Goal: Task Accomplishment & Management: Manage account settings

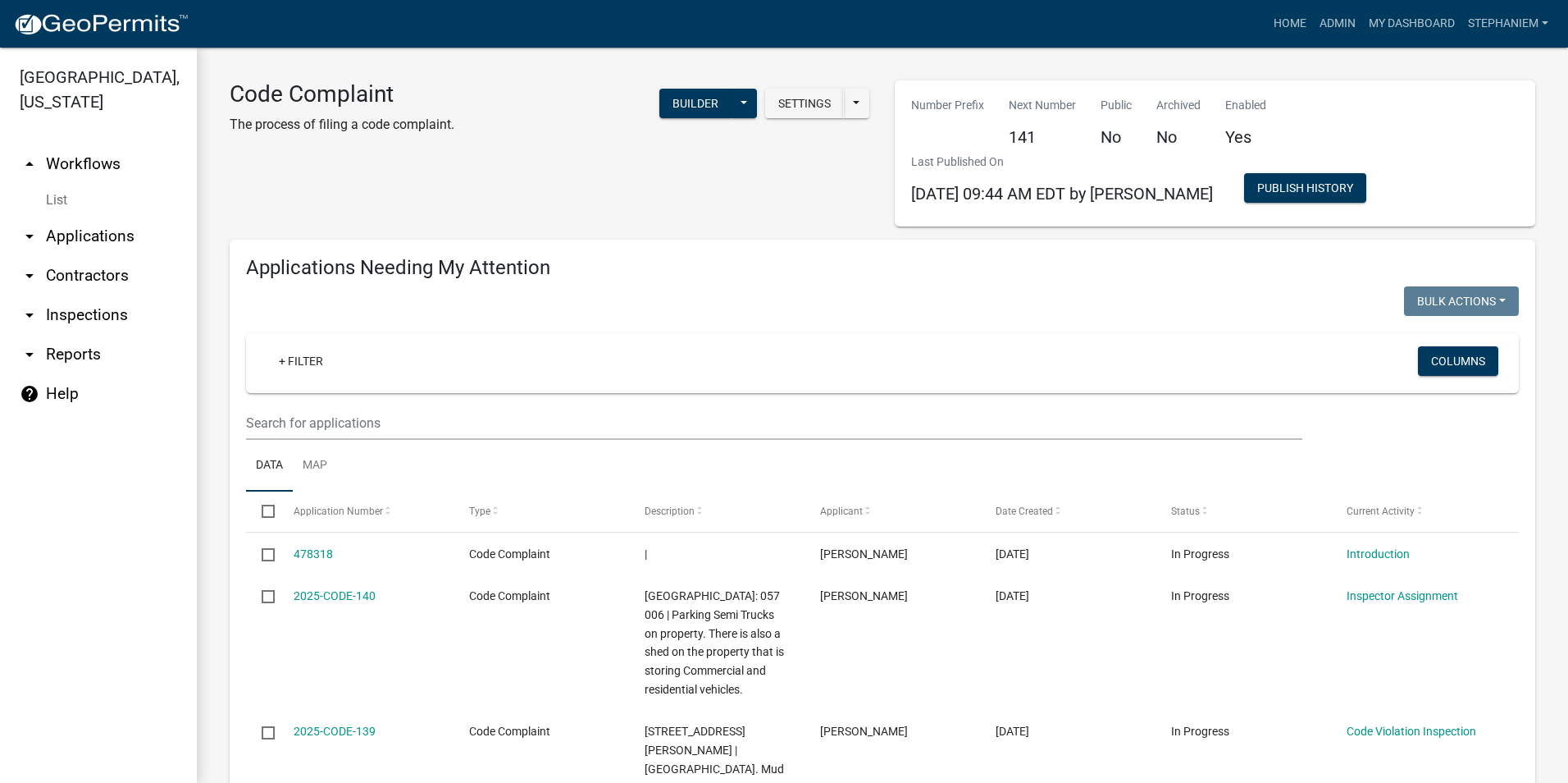
select select "3: 100"
click at [69, 314] on link "arrow_drop_down Inspections" at bounding box center [98, 314] width 197 height 39
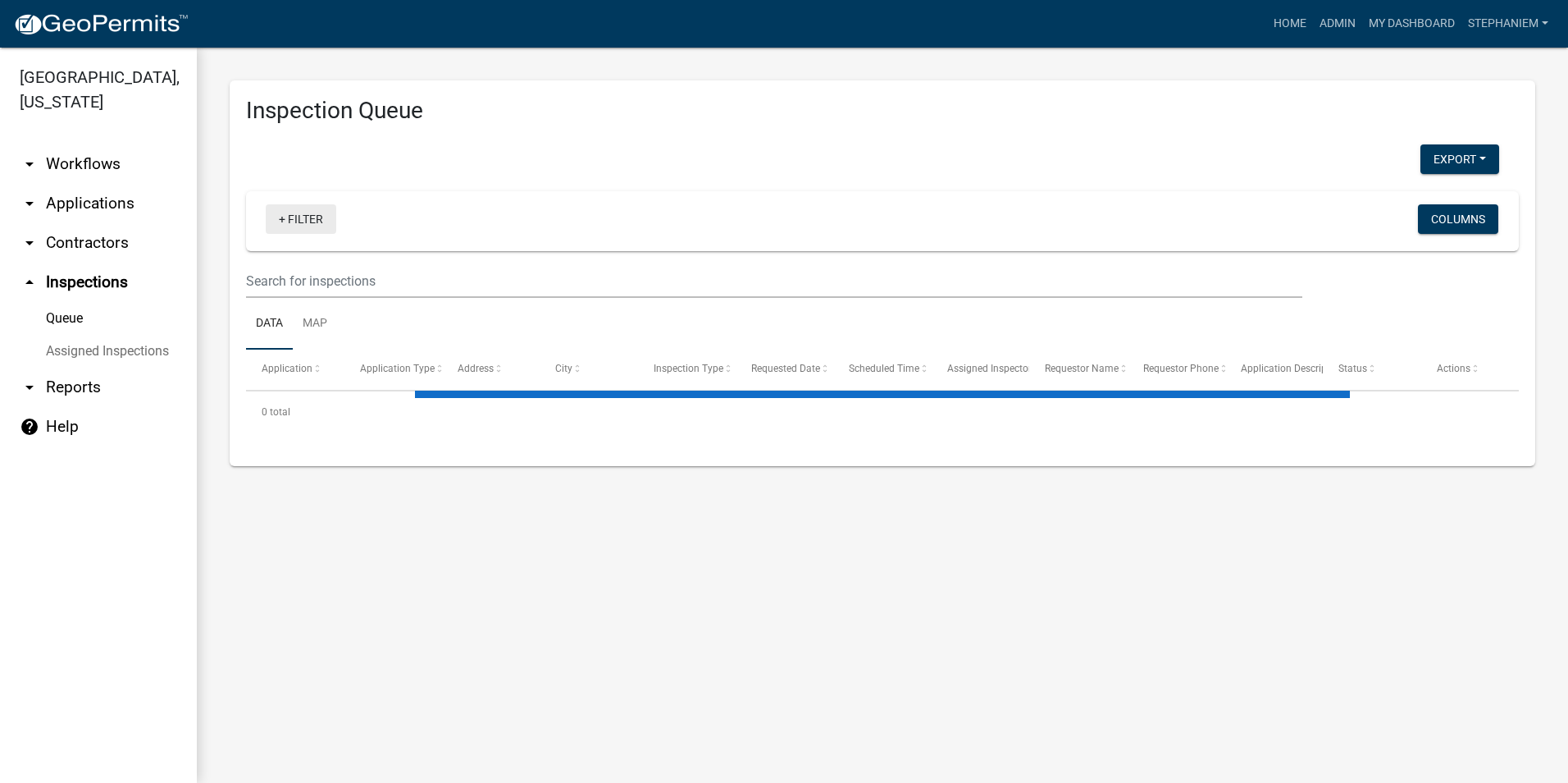
click at [296, 233] on link "+ Filter" at bounding box center [300, 219] width 70 height 30
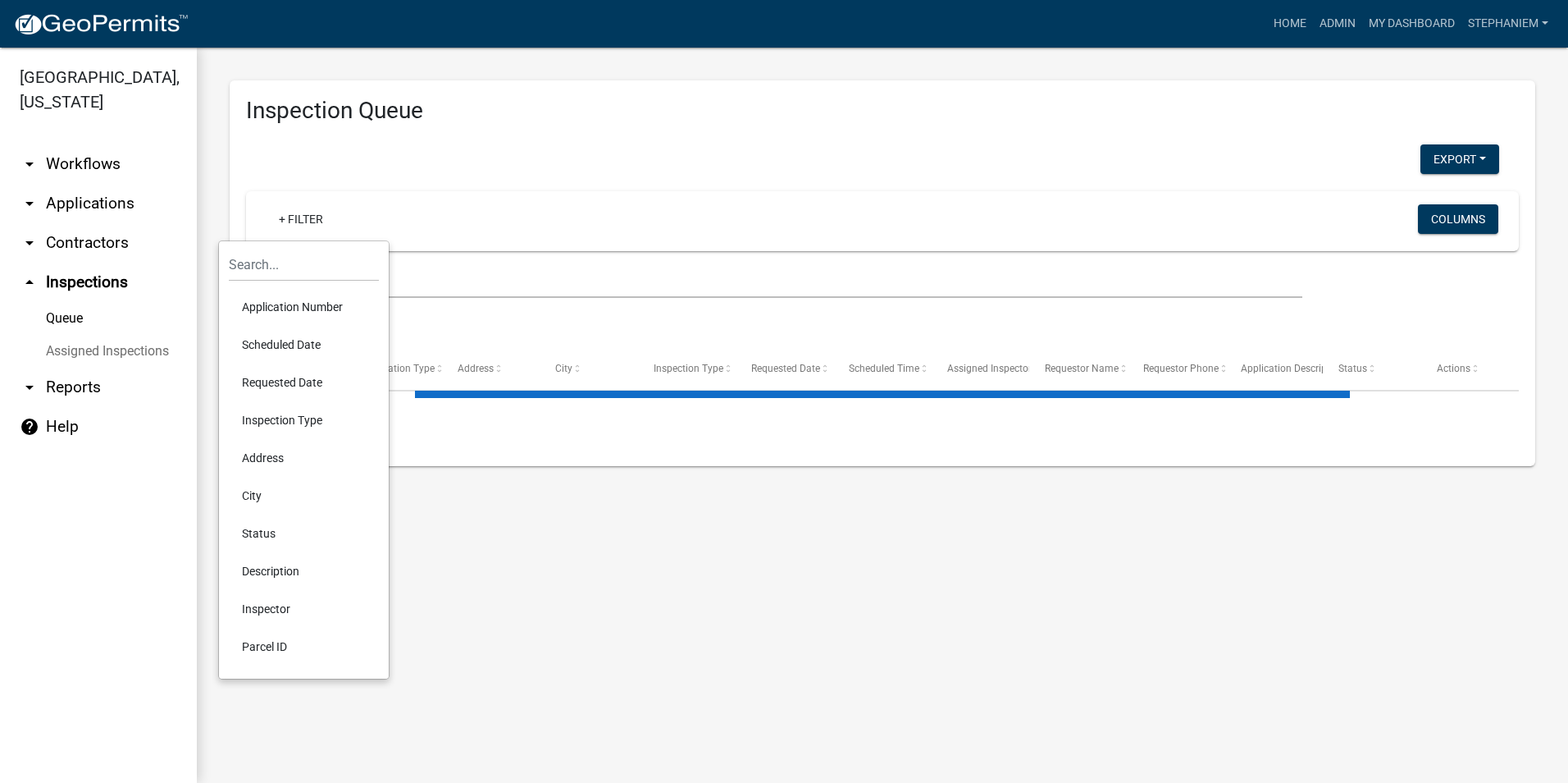
select select "3: 100"
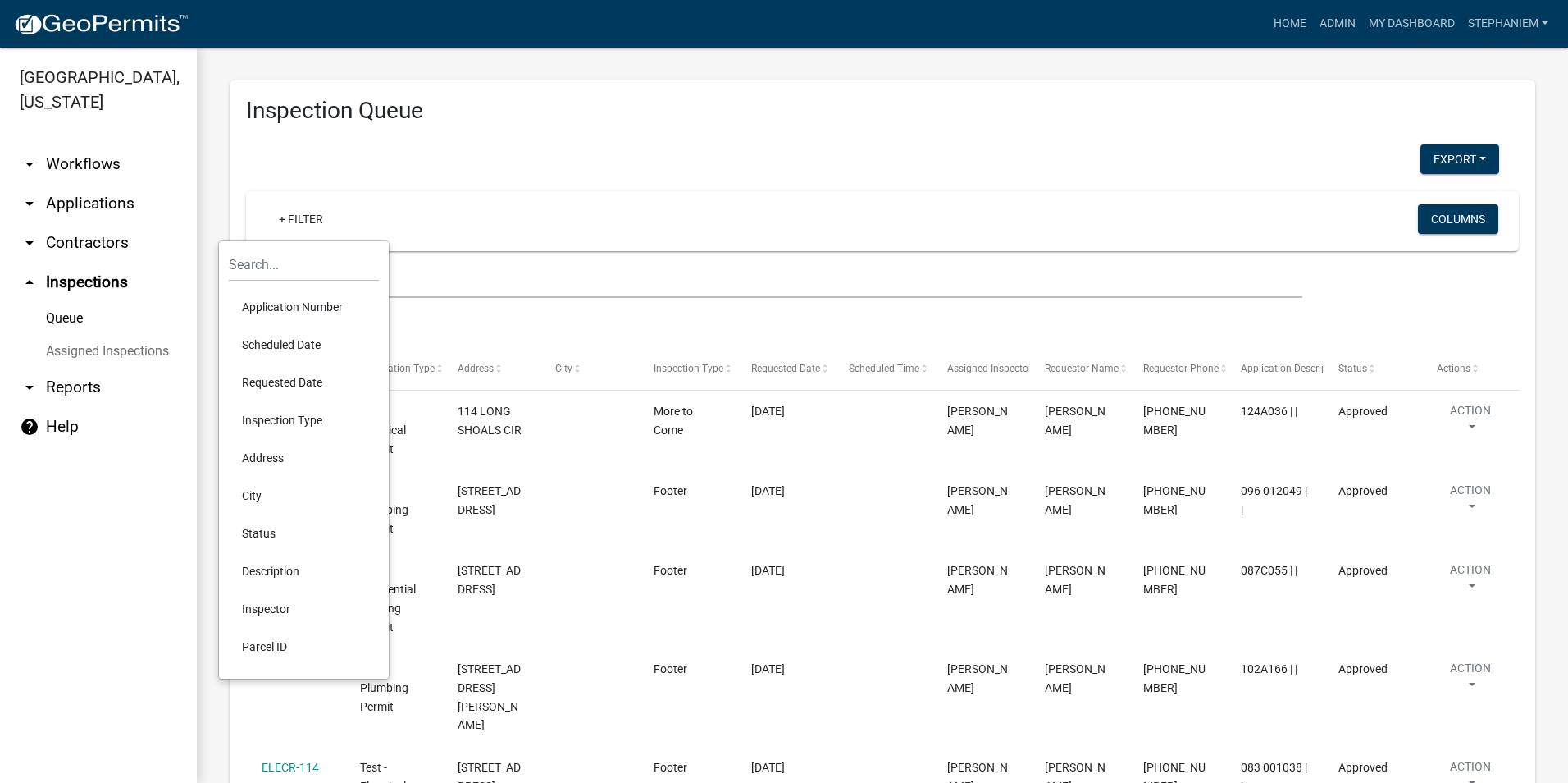
click at [318, 375] on li "Requested Date" at bounding box center [304, 382] width 150 height 37
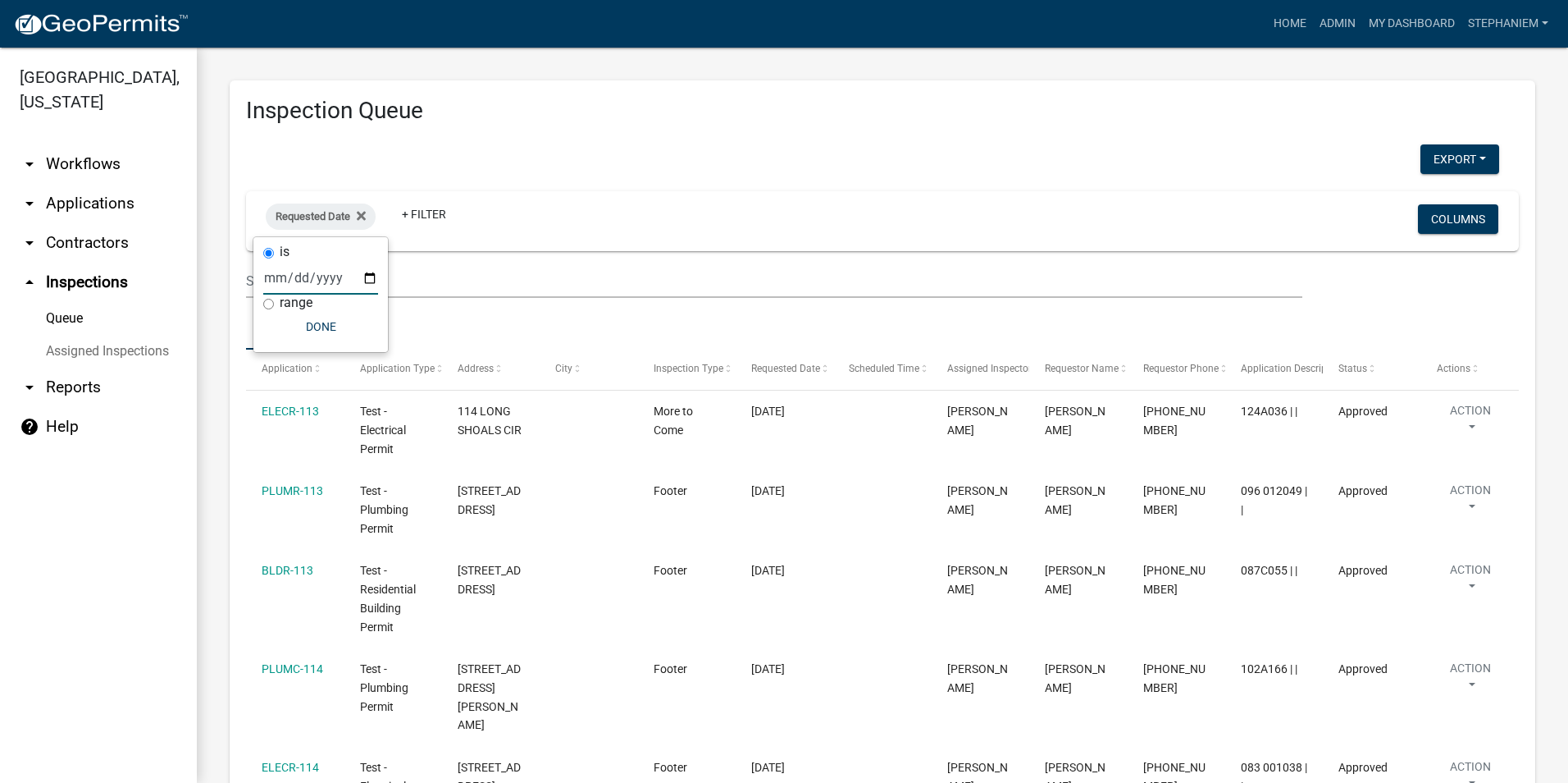
click at [367, 280] on input "date" at bounding box center [320, 278] width 115 height 34
type input "[DATE]"
click at [331, 319] on button "Done" at bounding box center [356, 326] width 115 height 30
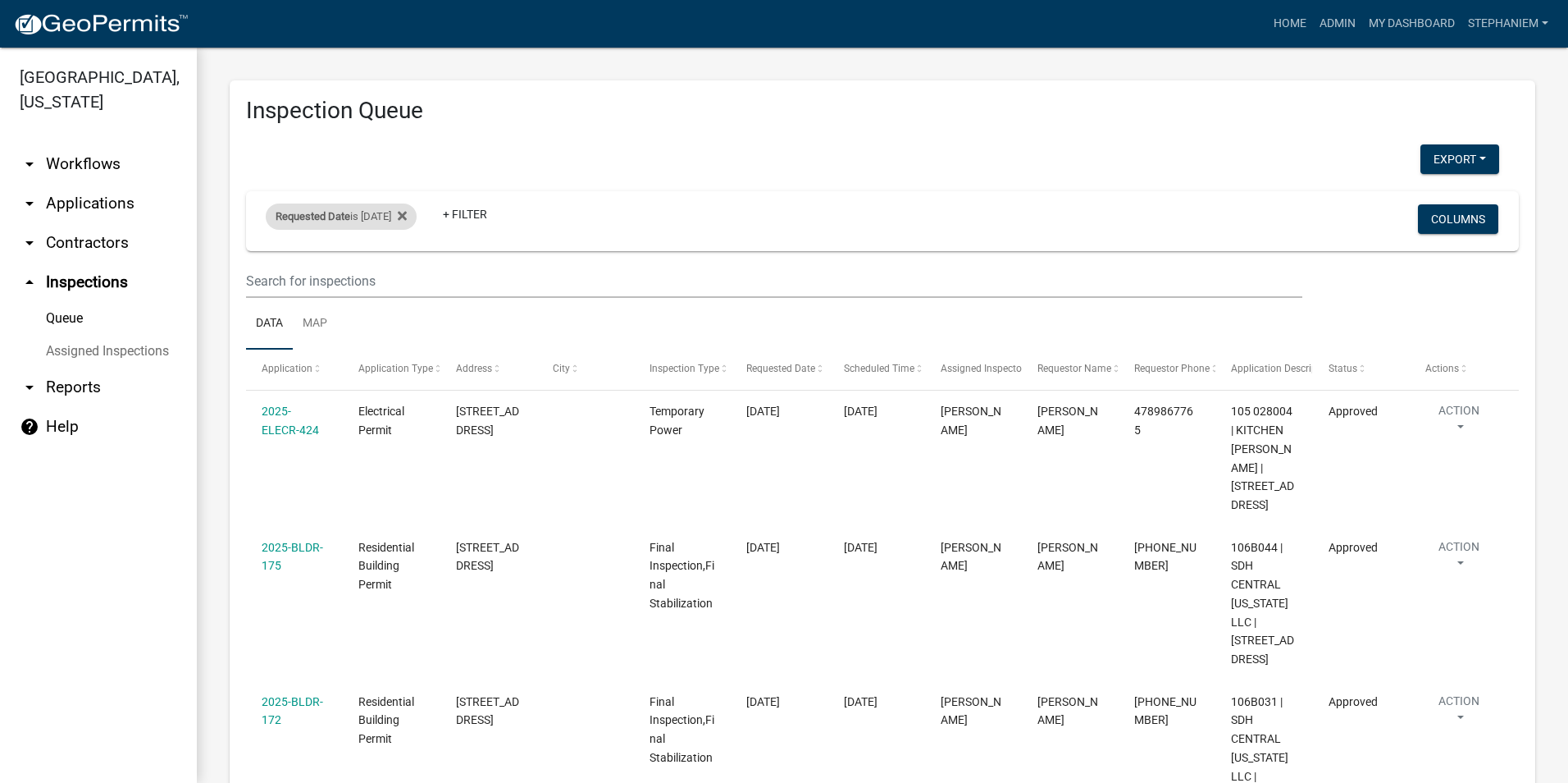
click at [335, 215] on span "Requested Date" at bounding box center [313, 216] width 75 height 12
click at [400, 271] on input "[DATE]" at bounding box center [356, 278] width 115 height 34
type input "[DATE]"
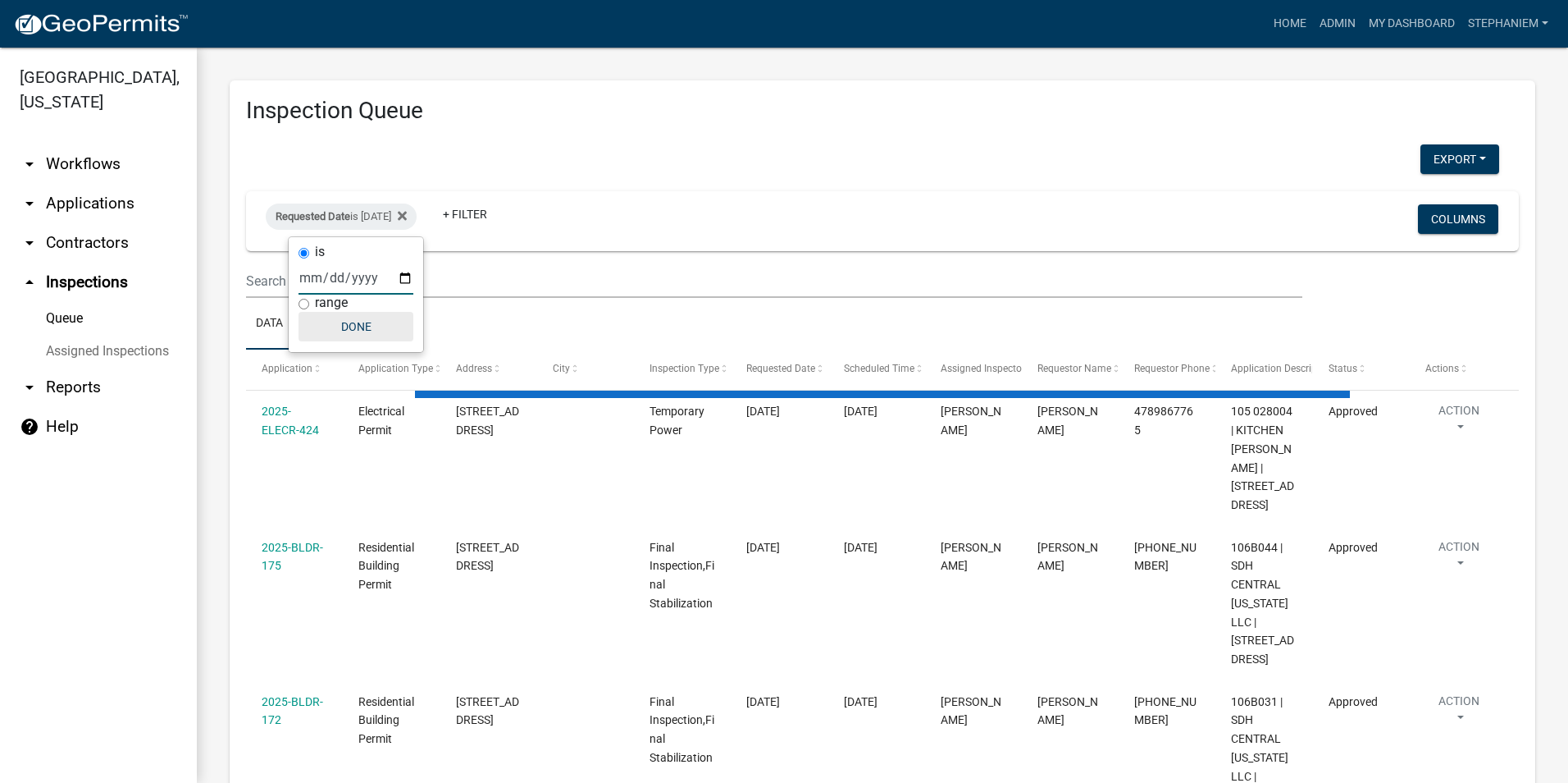
click at [376, 332] on button "Done" at bounding box center [356, 326] width 115 height 30
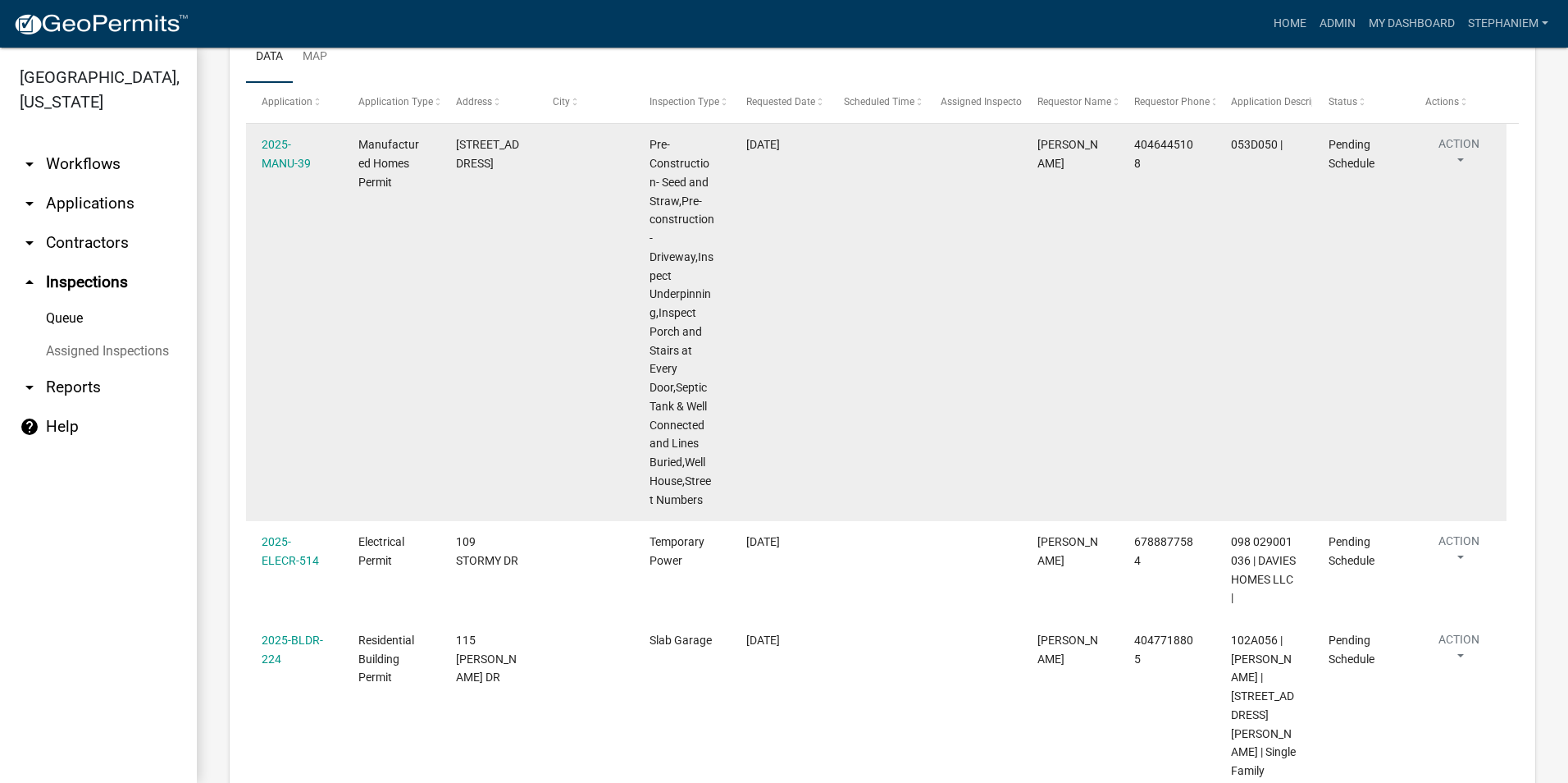
scroll to position [225, 0]
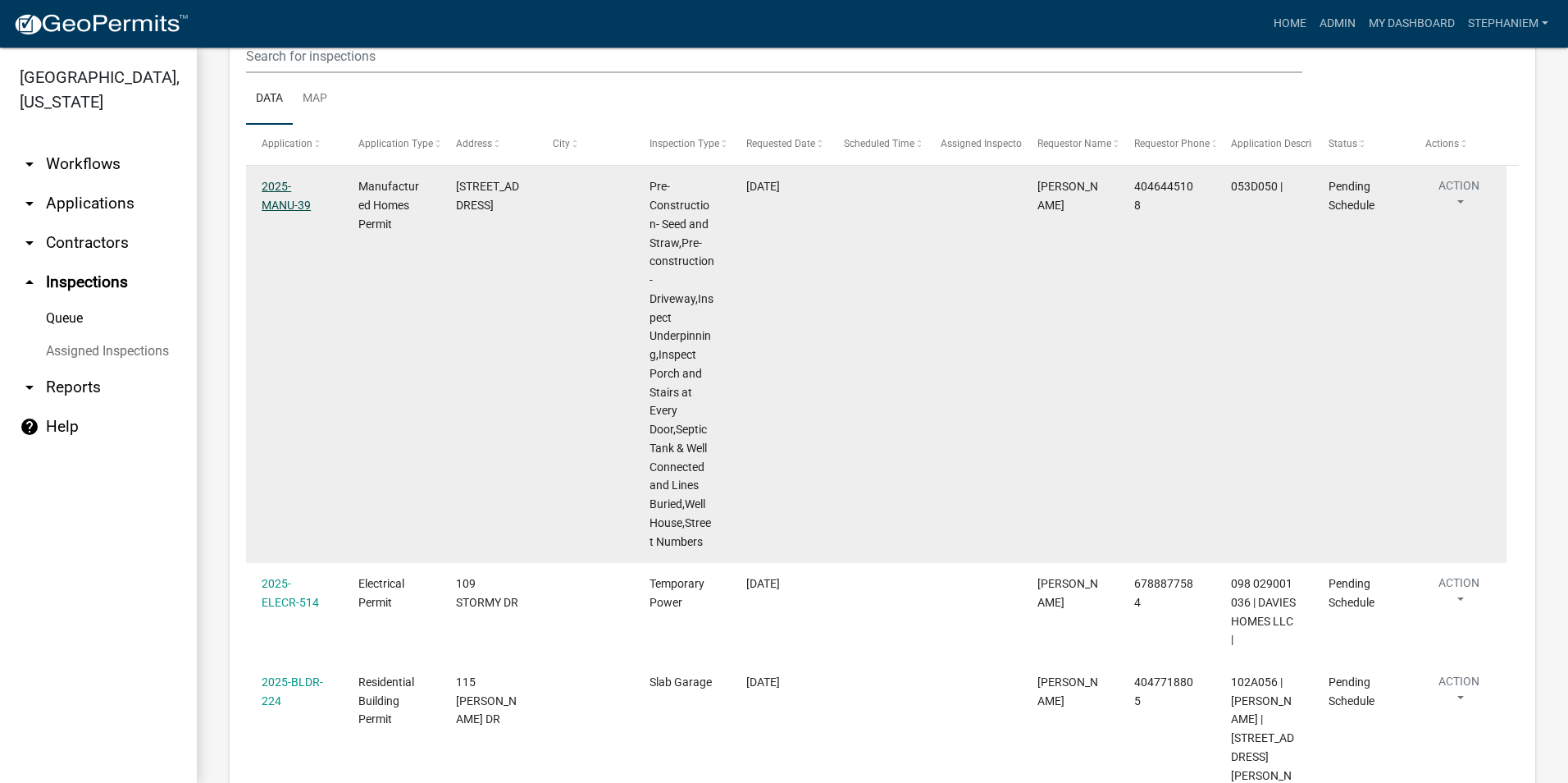
click at [293, 186] on link "2025-MANU-39" at bounding box center [286, 195] width 49 height 32
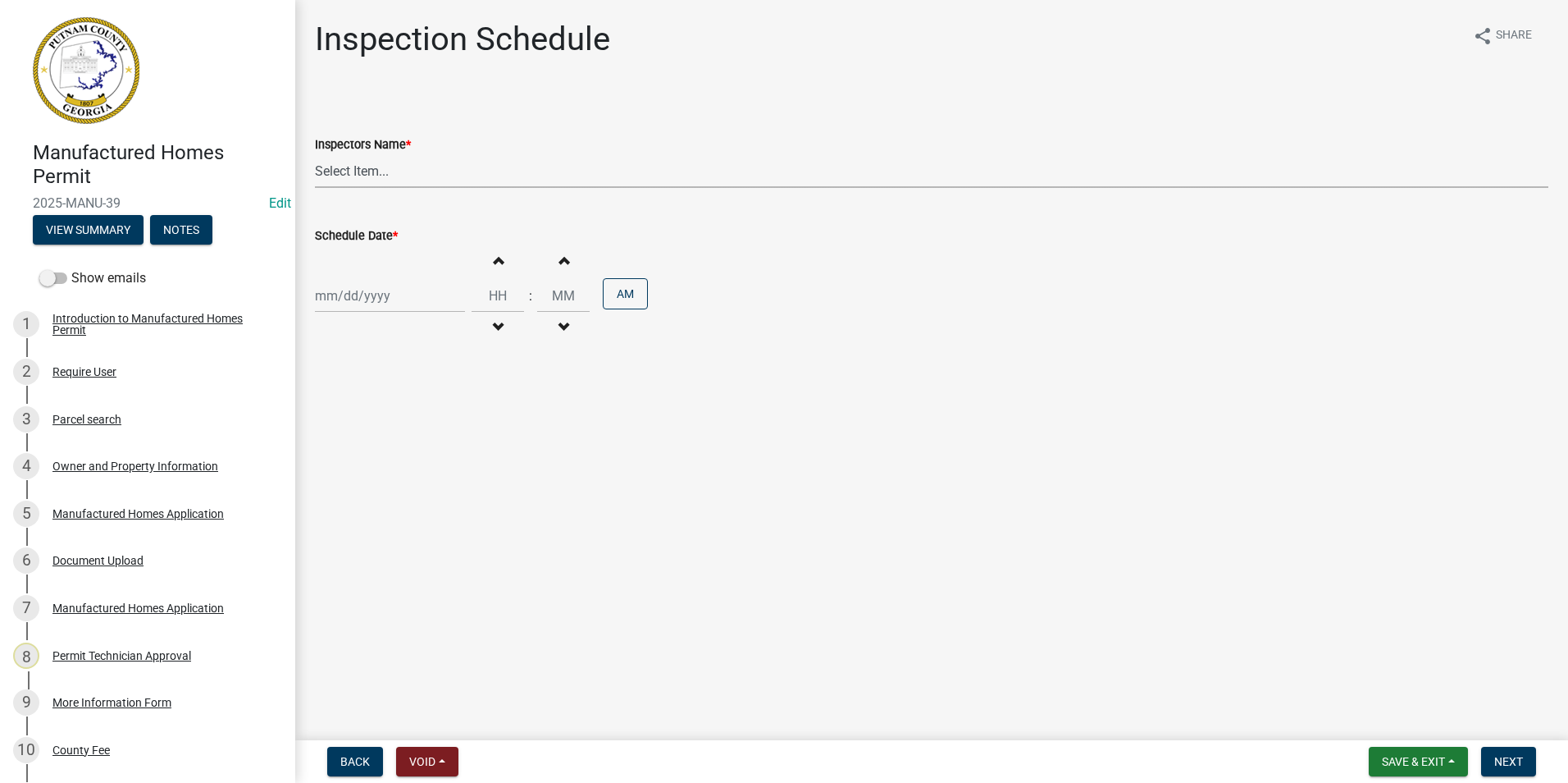
click at [465, 173] on select "Select Item... mrivera ([PERSON_NAME]) [PERSON_NAME] ([PERSON_NAME] ([PERSON_NA…" at bounding box center [932, 171] width 1234 height 34
select select "a0ea4169-8540-4a2c-b9f4-cf4c1ffdeb95"
click at [315, 155] on select "Select Item... mrivera ([PERSON_NAME]) [PERSON_NAME] ([PERSON_NAME] ([PERSON_NA…" at bounding box center [932, 171] width 1234 height 34
click at [394, 294] on div at bounding box center [390, 295] width 150 height 34
select select "9"
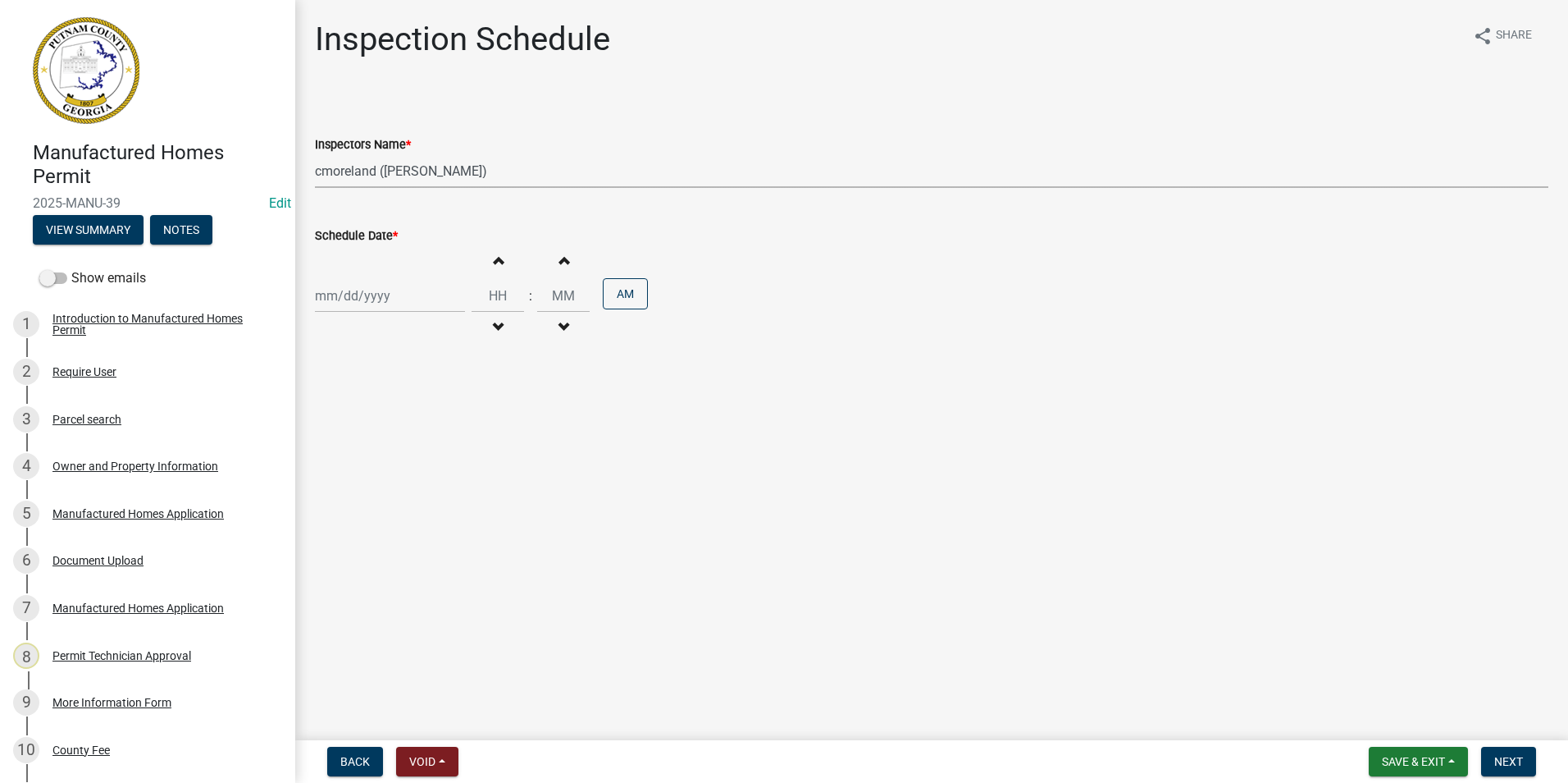
select select "2025"
click at [354, 431] on div "16" at bounding box center [358, 436] width 26 height 26
type input "[DATE]"
click at [1511, 758] on span "Next" at bounding box center [1508, 761] width 29 height 13
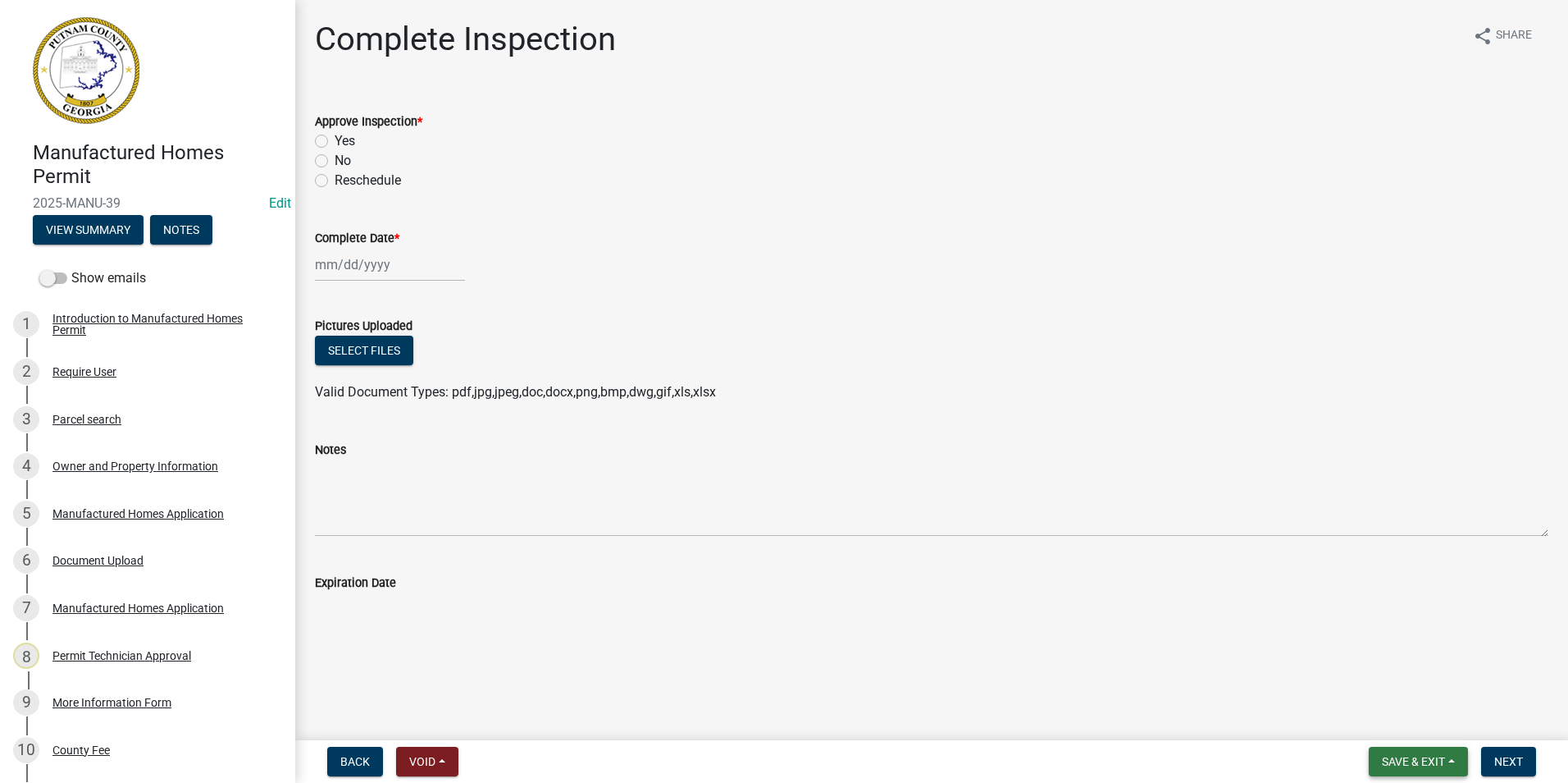
click at [1436, 767] on span "Save & Exit" at bounding box center [1414, 761] width 63 height 13
click at [1438, 708] on button "Save & Exit" at bounding box center [1402, 718] width 131 height 39
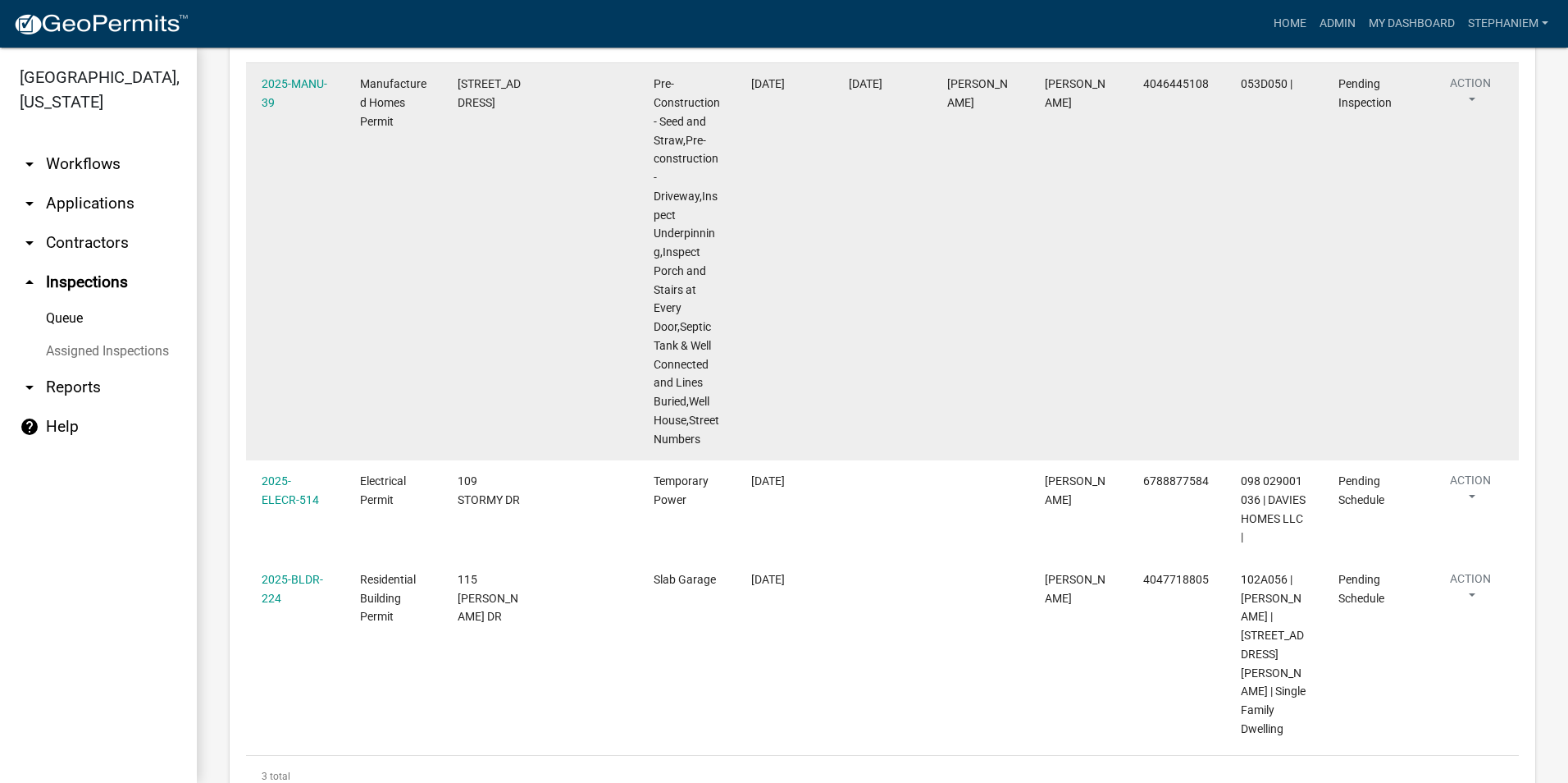
scroll to position [328, 0]
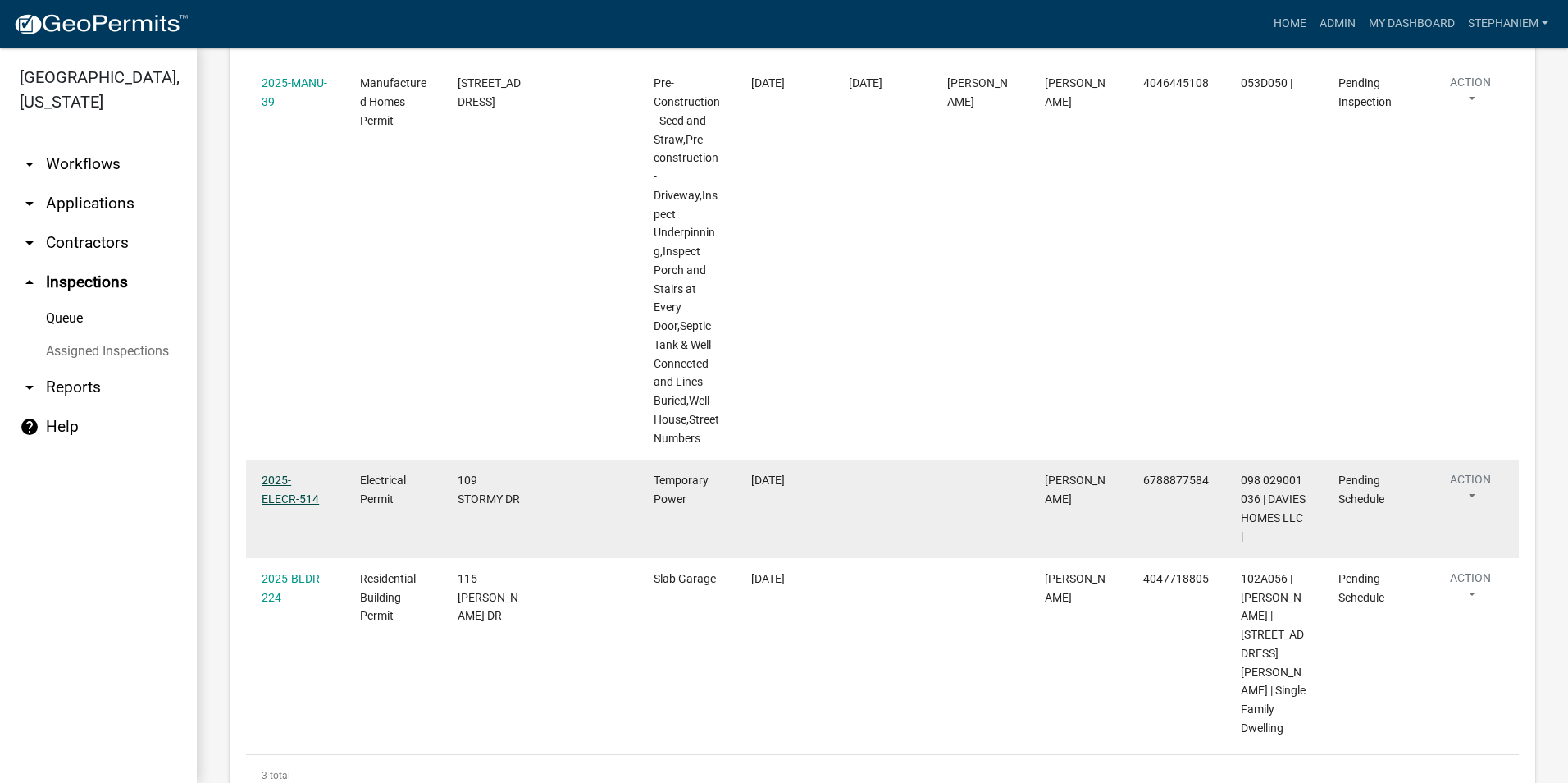
click at [297, 473] on link "2025-ELECR-514" at bounding box center [291, 489] width 57 height 32
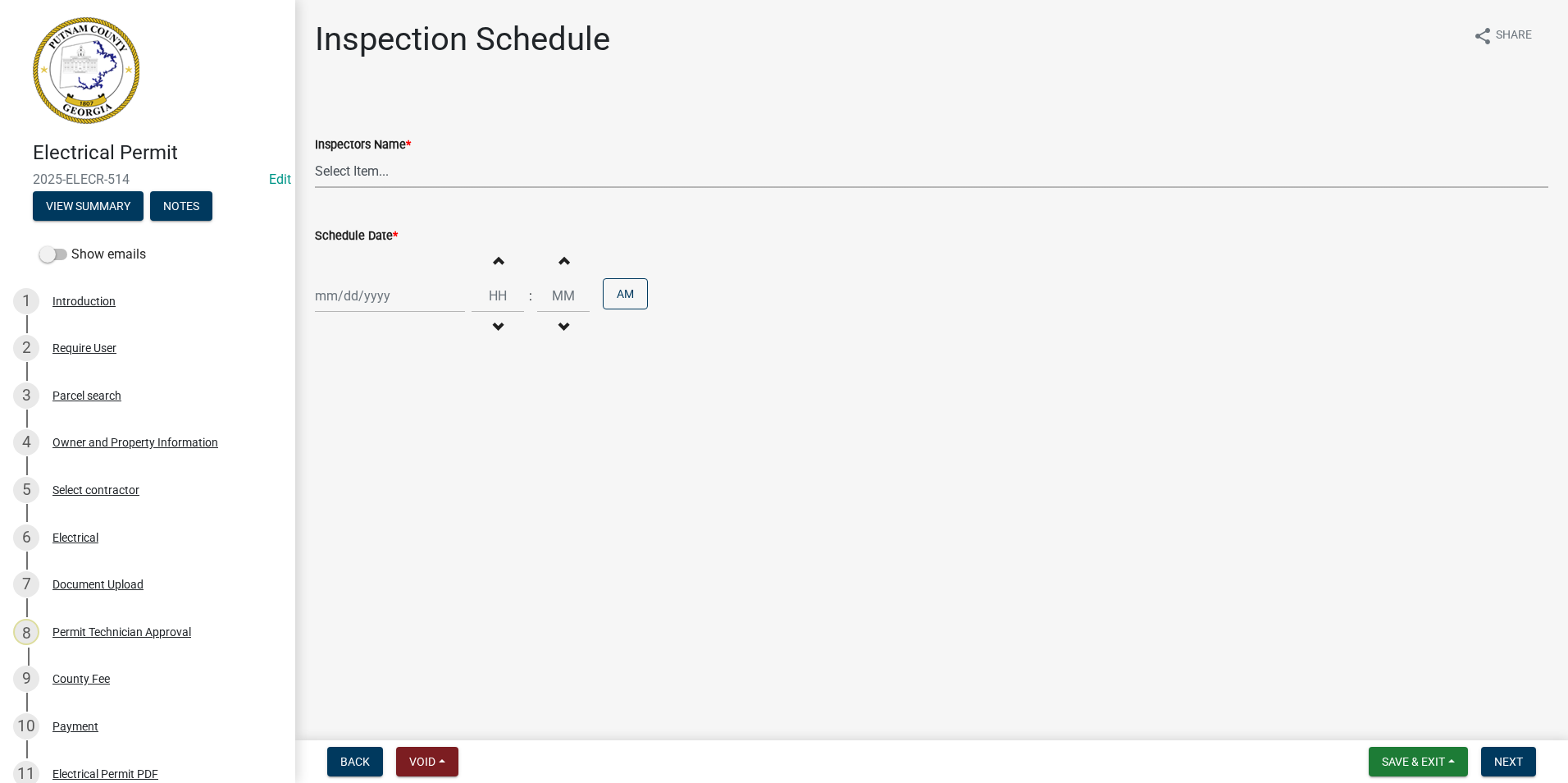
click at [372, 168] on select "Select Item... mrivera ([PERSON_NAME]) [PERSON_NAME] ([PERSON_NAME] ([PERSON_NA…" at bounding box center [932, 171] width 1234 height 34
select select "a0ea4169-8540-4a2c-b9f4-cf4c1ffdeb95"
click at [315, 155] on select "Select Item... mrivera ([PERSON_NAME]) [PERSON_NAME] ([PERSON_NAME] ([PERSON_NA…" at bounding box center [932, 171] width 1234 height 34
select select "9"
select select "2025"
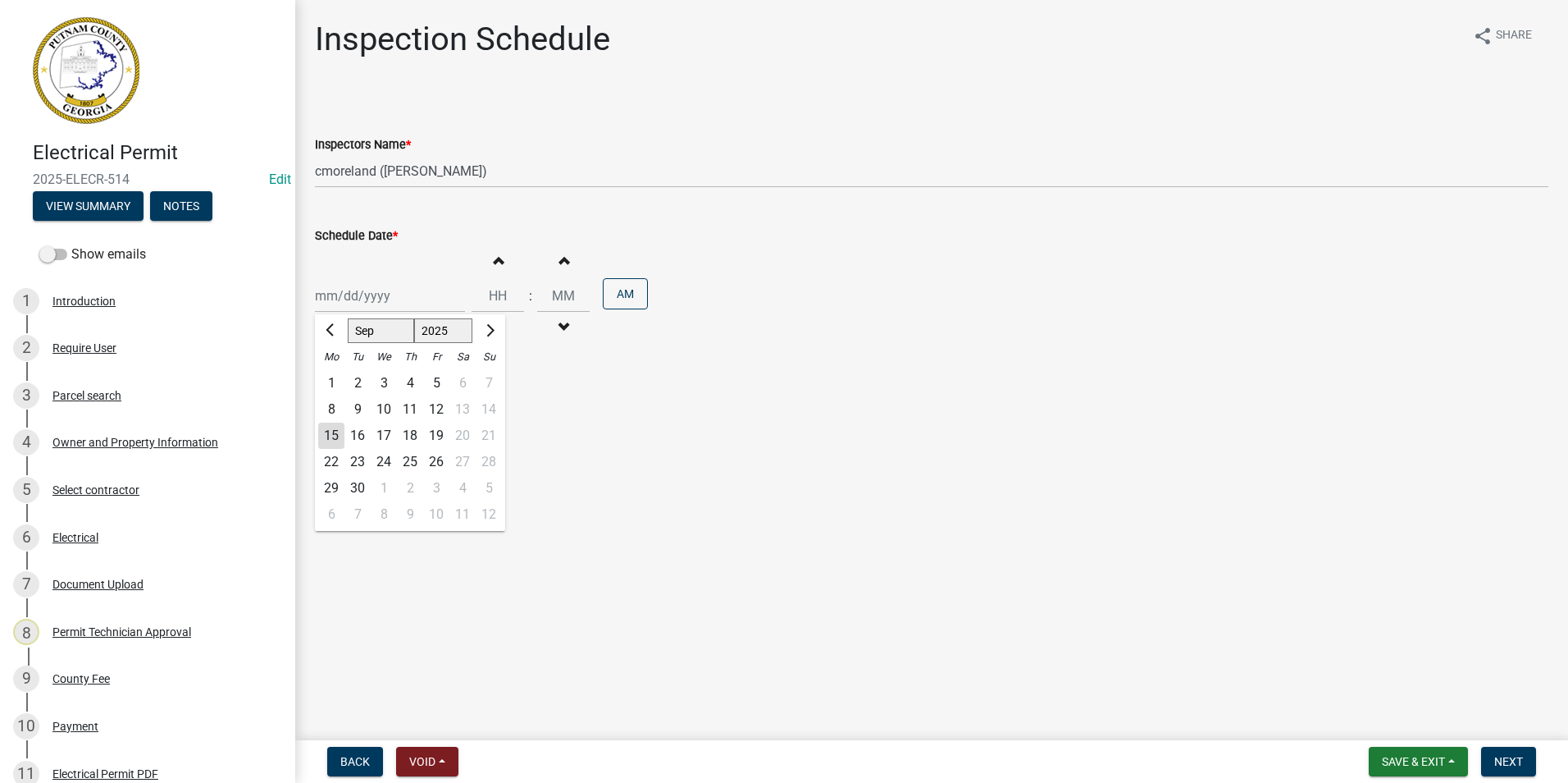
click at [339, 291] on div "[PERSON_NAME] Feb Mar Apr [PERSON_NAME][DATE] Oct Nov [DATE] 1526 1527 1528 152…" at bounding box center [390, 295] width 150 height 34
click at [363, 427] on div "16" at bounding box center [358, 436] width 26 height 26
type input "[DATE]"
click at [1500, 748] on button "Next" at bounding box center [1508, 761] width 55 height 30
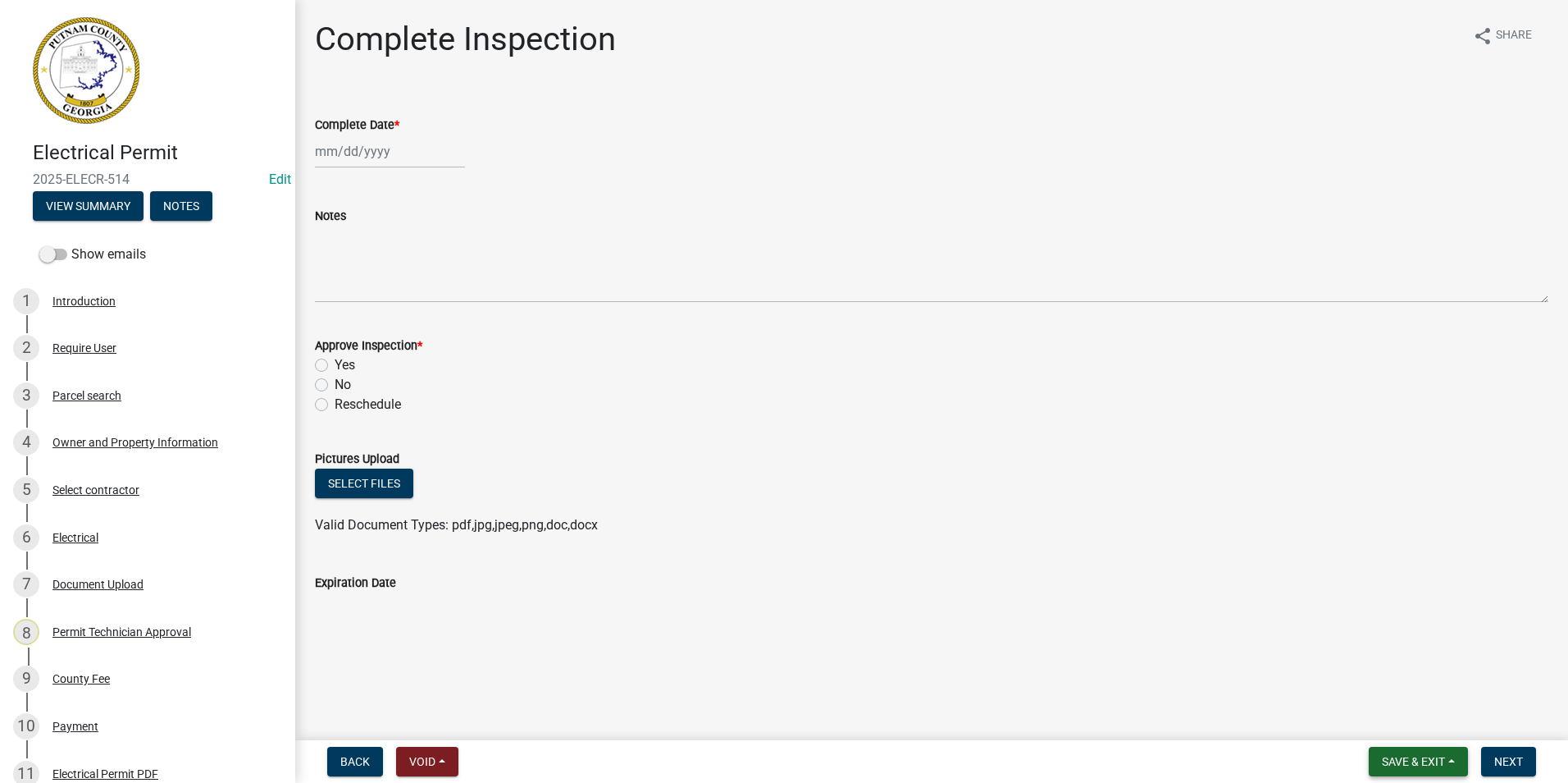
click at [1453, 765] on button "Save & Exit" at bounding box center [1419, 761] width 99 height 30
click at [1402, 708] on button "Save & Exit" at bounding box center [1402, 718] width 131 height 39
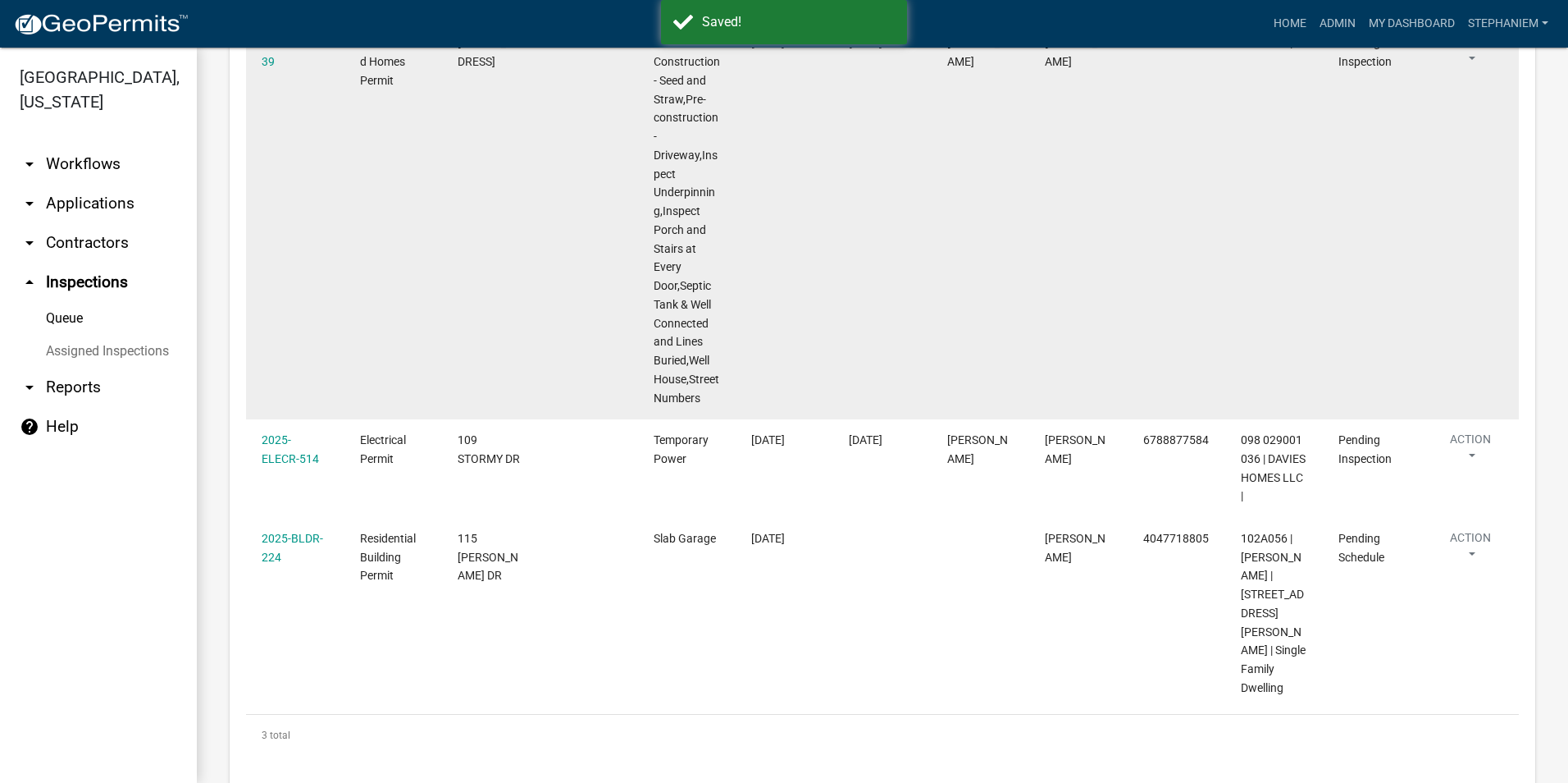
scroll to position [370, 0]
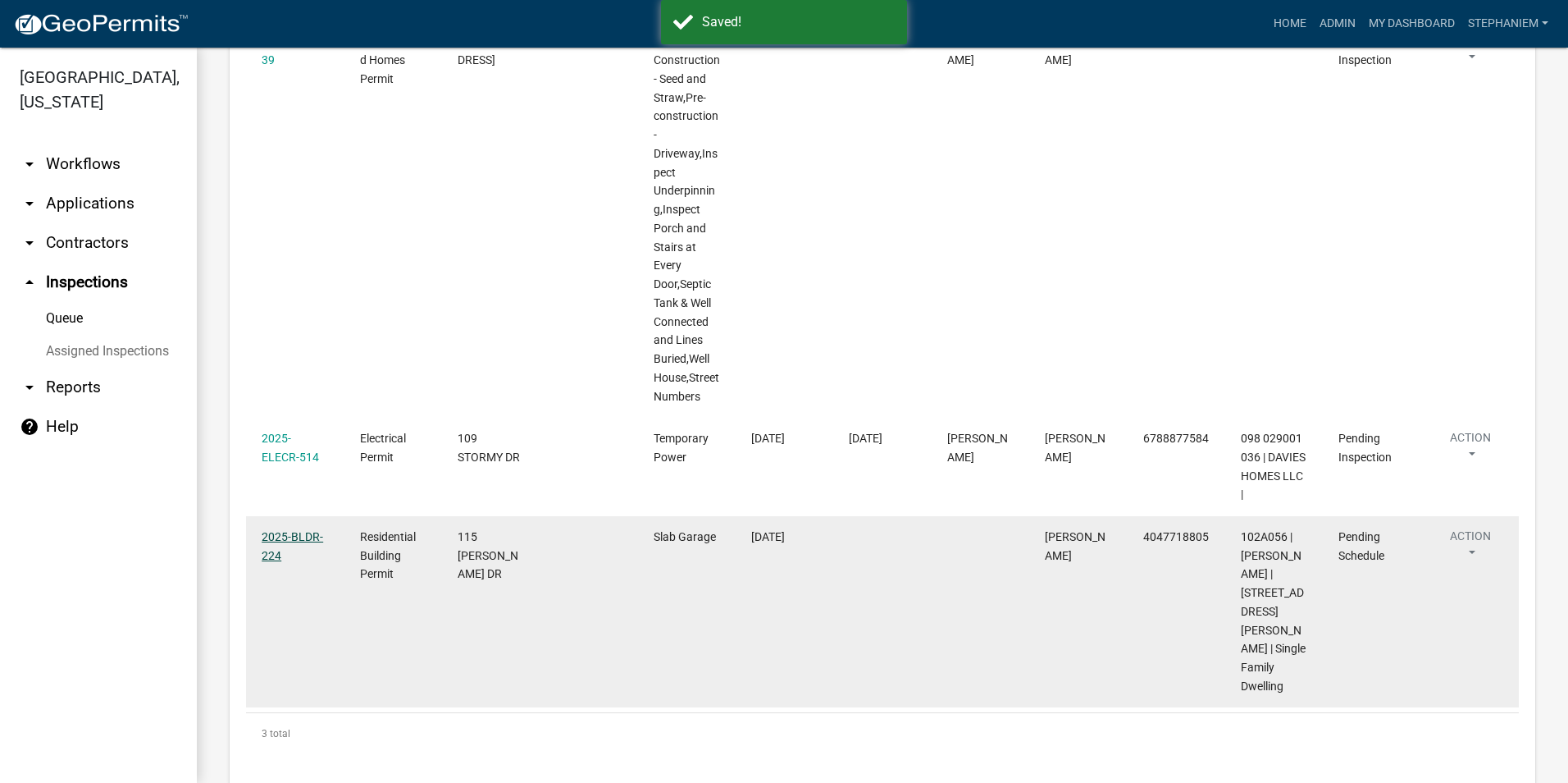
click at [302, 538] on link "2025-BLDR-224" at bounding box center [292, 546] width 62 height 32
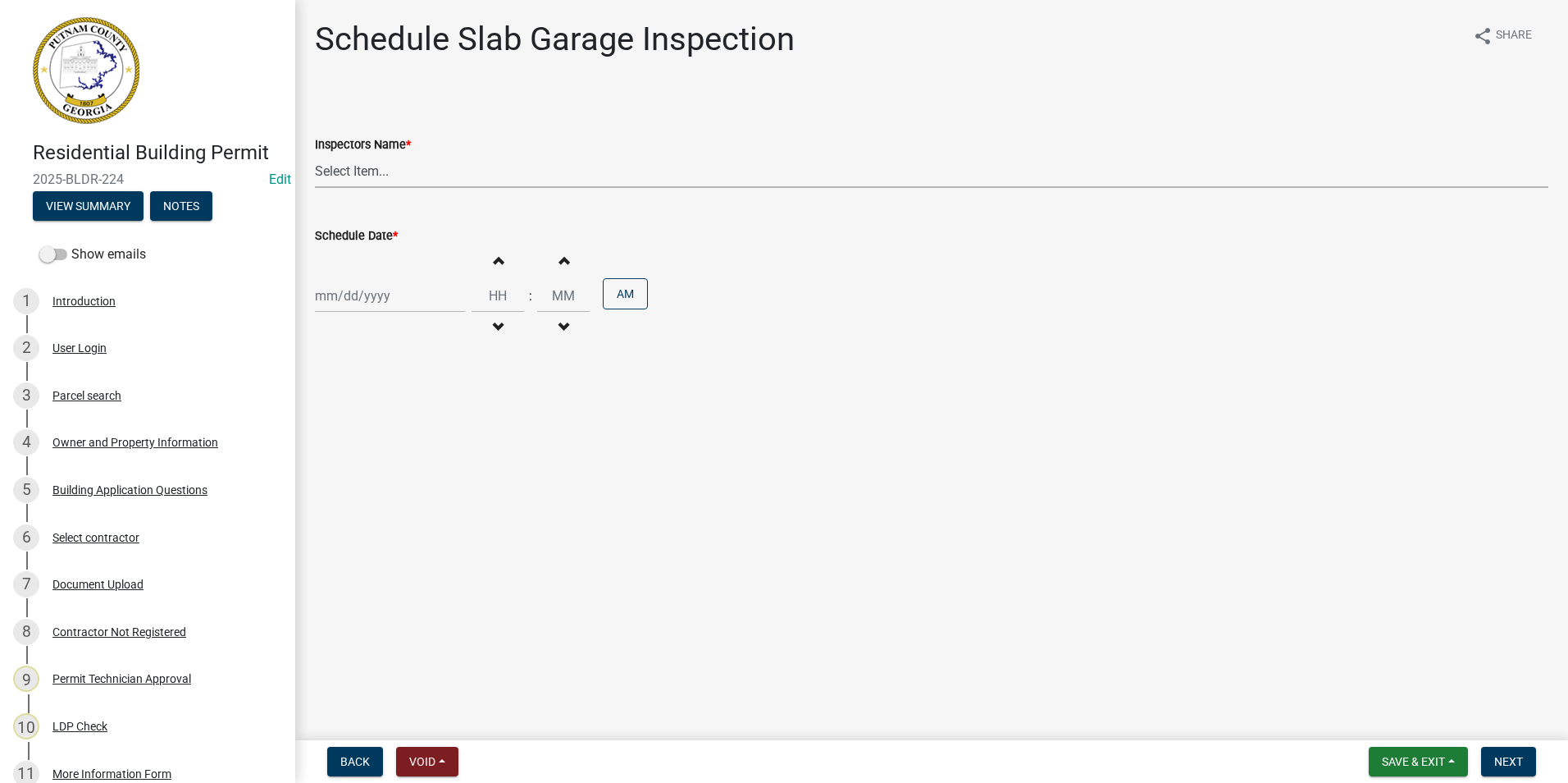
click at [351, 185] on select "Select Item... mrivera ([PERSON_NAME]) [PERSON_NAME] ([PERSON_NAME] ([PERSON_NA…" at bounding box center [932, 171] width 1234 height 34
select select "a0ea4169-8540-4a2c-b9f4-cf4c1ffdeb95"
click at [315, 155] on select "Select Item... mrivera ([PERSON_NAME]) [PERSON_NAME] ([PERSON_NAME] ([PERSON_NA…" at bounding box center [932, 171] width 1234 height 34
select select "9"
select select "2025"
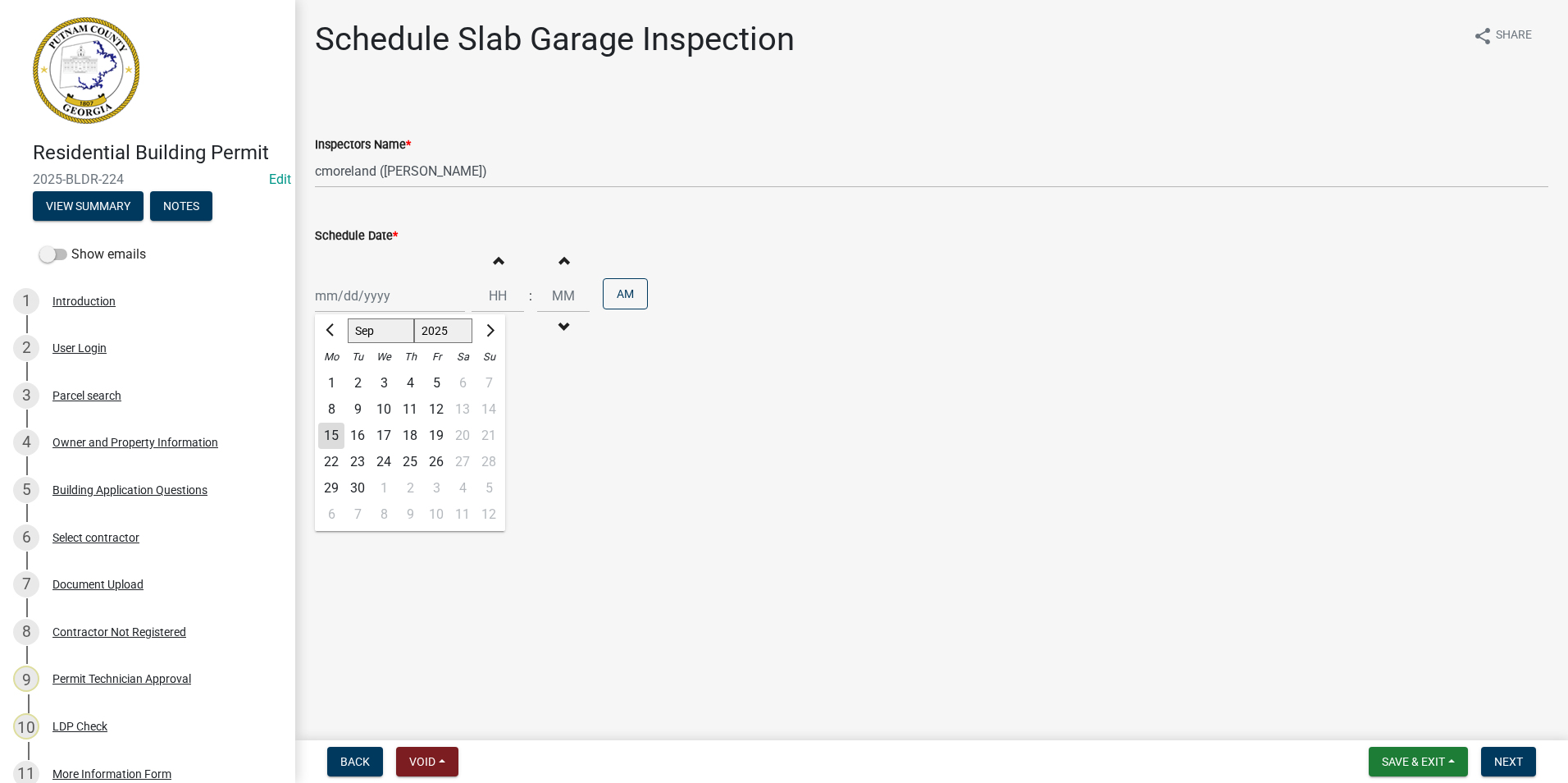
click at [339, 293] on div "[PERSON_NAME] Feb Mar Apr [PERSON_NAME][DATE] Oct Nov [DATE] 1526 1527 1528 152…" at bounding box center [390, 295] width 150 height 34
click at [361, 434] on div "16" at bounding box center [358, 436] width 26 height 26
type input "[DATE]"
click at [1506, 756] on span "Next" at bounding box center [1508, 761] width 29 height 13
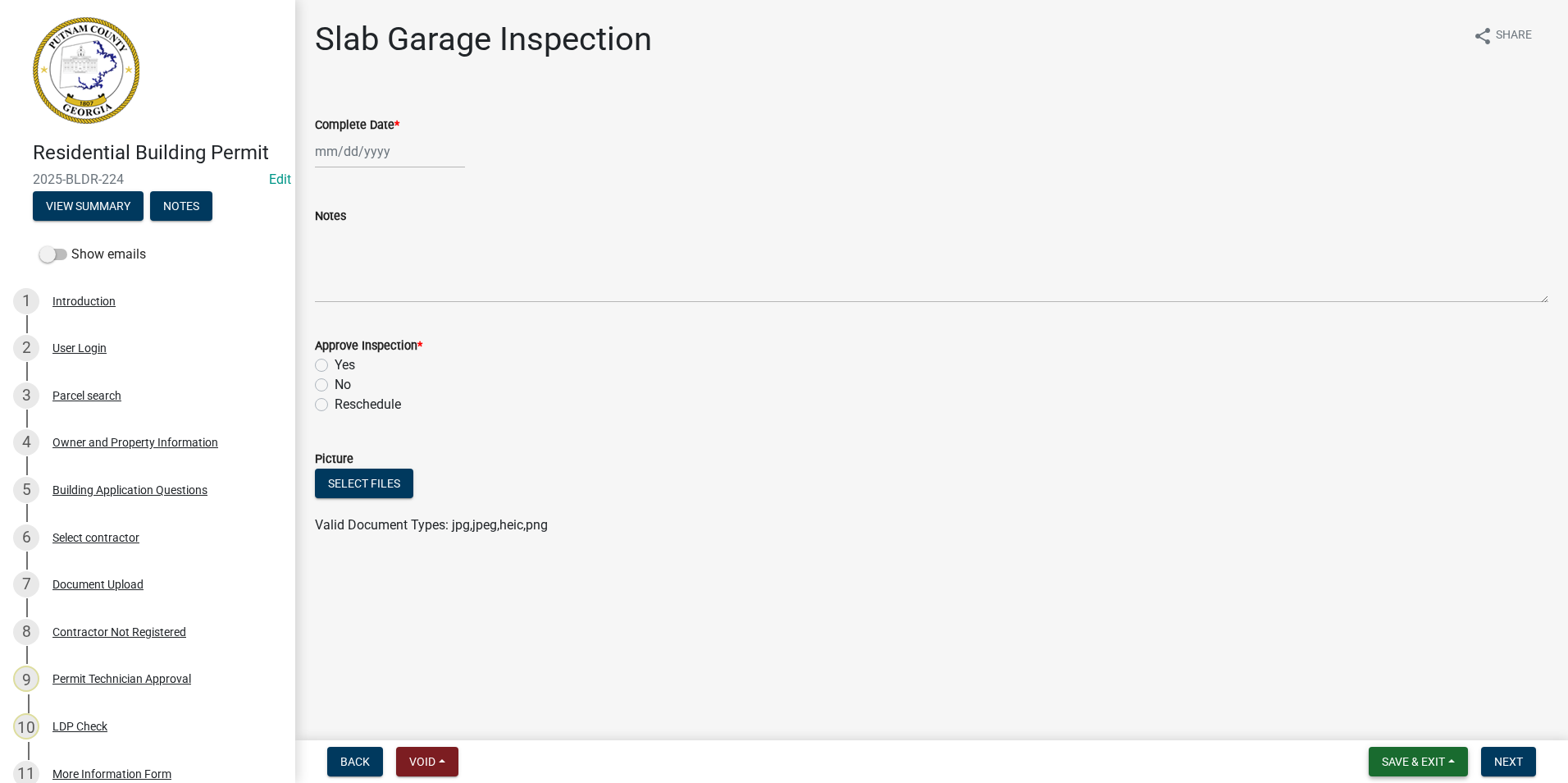
click at [1453, 754] on button "Save & Exit" at bounding box center [1419, 761] width 99 height 30
click at [1394, 717] on button "Save & Exit" at bounding box center [1402, 718] width 131 height 39
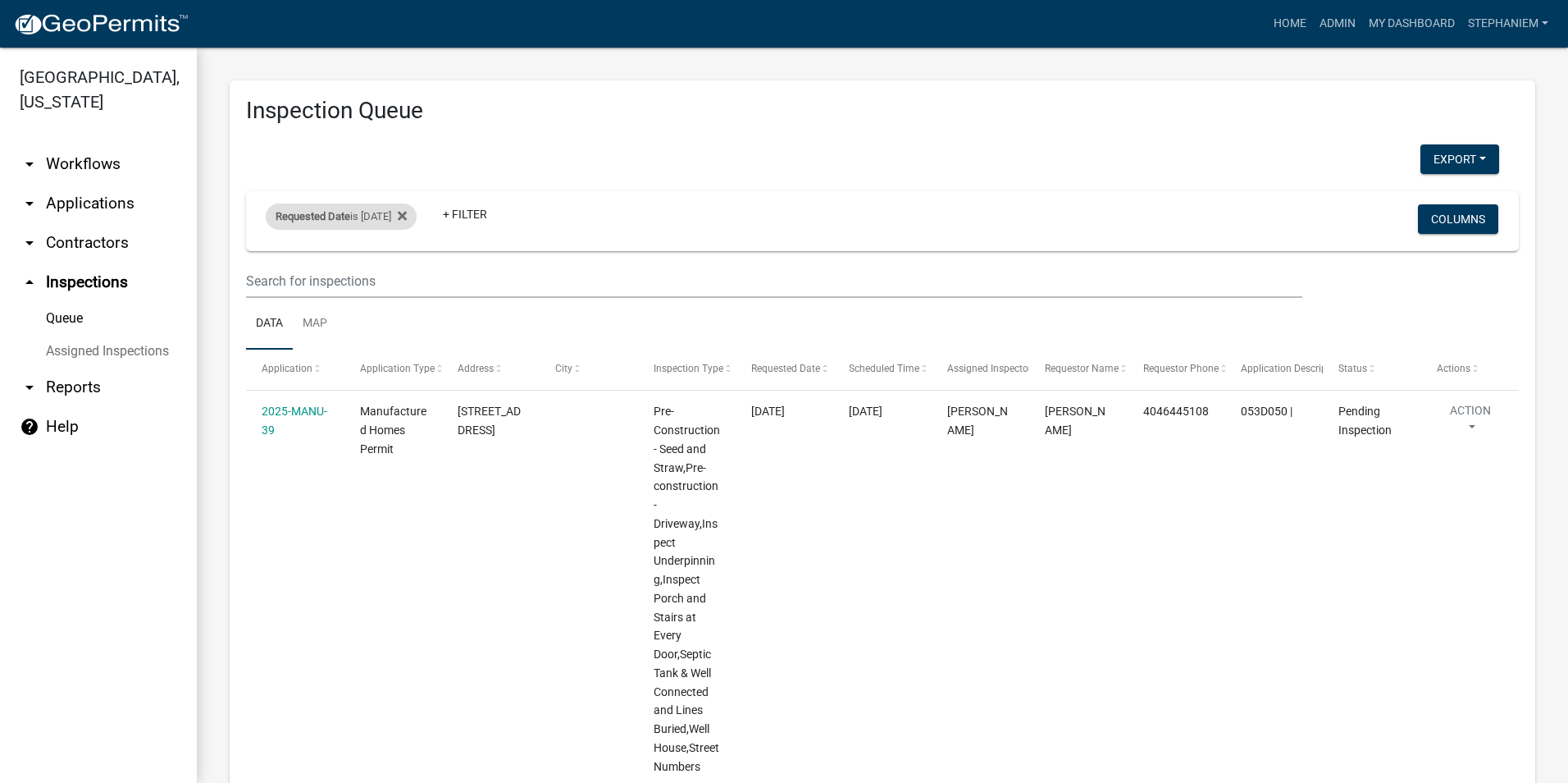
click at [379, 214] on div "Requested Date is [DATE]" at bounding box center [341, 216] width 151 height 26
click at [403, 280] on input "[DATE]" at bounding box center [356, 278] width 115 height 34
type input "[DATE]"
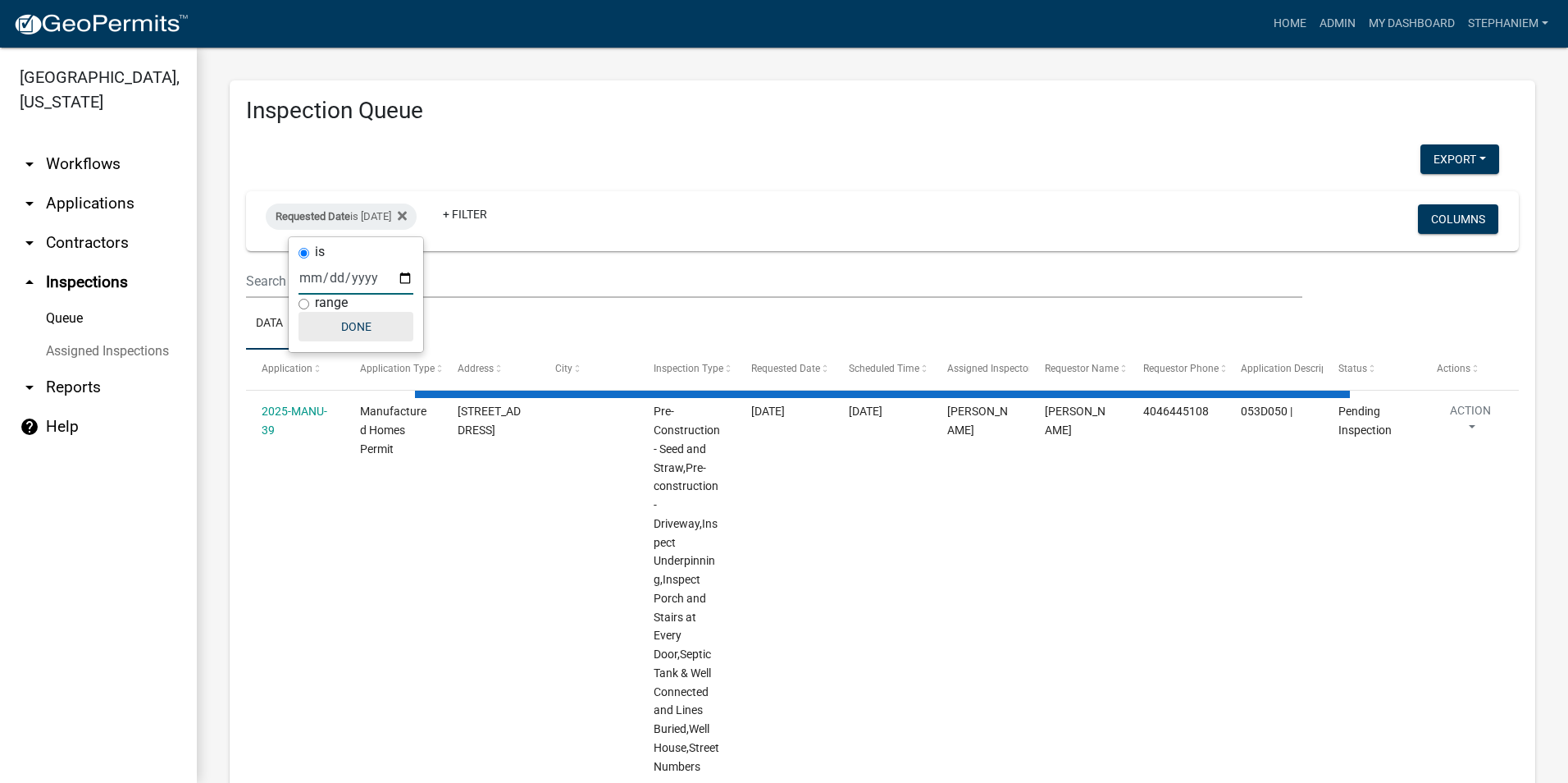
select select "3: 100"
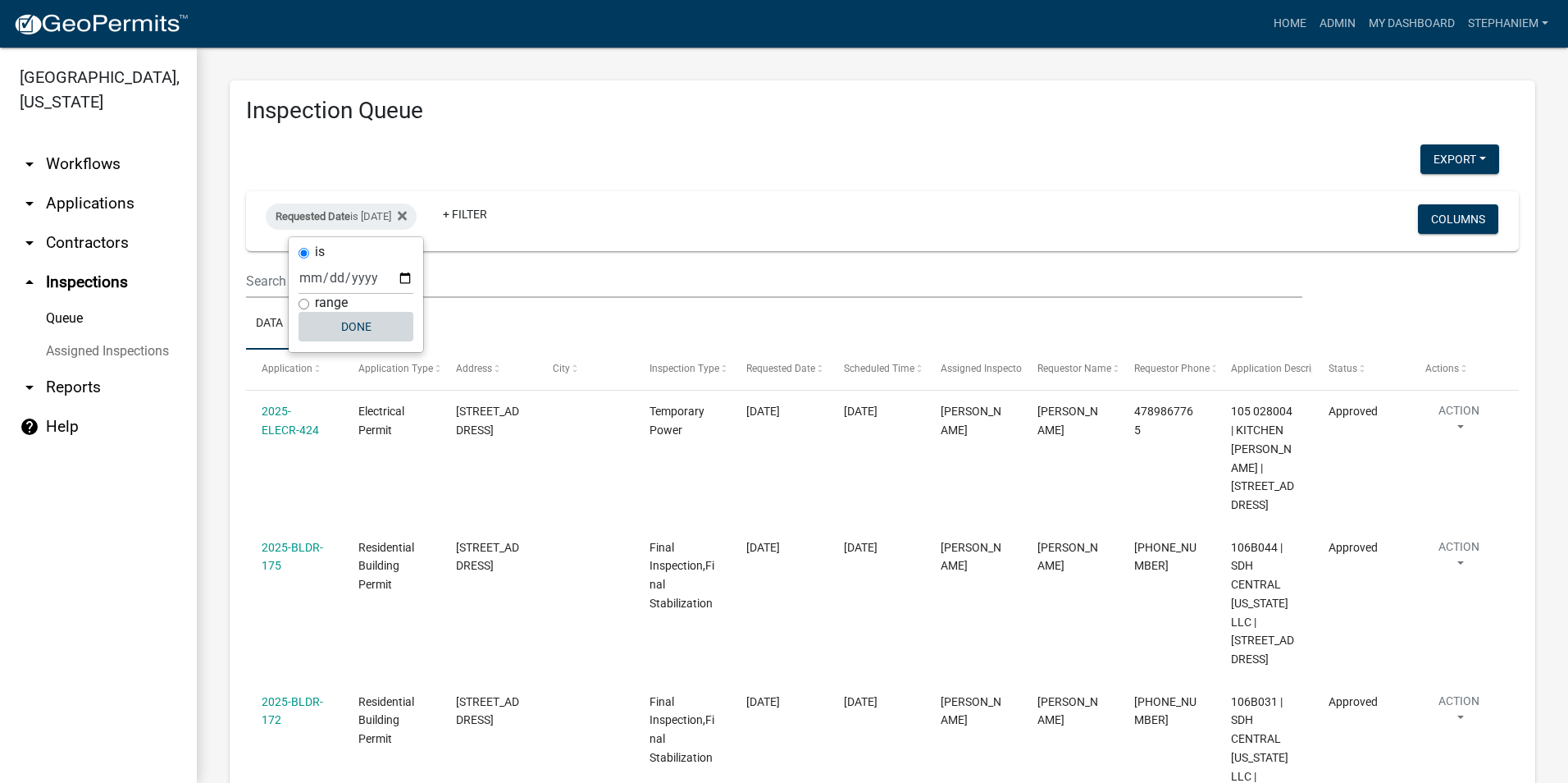
click at [362, 337] on button "Done" at bounding box center [356, 326] width 115 height 30
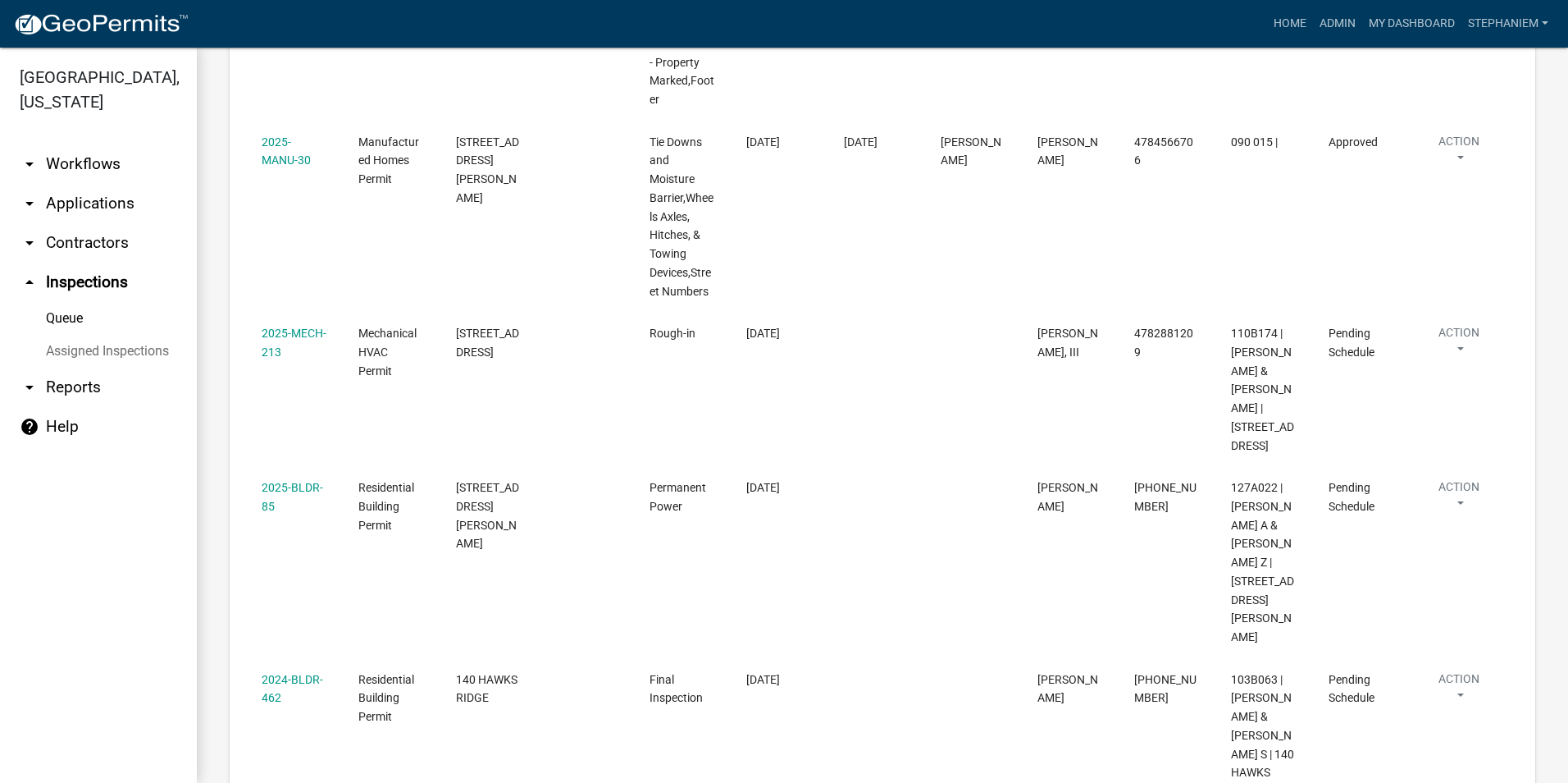
scroll to position [1723, 0]
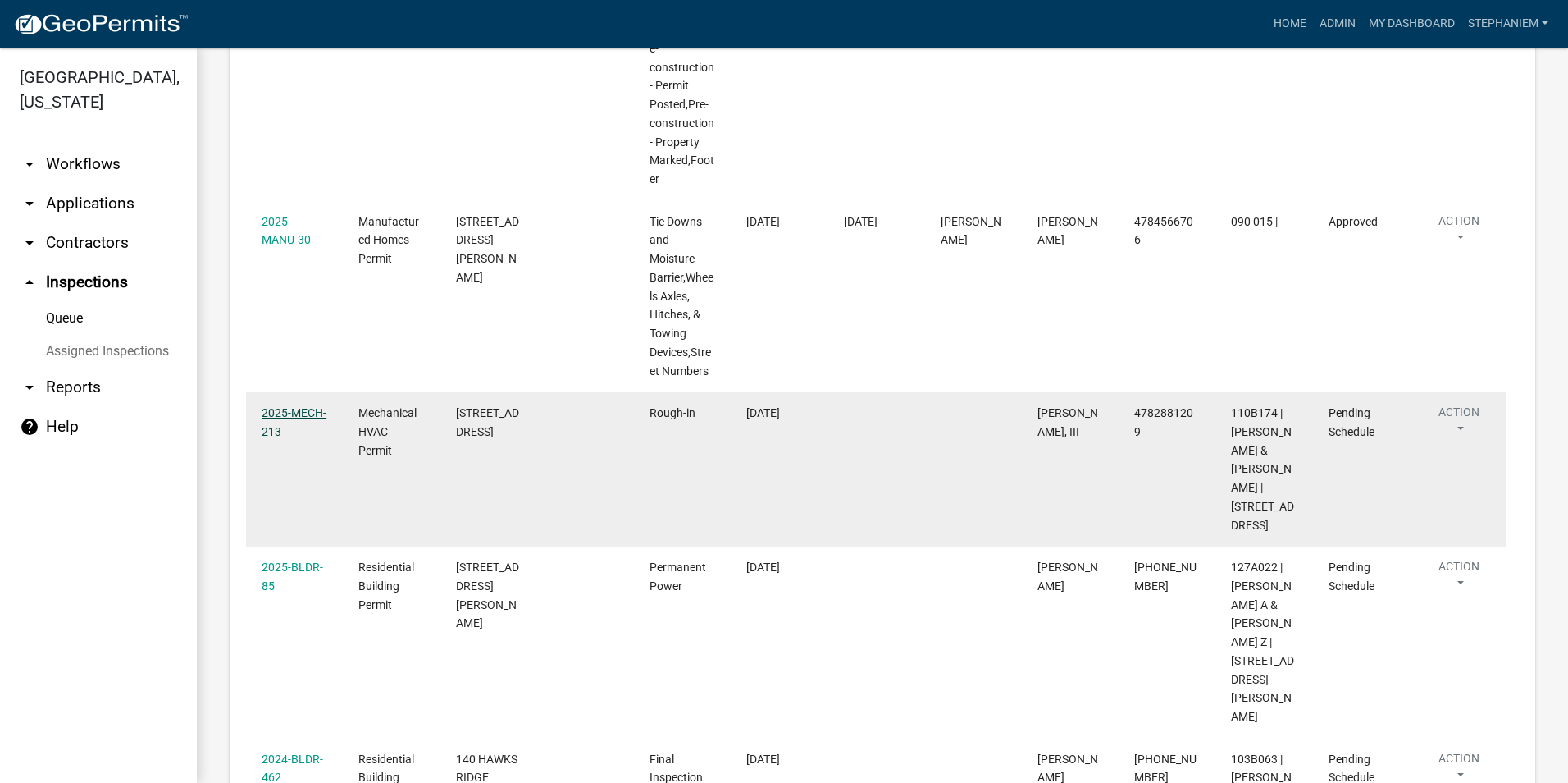
click at [282, 411] on link "2025-MECH-213" at bounding box center [294, 422] width 65 height 32
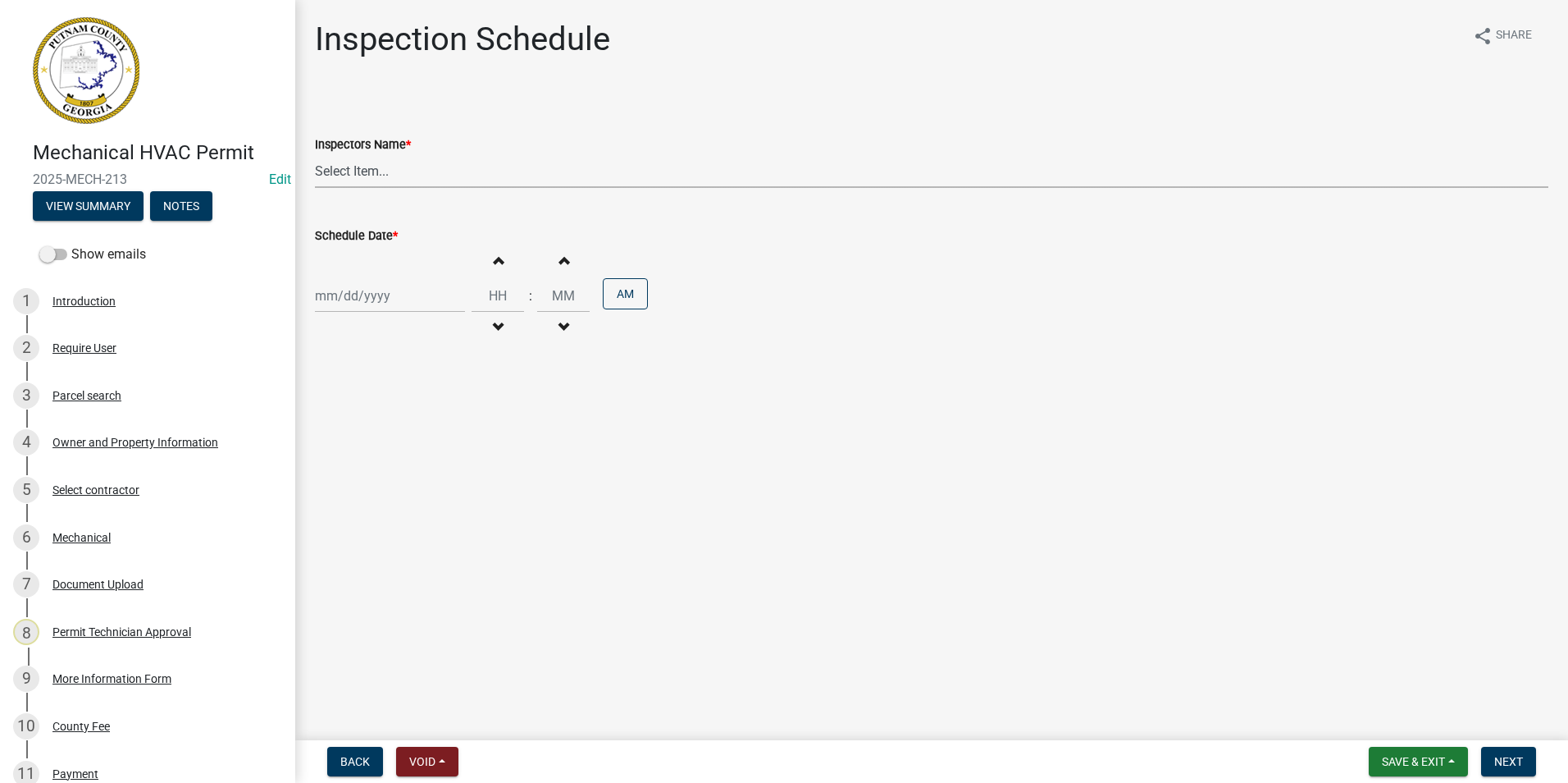
click at [343, 173] on select "Select Item... mrivera ([PERSON_NAME]) [PERSON_NAME] ([PERSON_NAME] ([PERSON_NA…" at bounding box center [932, 171] width 1234 height 34
select select "a0ea4169-8540-4a2c-b9f4-cf4c1ffdeb95"
click at [315, 155] on select "Select Item... mrivera ([PERSON_NAME]) [PERSON_NAME] ([PERSON_NAME] ([PERSON_NA…" at bounding box center [932, 171] width 1234 height 34
click at [345, 306] on div at bounding box center [390, 295] width 150 height 34
select select "9"
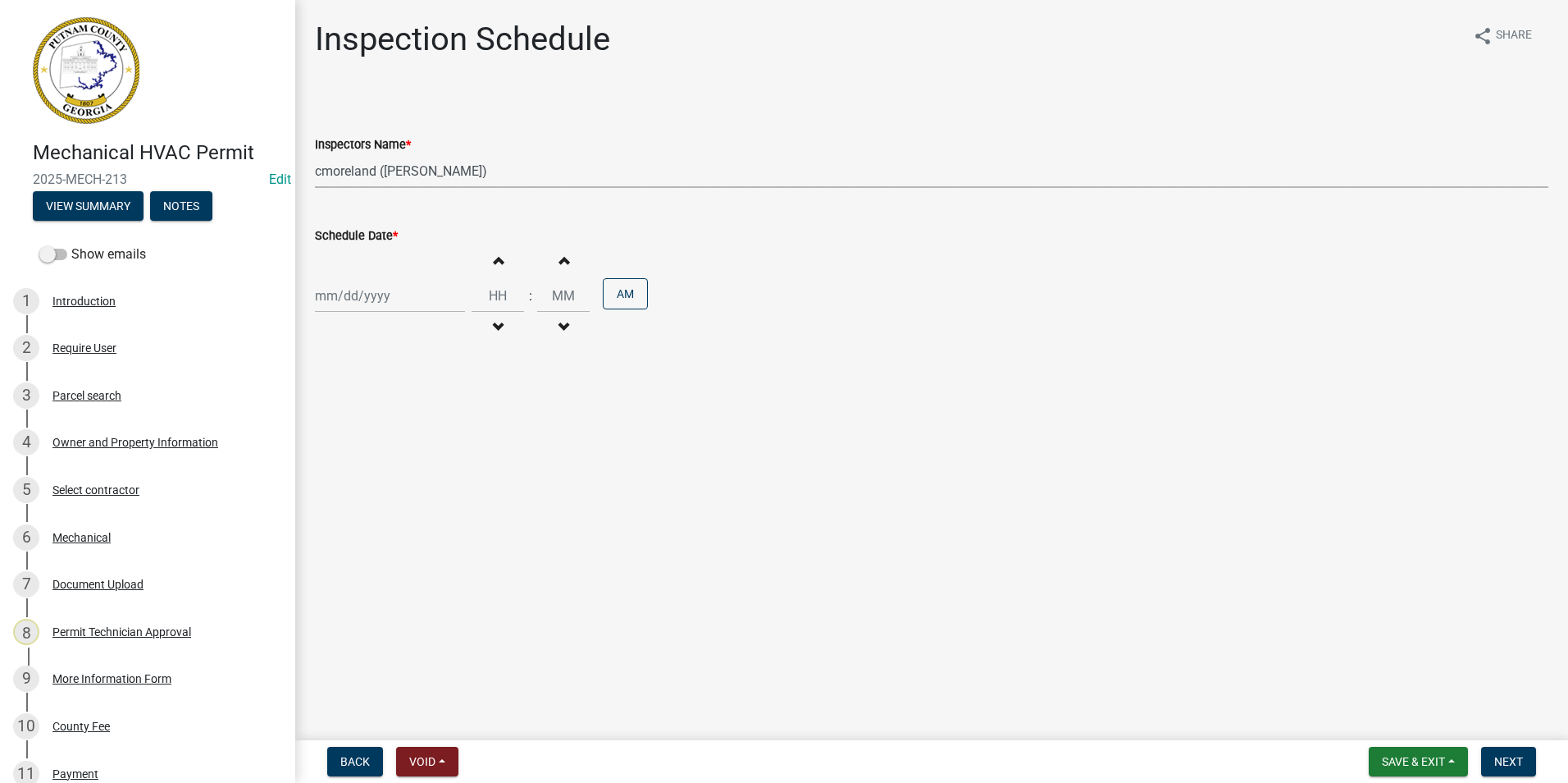
select select "2025"
click at [367, 431] on div "16" at bounding box center [358, 436] width 26 height 26
type input "[DATE]"
click at [1496, 755] on span "Next" at bounding box center [1508, 761] width 29 height 13
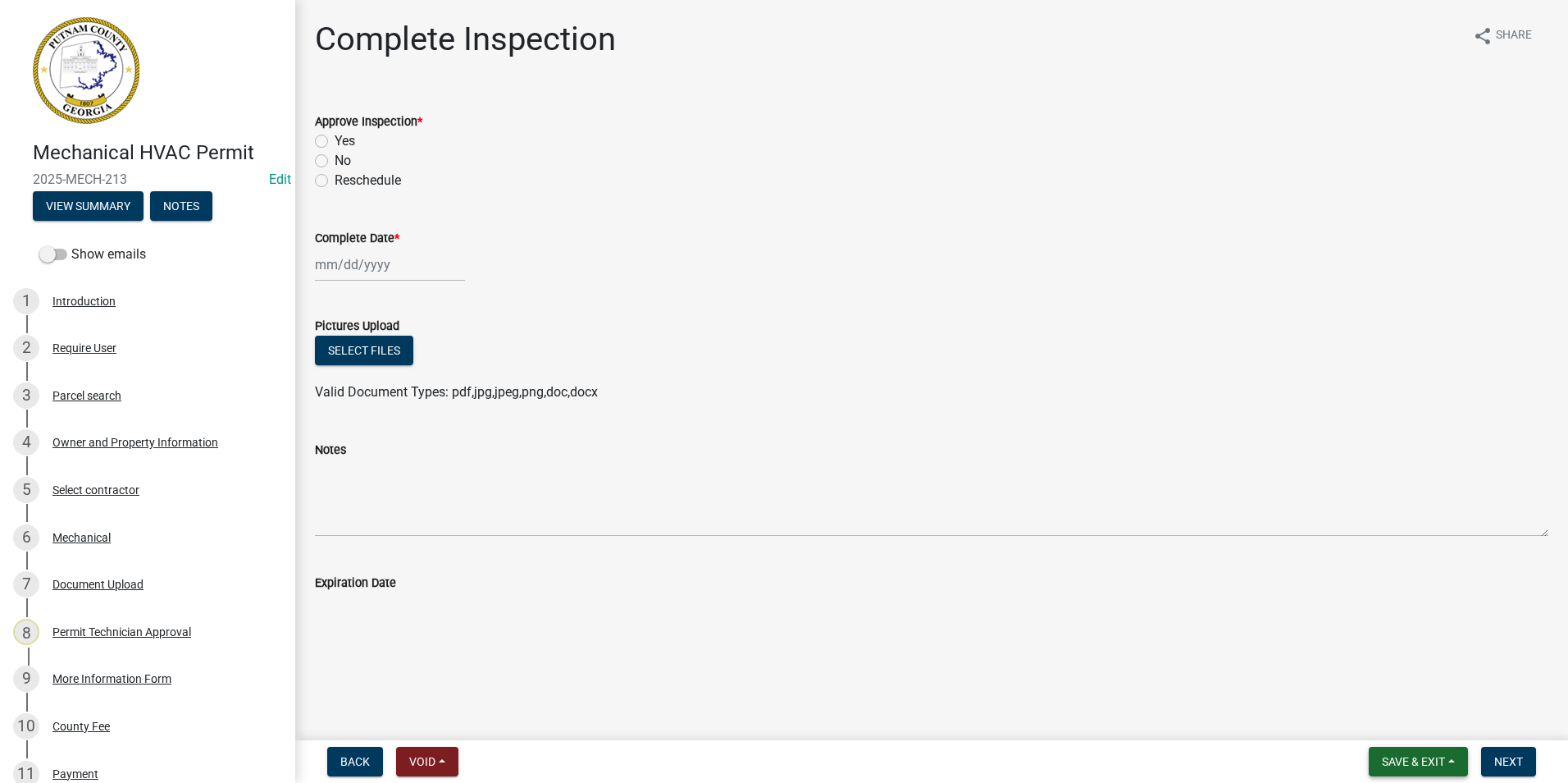
click at [1401, 760] on span "Save & Exit" at bounding box center [1414, 761] width 63 height 13
click at [1388, 713] on button "Save & Exit" at bounding box center [1402, 718] width 131 height 39
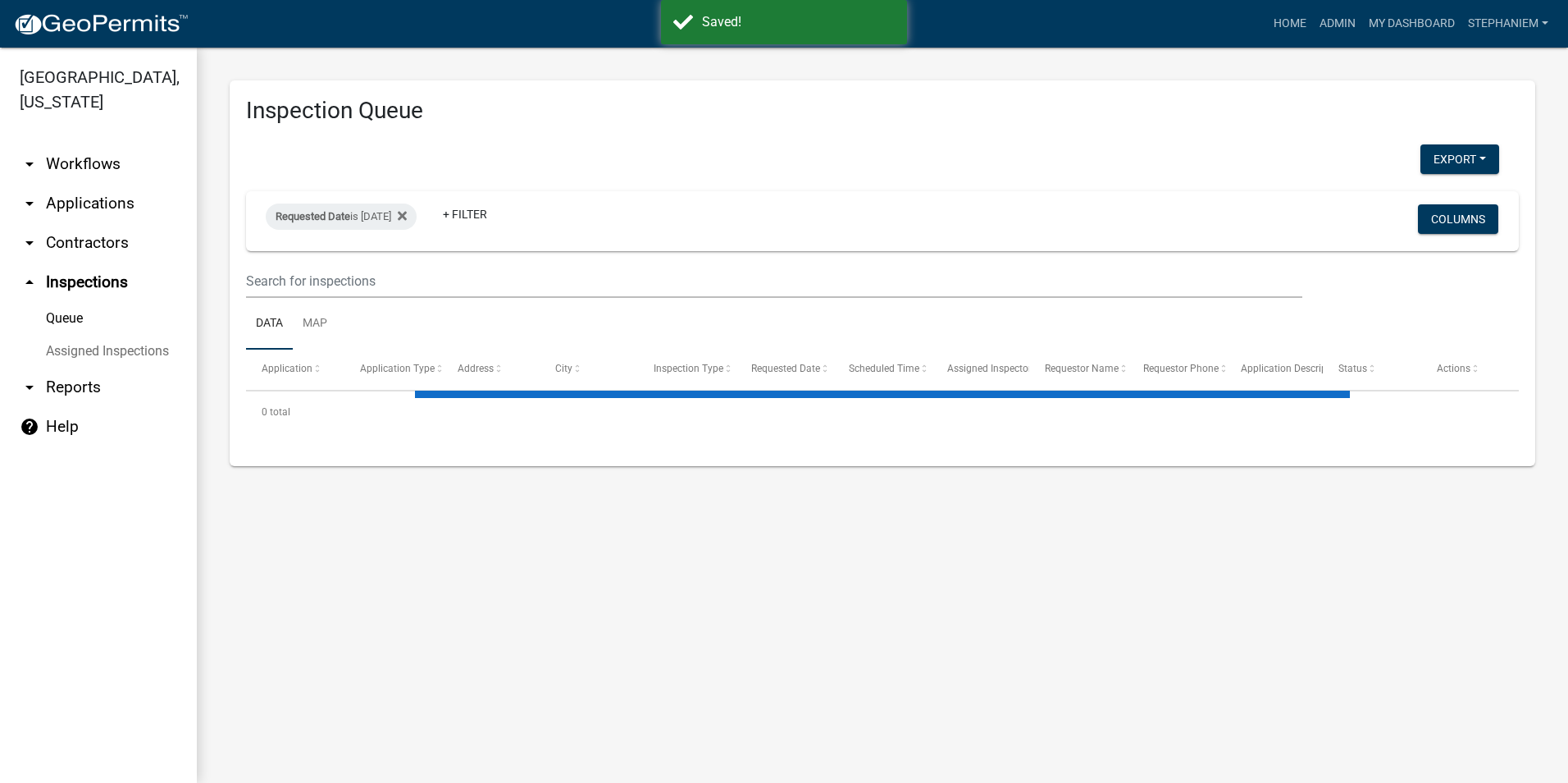
select select "3: 100"
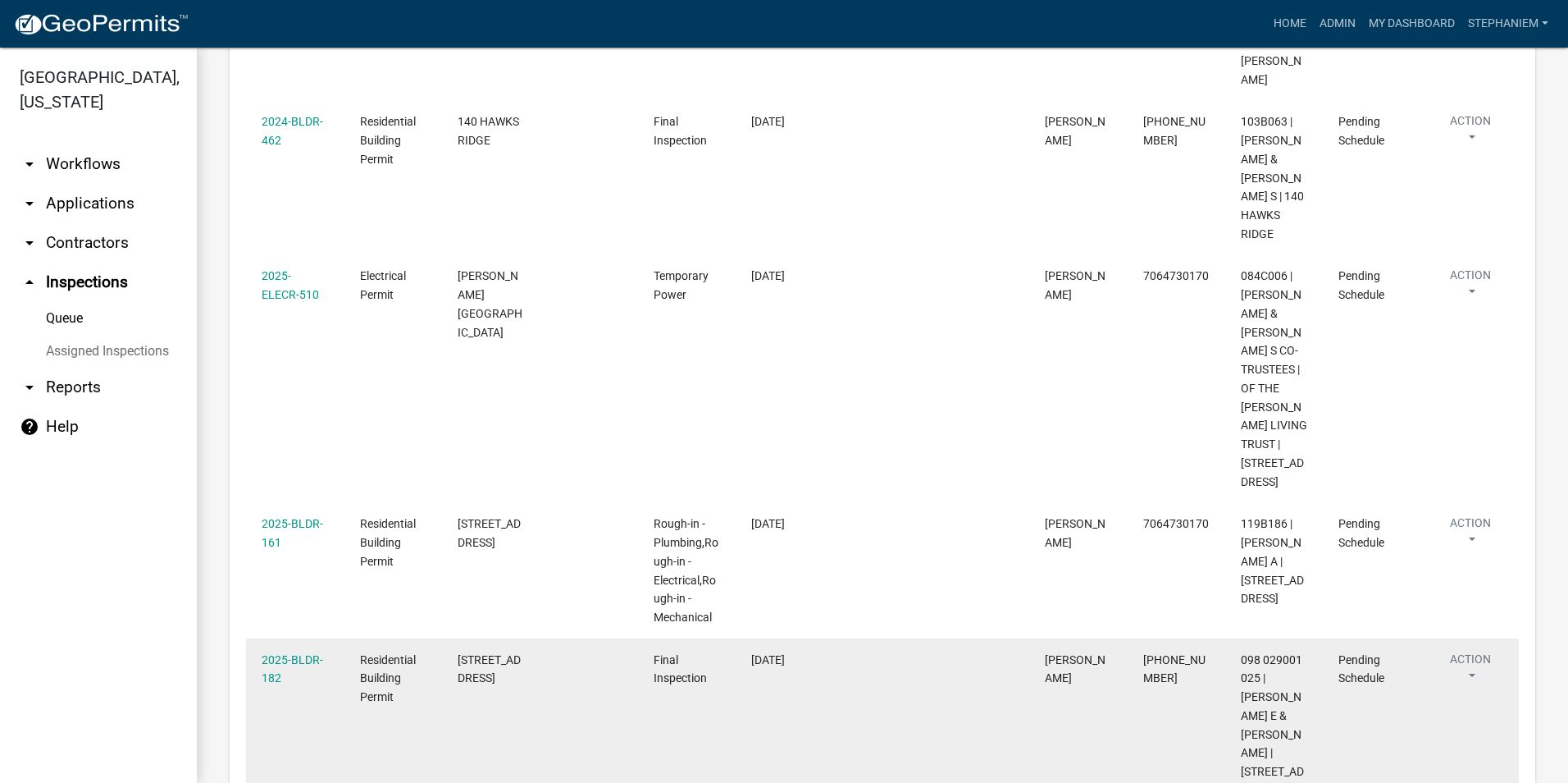
scroll to position [2278, 0]
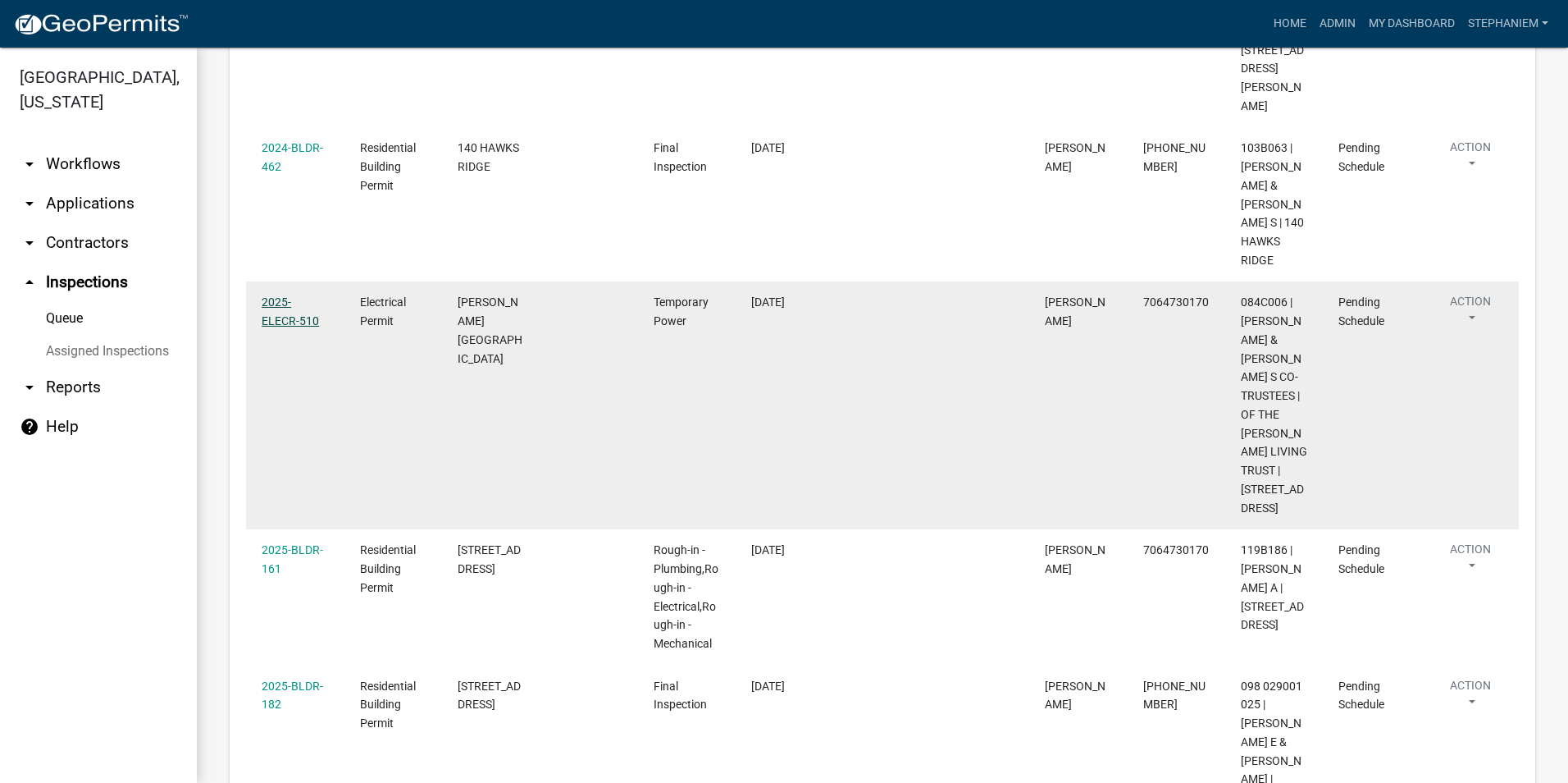
click at [305, 295] on link "2025-ELECR-510" at bounding box center [291, 311] width 57 height 32
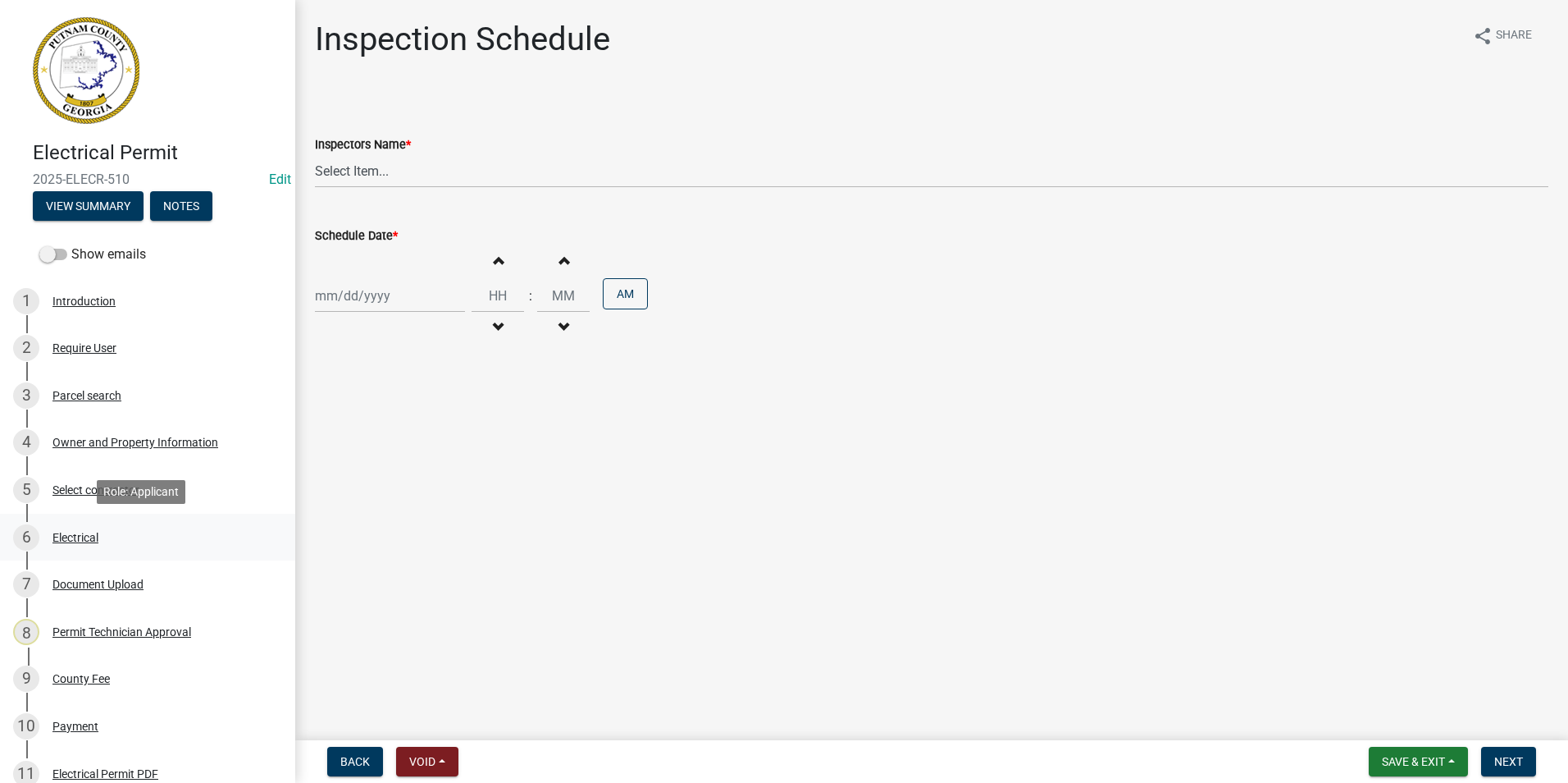
click at [124, 554] on link "6 Electrical" at bounding box center [148, 537] width 295 height 48
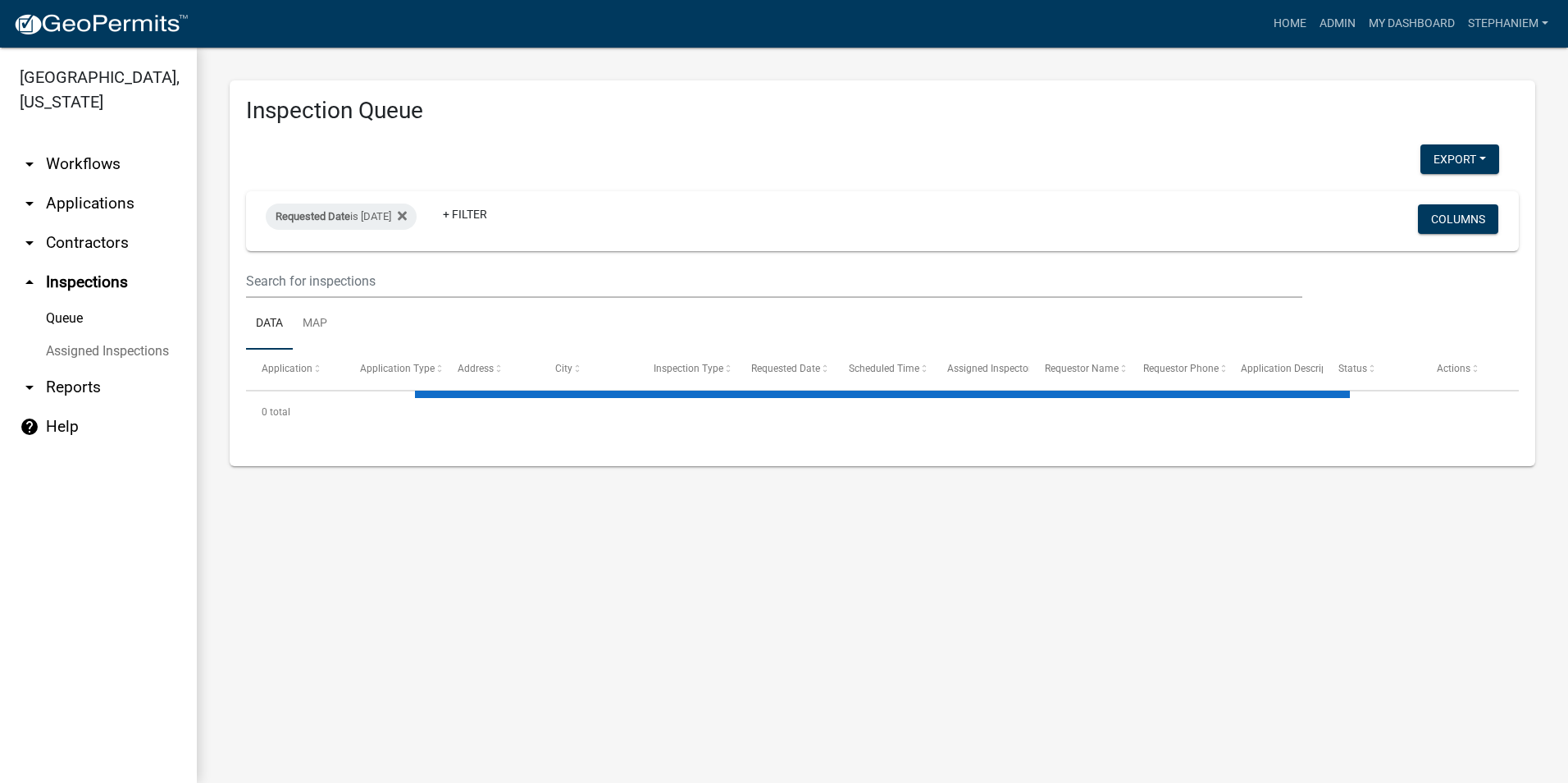
select select "3: 100"
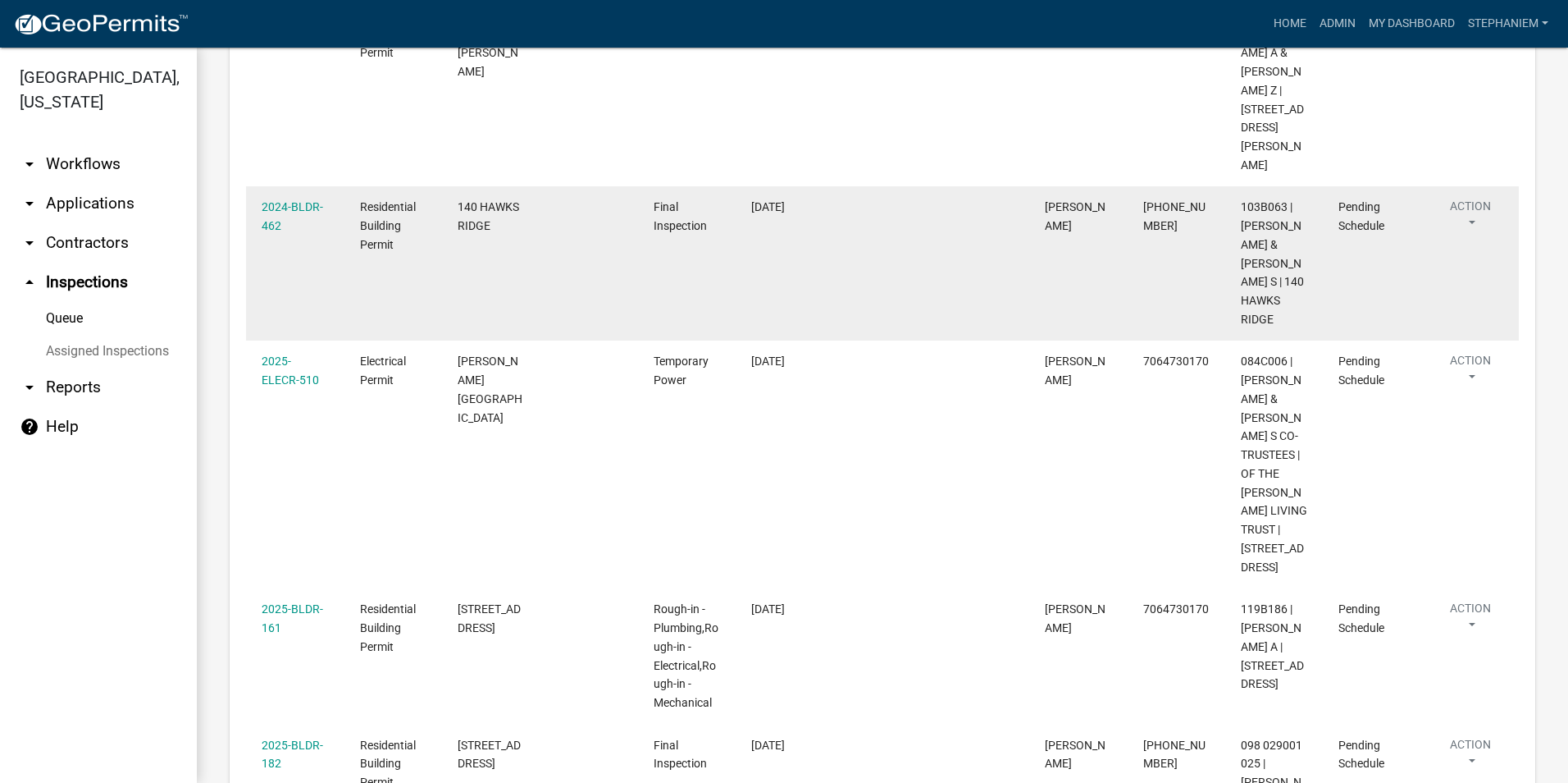
scroll to position [2215, 0]
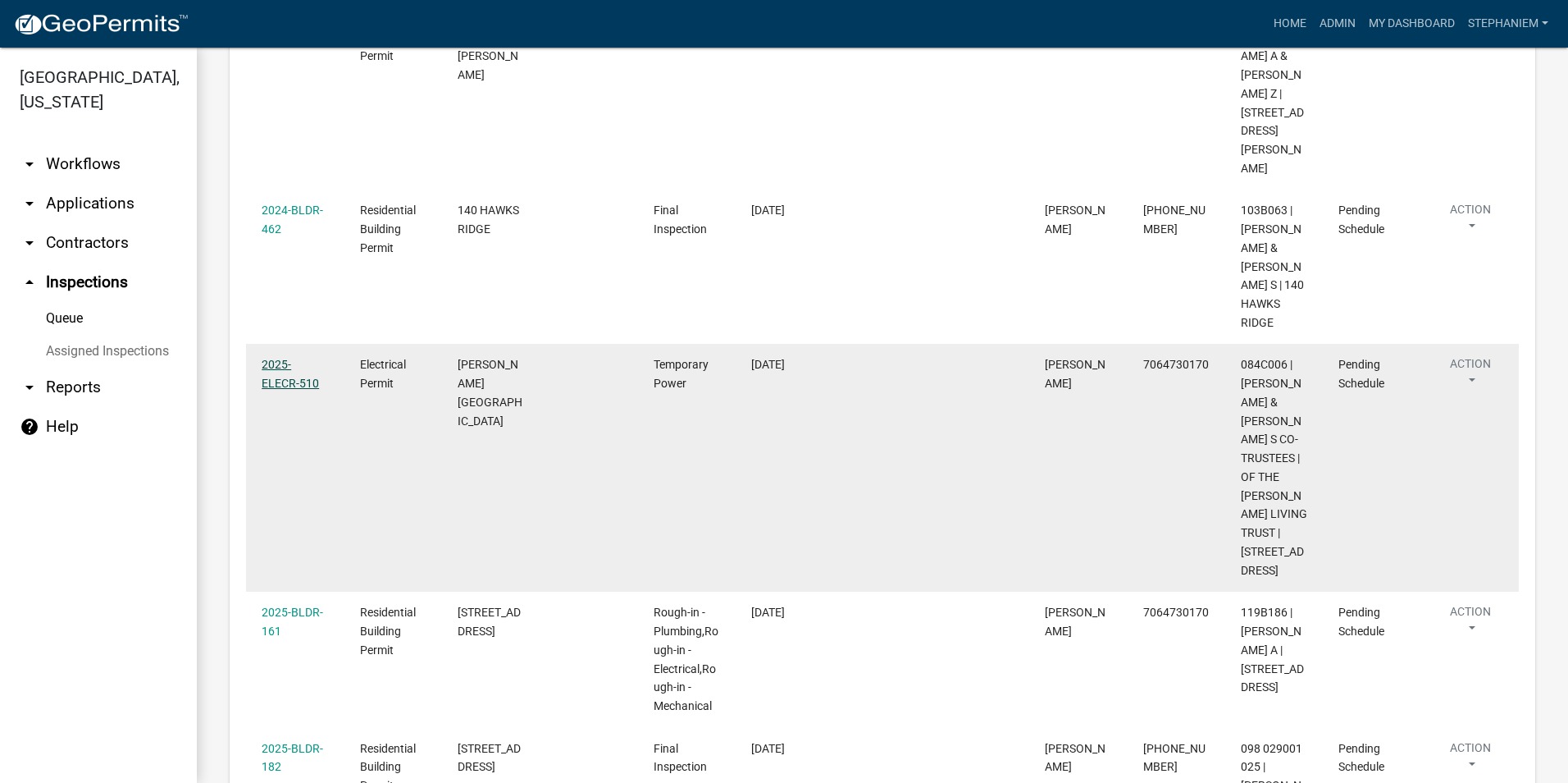
click at [292, 358] on link "2025-ELECR-510" at bounding box center [291, 373] width 57 height 32
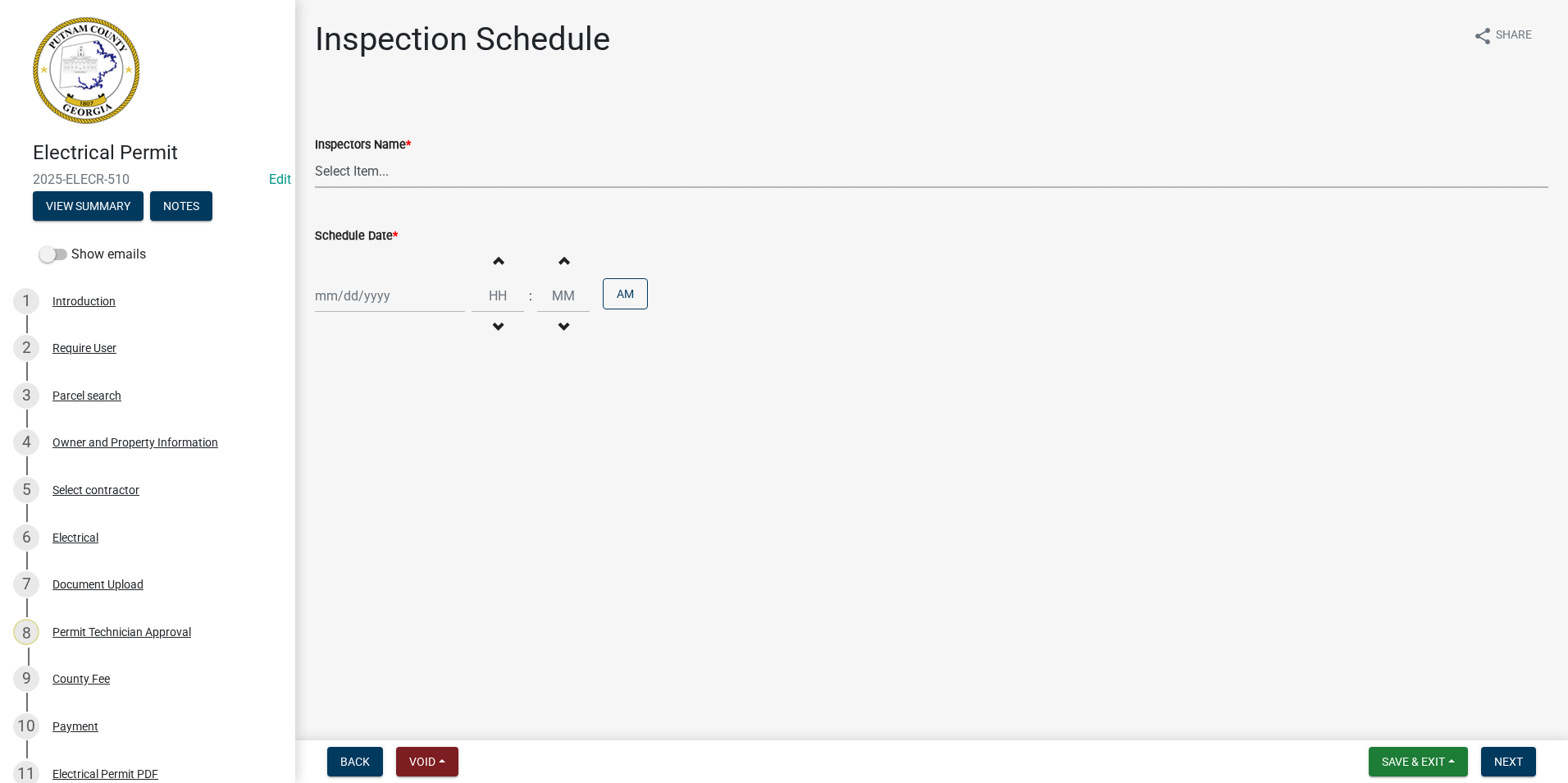
click at [352, 174] on select "Select Item... mrivera ([PERSON_NAME]) [PERSON_NAME] ([PERSON_NAME] ([PERSON_NA…" at bounding box center [932, 171] width 1234 height 34
select select "a0ea4169-8540-4a2c-b9f4-cf4c1ffdeb95"
click at [315, 155] on select "Select Item... mrivera ([PERSON_NAME]) [PERSON_NAME] ([PERSON_NAME] ([PERSON_NA…" at bounding box center [932, 171] width 1234 height 34
click at [352, 288] on div at bounding box center [390, 295] width 150 height 34
select select "9"
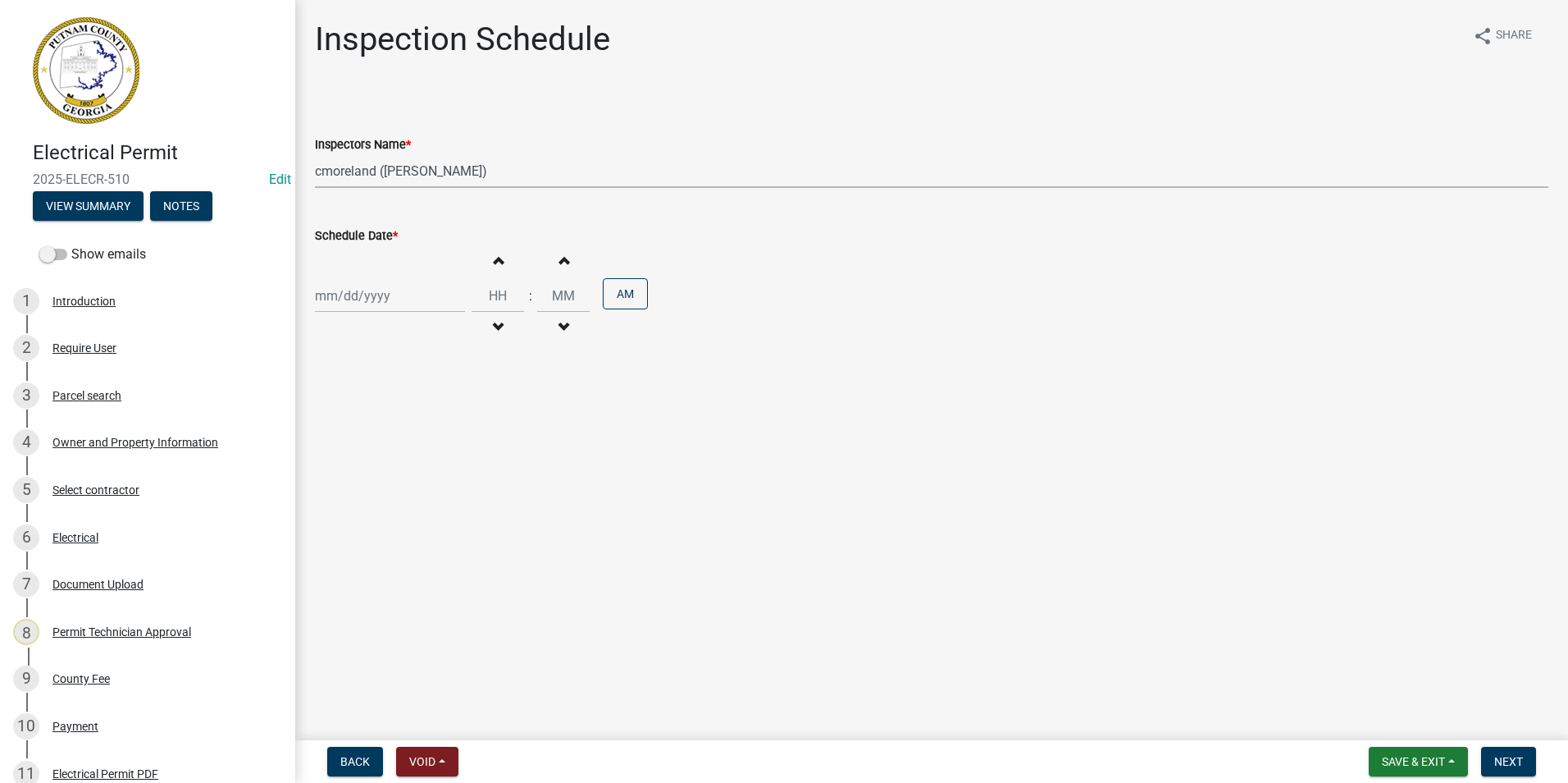
select select "2025"
click at [351, 434] on div "16" at bounding box center [358, 436] width 26 height 26
type input "[DATE]"
click at [1486, 755] on button "Next" at bounding box center [1508, 761] width 55 height 30
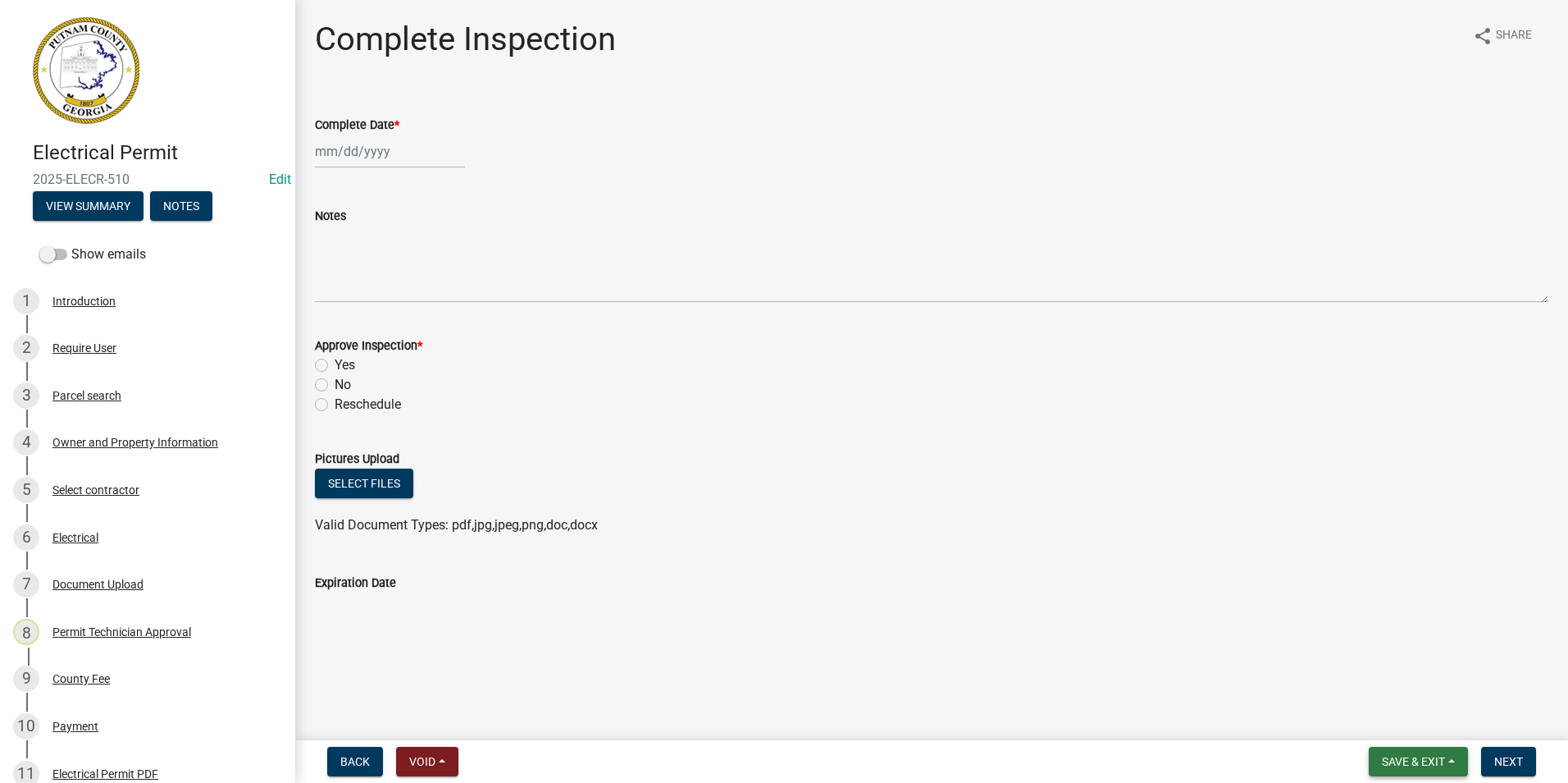
click at [1432, 758] on span "Save & Exit" at bounding box center [1414, 761] width 63 height 13
click at [1429, 724] on button "Save & Exit" at bounding box center [1402, 718] width 131 height 39
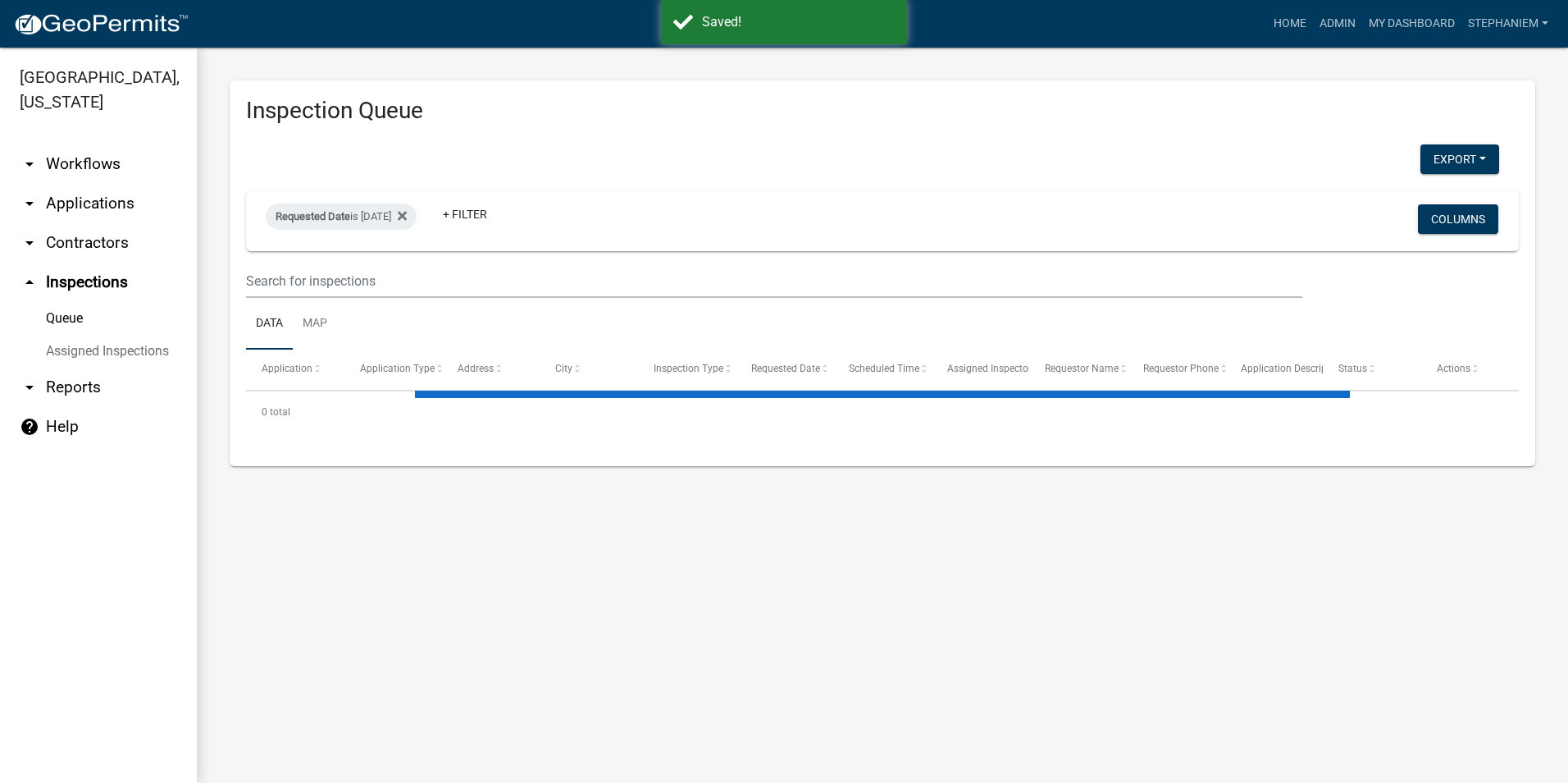
select select "3: 100"
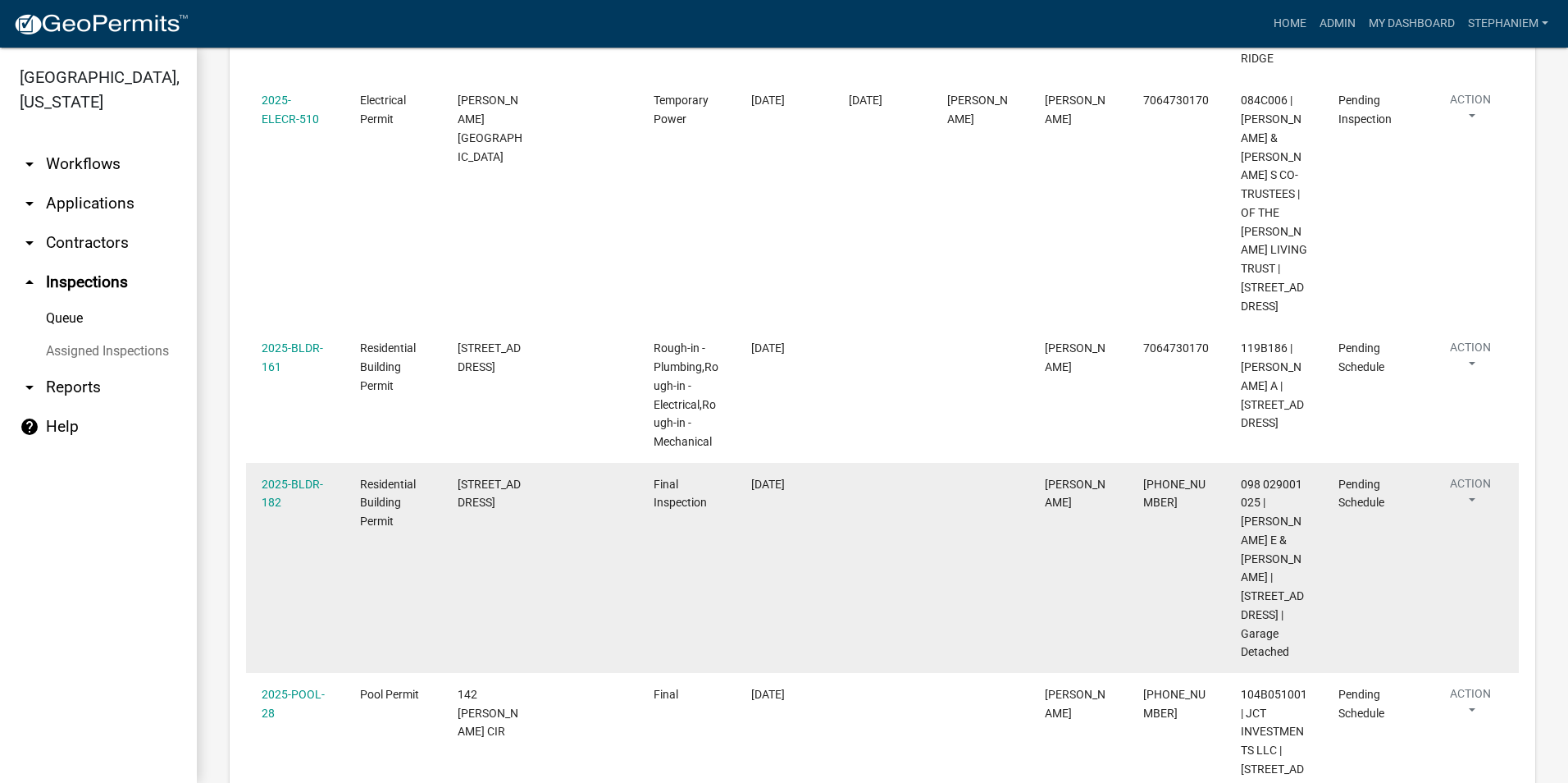
scroll to position [2462, 0]
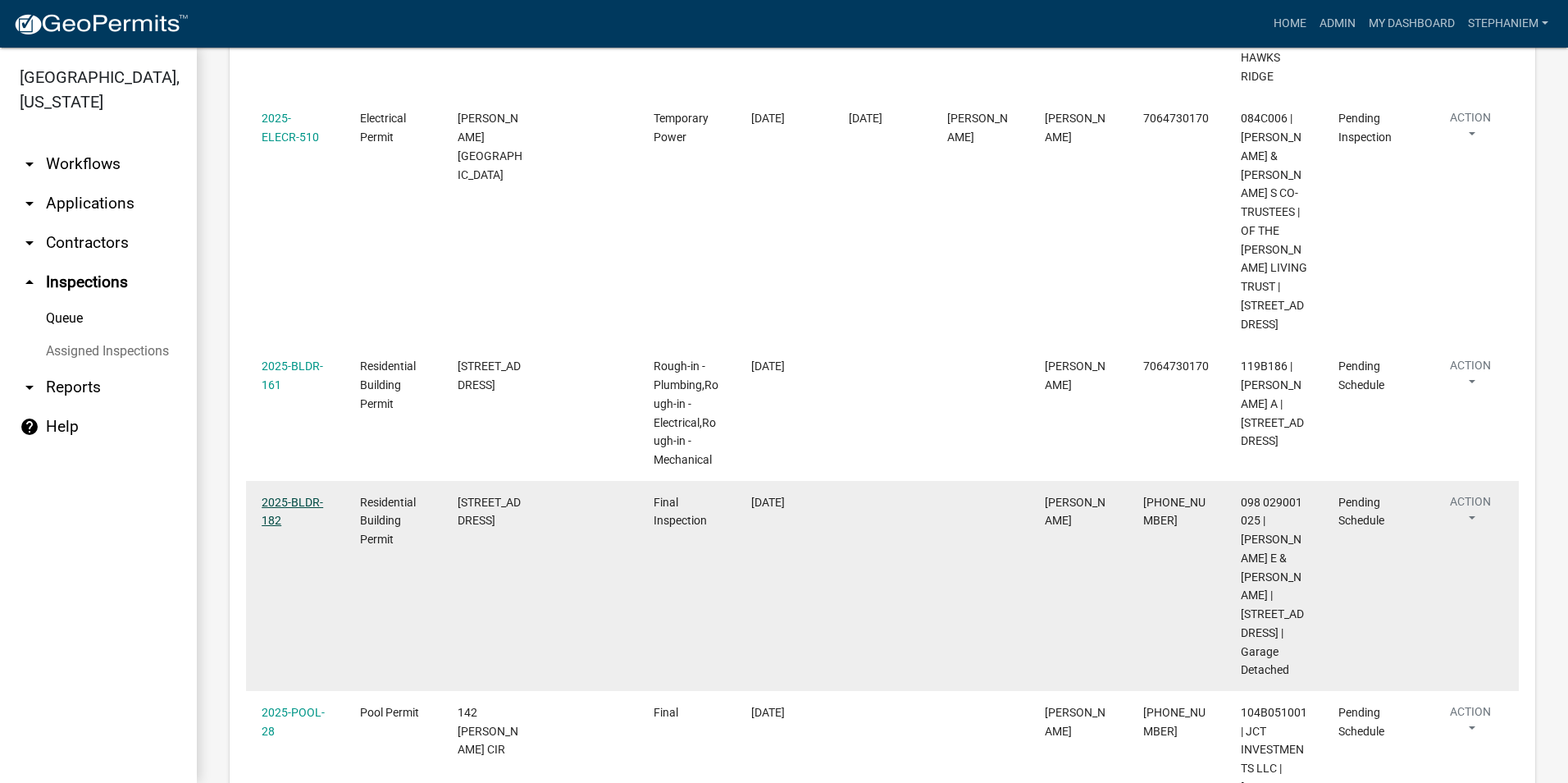
click at [306, 523] on link "2025-BLDR-182" at bounding box center [292, 511] width 62 height 32
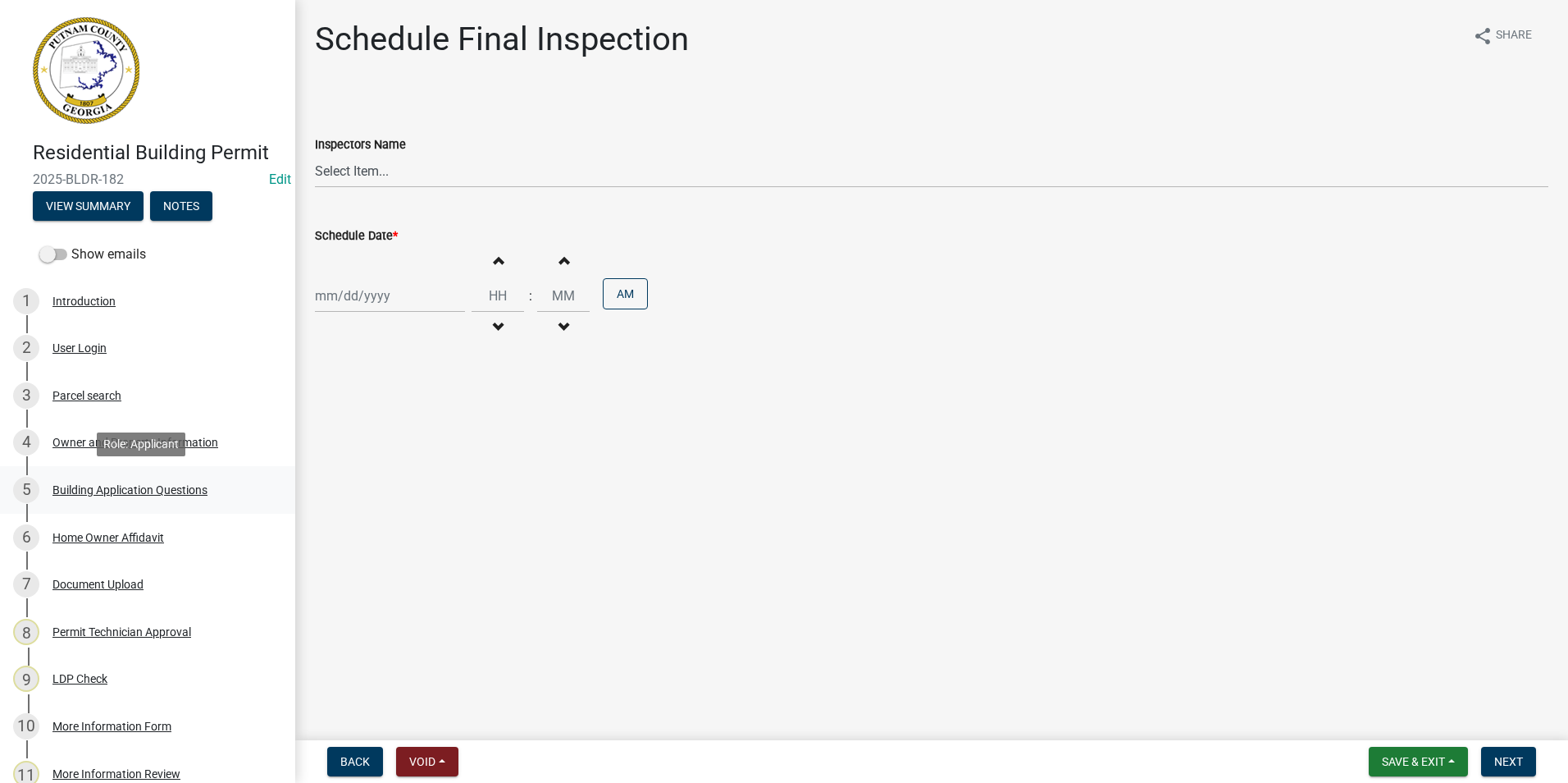
click at [91, 484] on div "Building Application Questions" at bounding box center [129, 490] width 155 height 11
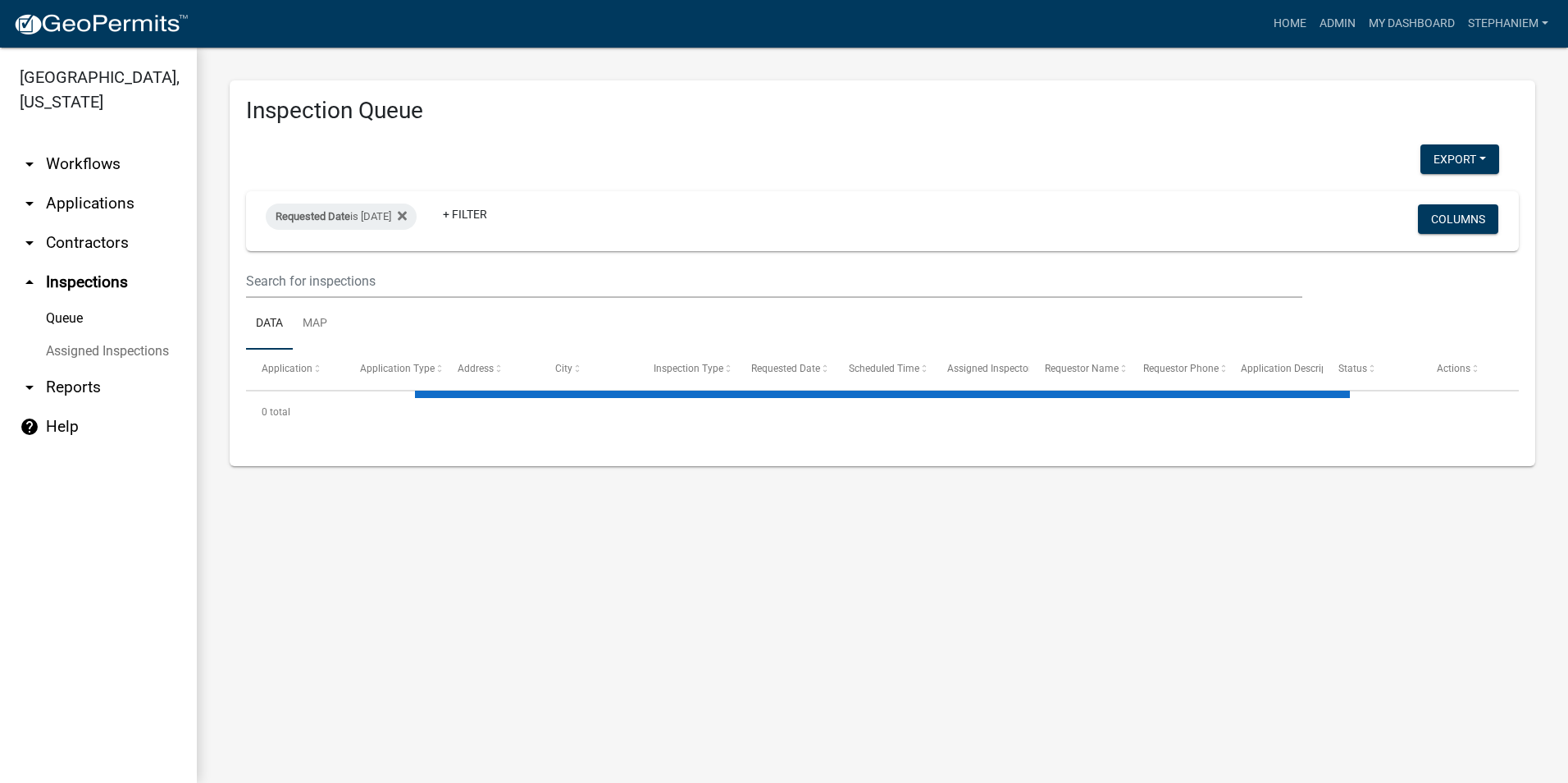
select select "3: 100"
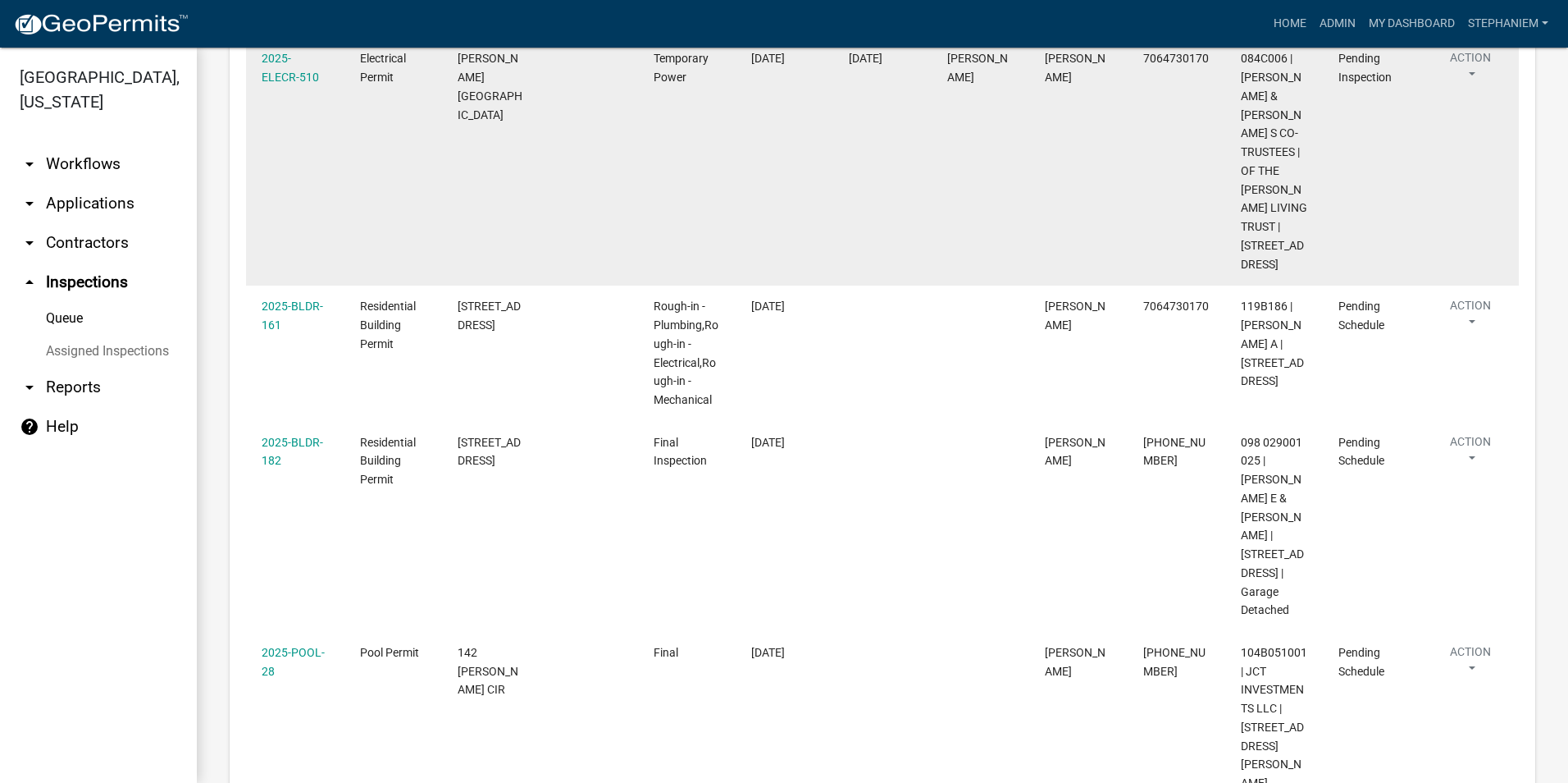
scroll to position [2525, 0]
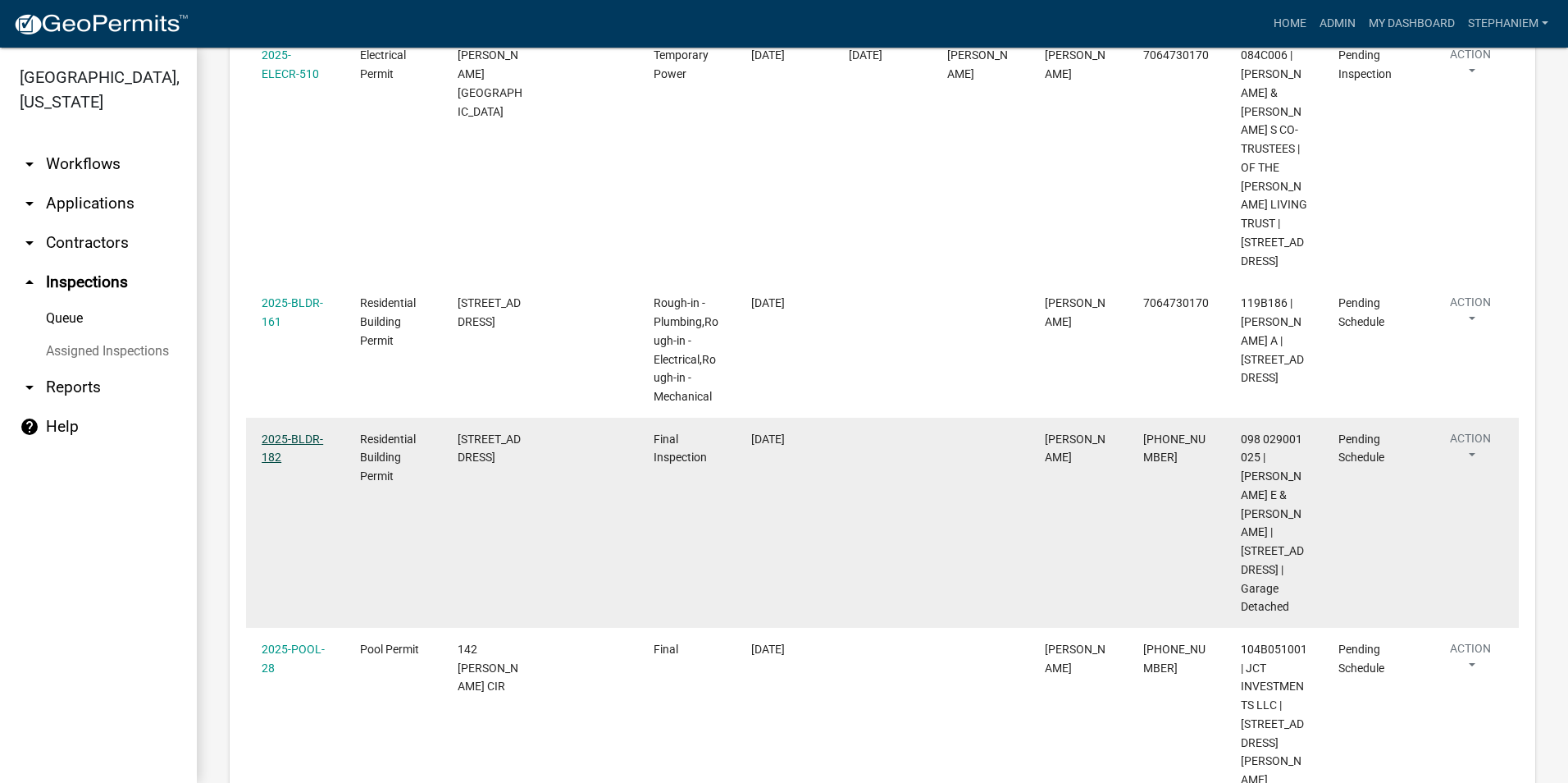
click at [302, 457] on link "2025-BLDR-182" at bounding box center [292, 448] width 62 height 32
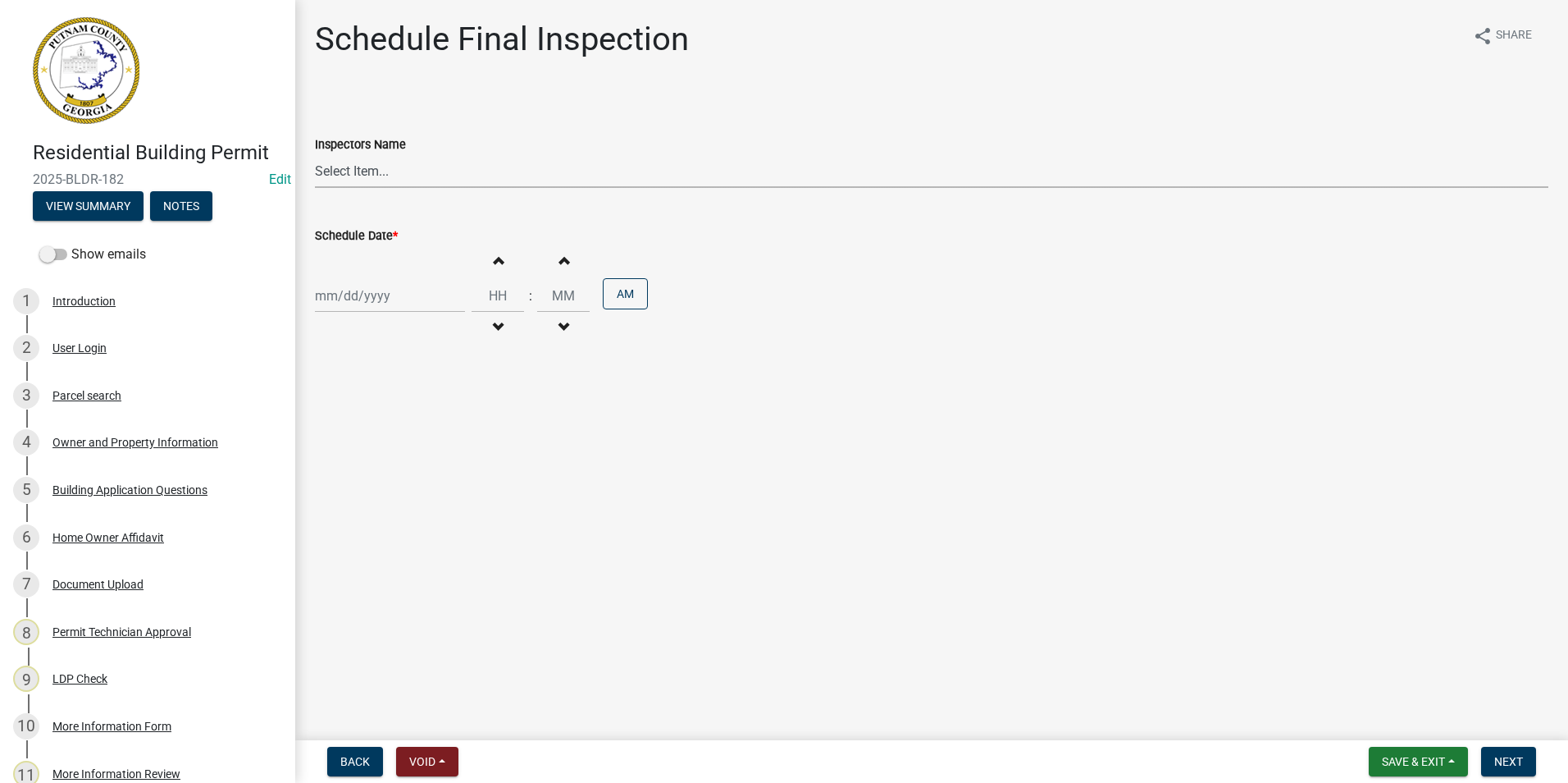
click at [509, 174] on select "Select Item... mrivera ([PERSON_NAME]) [PERSON_NAME] ([PERSON_NAME] ([PERSON_NA…" at bounding box center [932, 171] width 1234 height 34
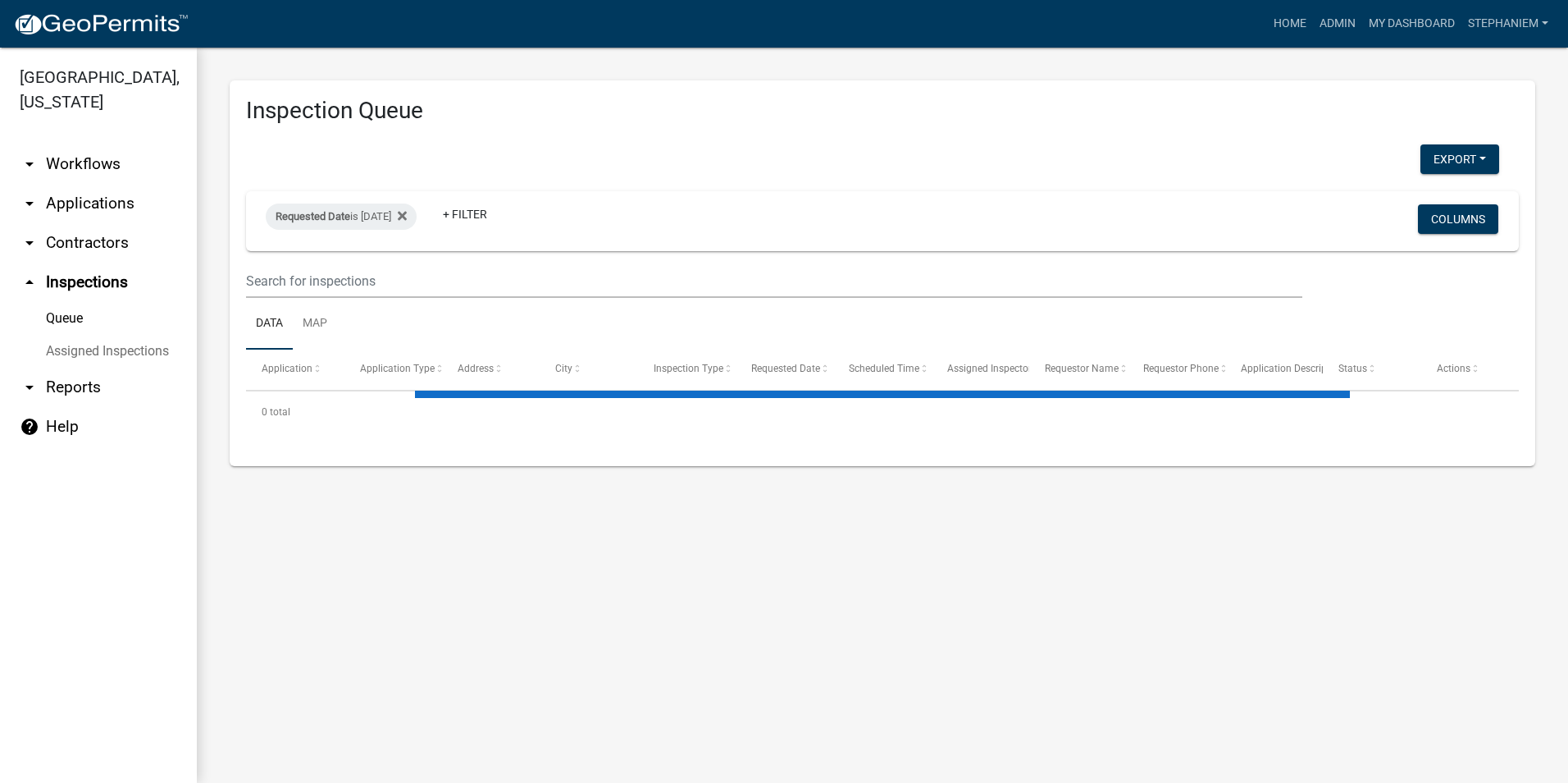
select select "3: 100"
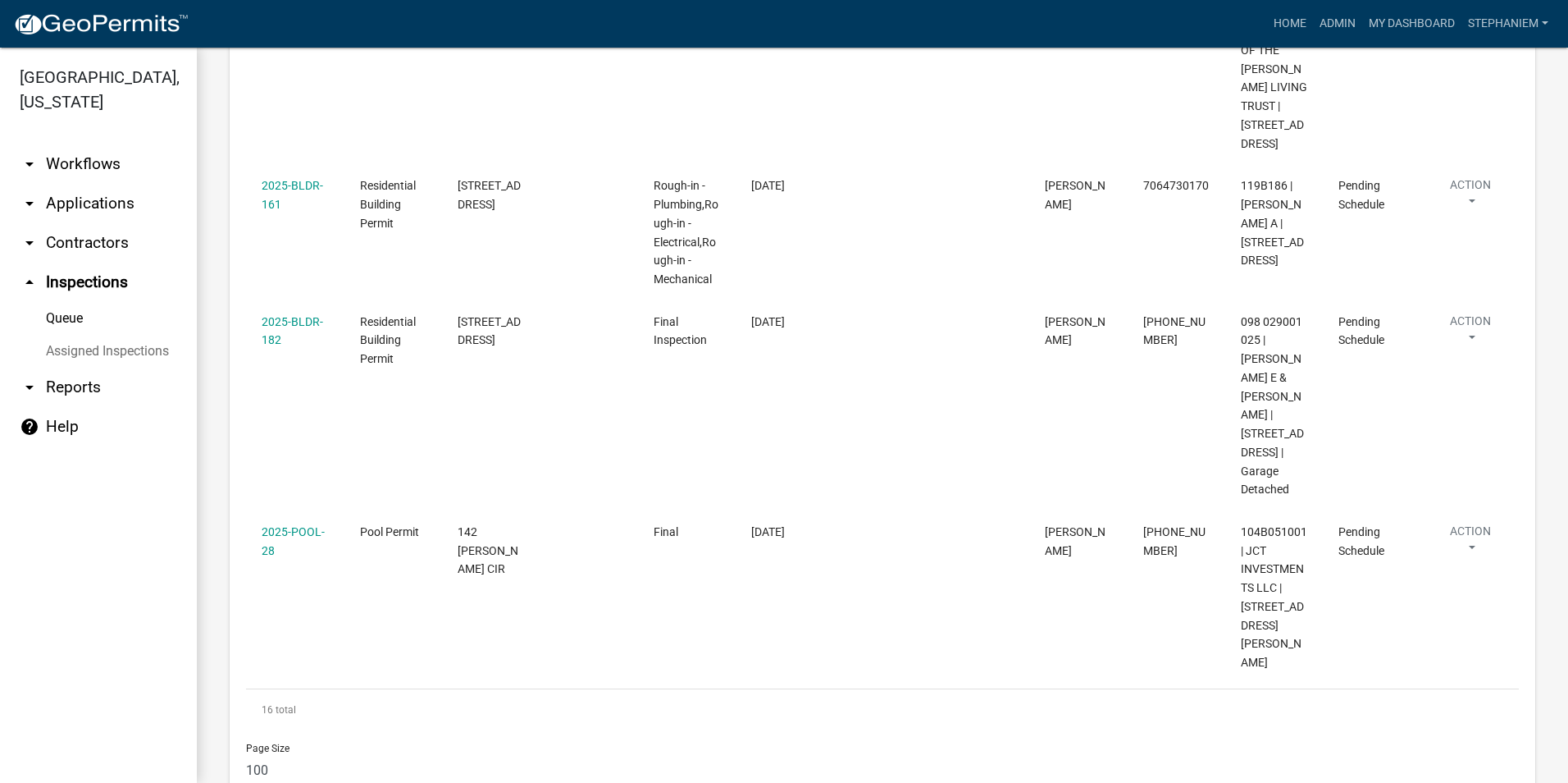
scroll to position [2688, 0]
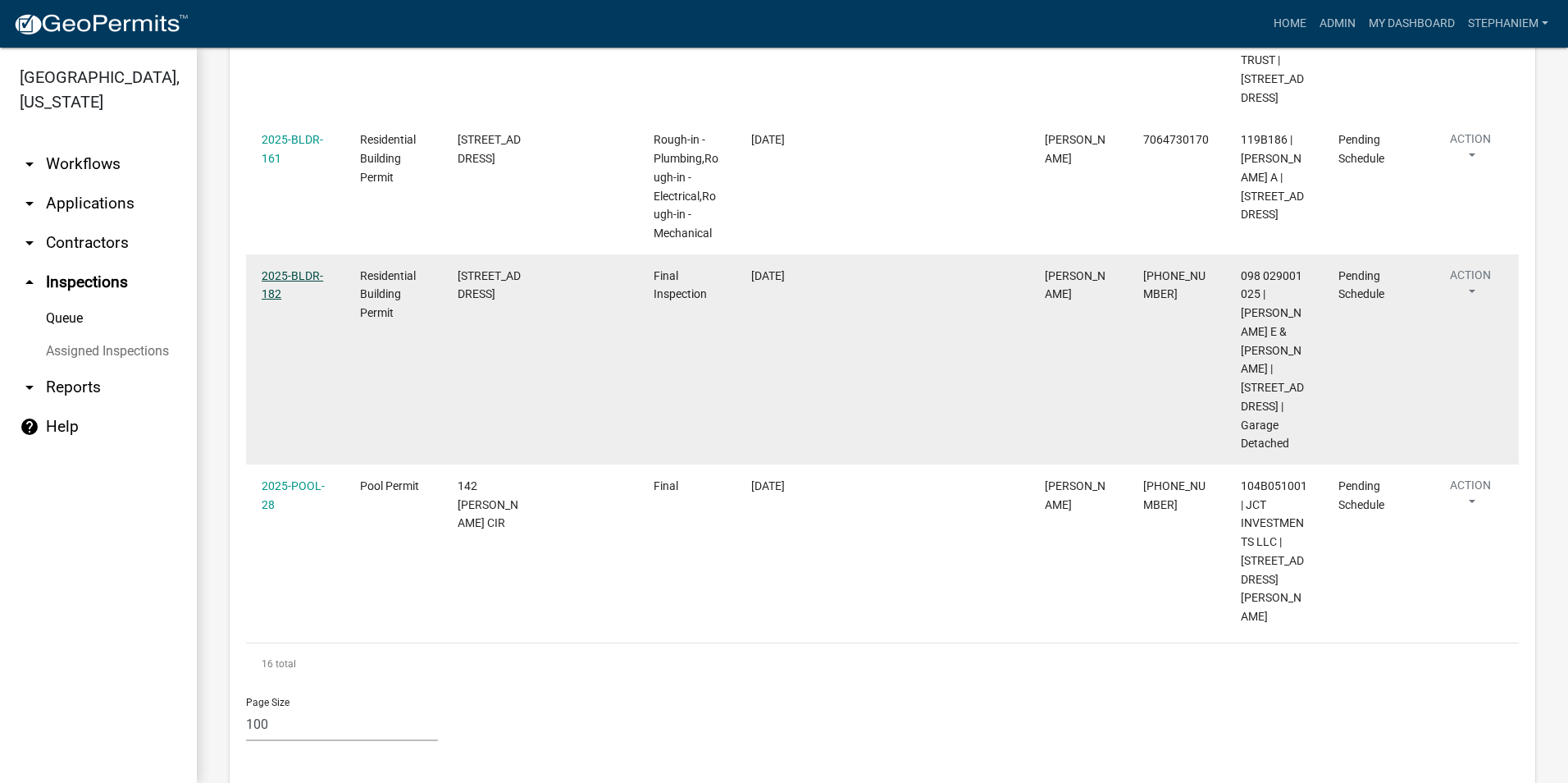
click at [278, 295] on link "2025-BLDR-182" at bounding box center [292, 285] width 62 height 32
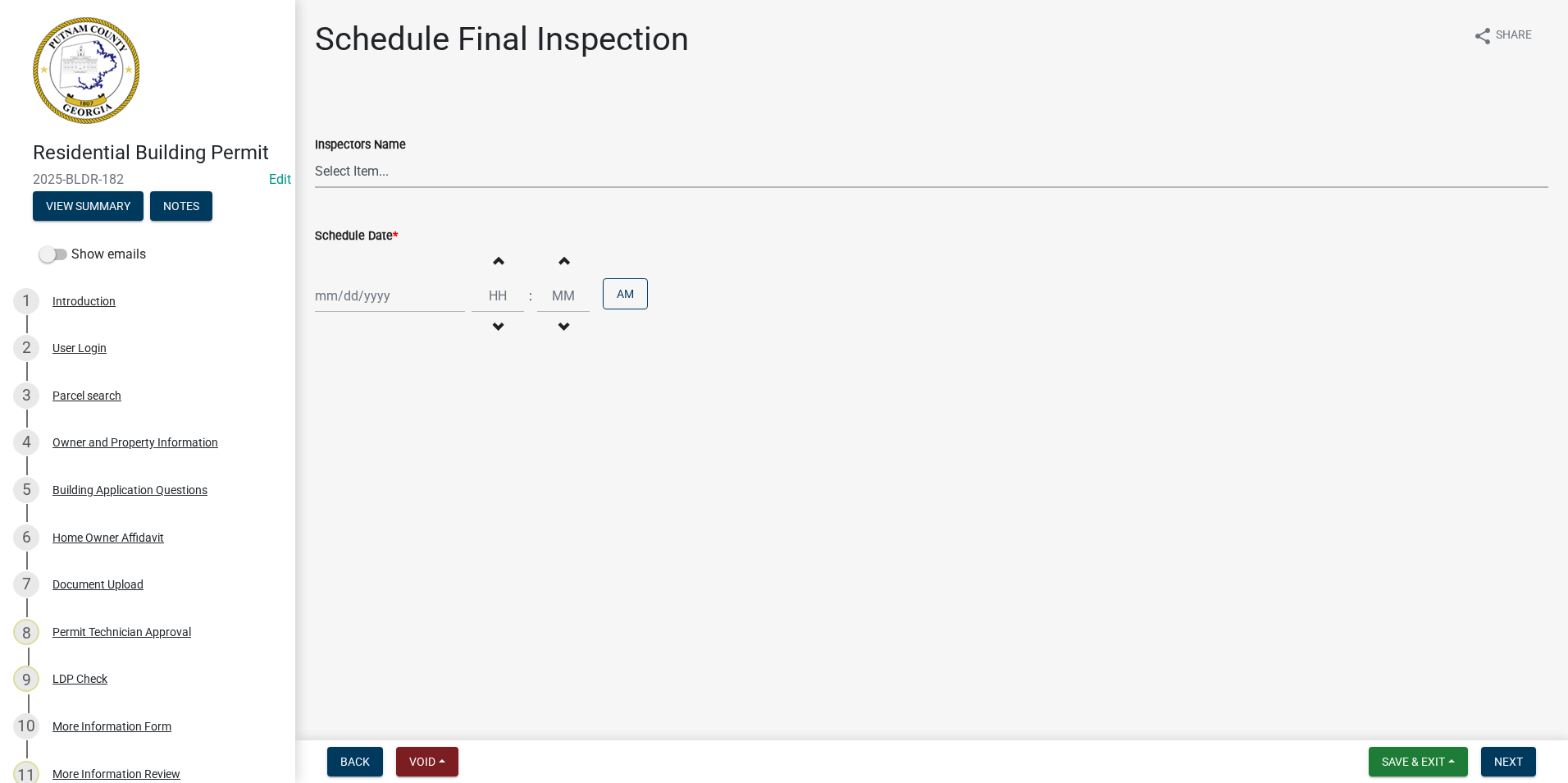
click at [357, 157] on select "Select Item... mrivera ([PERSON_NAME]) [PERSON_NAME] ([PERSON_NAME] ([PERSON_NA…" at bounding box center [932, 171] width 1234 height 34
select select "07642ab0-564c-47bb-824b-0ccf2da83593"
click at [315, 155] on select "Select Item... mrivera ([PERSON_NAME]) [PERSON_NAME] ([PERSON_NAME] ([PERSON_NA…" at bounding box center [932, 171] width 1234 height 34
select select "9"
select select "2025"
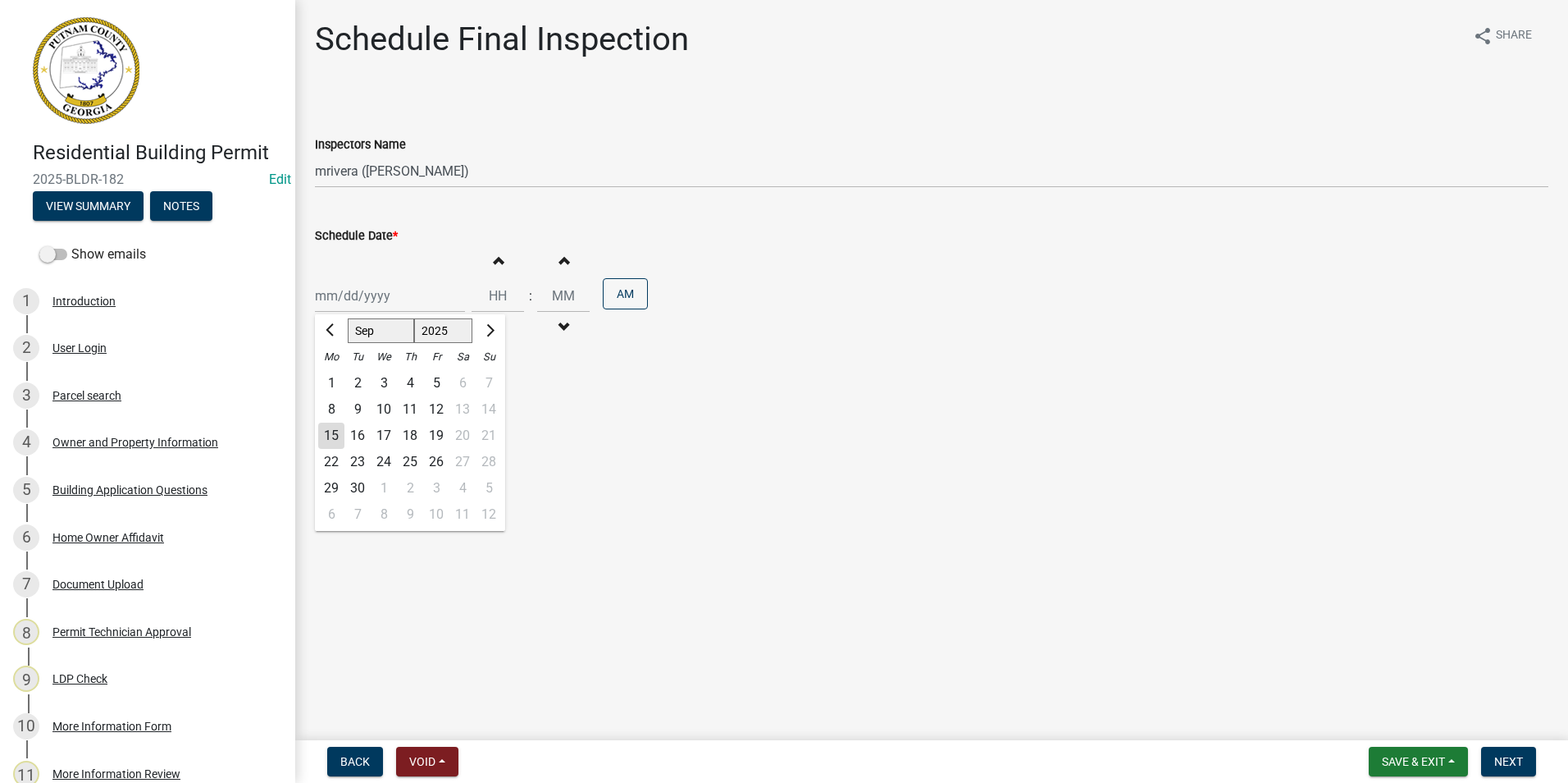
click at [334, 308] on div "[PERSON_NAME] Feb Mar Apr [PERSON_NAME][DATE] Oct Nov [DATE] 1526 1527 1528 152…" at bounding box center [390, 295] width 150 height 34
click at [360, 438] on div "16" at bounding box center [358, 436] width 26 height 26
type input "[DATE]"
click at [1496, 761] on span "Next" at bounding box center [1508, 761] width 29 height 13
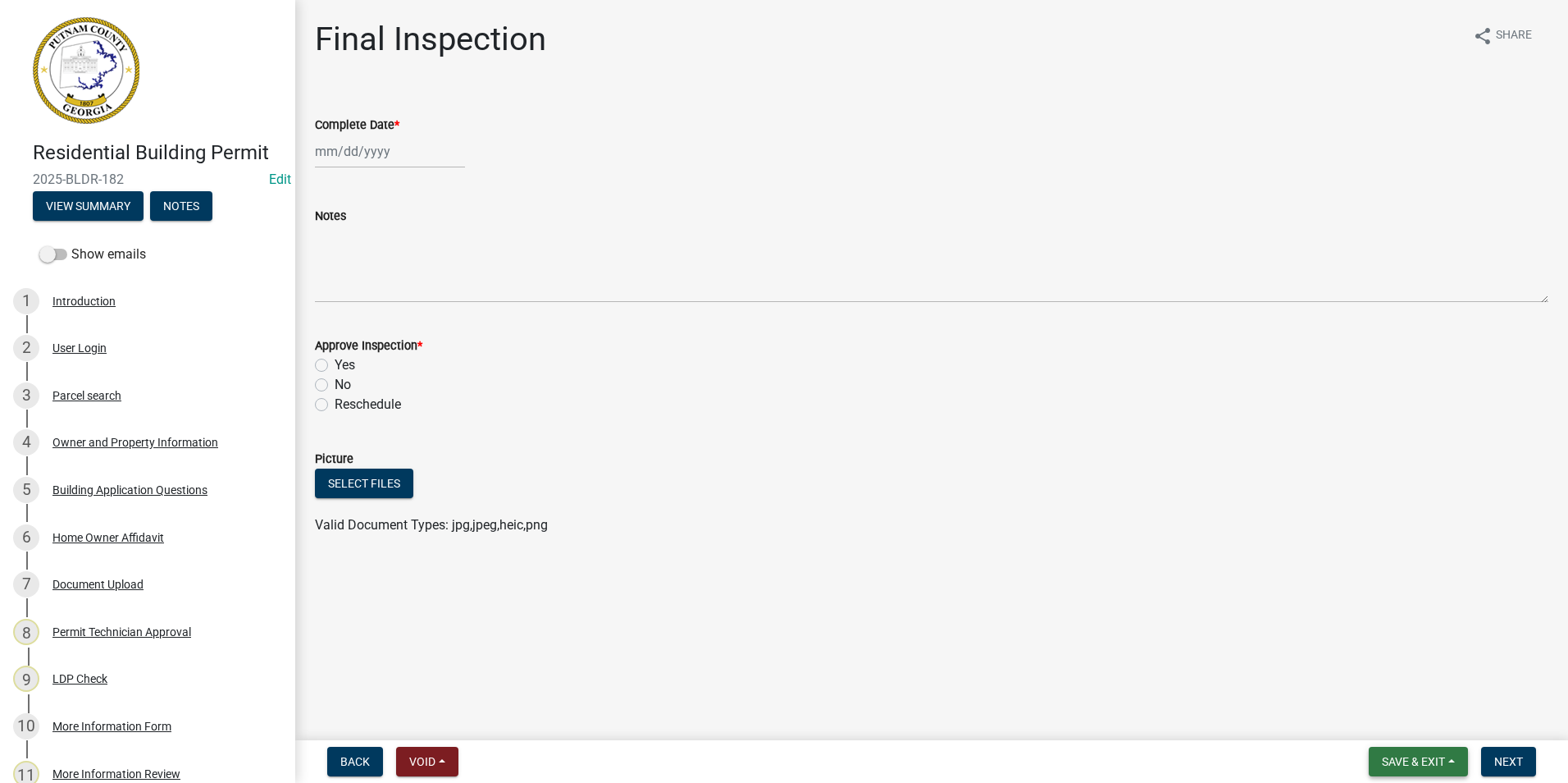
click at [1402, 750] on button "Save & Exit" at bounding box center [1419, 761] width 99 height 30
click at [1404, 712] on button "Save & Exit" at bounding box center [1402, 718] width 131 height 39
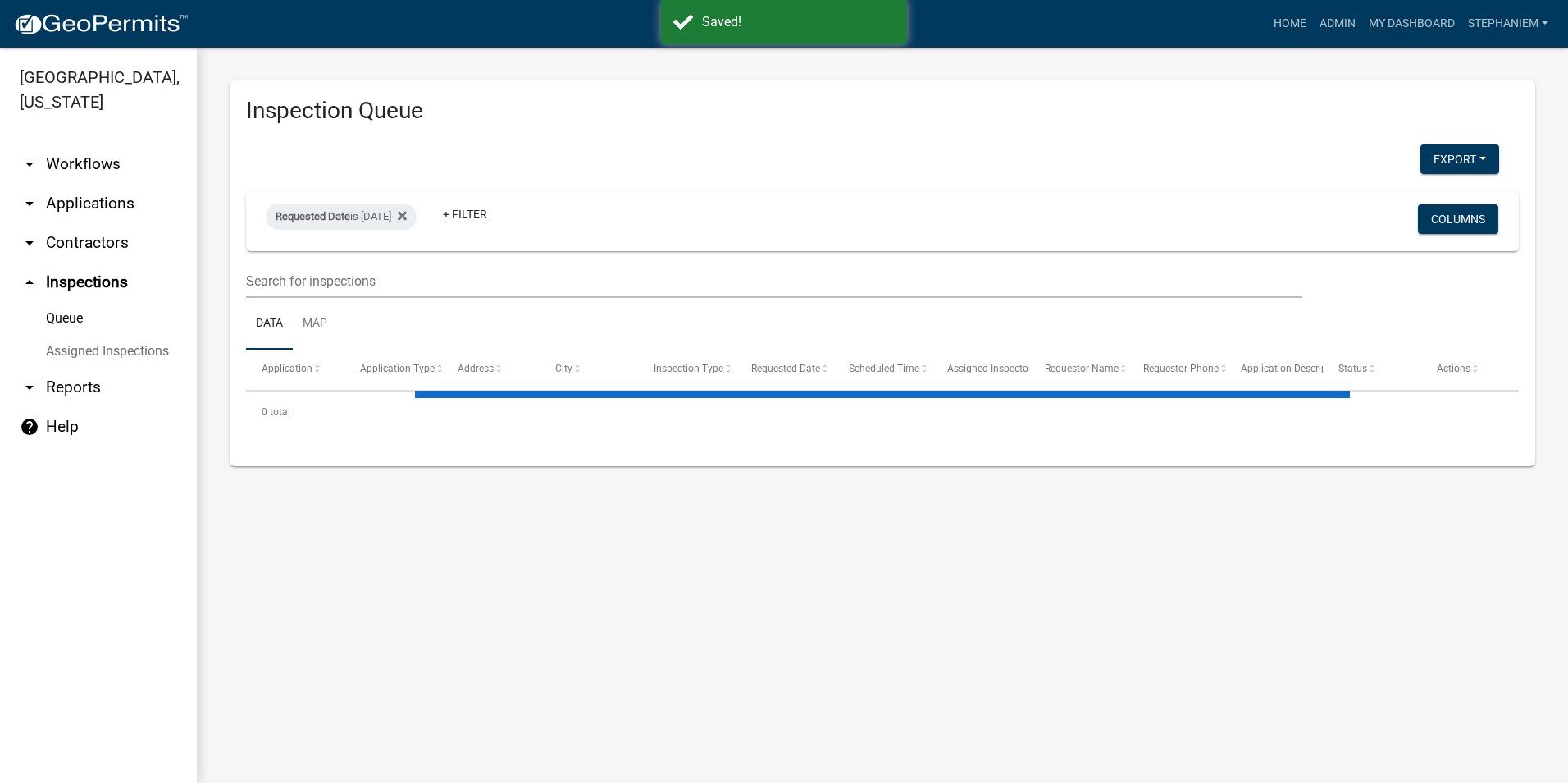
select select "3: 100"
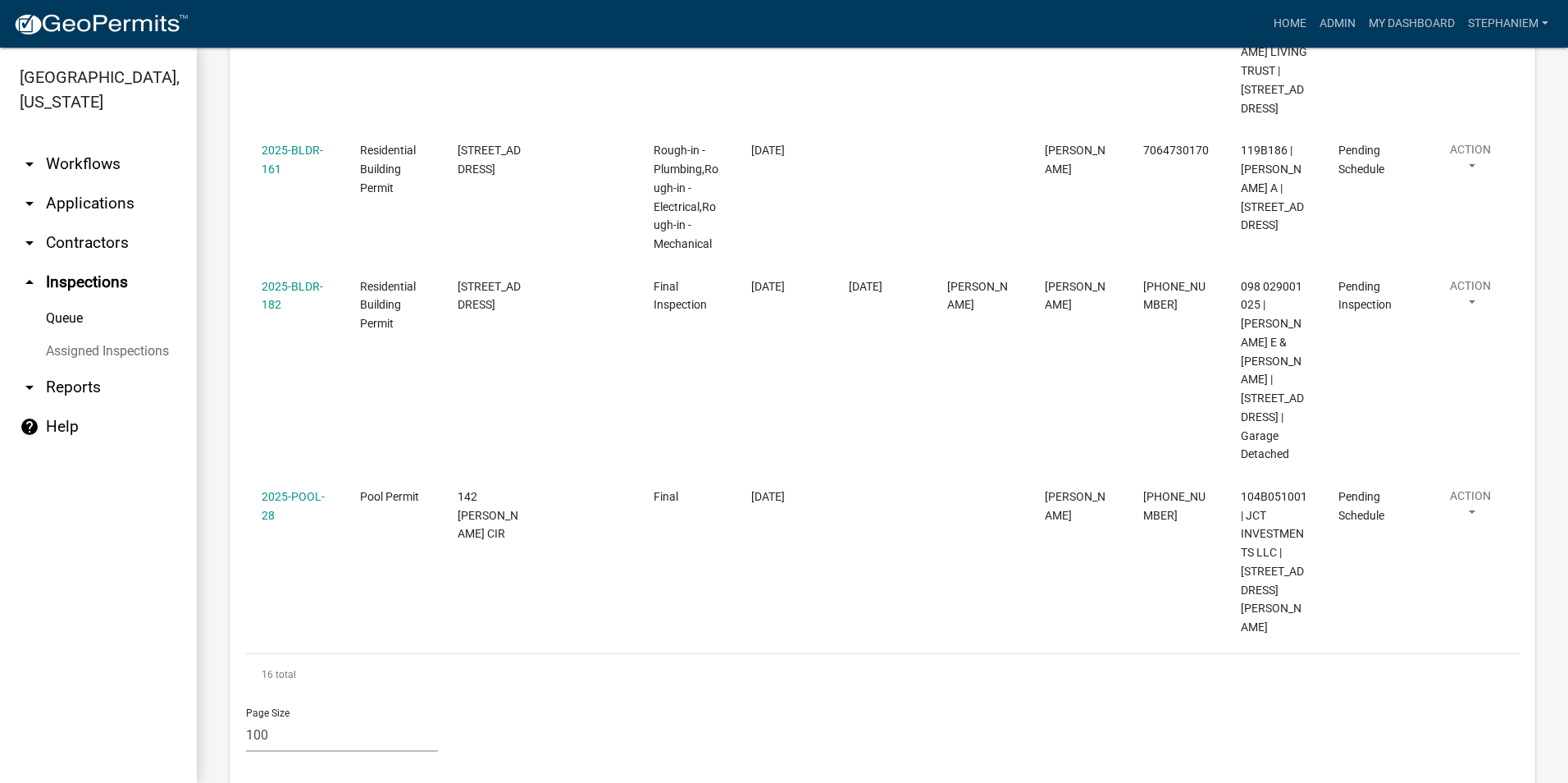
scroll to position [2688, 0]
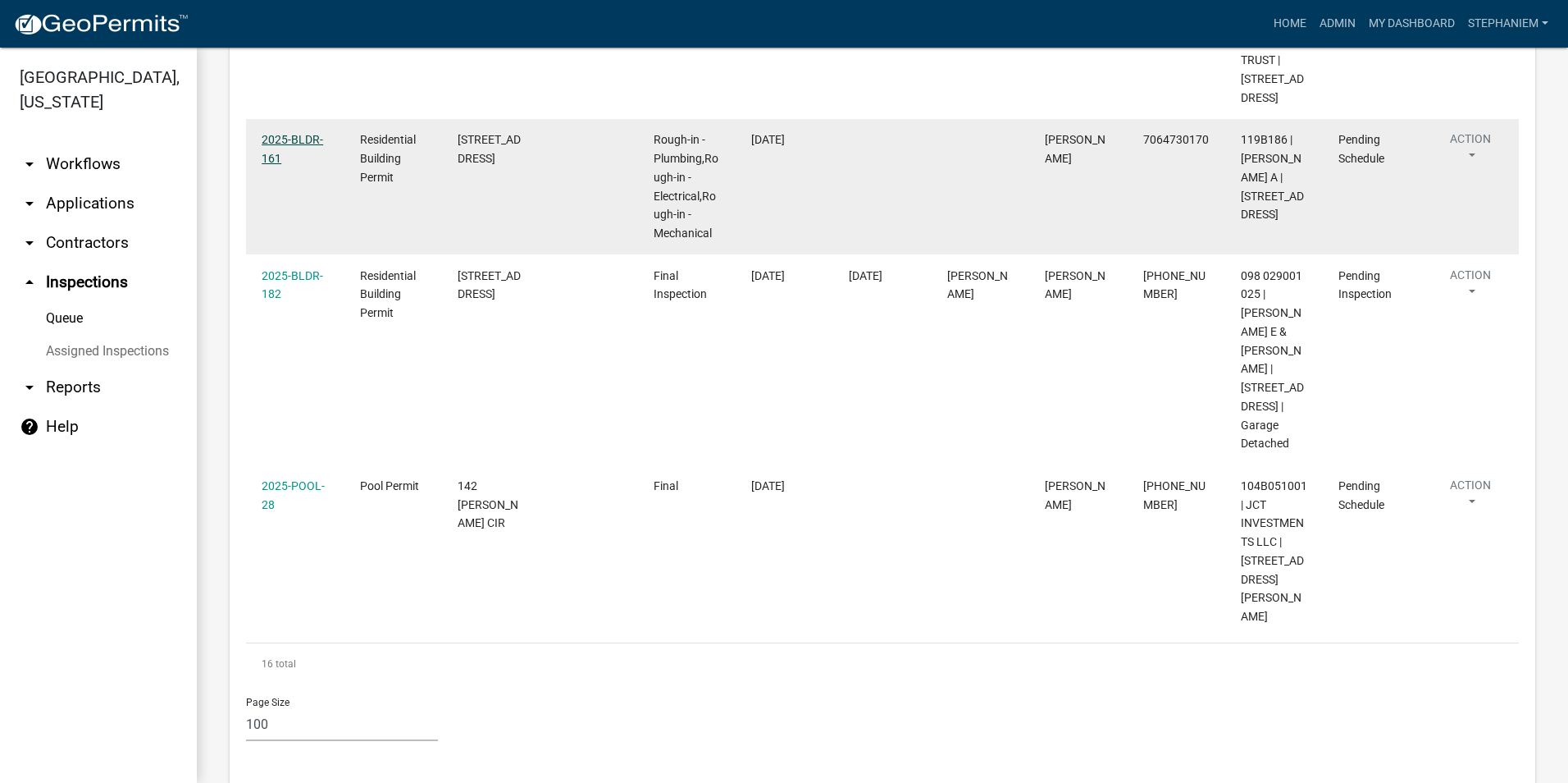
click at [292, 157] on link "2025-BLDR-161" at bounding box center [292, 148] width 62 height 32
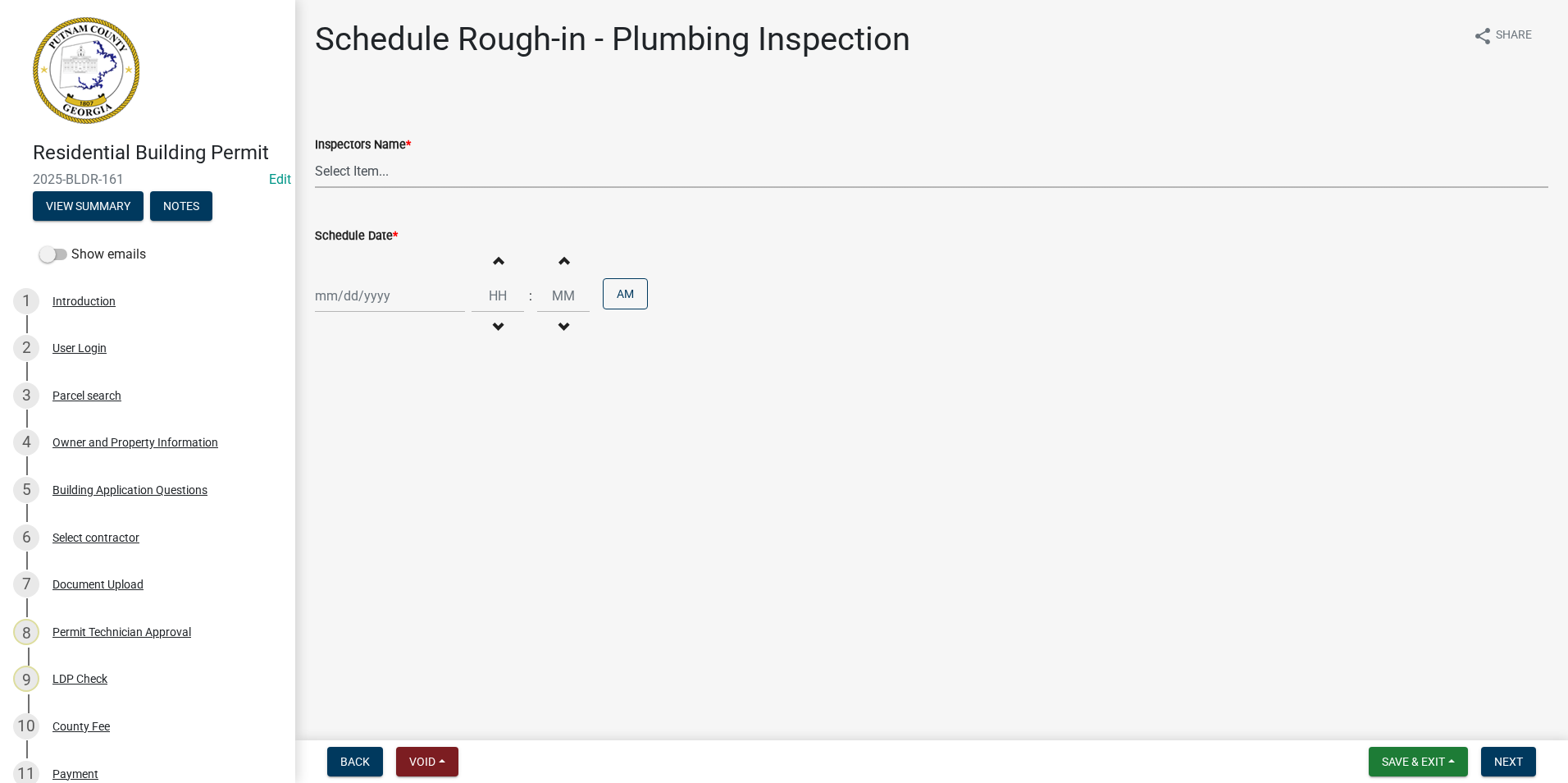
click at [332, 161] on select "Select Item... mrivera ([PERSON_NAME]) [PERSON_NAME] ([PERSON_NAME] ([PERSON_NA…" at bounding box center [932, 171] width 1234 height 34
select select "a0ea4169-8540-4a2c-b9f4-cf4c1ffdeb95"
click at [315, 155] on select "Select Item... mrivera ([PERSON_NAME]) [PERSON_NAME] ([PERSON_NAME] ([PERSON_NA…" at bounding box center [932, 171] width 1234 height 34
click at [356, 292] on div at bounding box center [390, 295] width 150 height 34
select select "9"
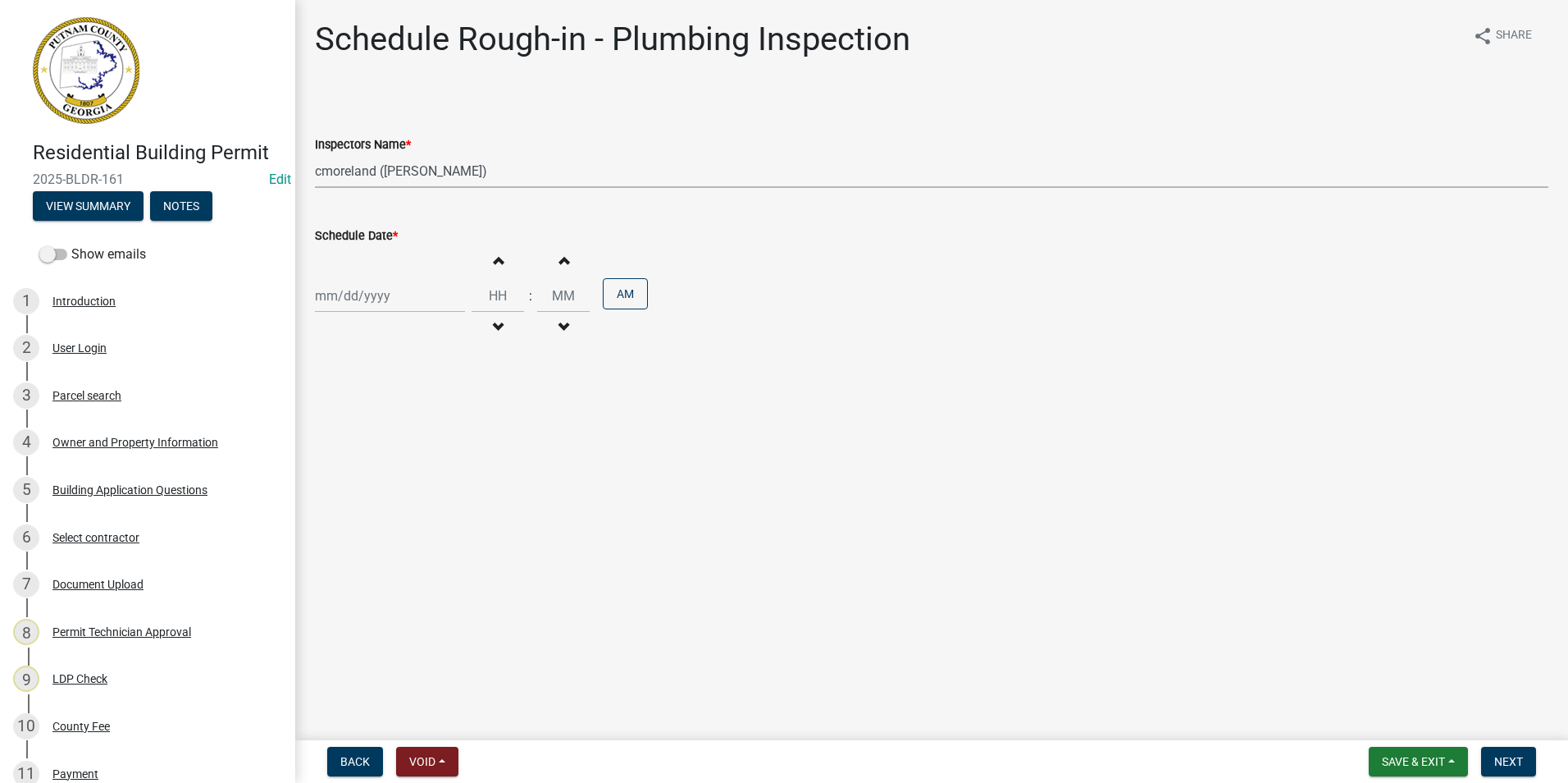
select select "2025"
click at [361, 429] on div "16" at bounding box center [358, 436] width 26 height 26
type input "[DATE]"
click at [1532, 757] on button "Next" at bounding box center [1508, 761] width 55 height 30
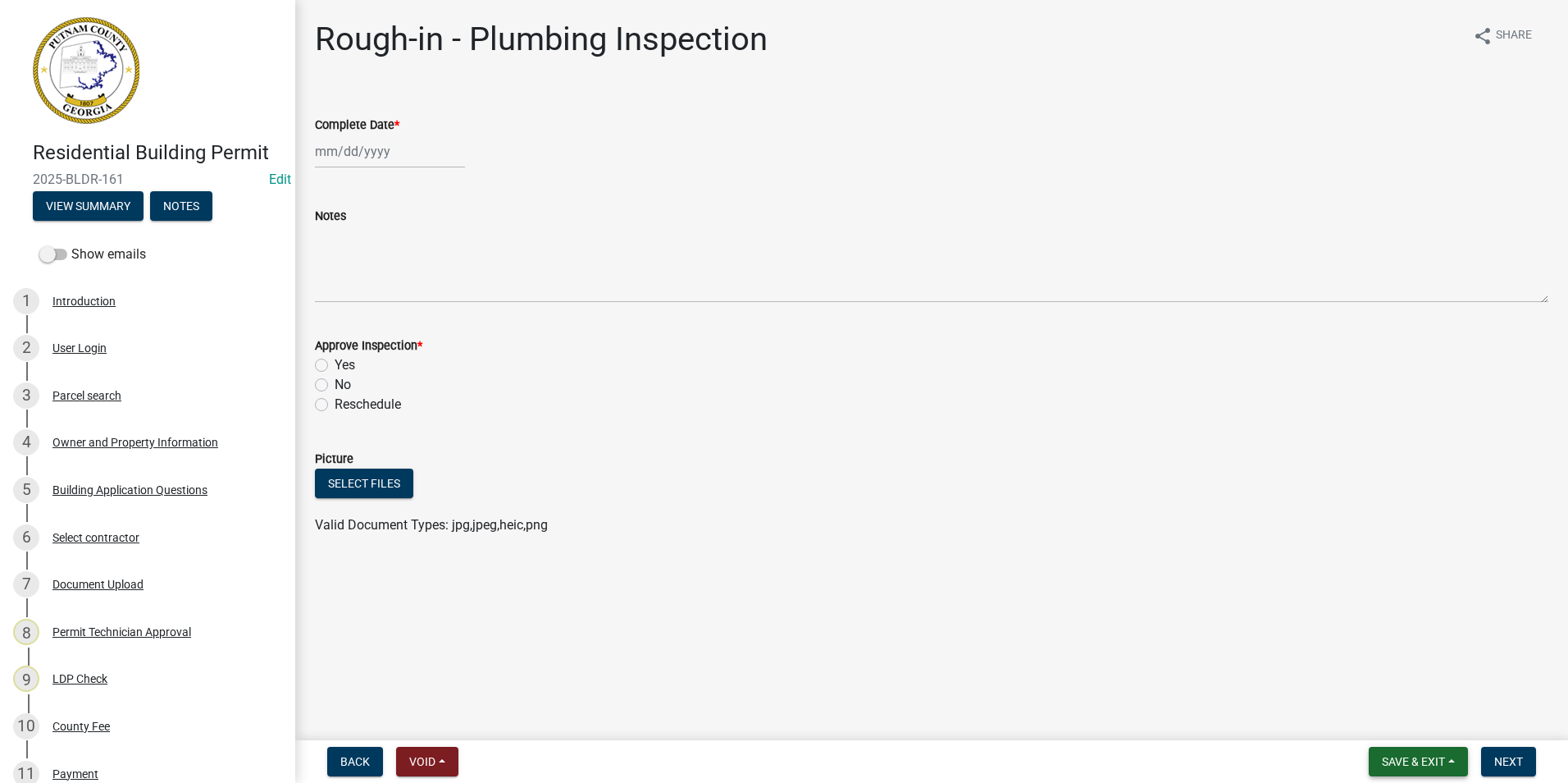
click at [1435, 756] on span "Save & Exit" at bounding box center [1414, 761] width 63 height 13
click at [1447, 722] on button "Save & Exit" at bounding box center [1402, 718] width 131 height 39
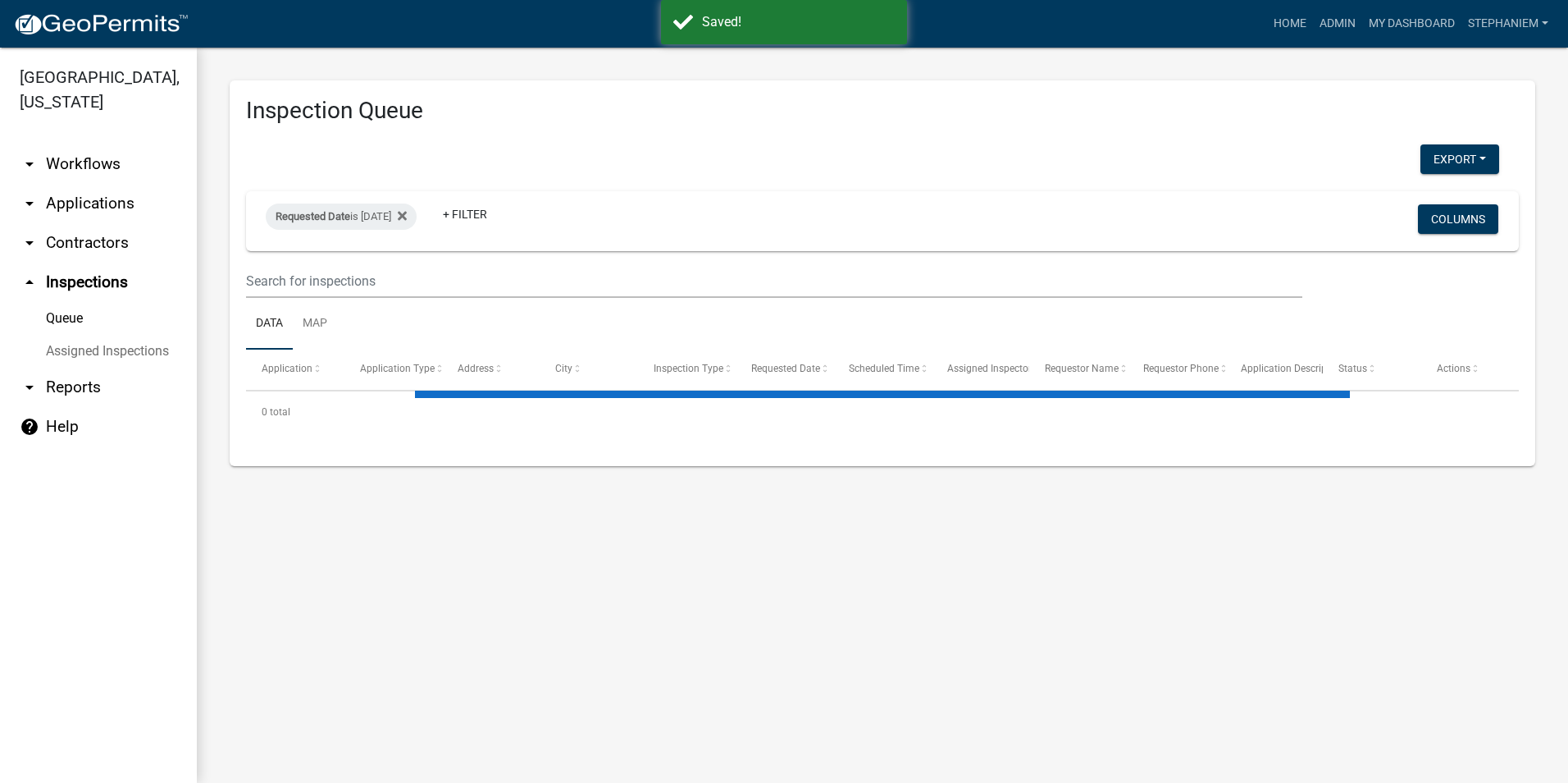
select select "3: 100"
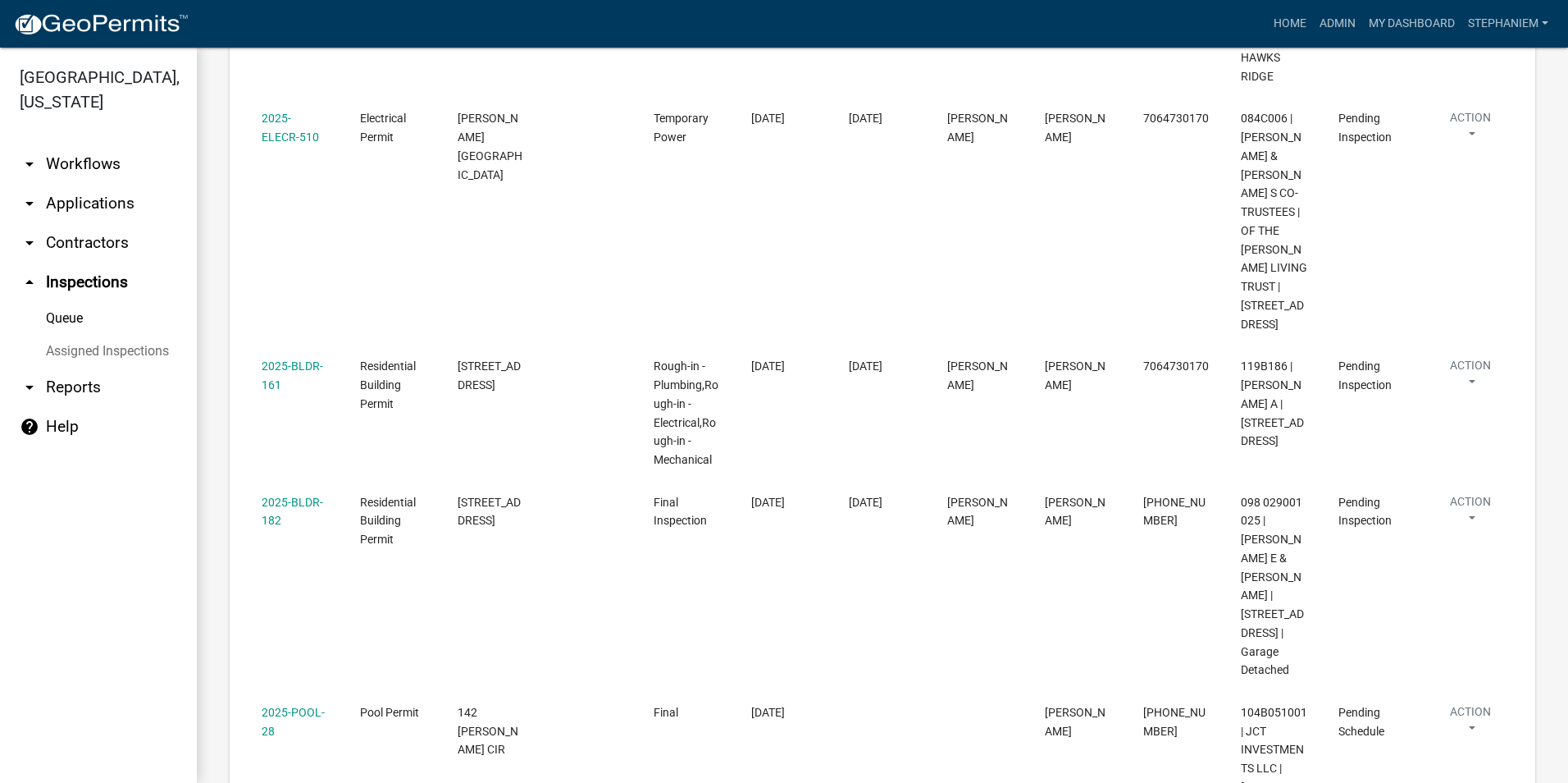
scroll to position [2688, 0]
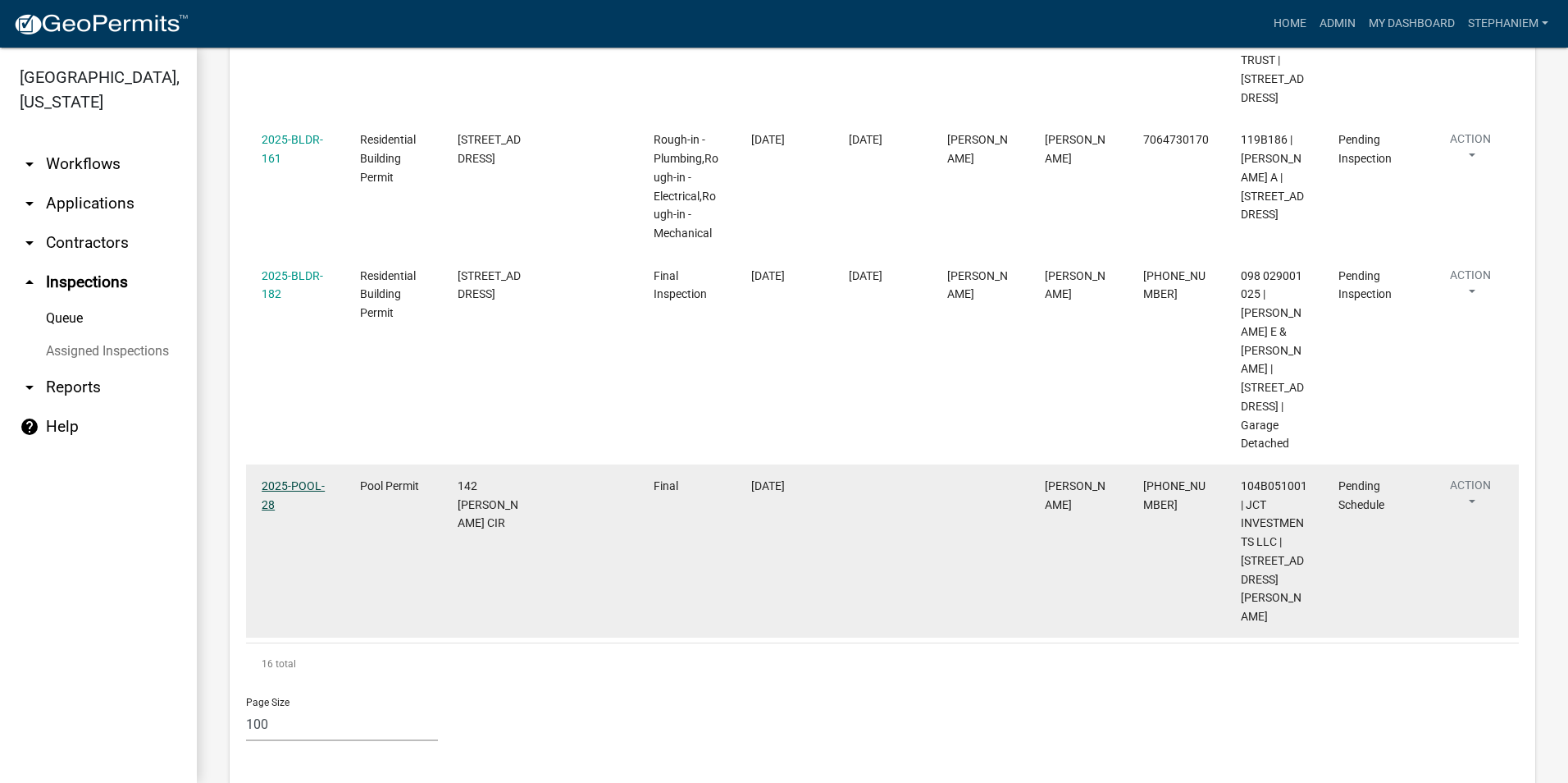
click at [274, 506] on link "2025-POOL-28" at bounding box center [293, 495] width 63 height 32
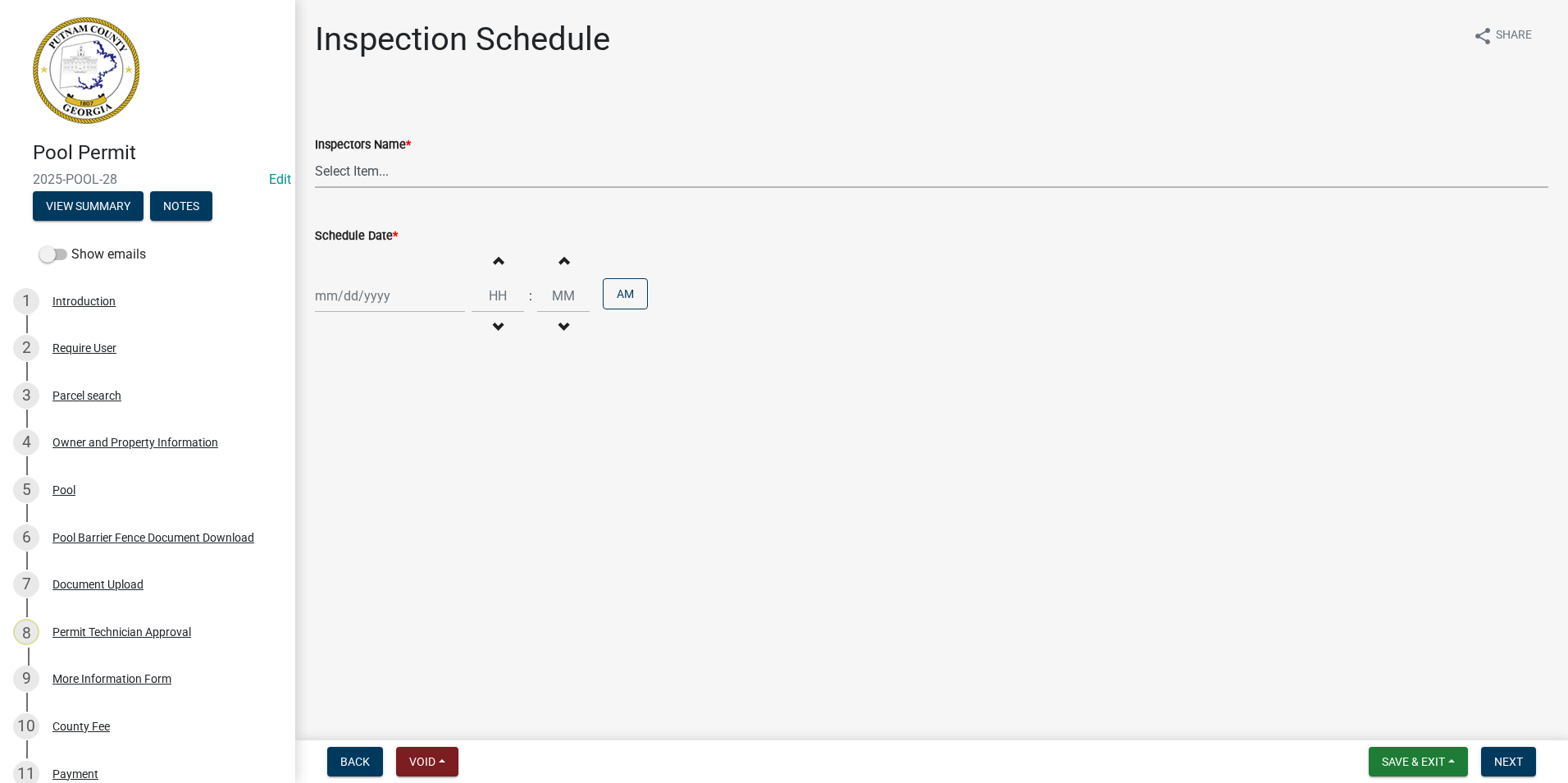
click at [384, 174] on select "Select Item... mrivera ([PERSON_NAME]) [PERSON_NAME] ([PERSON_NAME] ([PERSON_NA…" at bounding box center [932, 171] width 1234 height 34
select select "a0ea4169-8540-4a2c-b9f4-cf4c1ffdeb95"
click at [315, 155] on select "Select Item... mrivera ([PERSON_NAME]) [PERSON_NAME] ([PERSON_NAME] ([PERSON_NA…" at bounding box center [932, 171] width 1234 height 34
click at [362, 293] on div at bounding box center [390, 295] width 150 height 34
select select "9"
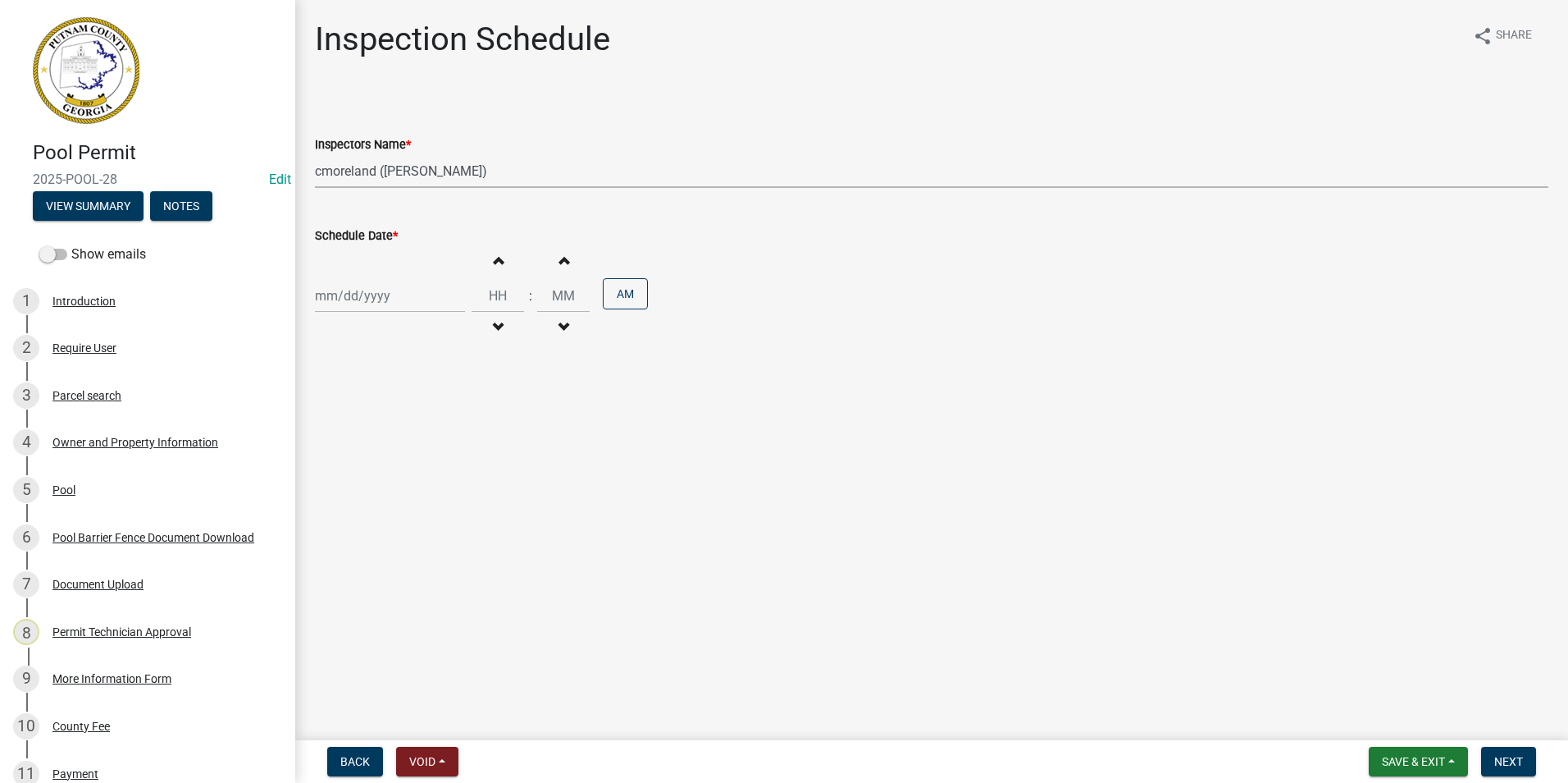
select select "2025"
click at [353, 434] on div "16" at bounding box center [358, 436] width 26 height 26
type input "[DATE]"
click at [1514, 764] on span "Next" at bounding box center [1508, 761] width 29 height 13
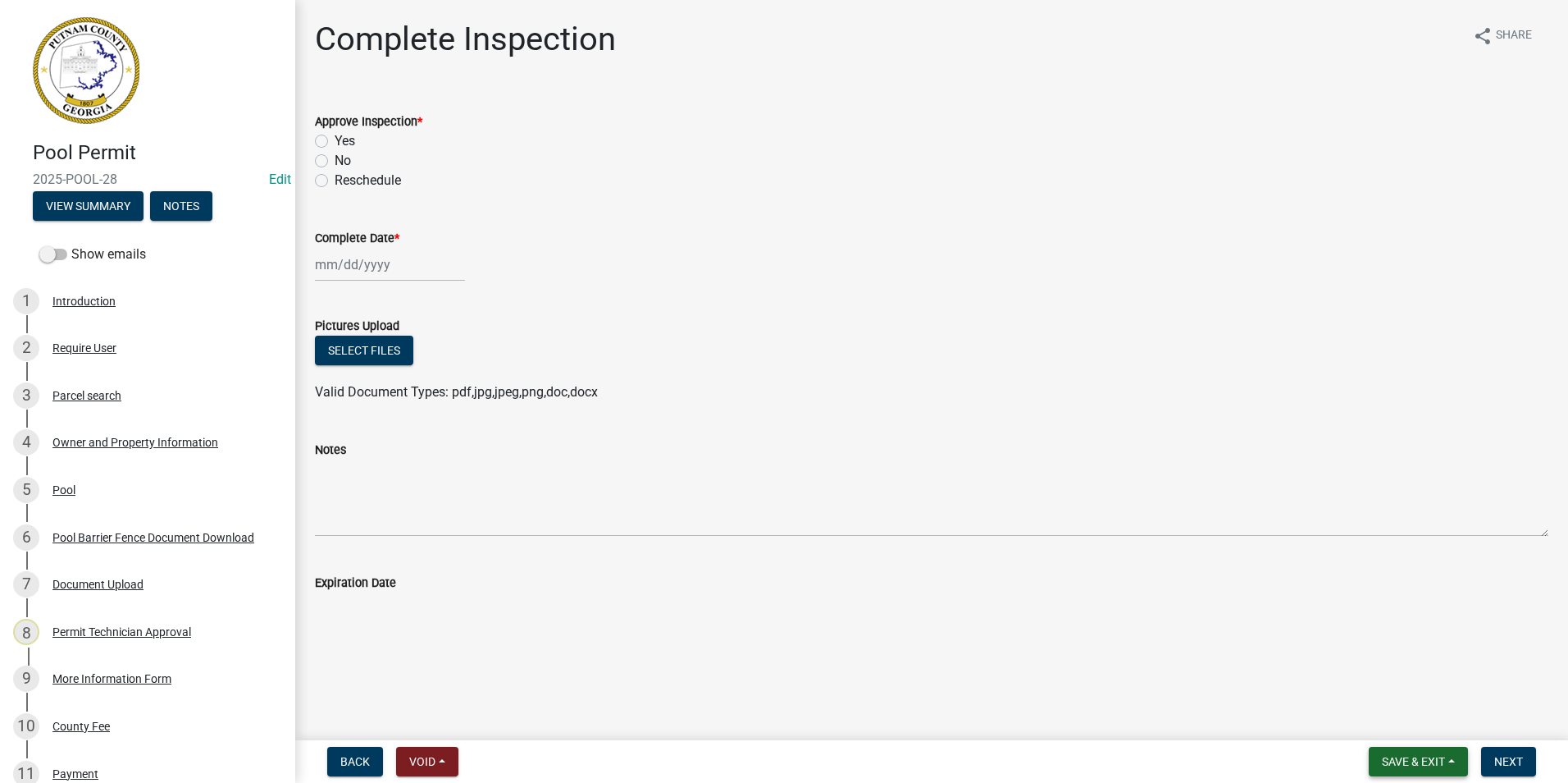
click at [1387, 748] on button "Save & Exit" at bounding box center [1419, 761] width 99 height 30
click at [1387, 715] on button "Save & Exit" at bounding box center [1402, 718] width 131 height 39
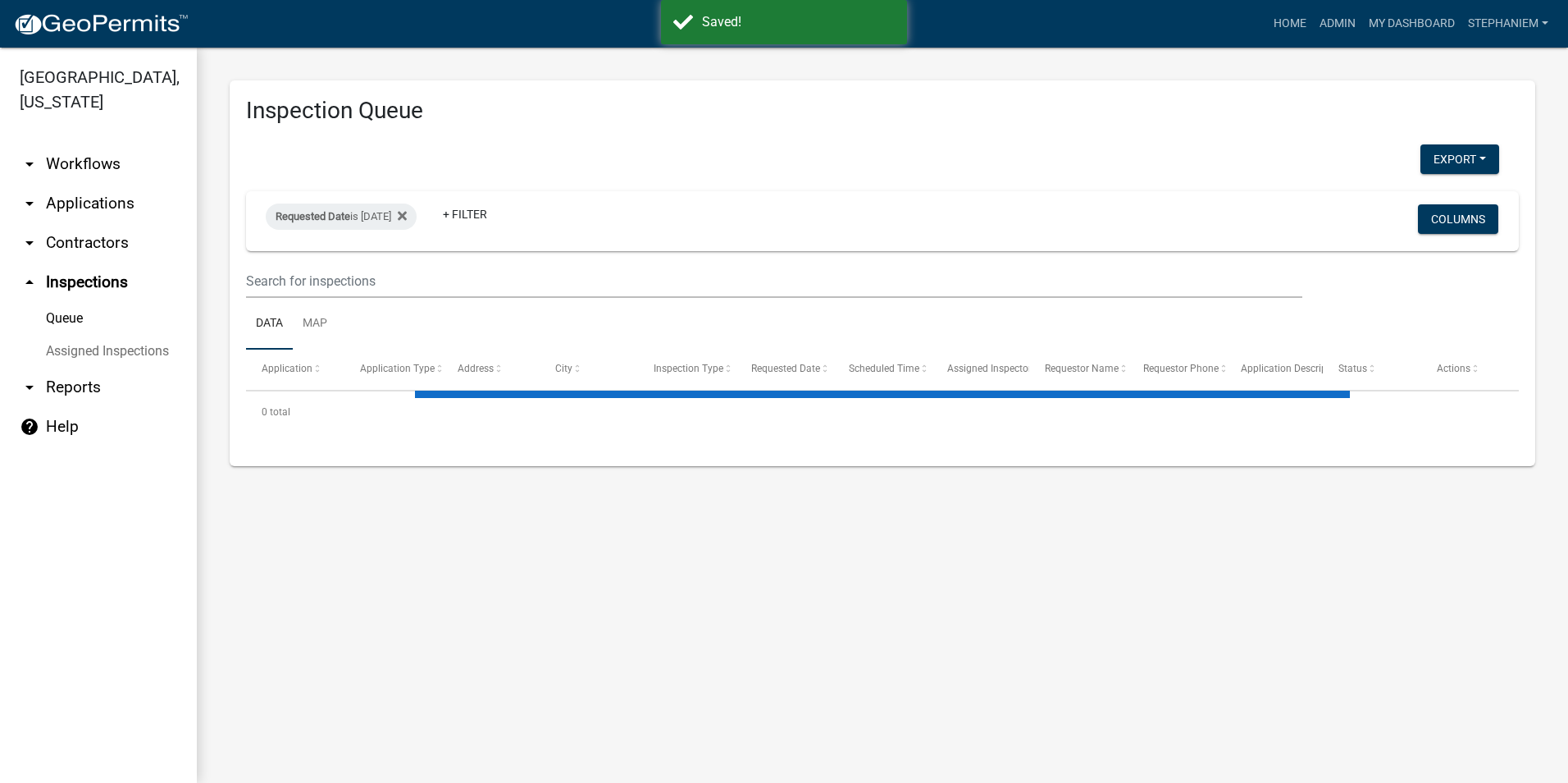
select select "3: 100"
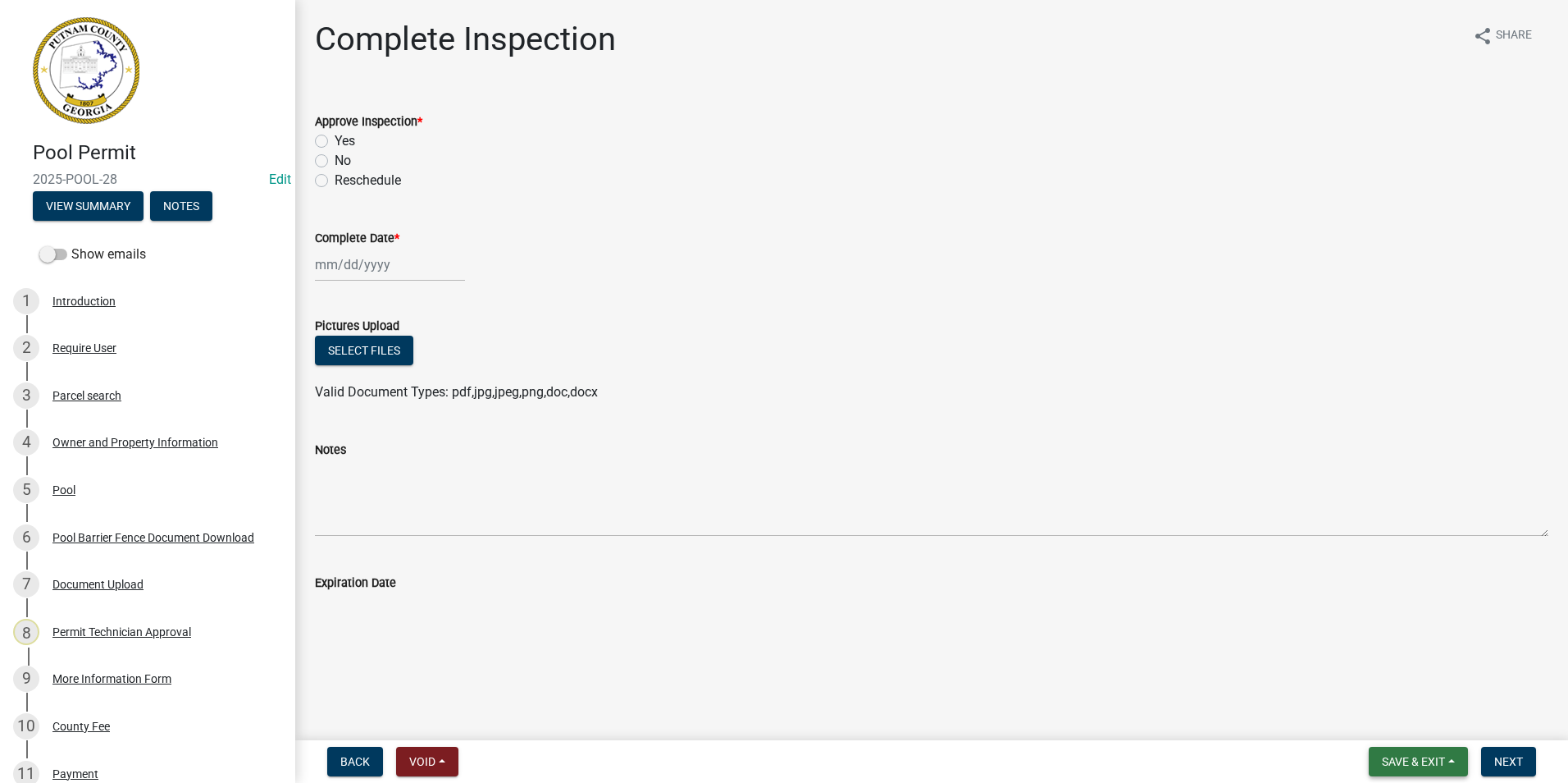
click at [1452, 770] on button "Save & Exit" at bounding box center [1419, 761] width 99 height 30
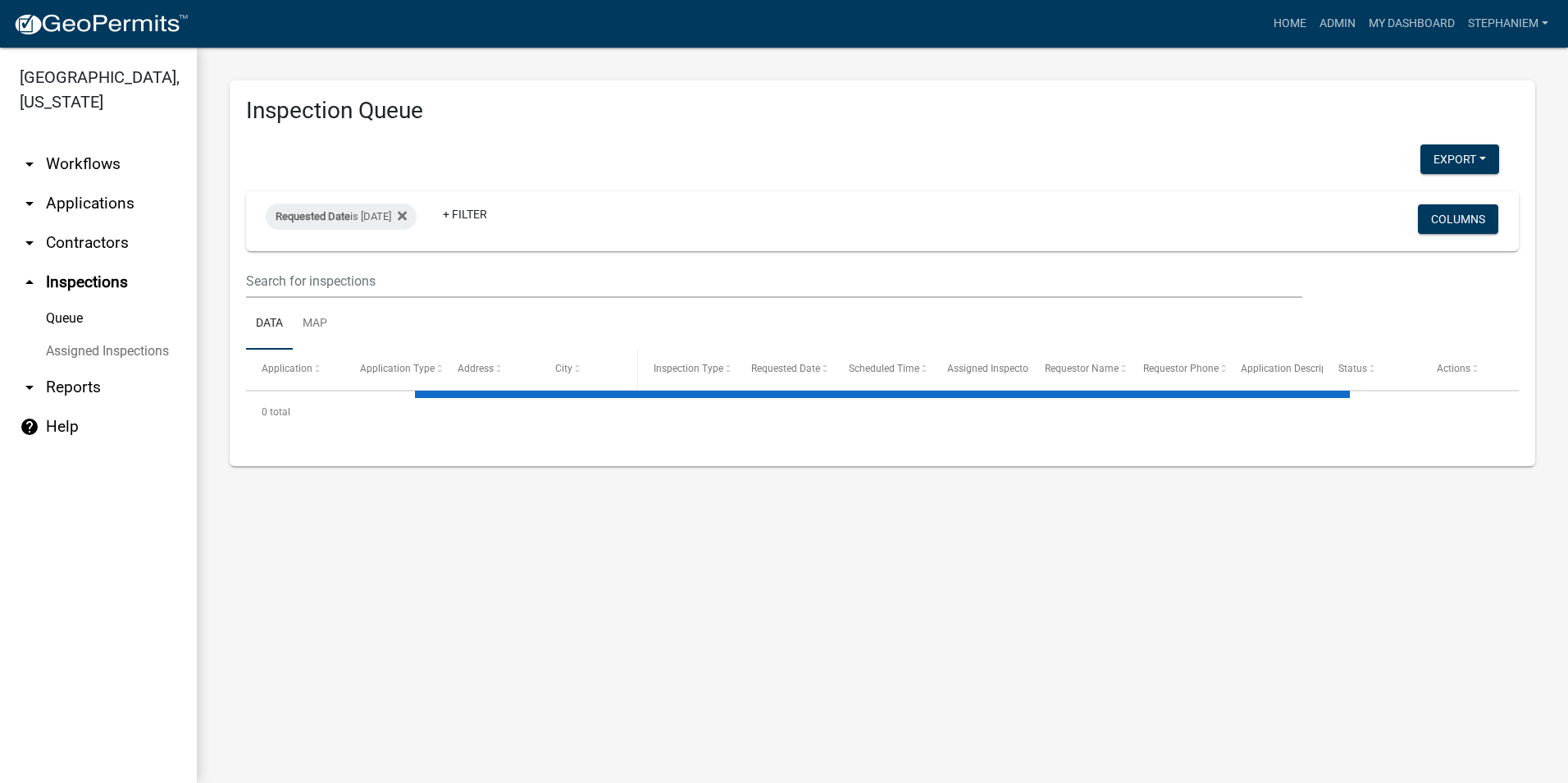
select select "3: 100"
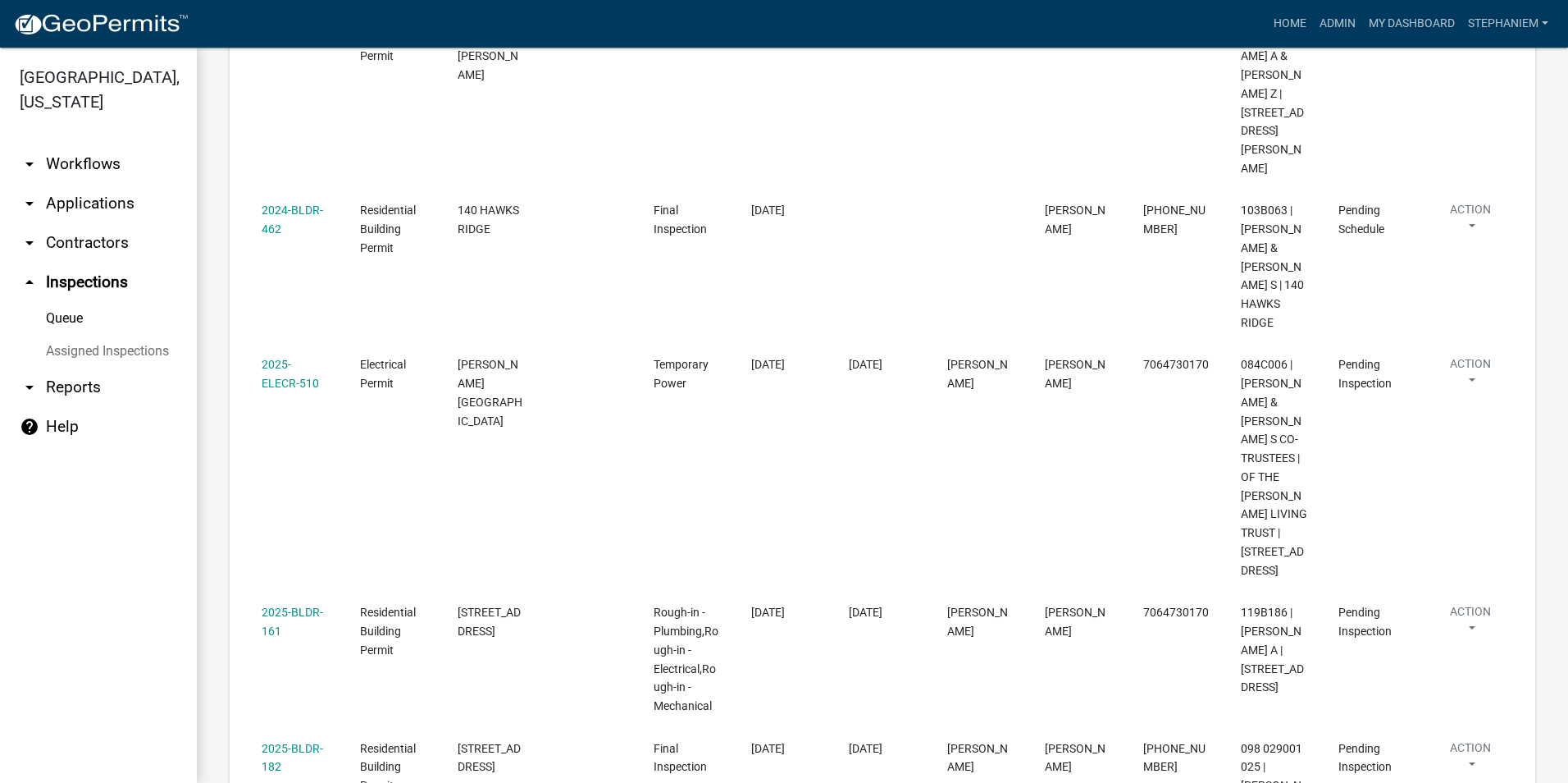
scroll to position [2688, 0]
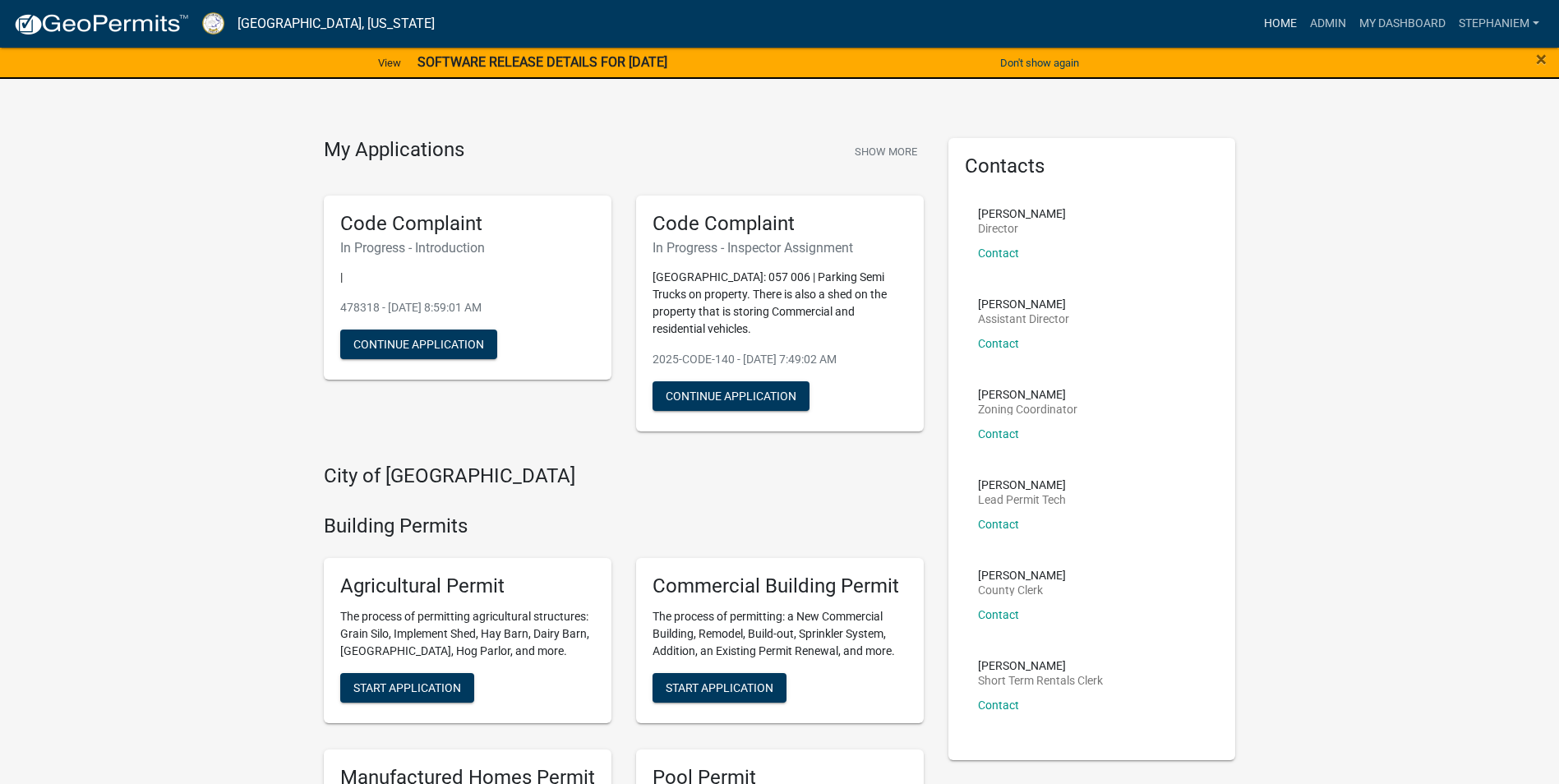
click at [1288, 20] on link "Home" at bounding box center [1280, 23] width 46 height 31
click at [1331, 25] on link "Admin" at bounding box center [1328, 23] width 50 height 31
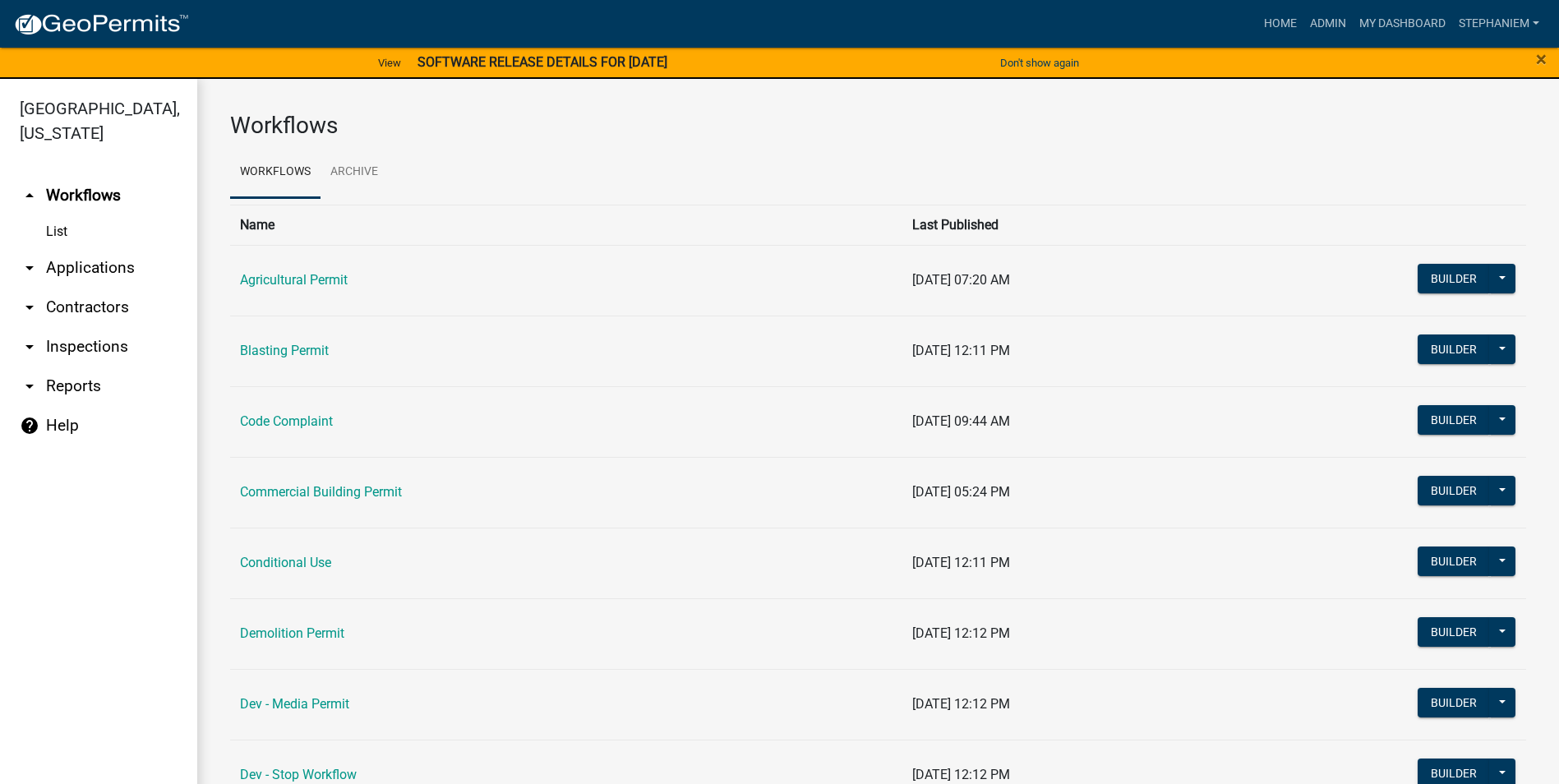
click at [115, 258] on link "arrow_drop_down Applications" at bounding box center [98, 267] width 197 height 39
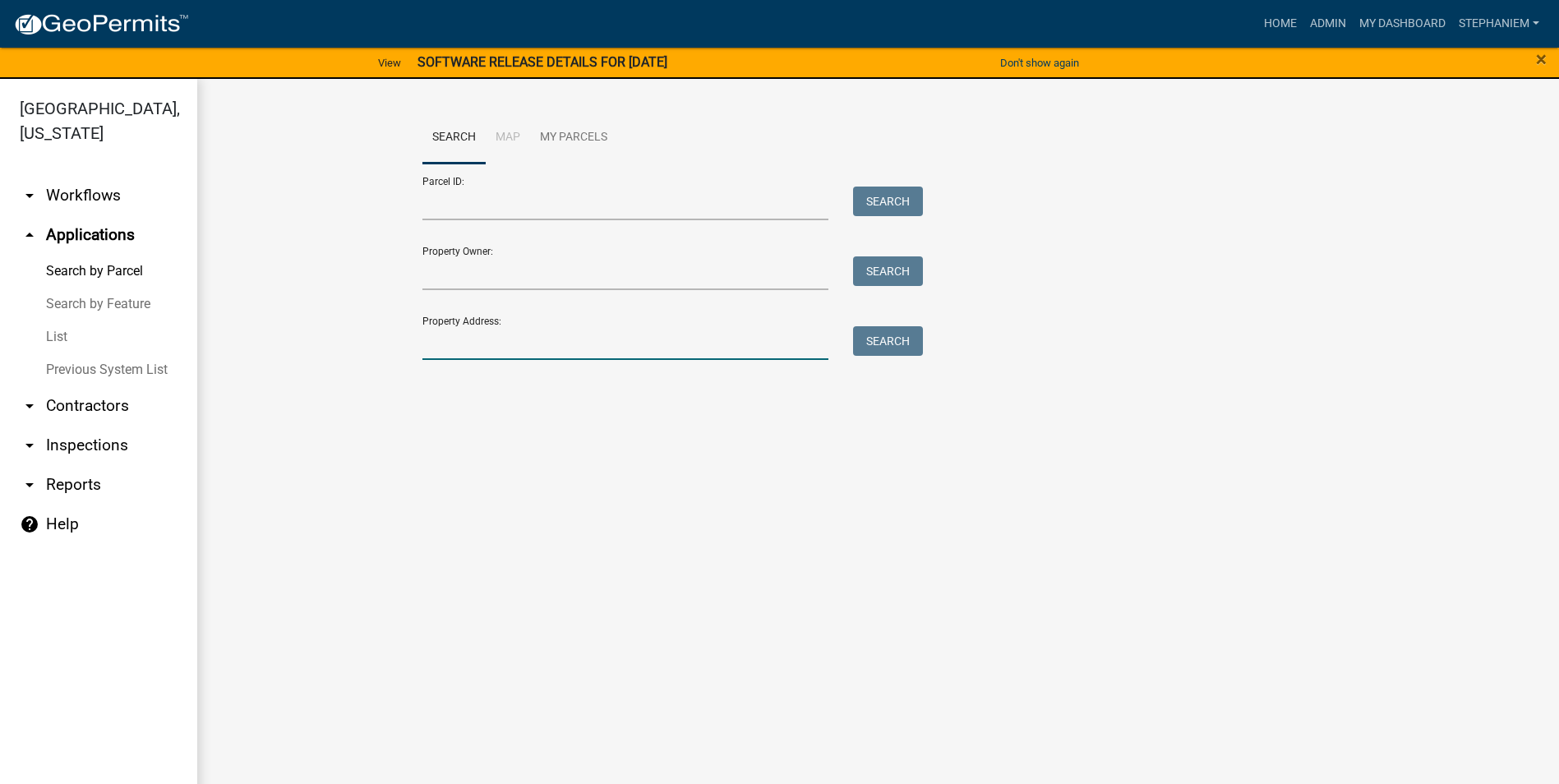
click at [459, 340] on input "Property Address:" at bounding box center [626, 342] width 407 height 34
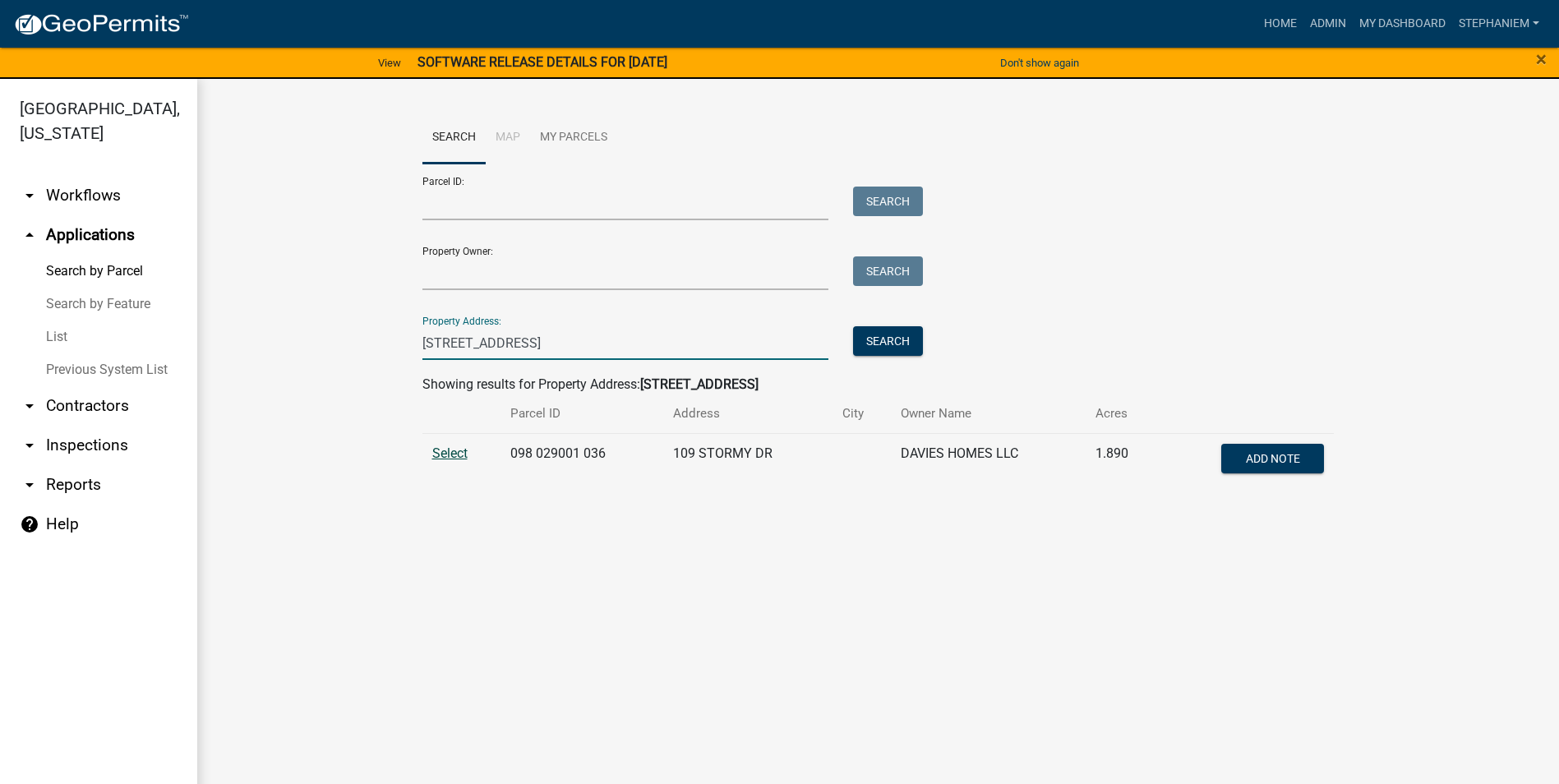
type input "109 Stormy dr"
click at [434, 458] on span "Select" at bounding box center [450, 453] width 36 height 16
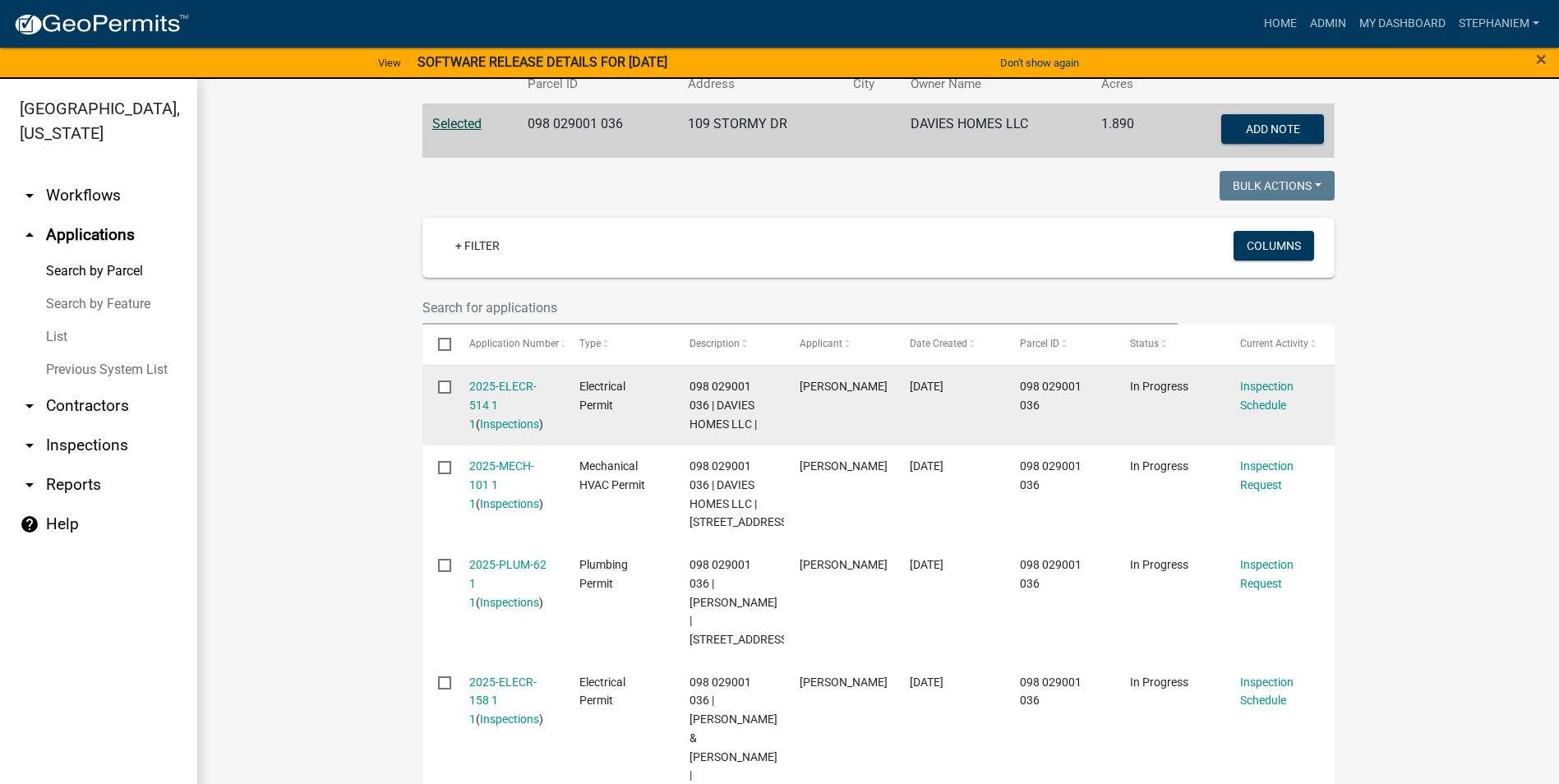
scroll to position [329, 0]
click at [474, 387] on link "2025-ELECR-514 1 1" at bounding box center [503, 406] width 68 height 51
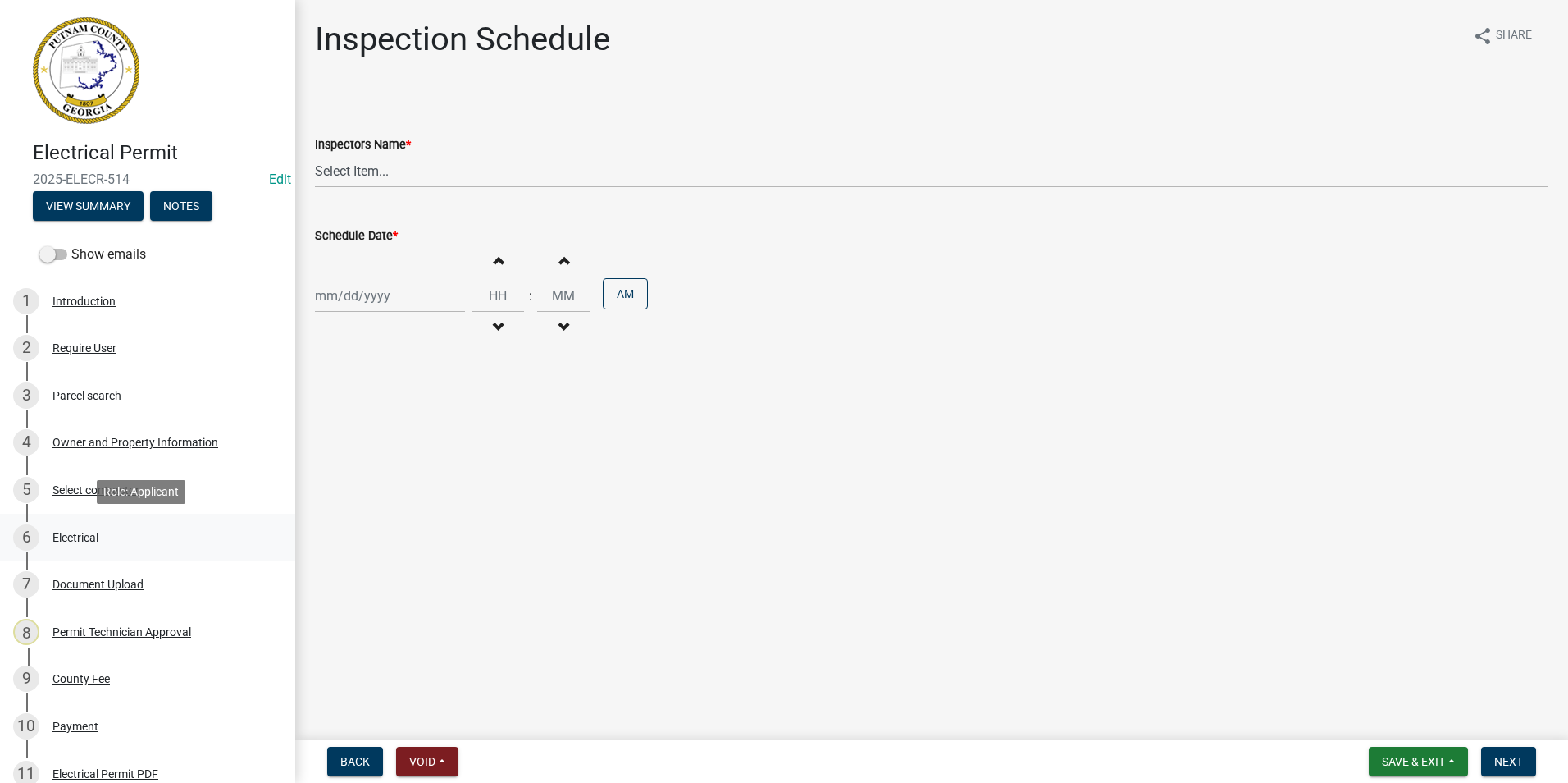
click at [104, 532] on div "6 Electrical" at bounding box center [141, 537] width 256 height 26
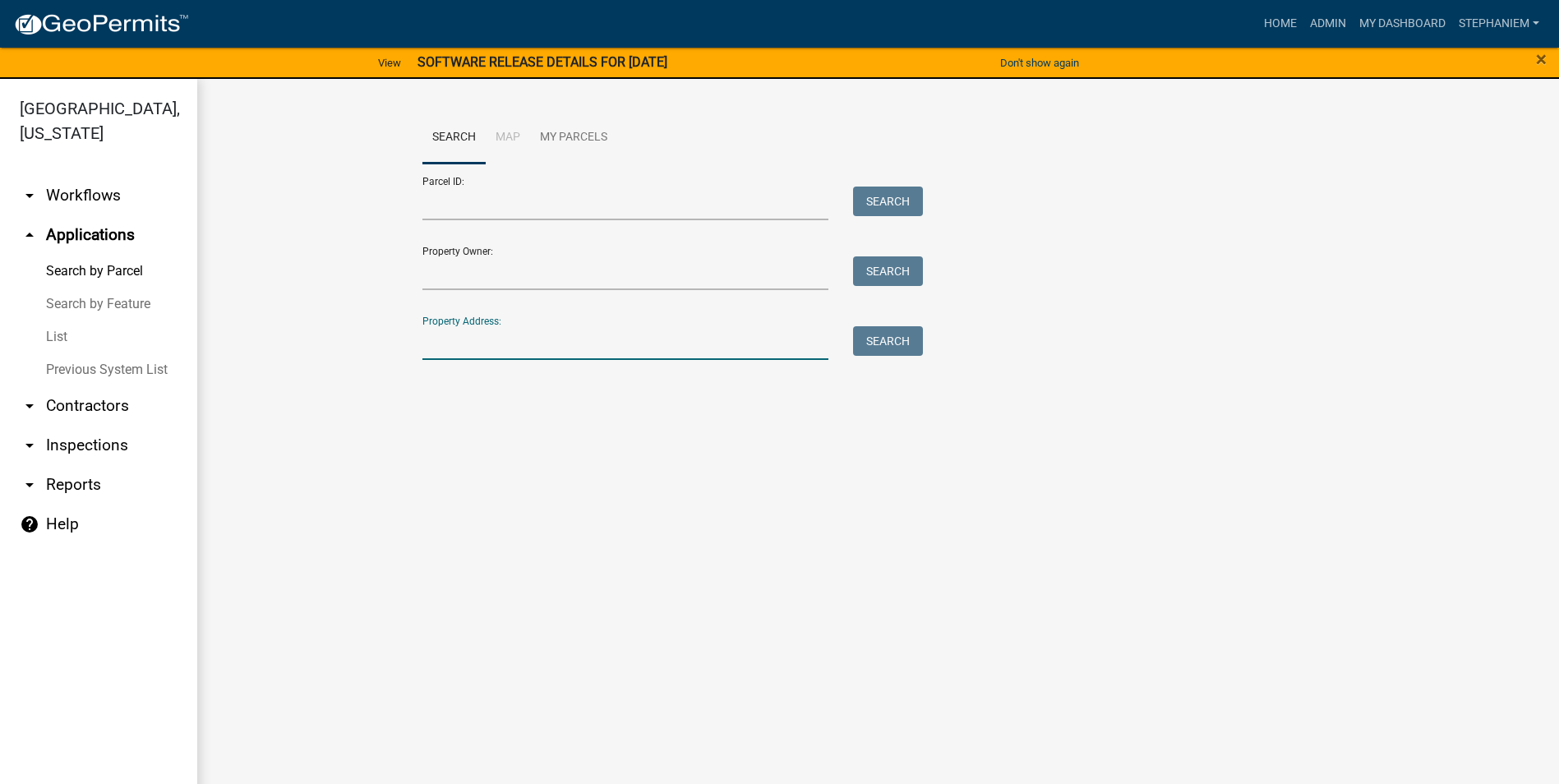
click at [801, 345] on input "Property Address:" at bounding box center [626, 342] width 407 height 34
type input "116 dejarnett"
click at [901, 351] on button "Search" at bounding box center [888, 341] width 70 height 30
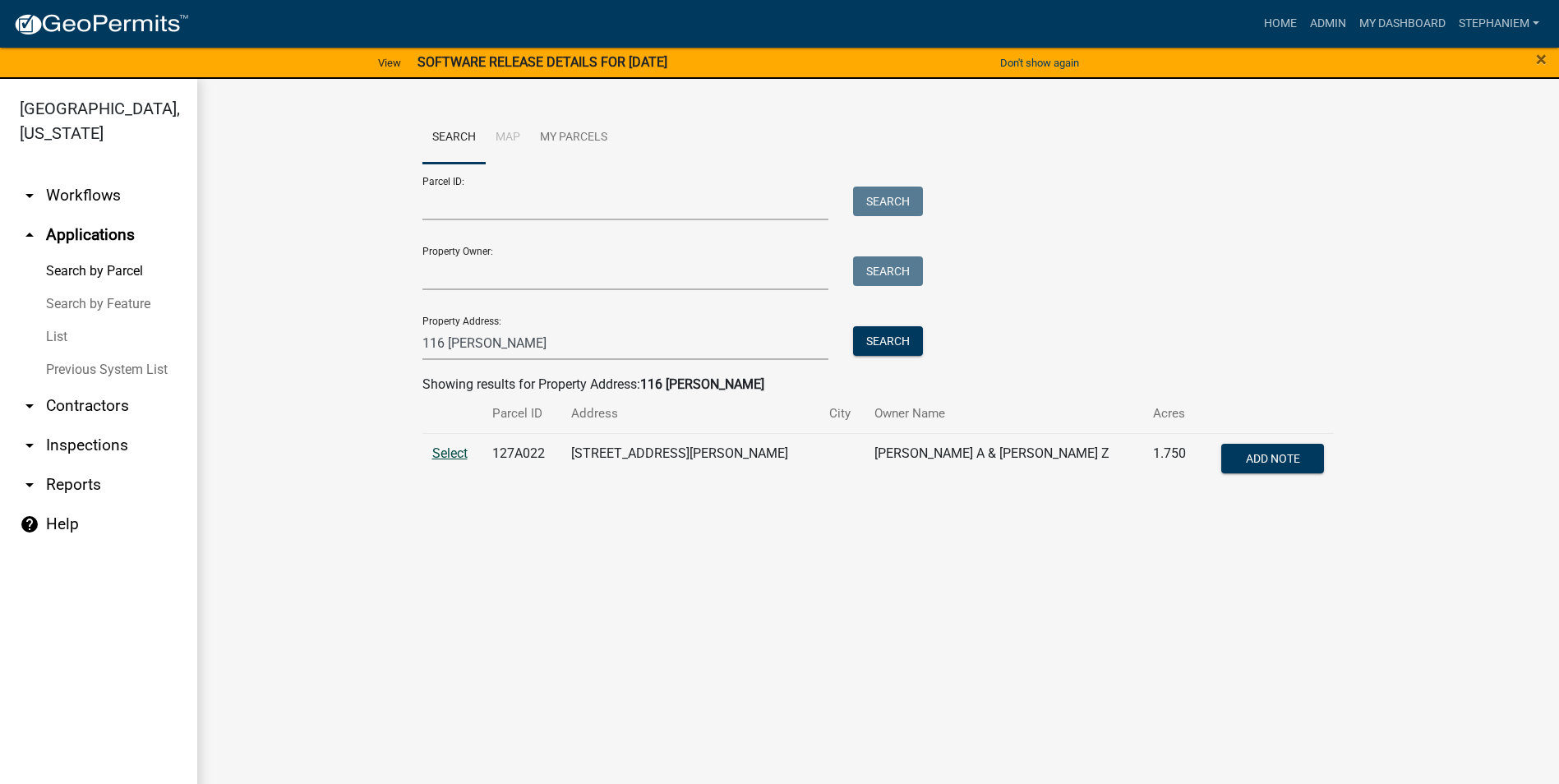
click at [448, 449] on span "Select" at bounding box center [450, 453] width 36 height 16
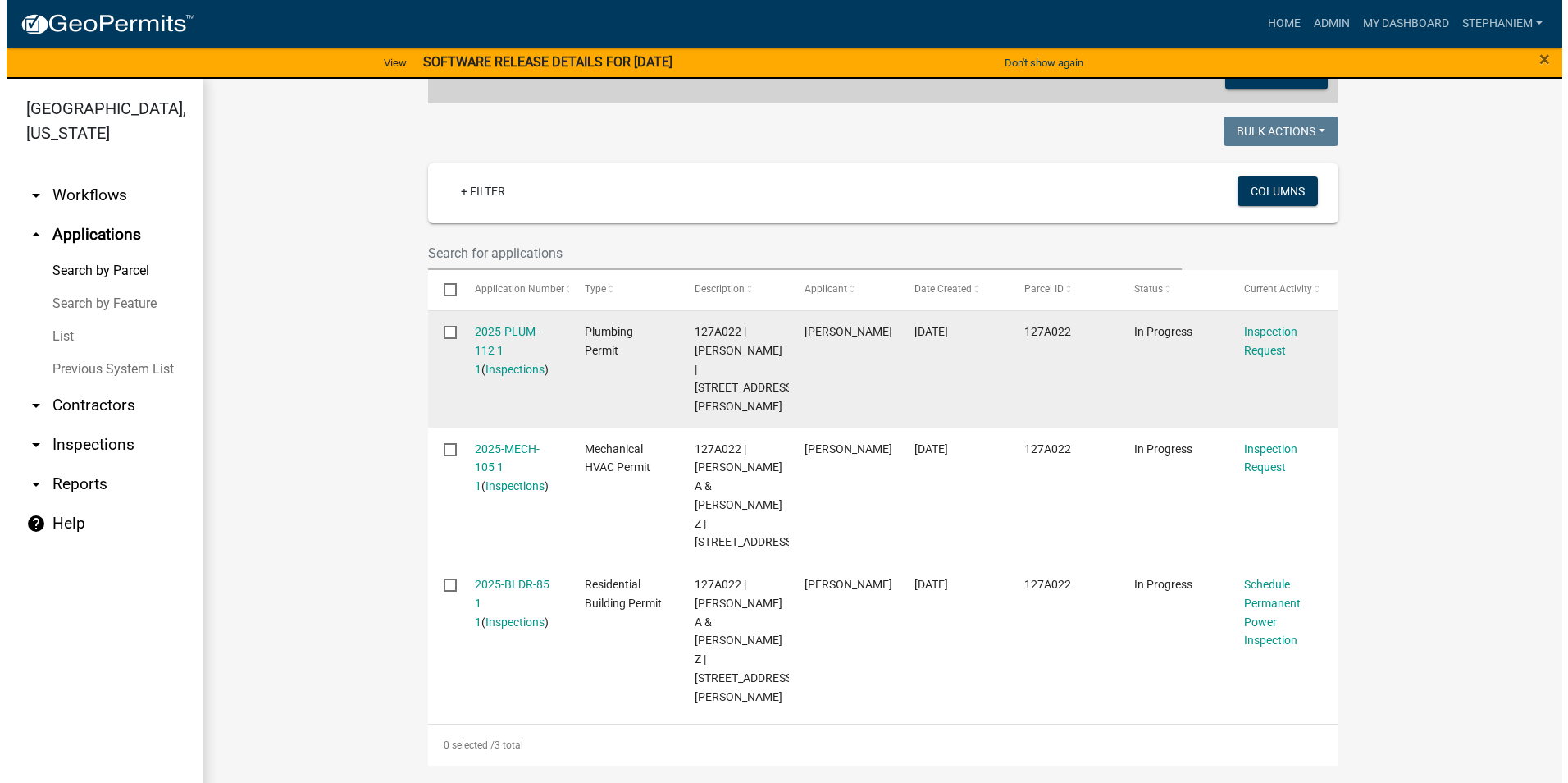
scroll to position [411, 0]
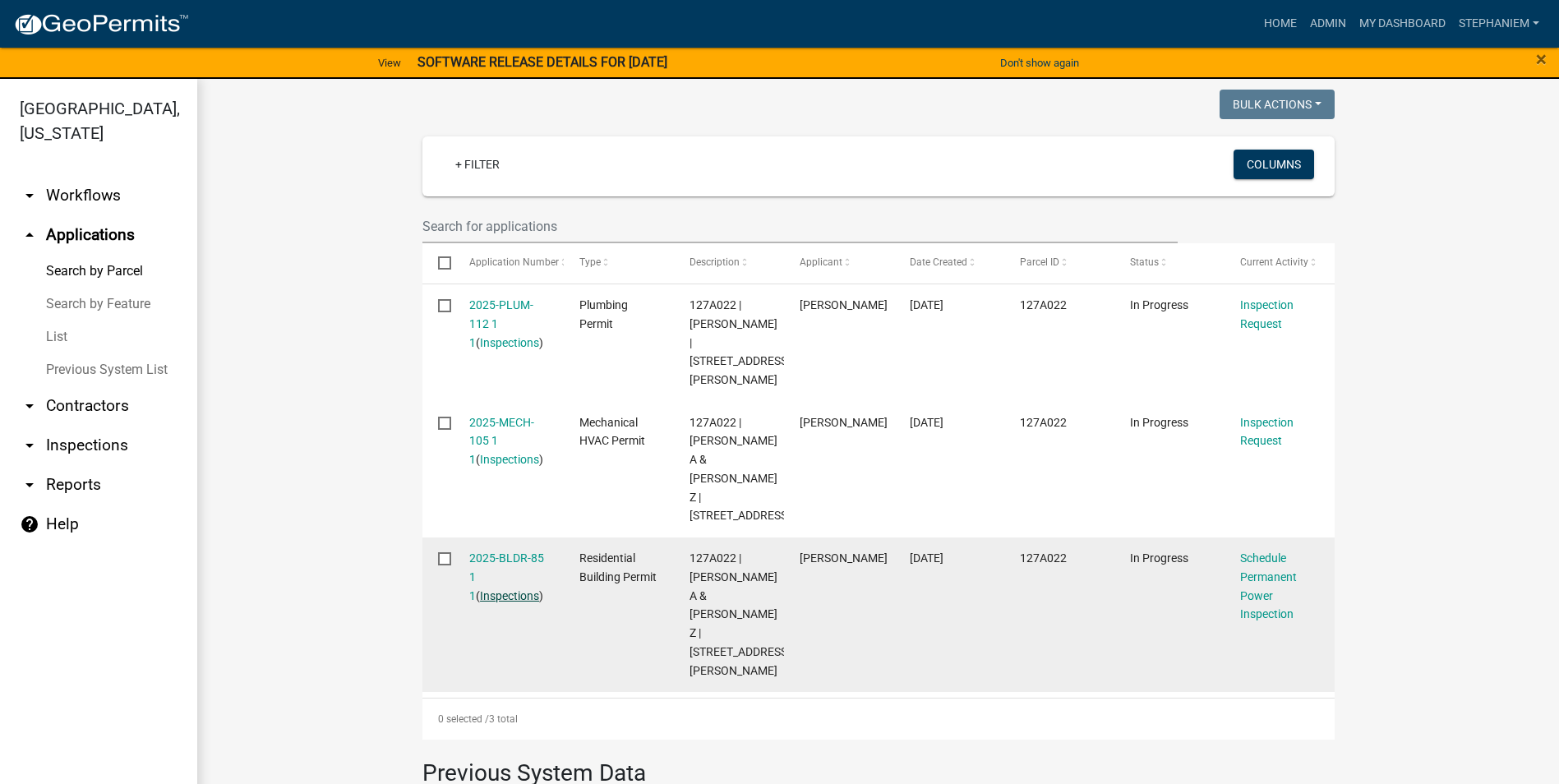
click at [499, 589] on link "Inspections" at bounding box center [510, 595] width 59 height 13
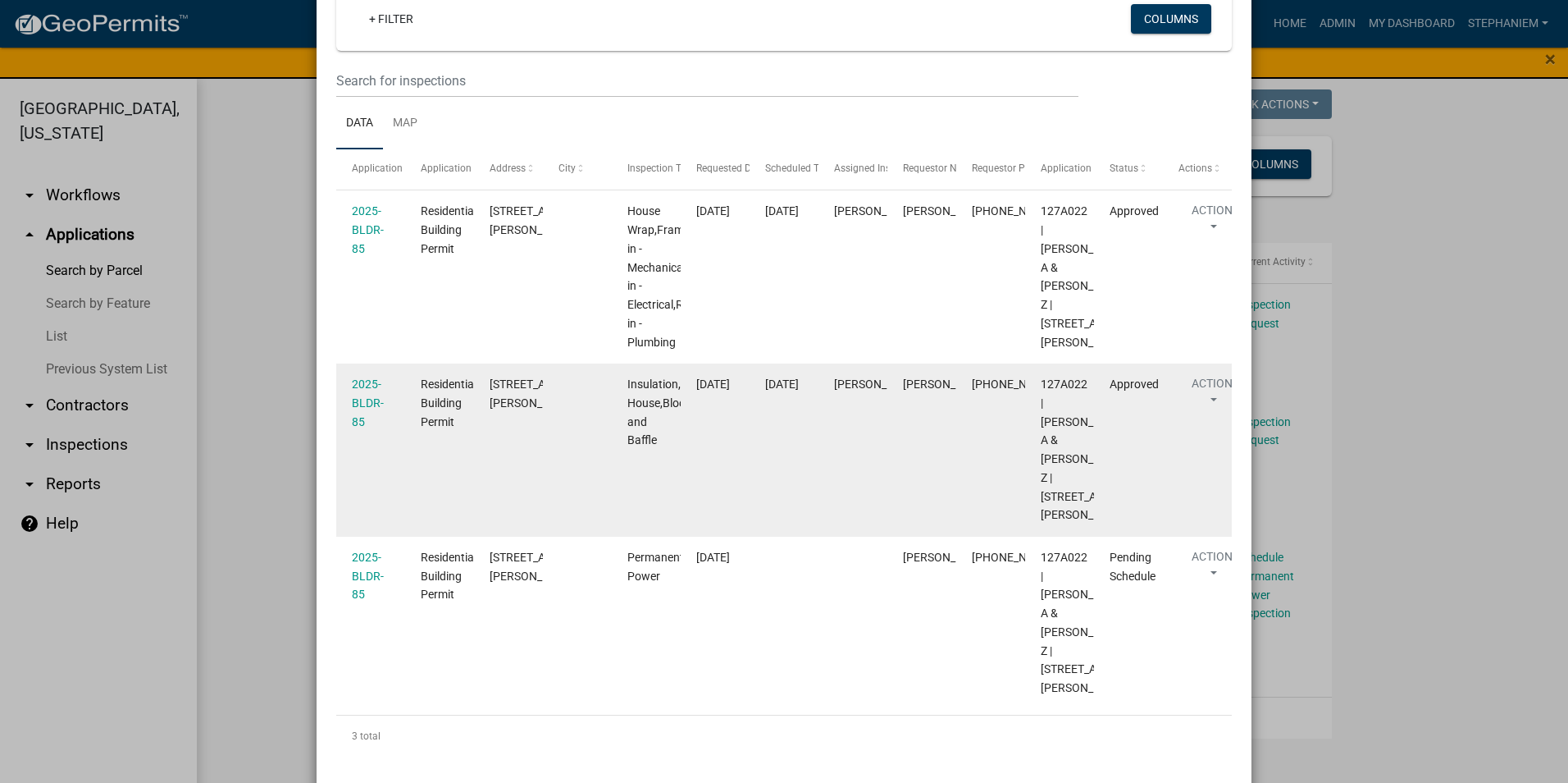
scroll to position [82, 0]
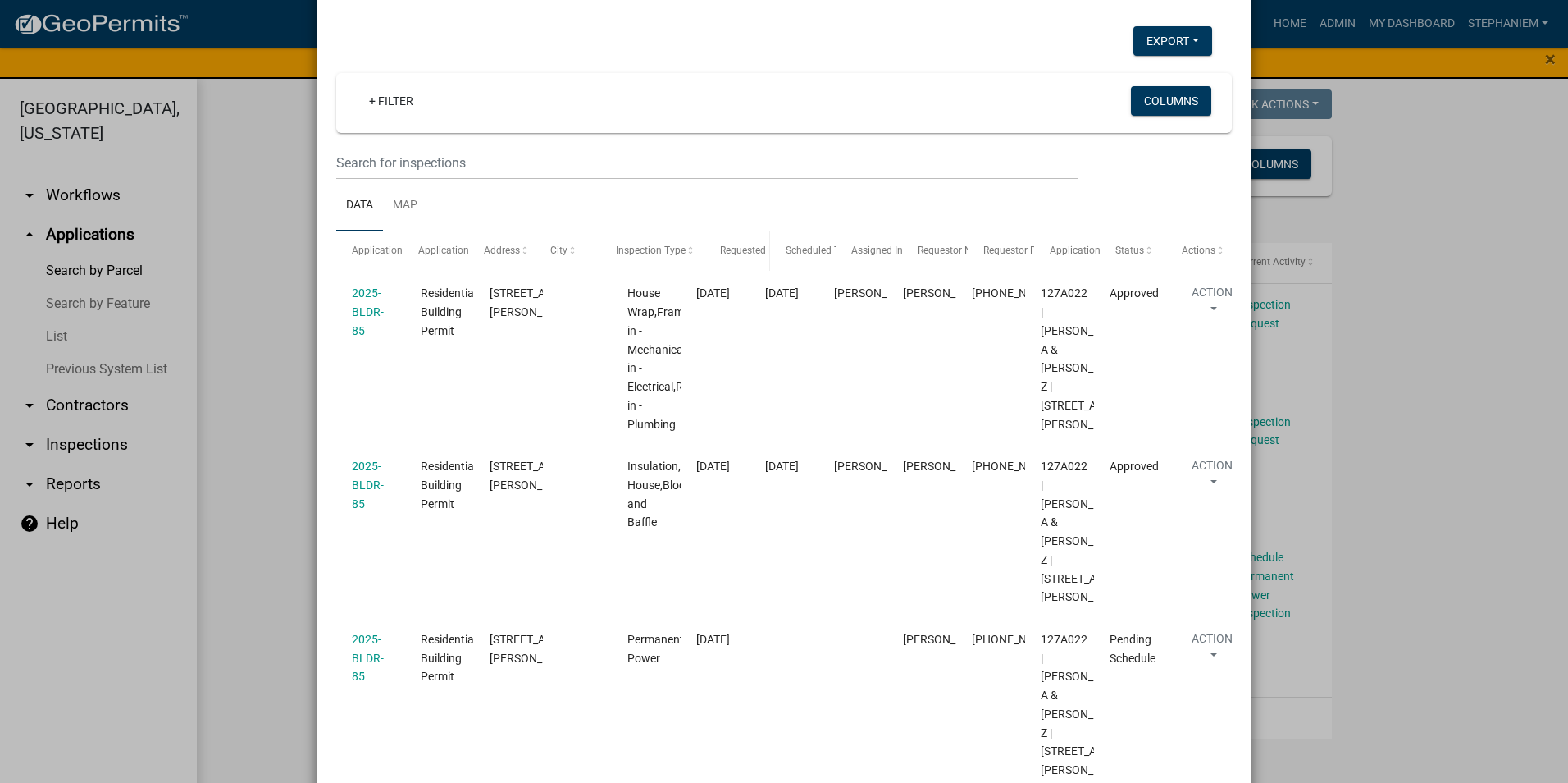
drag, startPoint x: 667, startPoint y: 251, endPoint x: 708, endPoint y: 258, distance: 41.6
click at [708, 258] on div "Application Application Type Address City Inspection Type Requested Date Schedu…" at bounding box center [784, 251] width 896 height 39
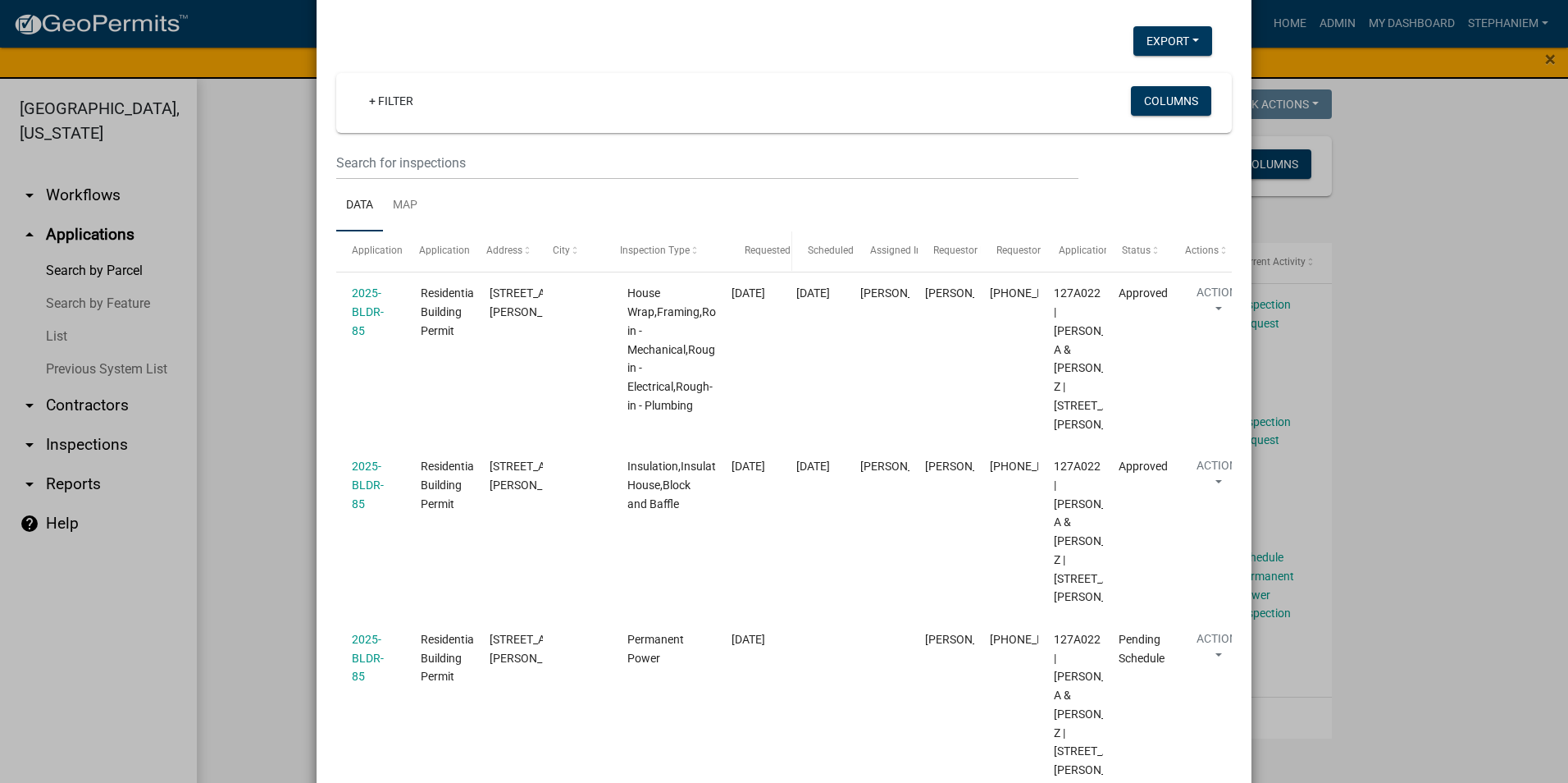
drag, startPoint x: 709, startPoint y: 262, endPoint x: 734, endPoint y: 262, distance: 25.0
click at [734, 262] on div "Application Application Type Address City Inspection Type Requested Date Schedu…" at bounding box center [784, 251] width 896 height 39
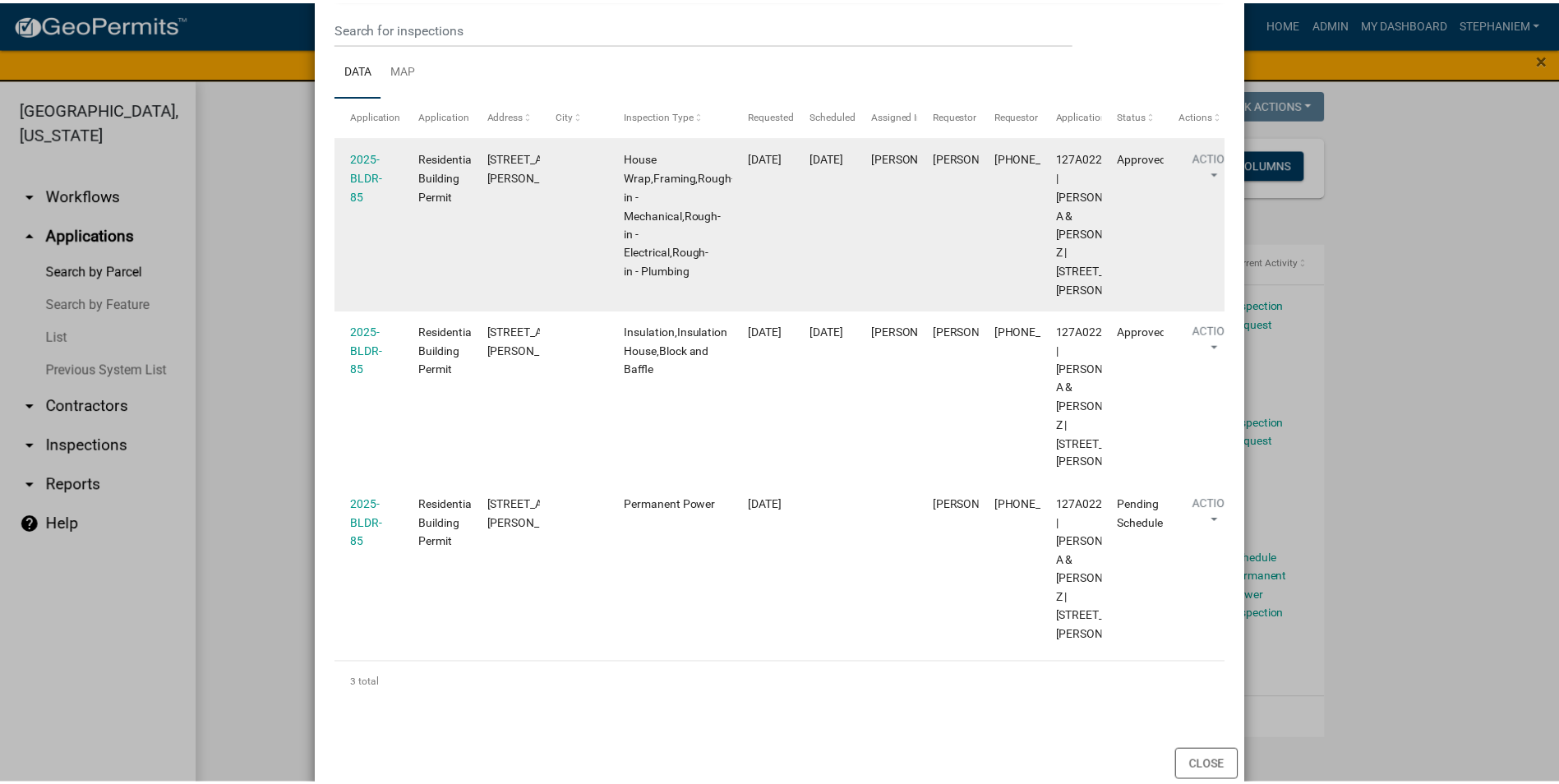
scroll to position [247, 0]
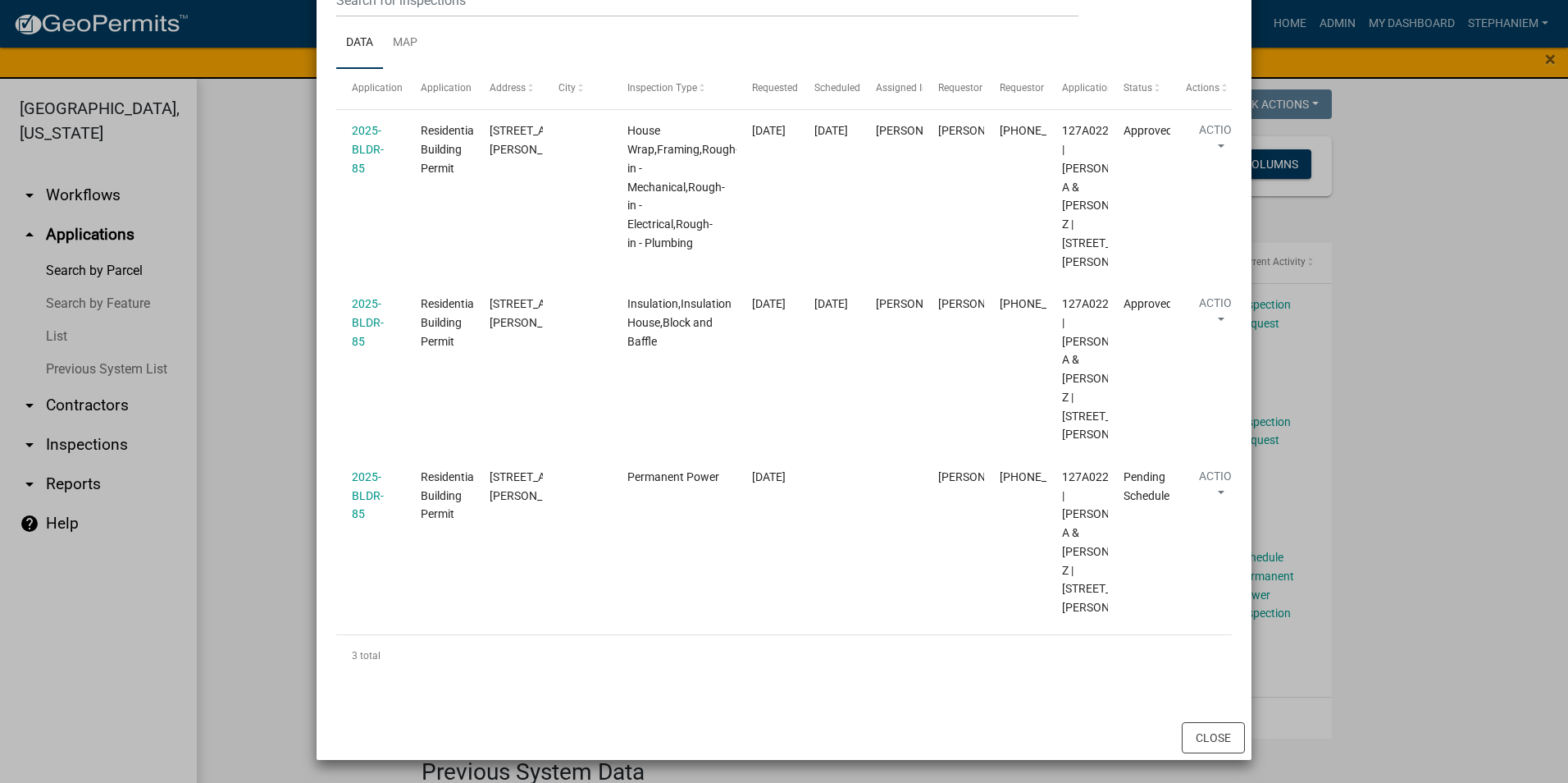
click at [1469, 330] on ngb-modal-window "Inspections related to 2025-BLDR-85 × Export Excel Format (.xlsx) CSV Format (.…" at bounding box center [784, 392] width 1568 height 783
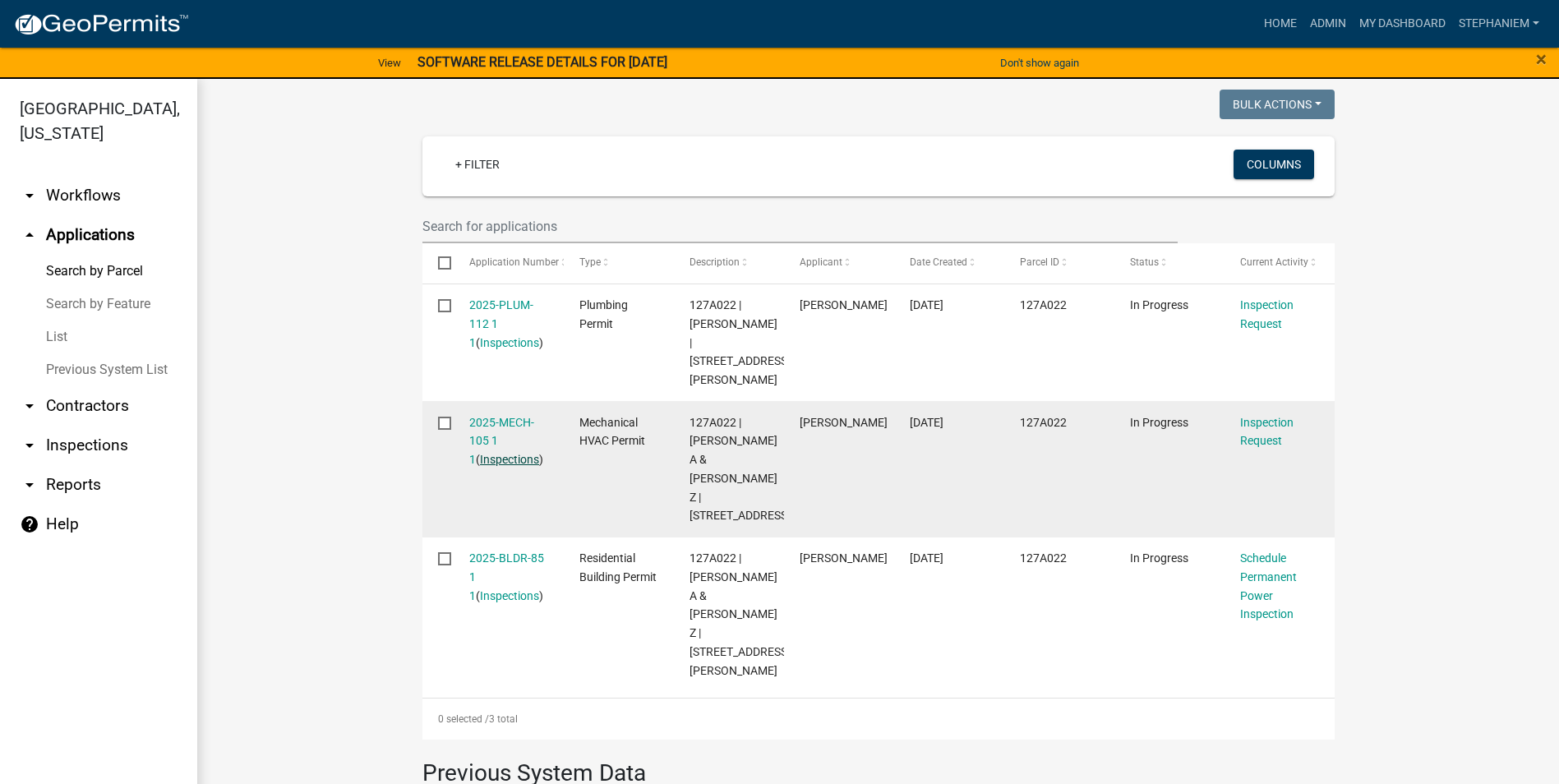
click at [510, 453] on link "Inspections" at bounding box center [510, 459] width 59 height 13
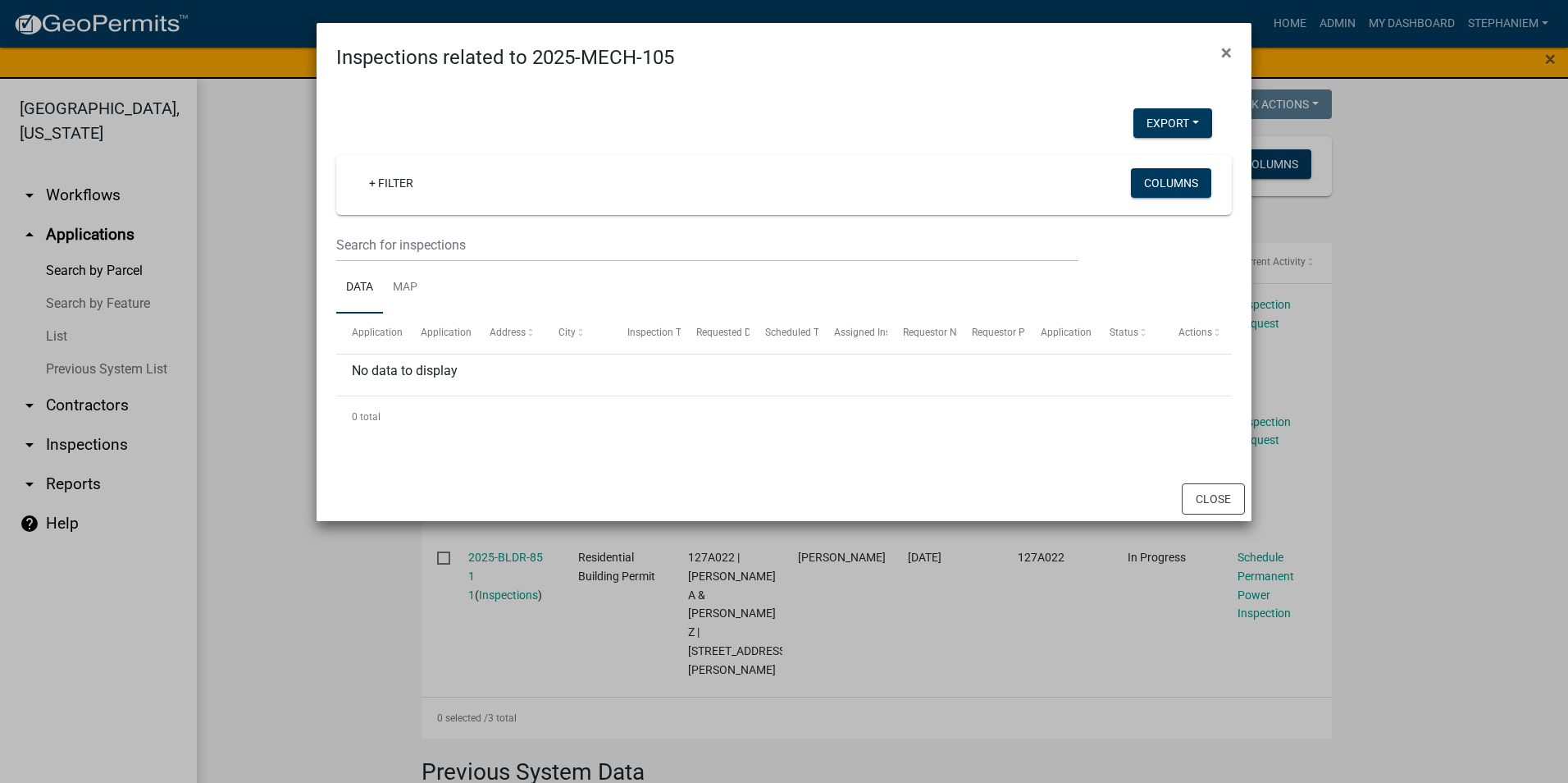
click at [300, 353] on ngb-modal-window "Inspections related to 2025-MECH-105 × Export Excel Format (.xlsx) CSV Format (…" at bounding box center [784, 392] width 1568 height 783
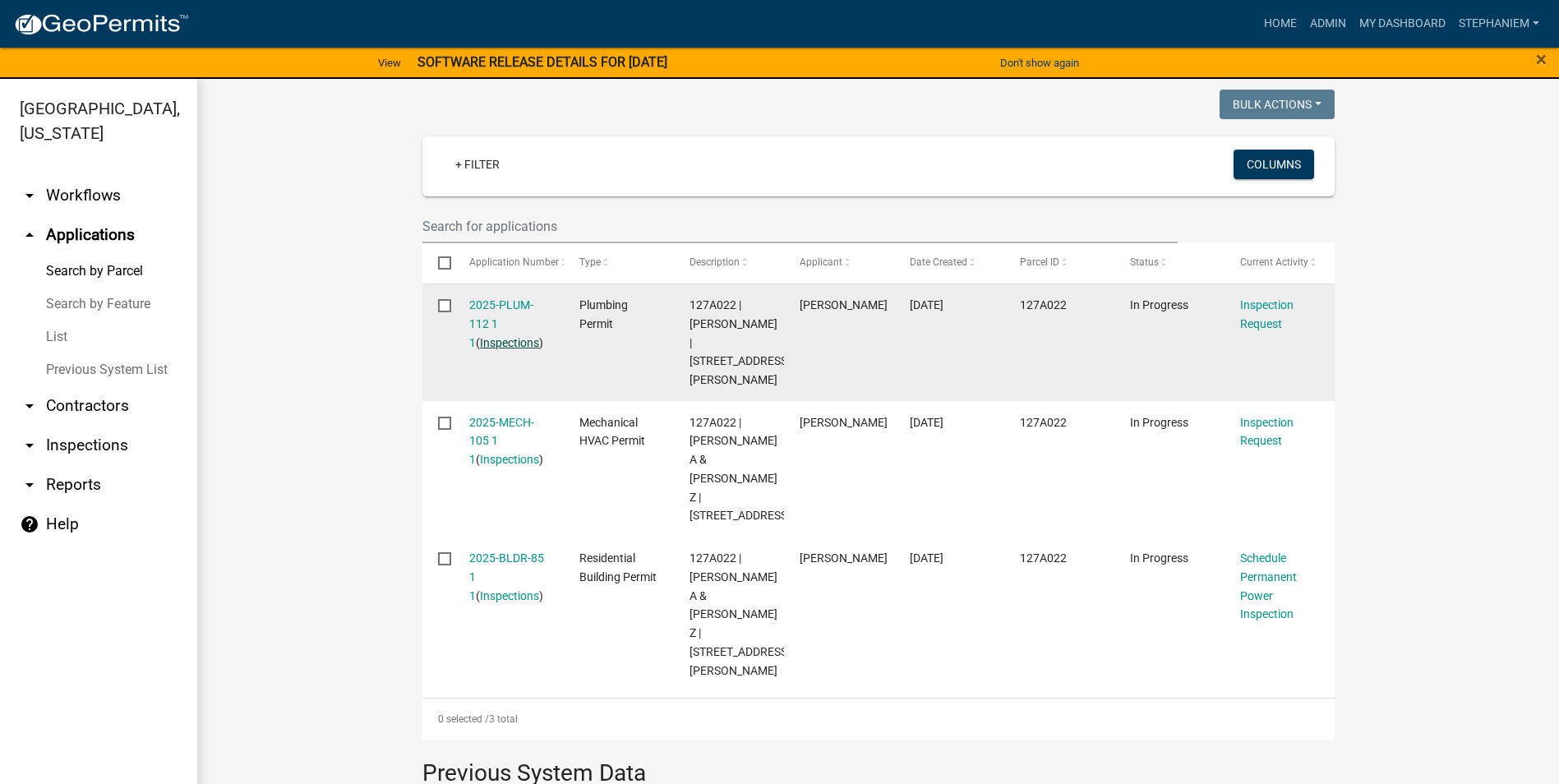
click at [498, 343] on link "Inspections" at bounding box center [510, 342] width 59 height 13
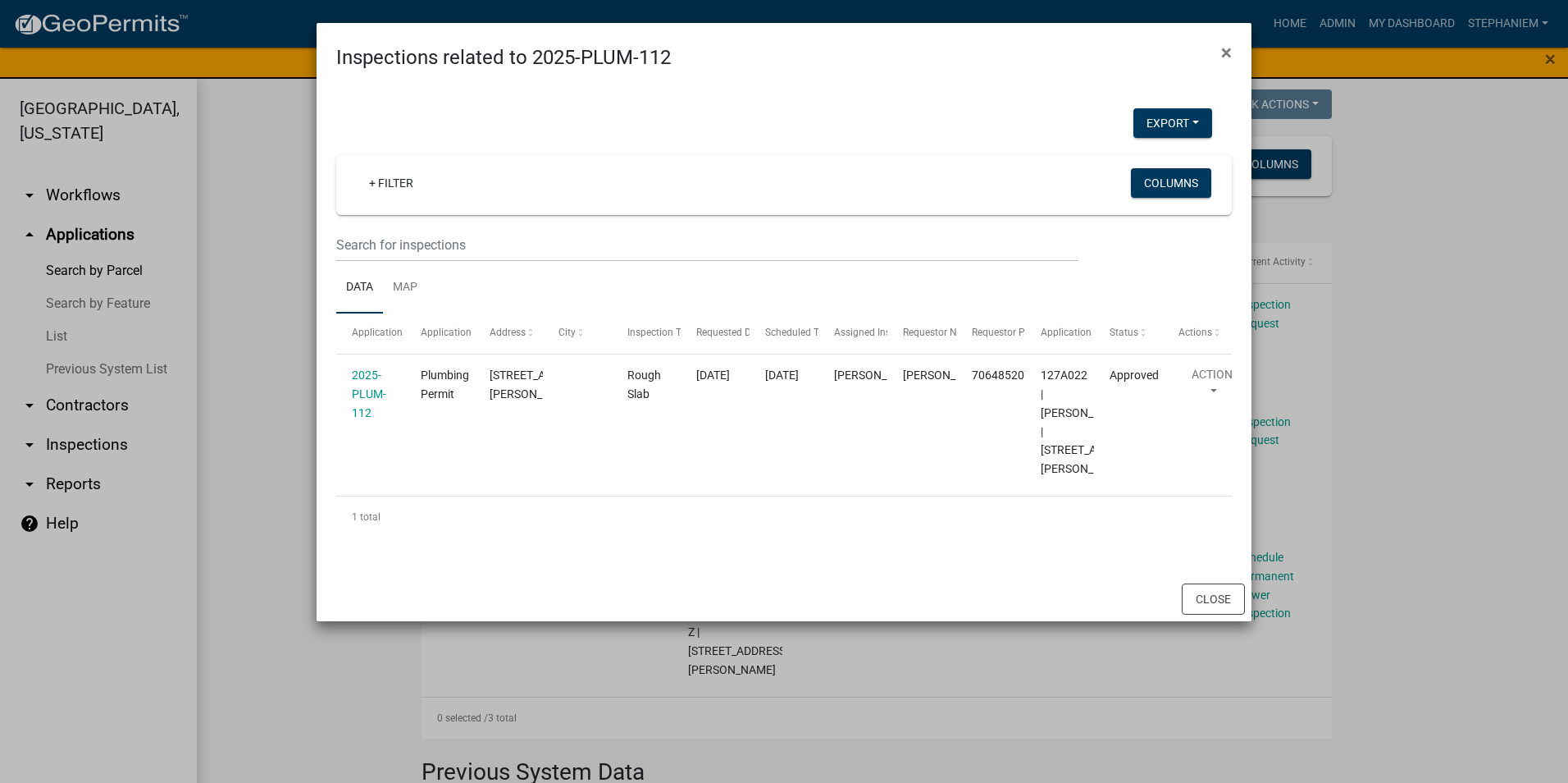
click at [263, 325] on ngb-modal-window "Inspections related to 2025-PLUM-112 × Export Excel Format (.xlsx) CSV Format (…" at bounding box center [784, 392] width 1568 height 783
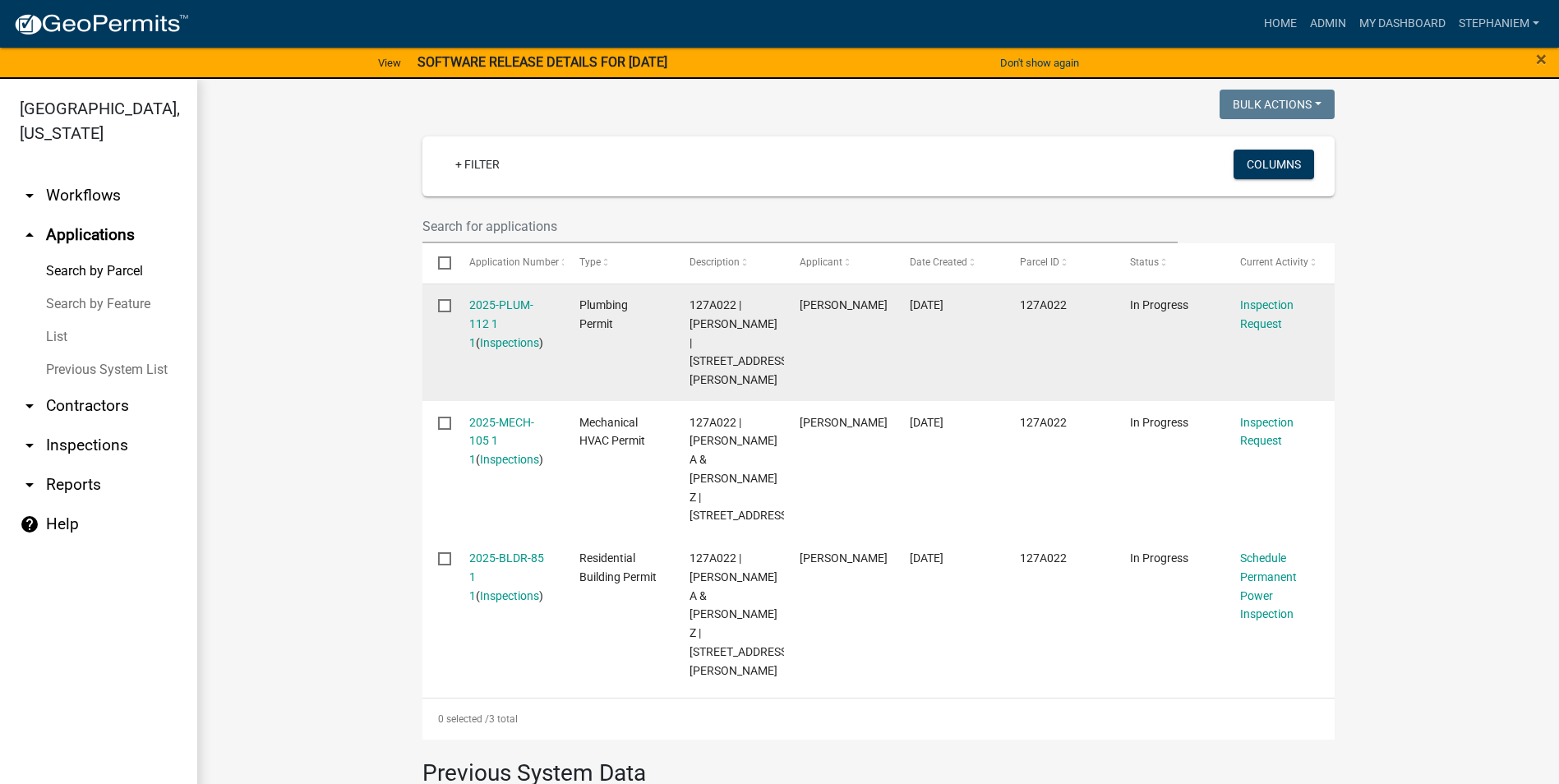
click at [508, 352] on div "2025-PLUM-112 1 1 ( Inspections )" at bounding box center [509, 323] width 79 height 56
click at [516, 346] on link "Inspections" at bounding box center [510, 342] width 59 height 13
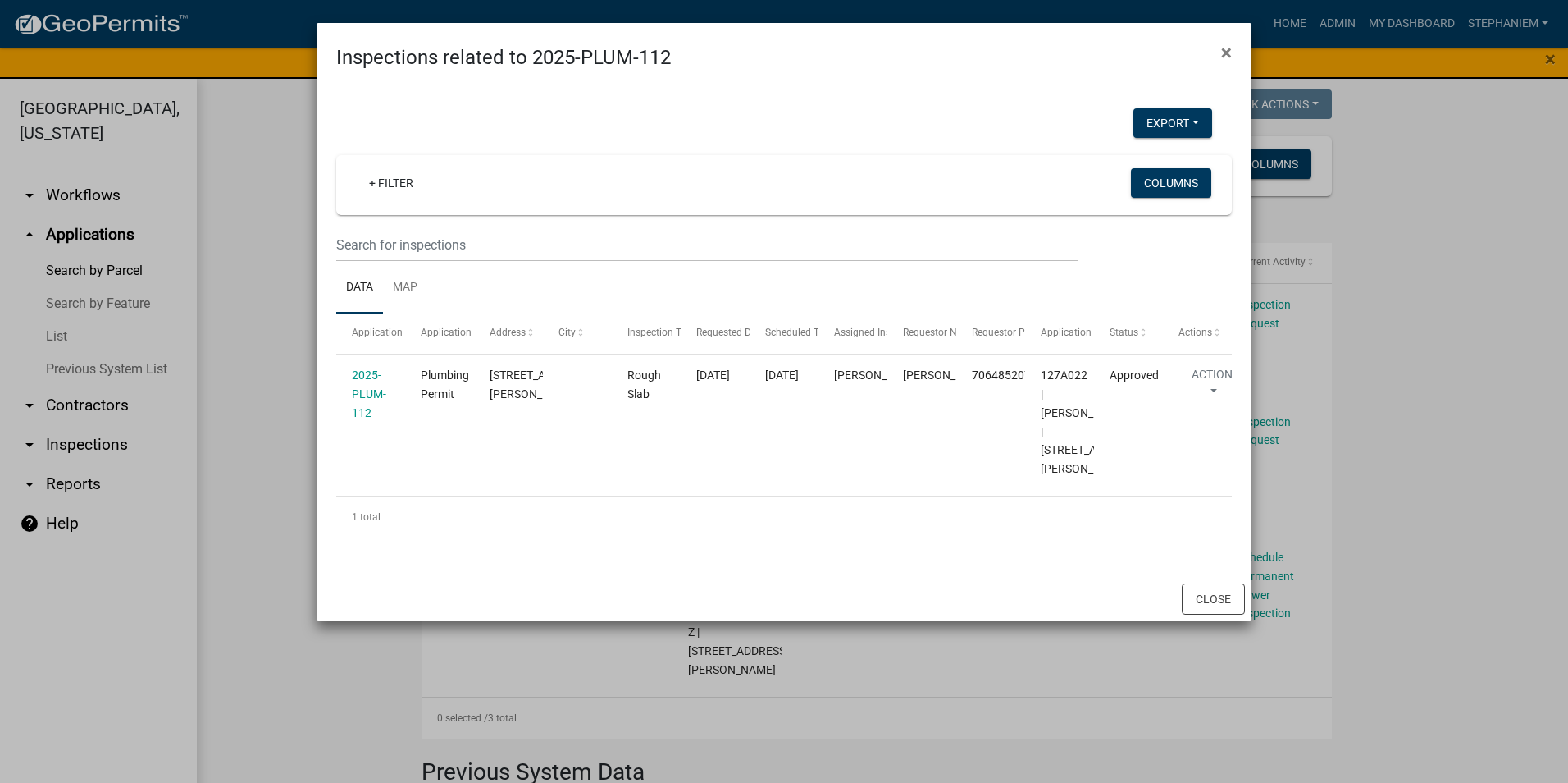
click at [275, 313] on ngb-modal-window "Inspections related to 2025-PLUM-112 × Export Excel Format (.xlsx) CSV Format (…" at bounding box center [784, 392] width 1568 height 783
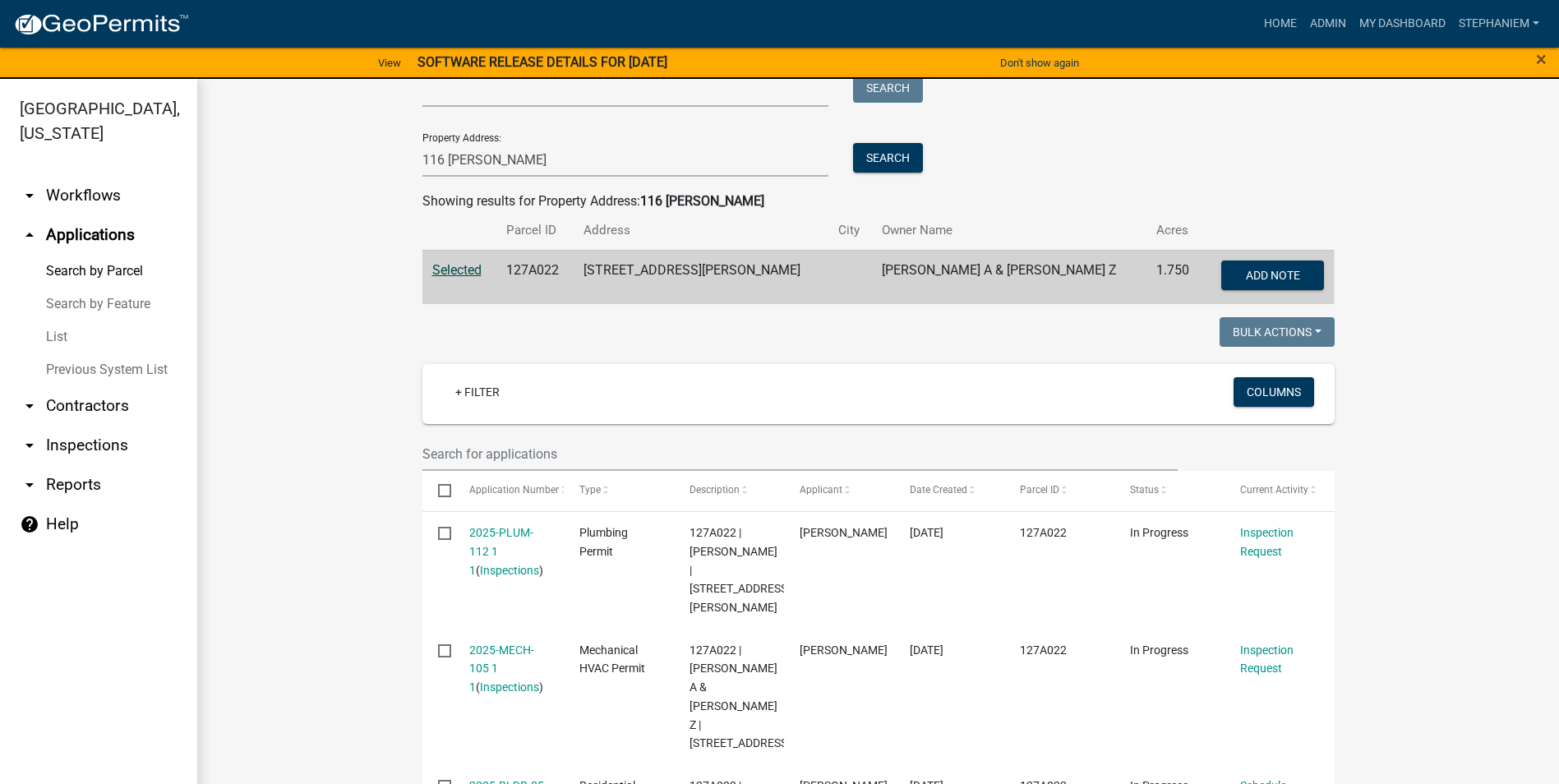
scroll to position [164, 0]
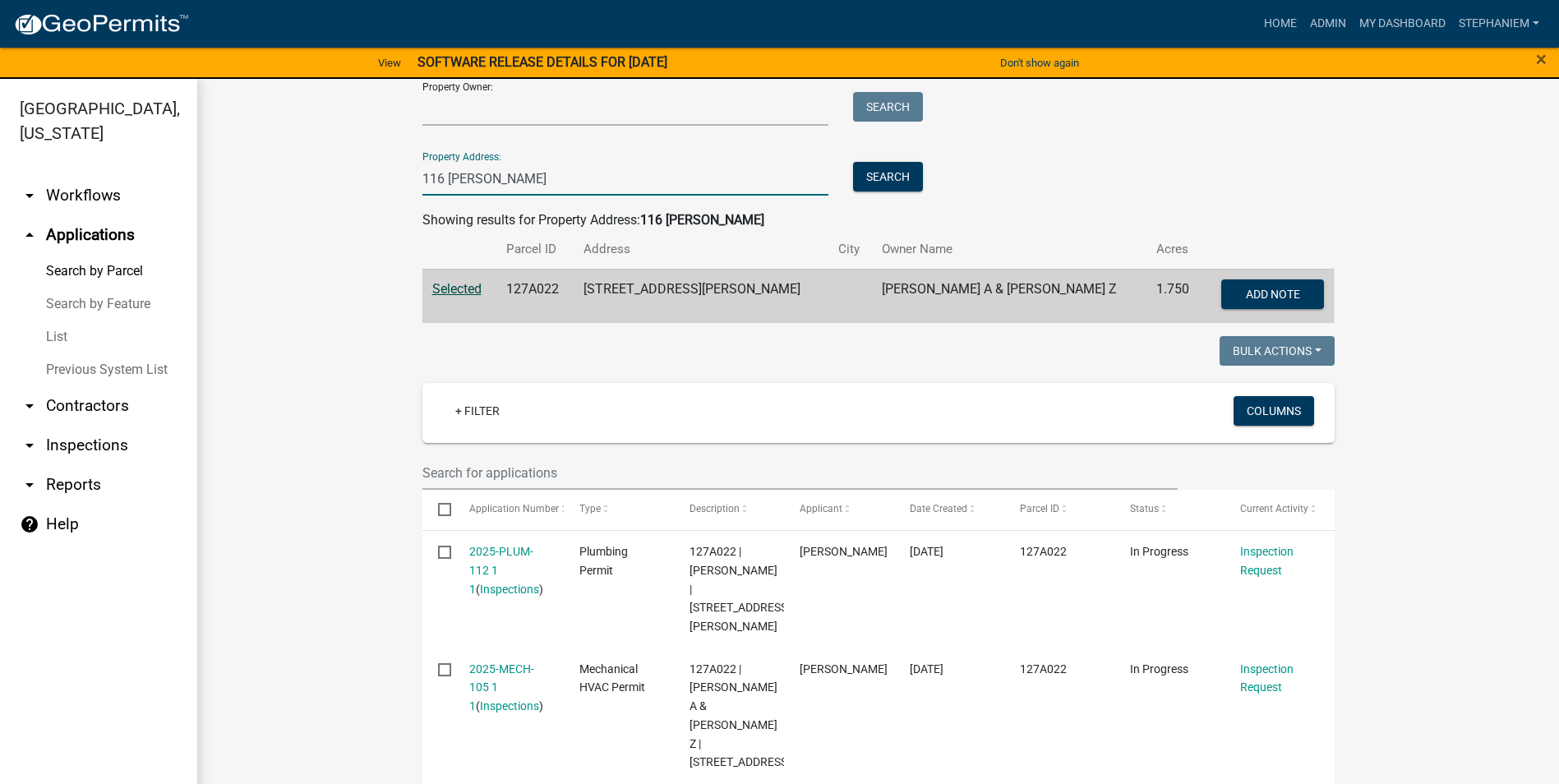
click at [763, 178] on input "116 dejarnett" at bounding box center [626, 178] width 407 height 34
type input "147 thomas Dr"
click at [909, 172] on button "Search" at bounding box center [888, 176] width 70 height 30
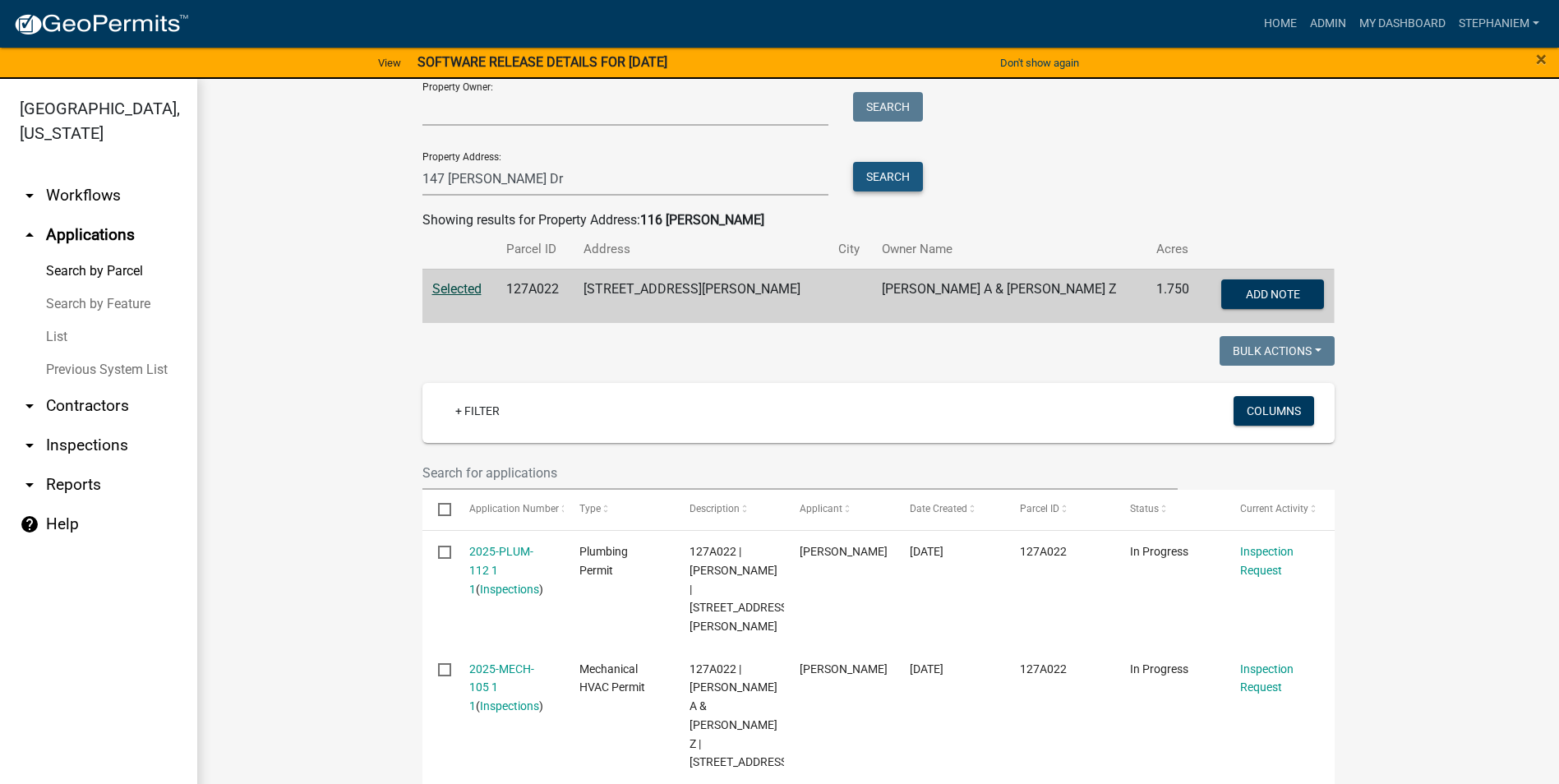
scroll to position [0, 0]
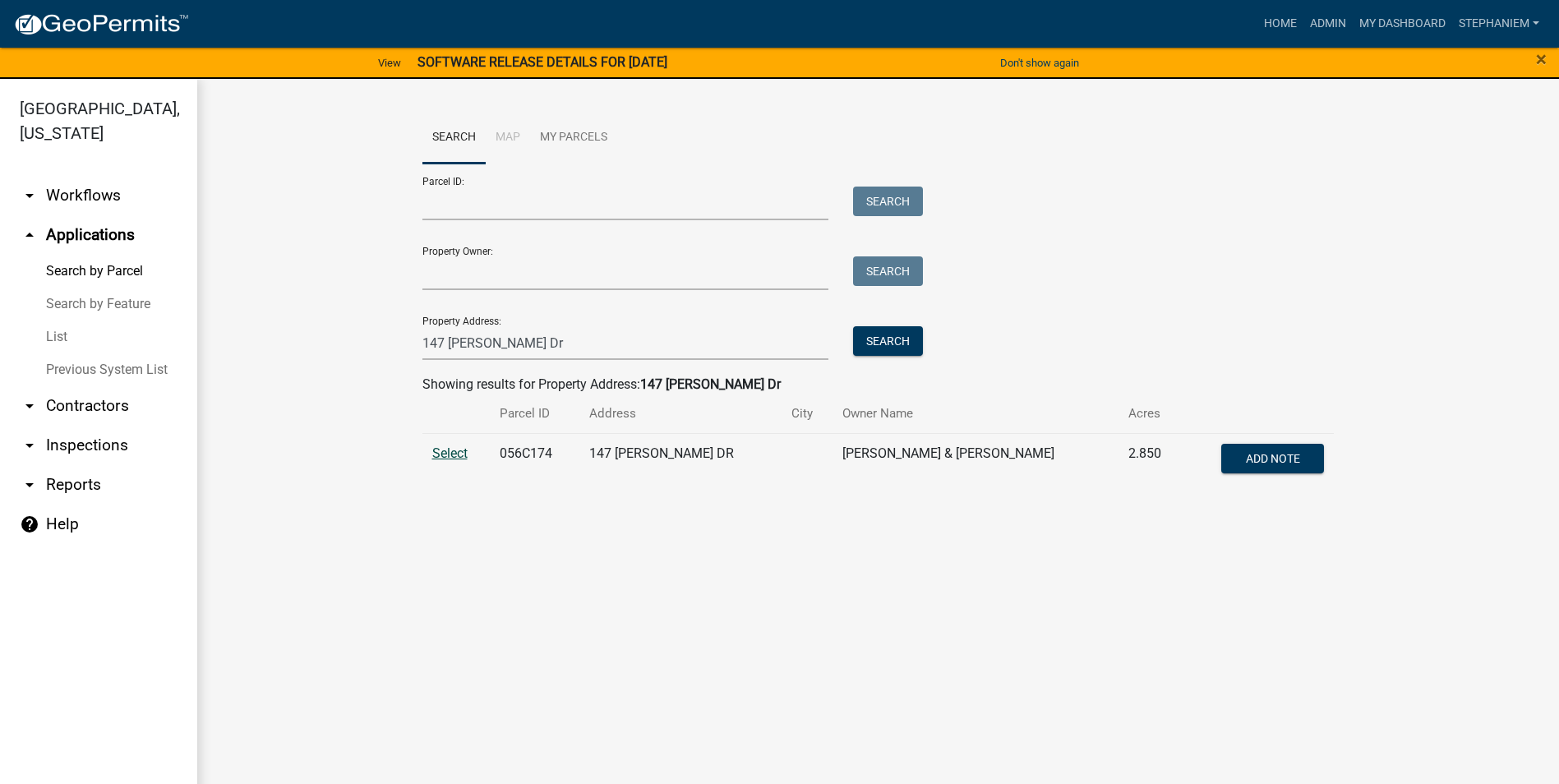
click at [444, 449] on span "Select" at bounding box center [450, 453] width 36 height 16
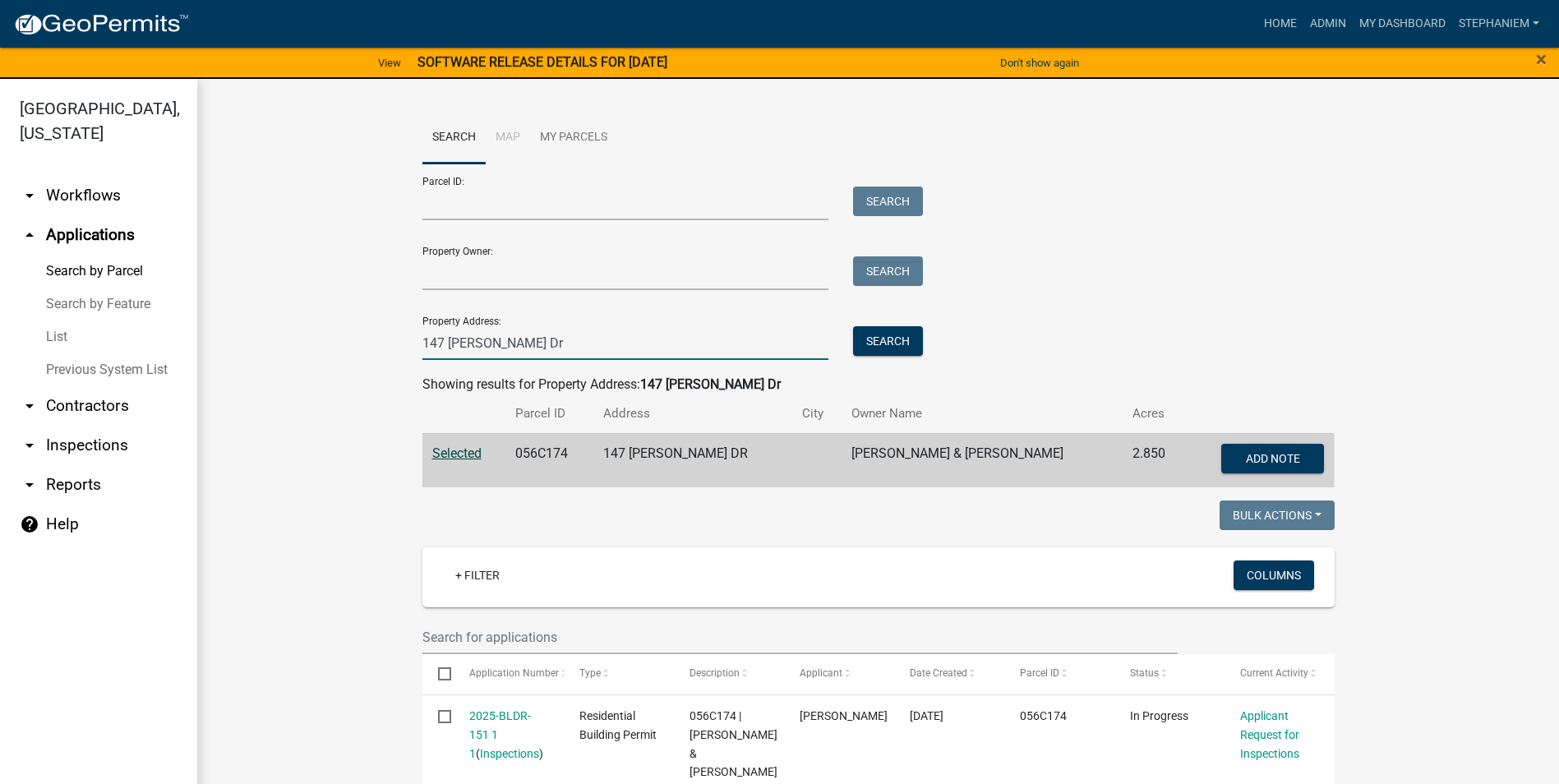
click at [530, 337] on input "147 thomas Dr" at bounding box center [626, 342] width 407 height 34
click at [528, 338] on input "147 thomas Dr" at bounding box center [626, 342] width 407 height 34
click at [527, 339] on input "147 thomas Dr" at bounding box center [626, 342] width 407 height 34
drag, startPoint x: 527, startPoint y: 339, endPoint x: 469, endPoint y: 355, distance: 60.2
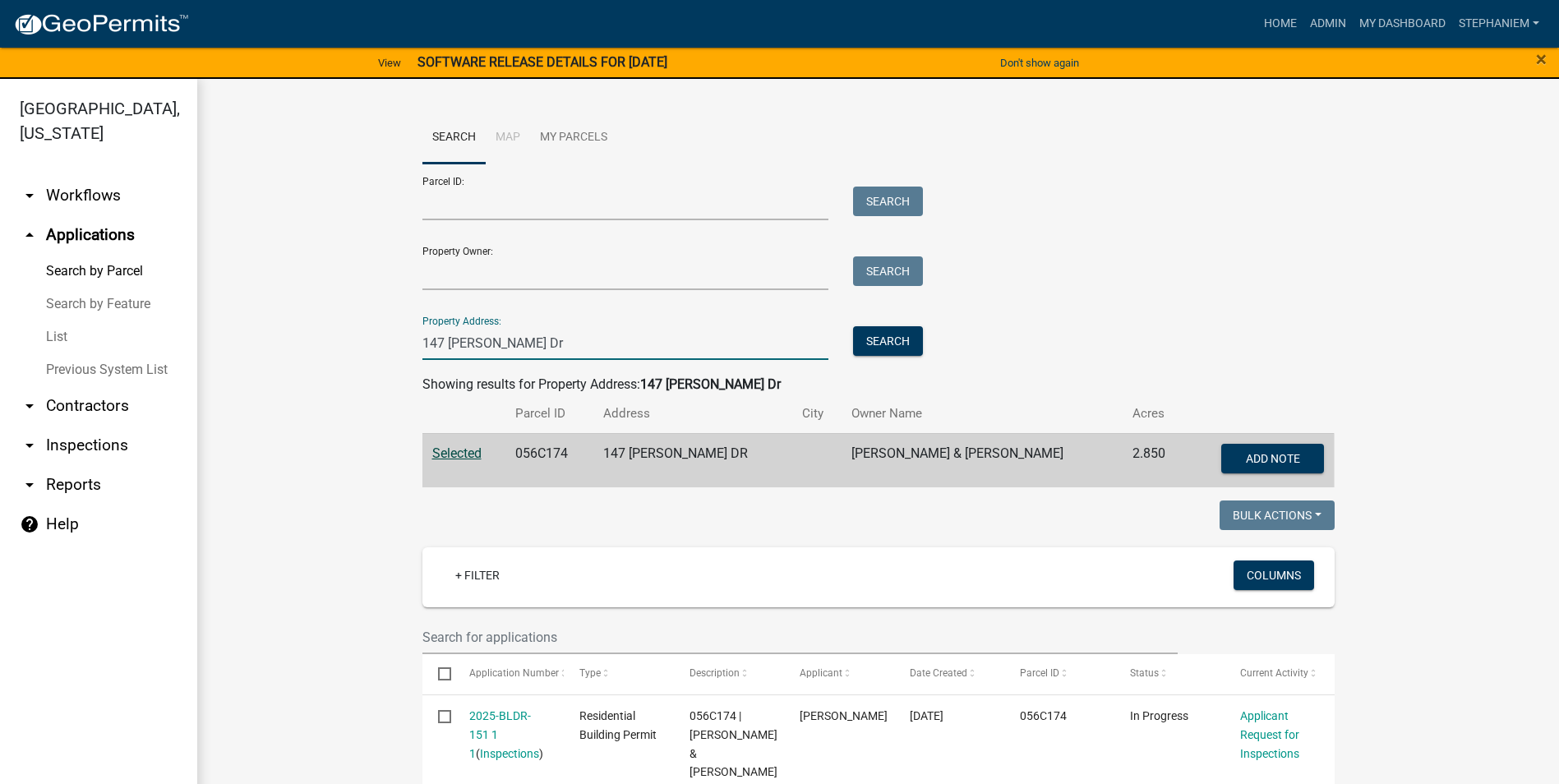
click at [469, 355] on input "147 thomas Dr" at bounding box center [626, 342] width 407 height 34
click at [729, 337] on input "Property Address:" at bounding box center [626, 342] width 407 height 34
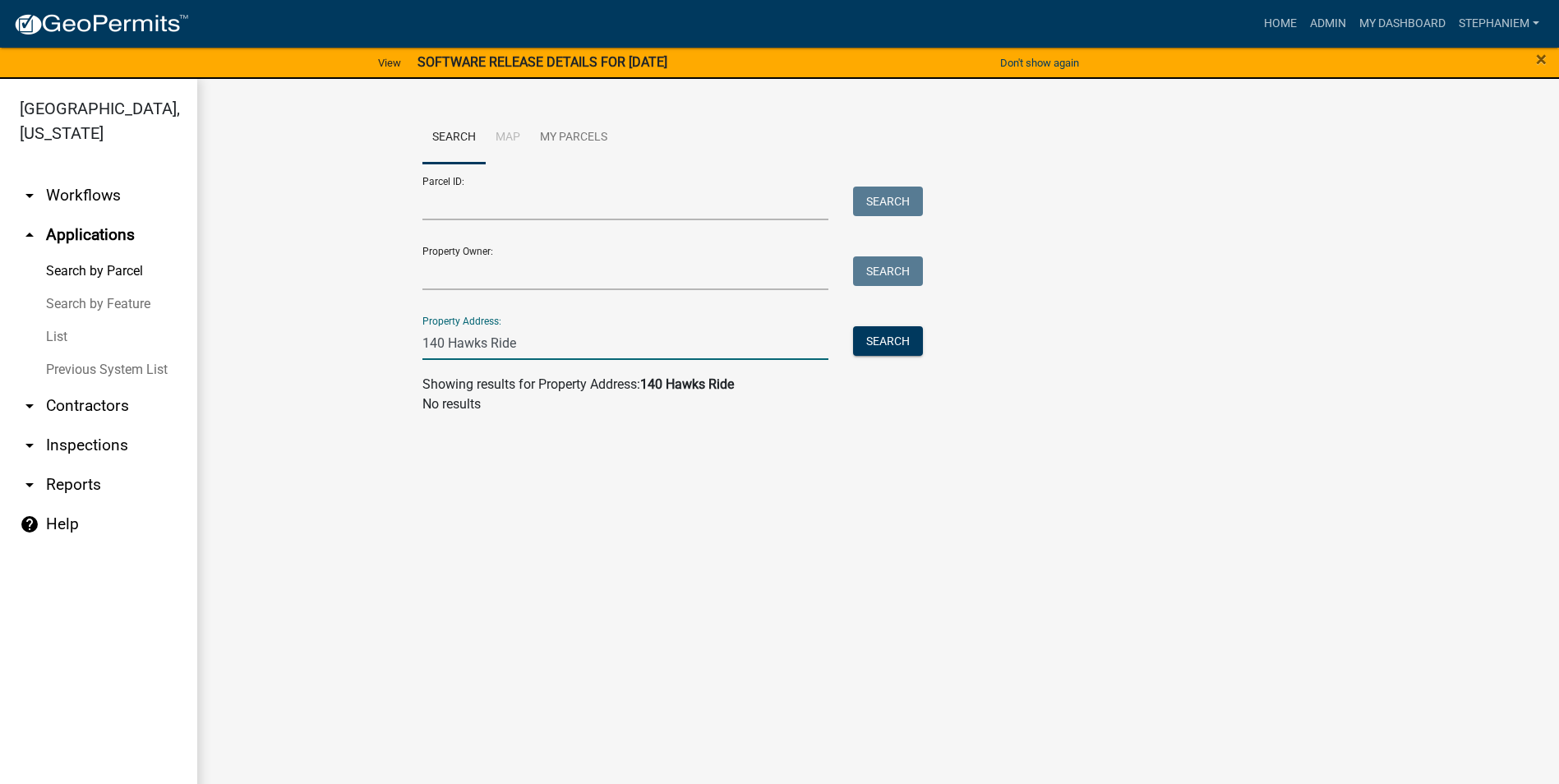
click at [549, 338] on input "140 Hawks Ride" at bounding box center [626, 342] width 407 height 34
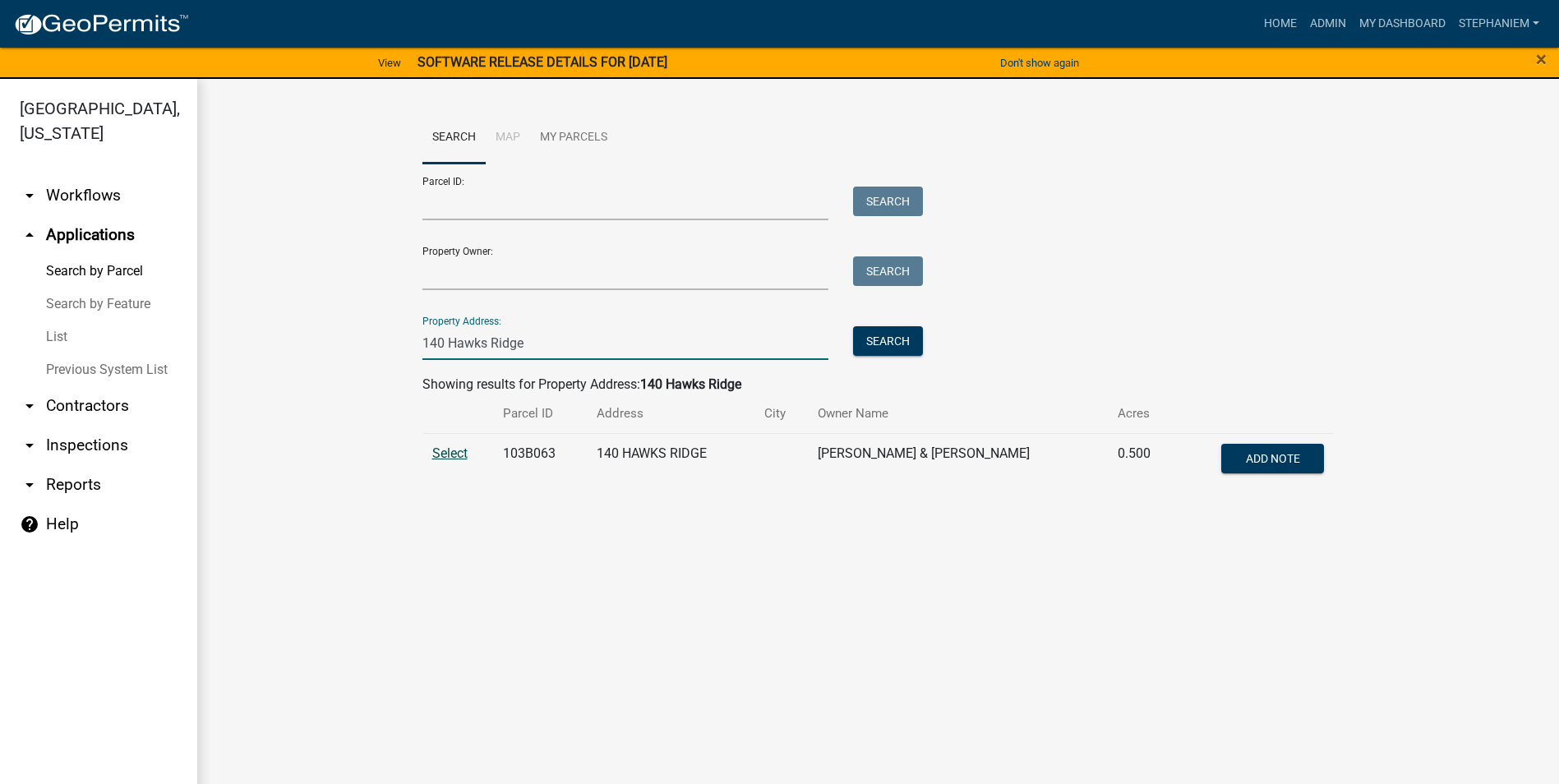
type input "140 Hawks Ridge"
click at [437, 449] on span "Select" at bounding box center [450, 453] width 36 height 16
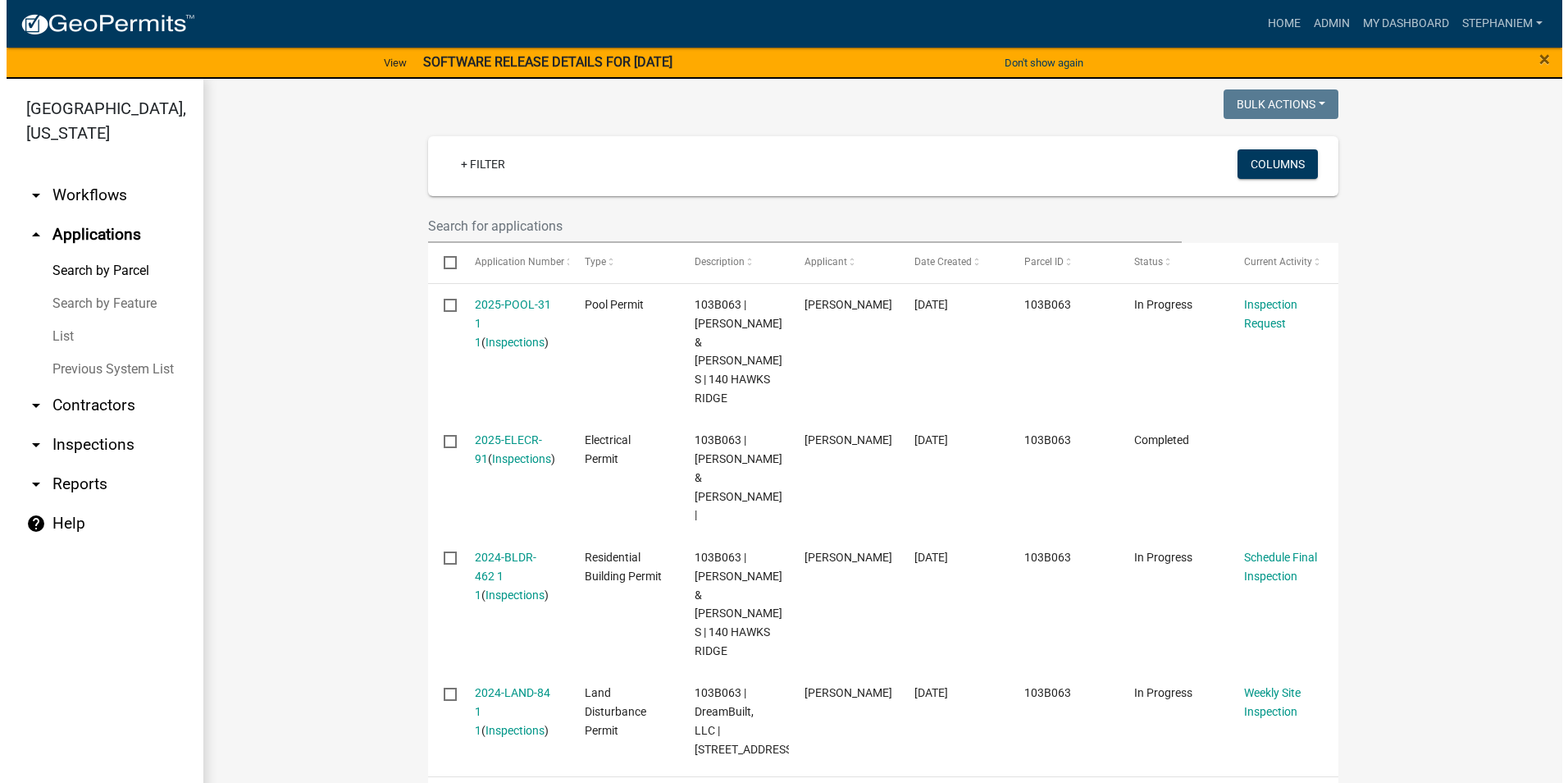
scroll to position [492, 0]
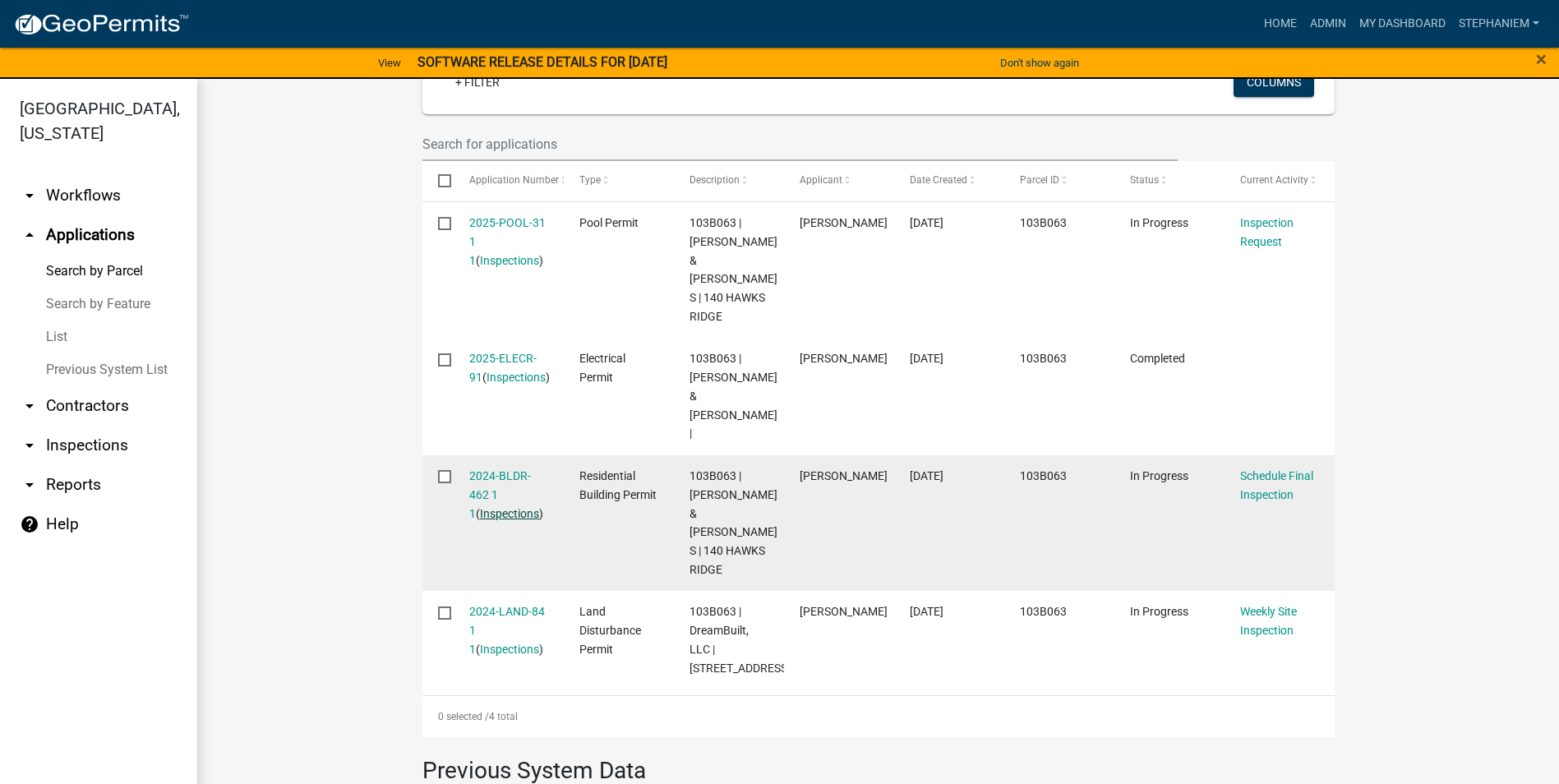
click at [481, 507] on link "Inspections" at bounding box center [510, 513] width 59 height 13
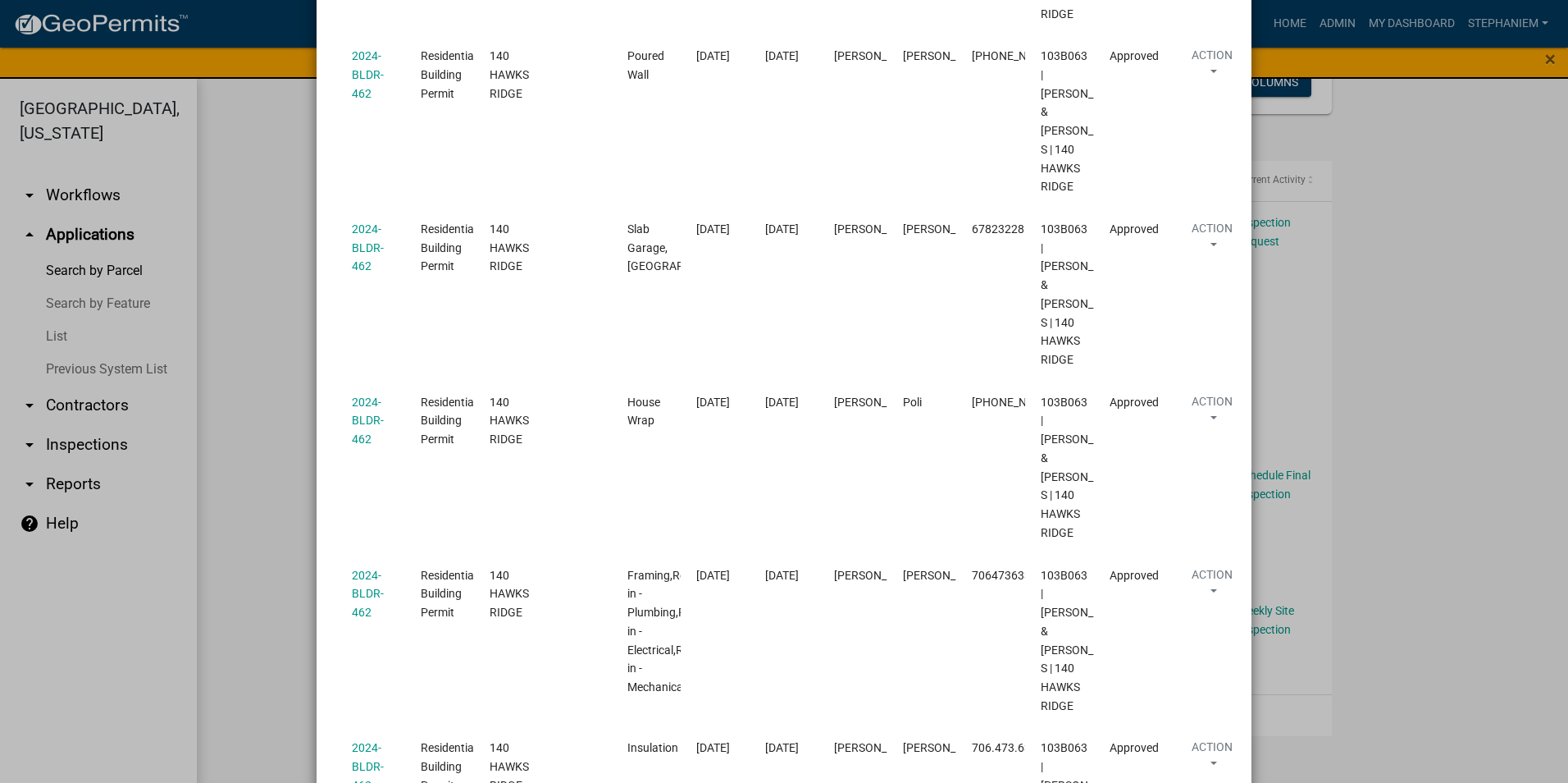
click at [239, 435] on ngb-modal-window "Inspections related to 2024-BLDR-462 × Export Excel Format (.xlsx) CSV Format (…" at bounding box center [784, 392] width 1568 height 783
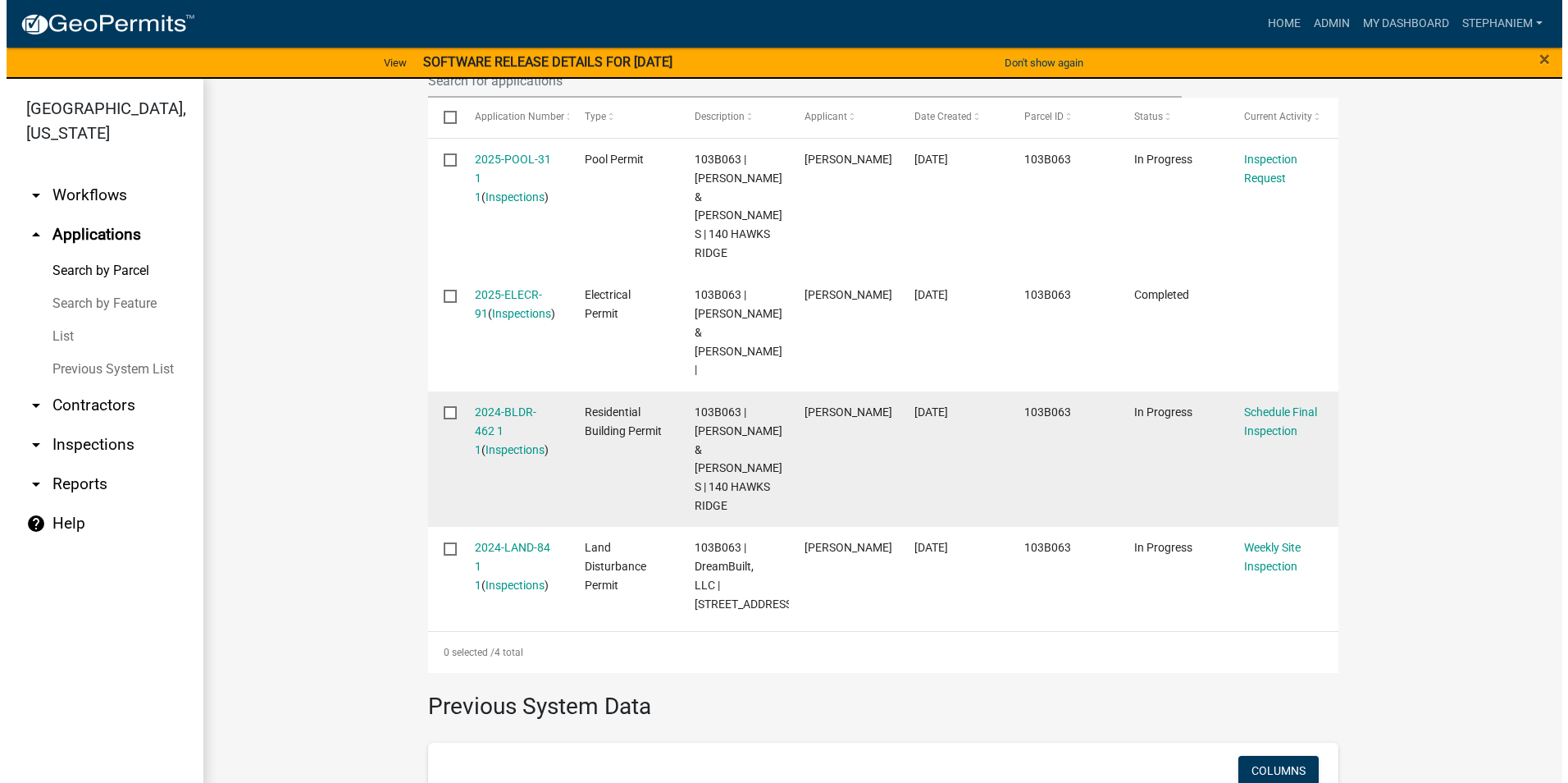
scroll to position [575, 0]
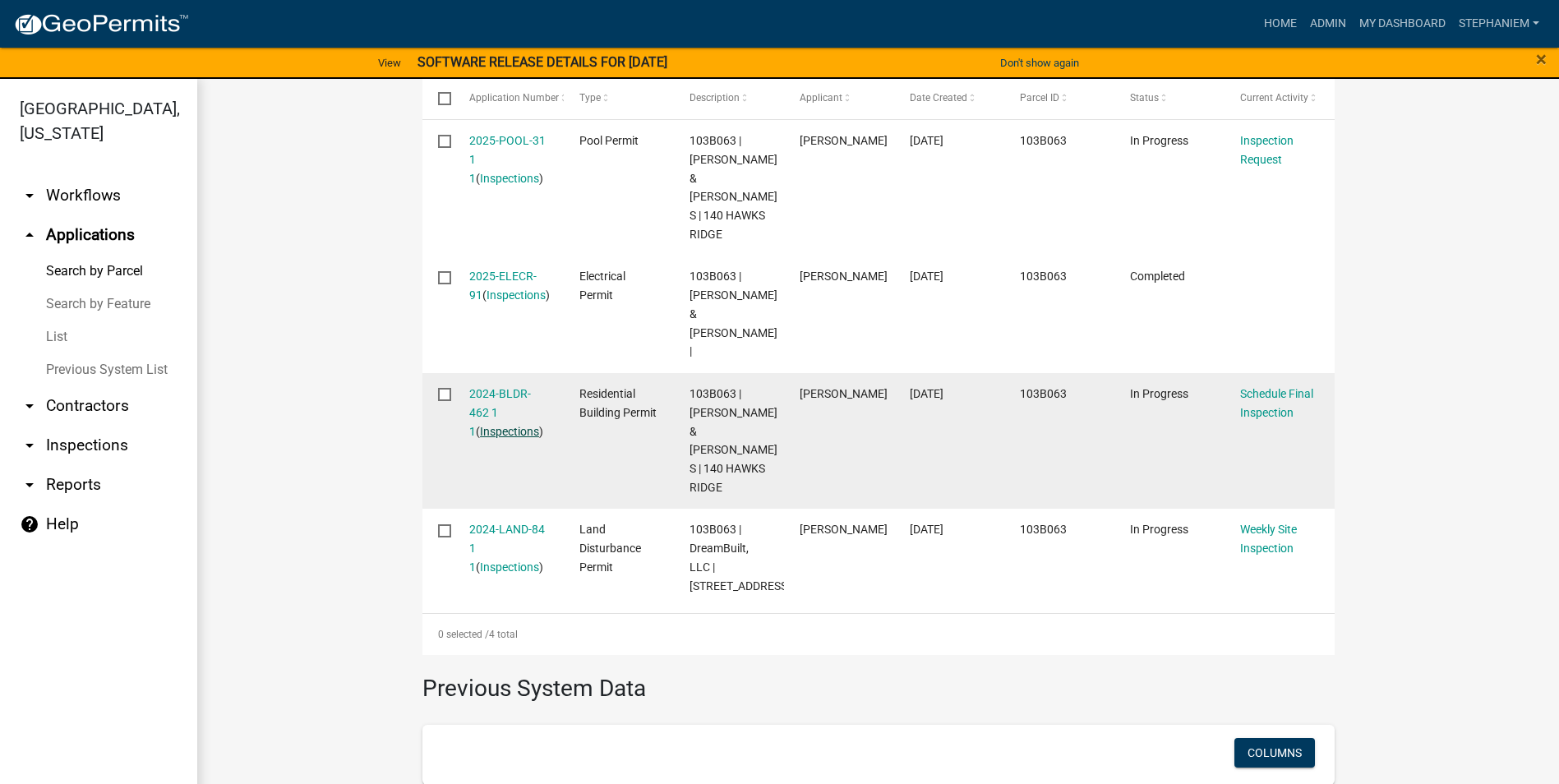
click at [490, 425] on link "Inspections" at bounding box center [510, 431] width 59 height 13
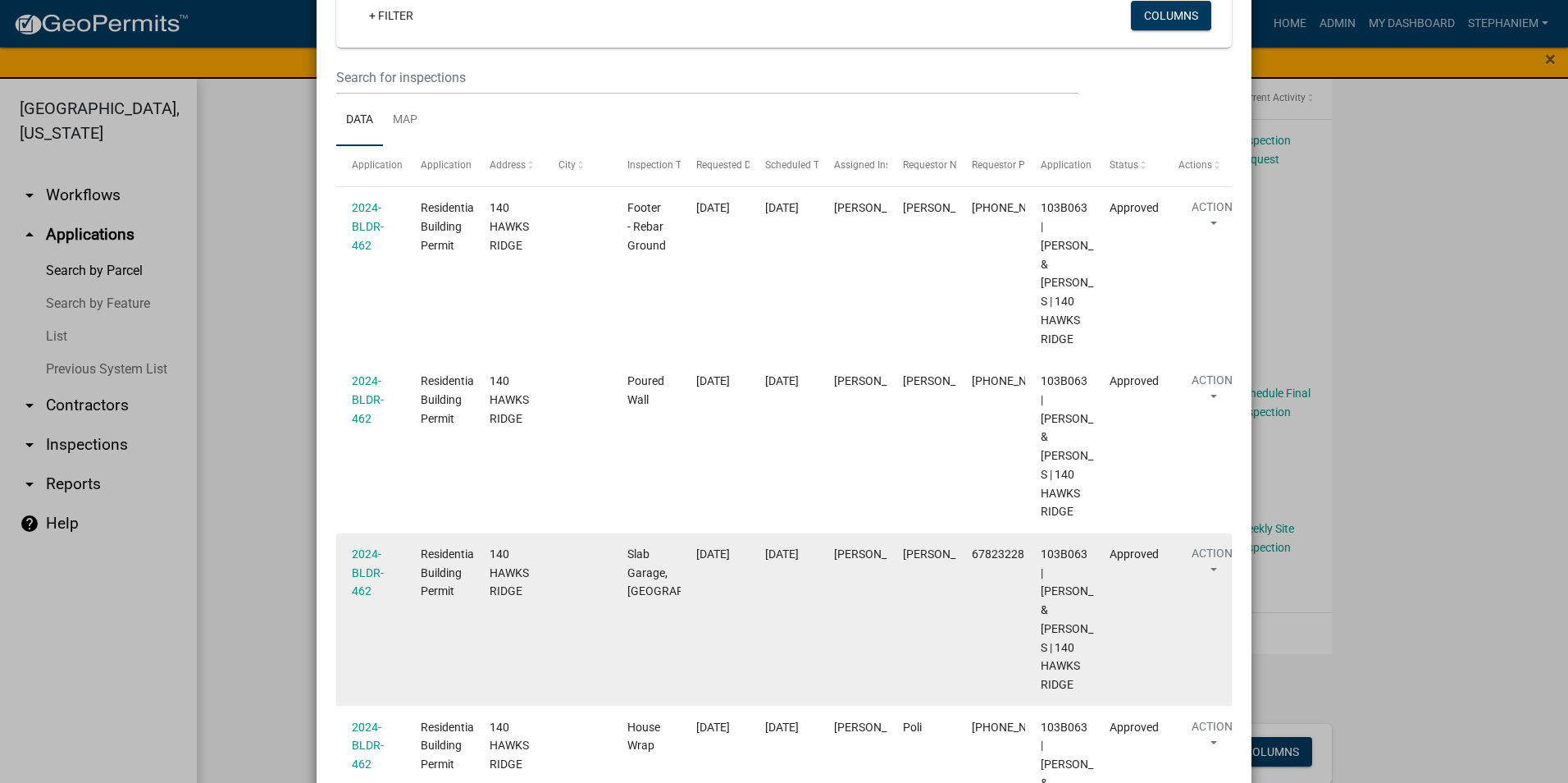
scroll to position [82, 0]
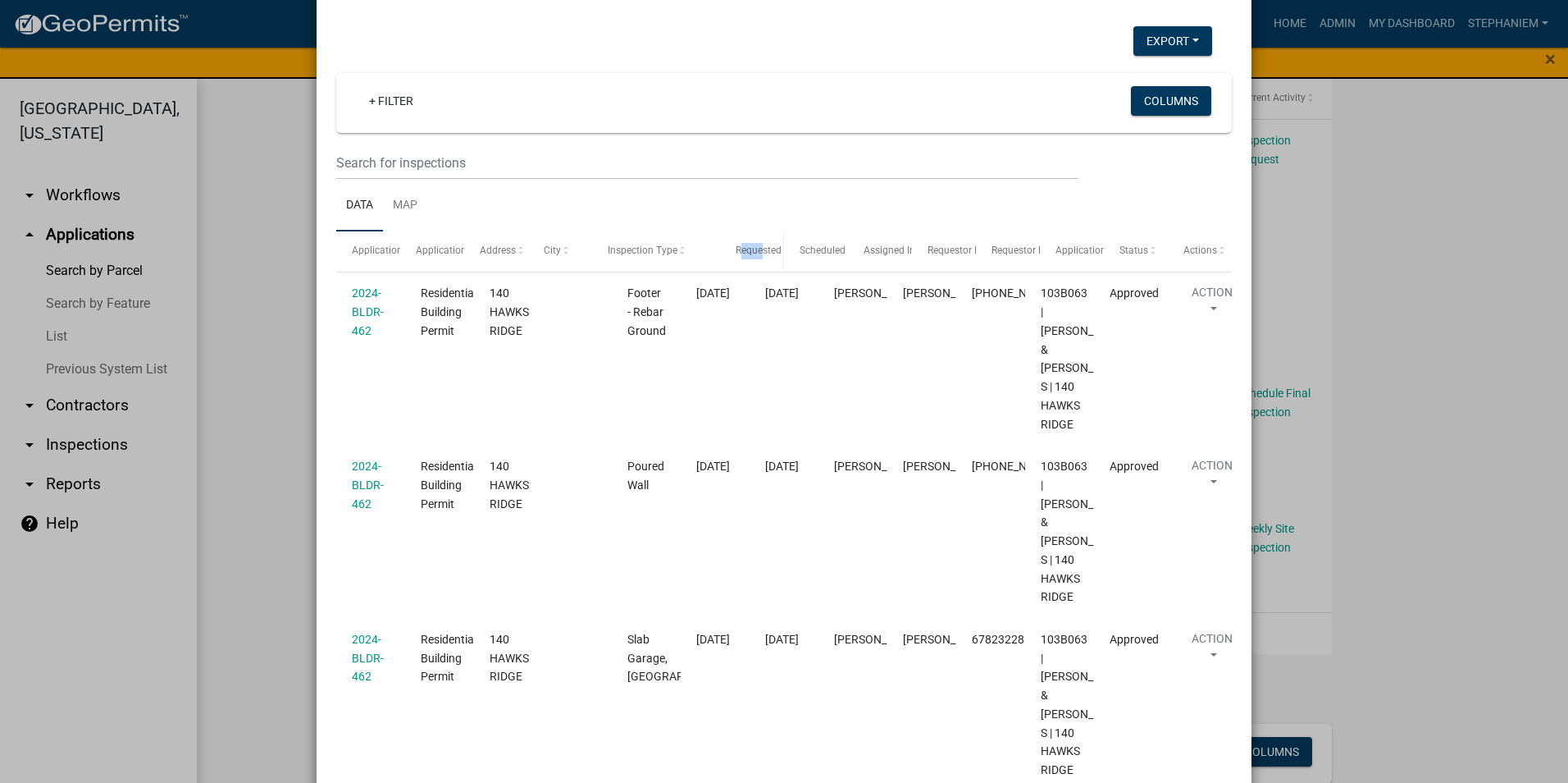
drag, startPoint x: 672, startPoint y: 244, endPoint x: 769, endPoint y: 262, distance: 98.7
click at [769, 262] on div "Application Application Type Address City Inspection Type Requested Date Schedu…" at bounding box center [784, 251] width 896 height 39
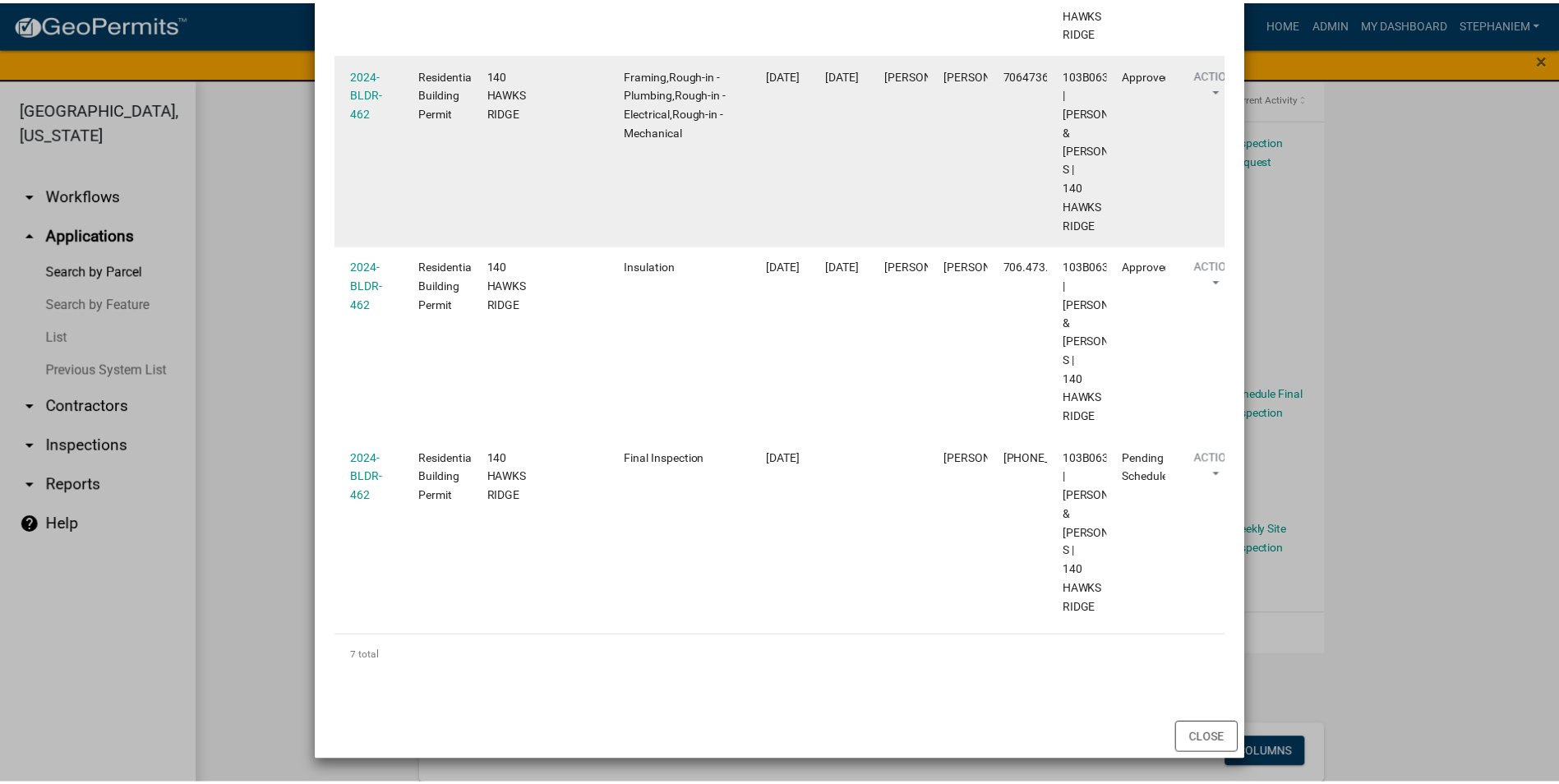
scroll to position [953, 0]
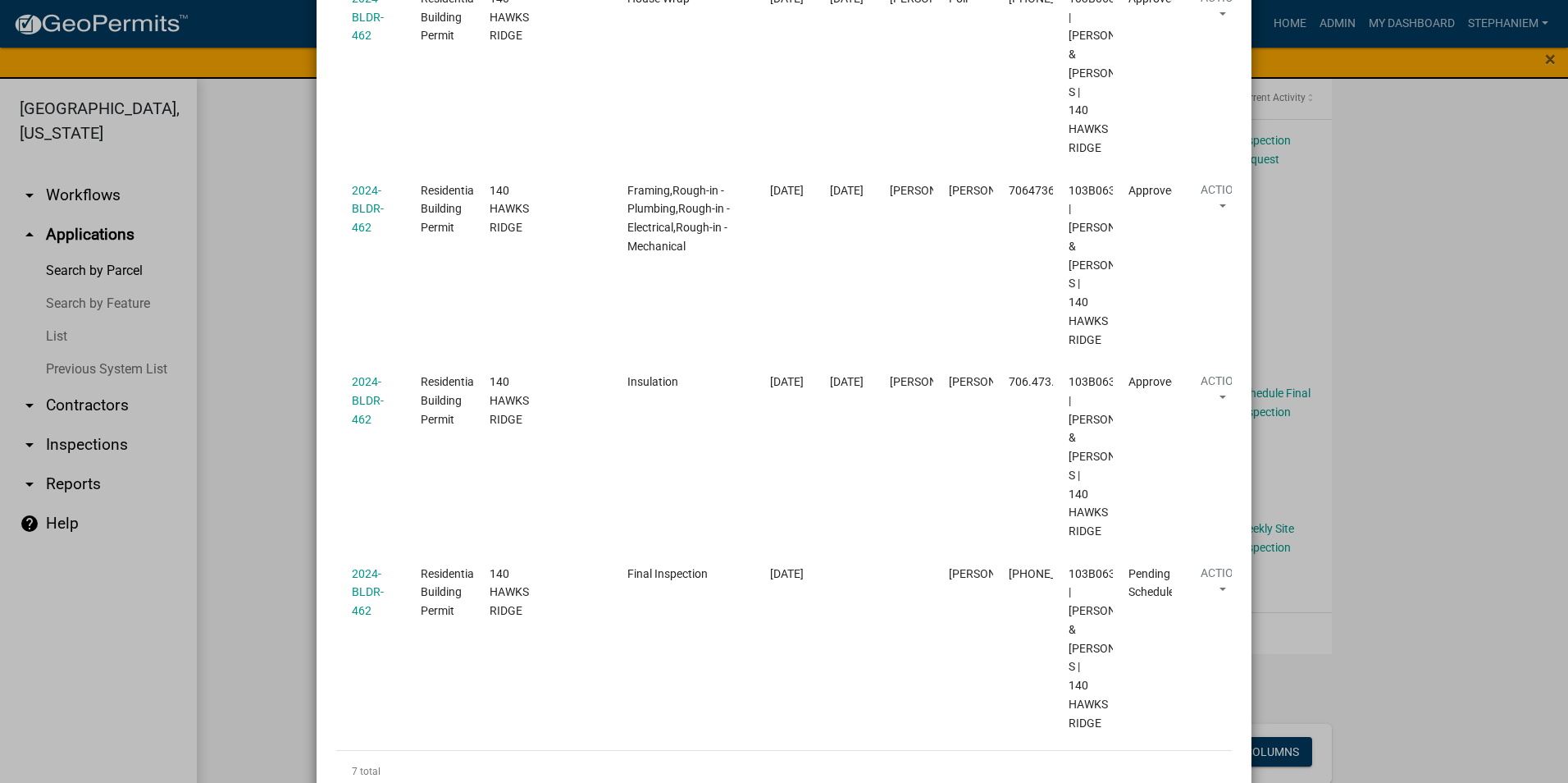
click at [287, 278] on ngb-modal-window "Inspections related to 2024-BLDR-462 × Export Excel Format (.xlsx) CSV Format (…" at bounding box center [784, 392] width 1568 height 783
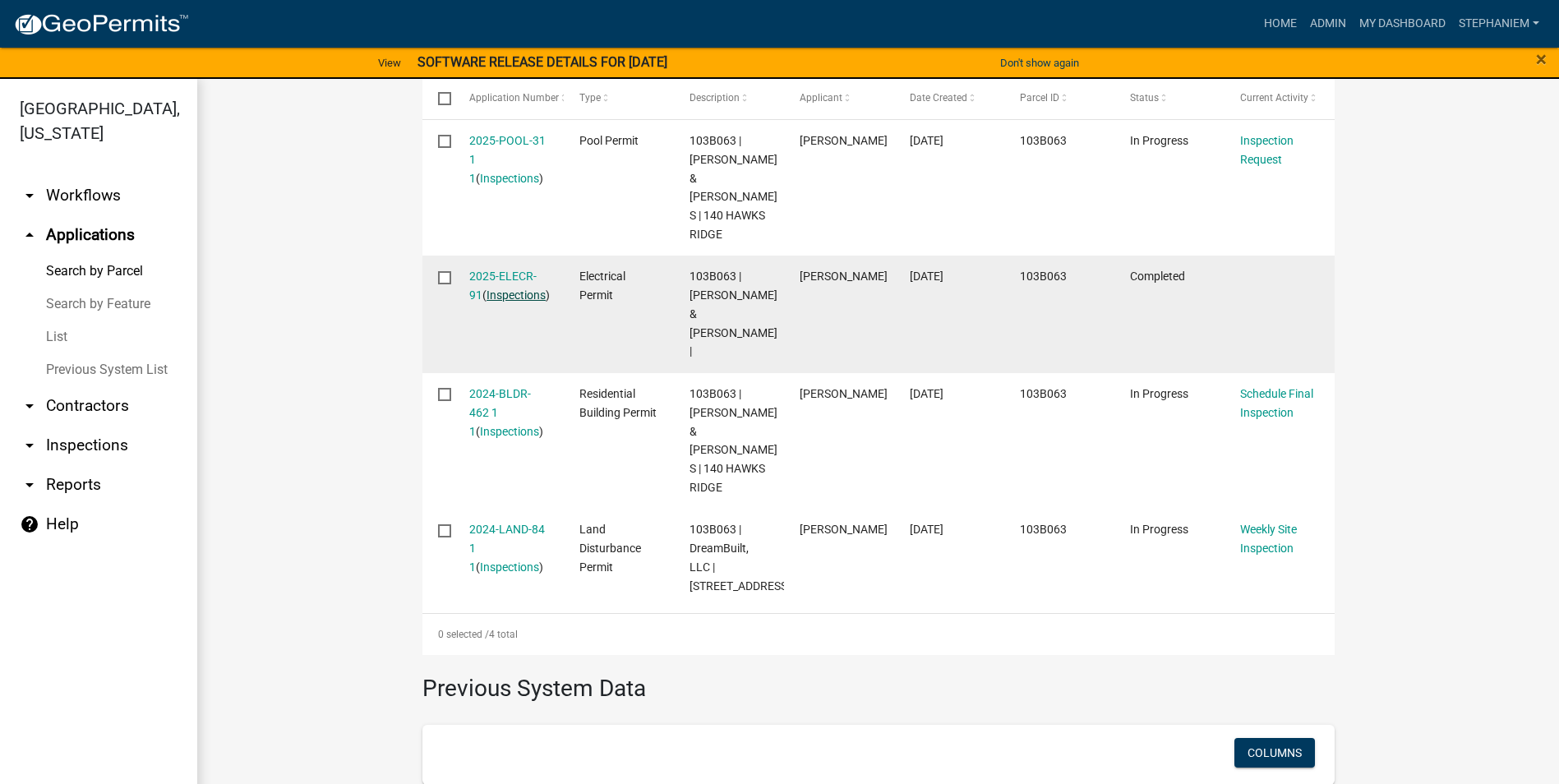
click at [514, 293] on link "Inspections" at bounding box center [516, 295] width 59 height 13
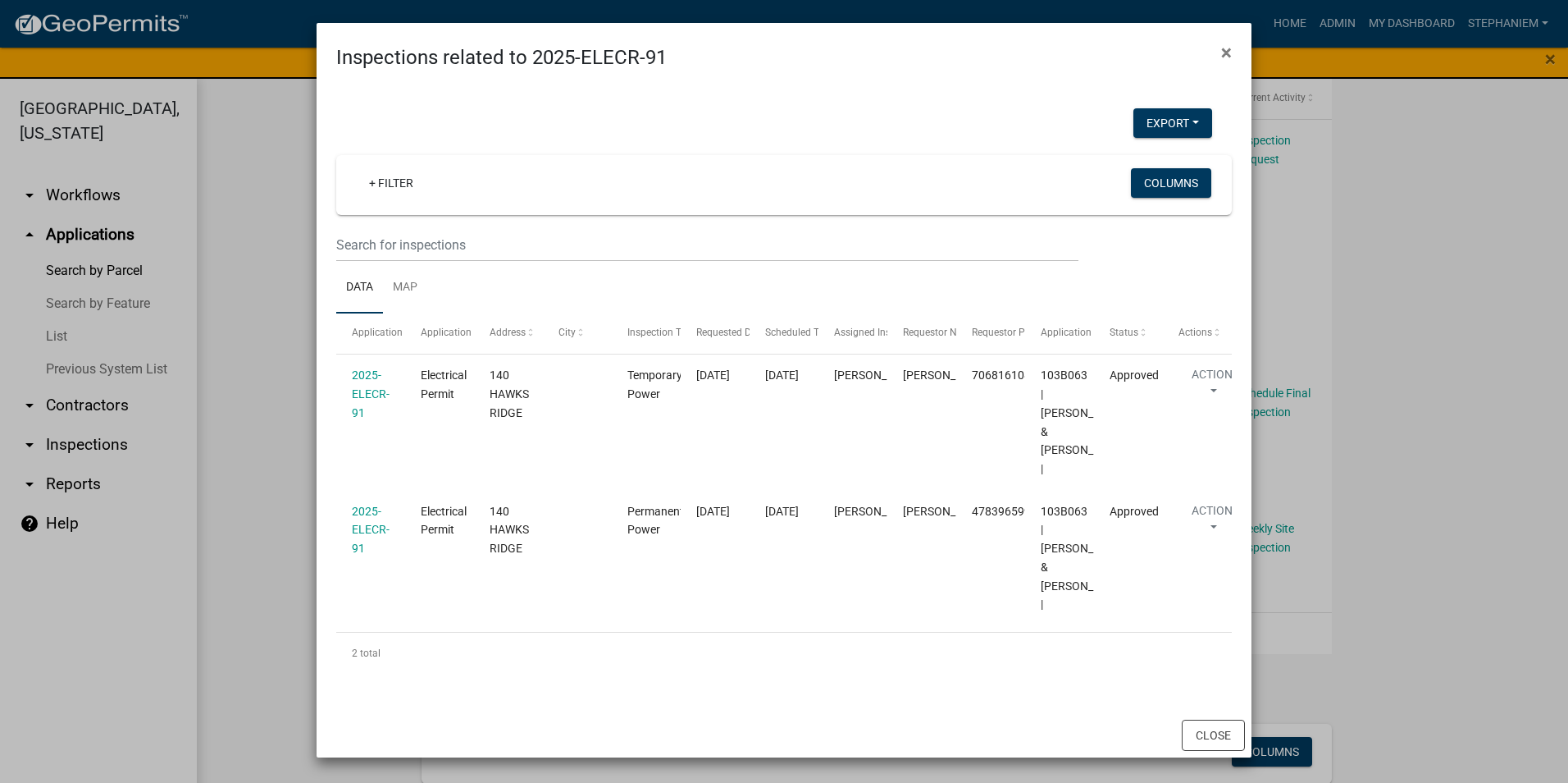
click at [1417, 441] on ngb-modal-window "Inspections related to 2025-ELECR-91 × Export Excel Format (.xlsx) CSV Format (…" at bounding box center [784, 392] width 1568 height 783
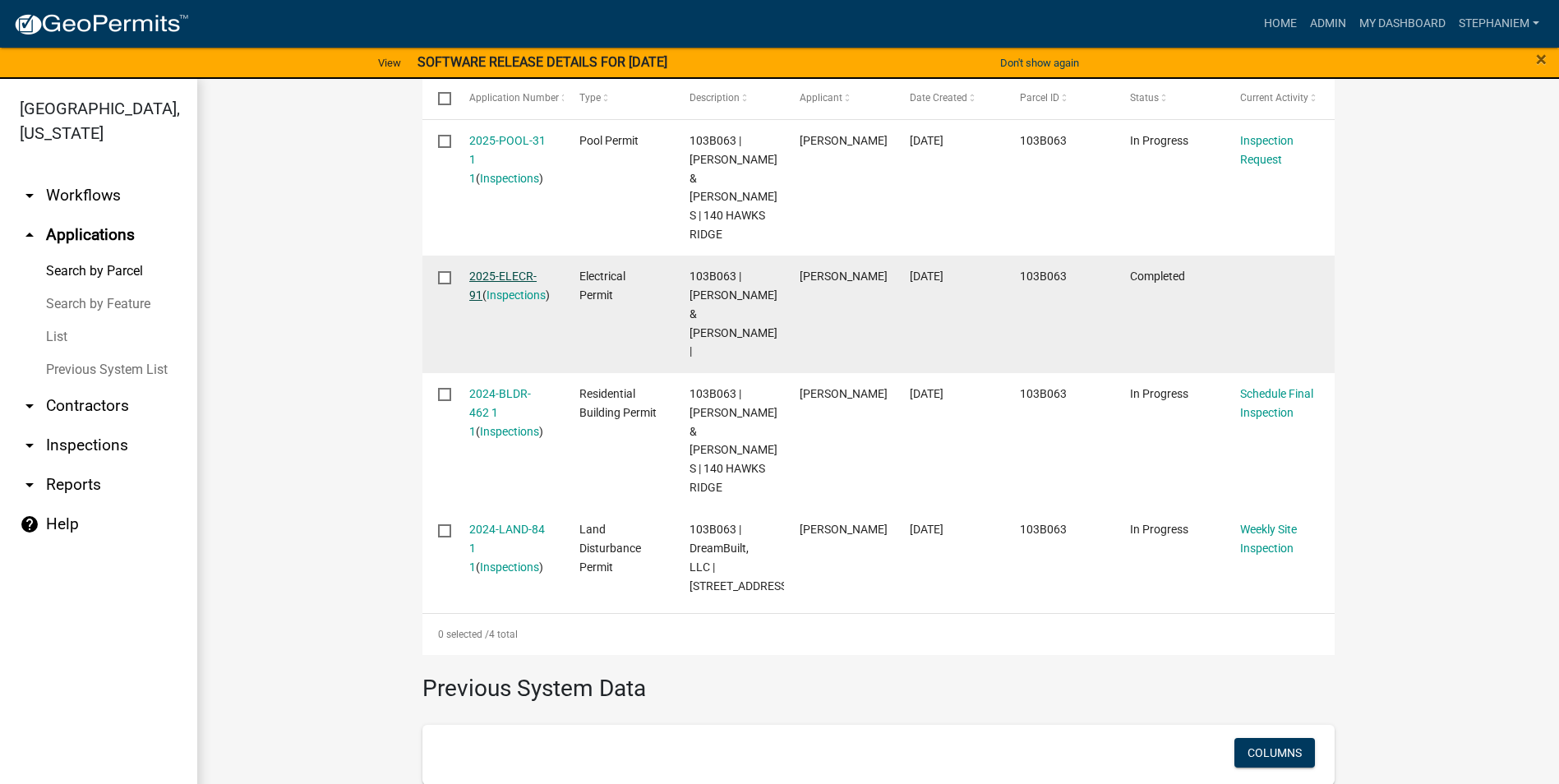
click at [503, 269] on link "2025-ELECR-91" at bounding box center [503, 285] width 68 height 32
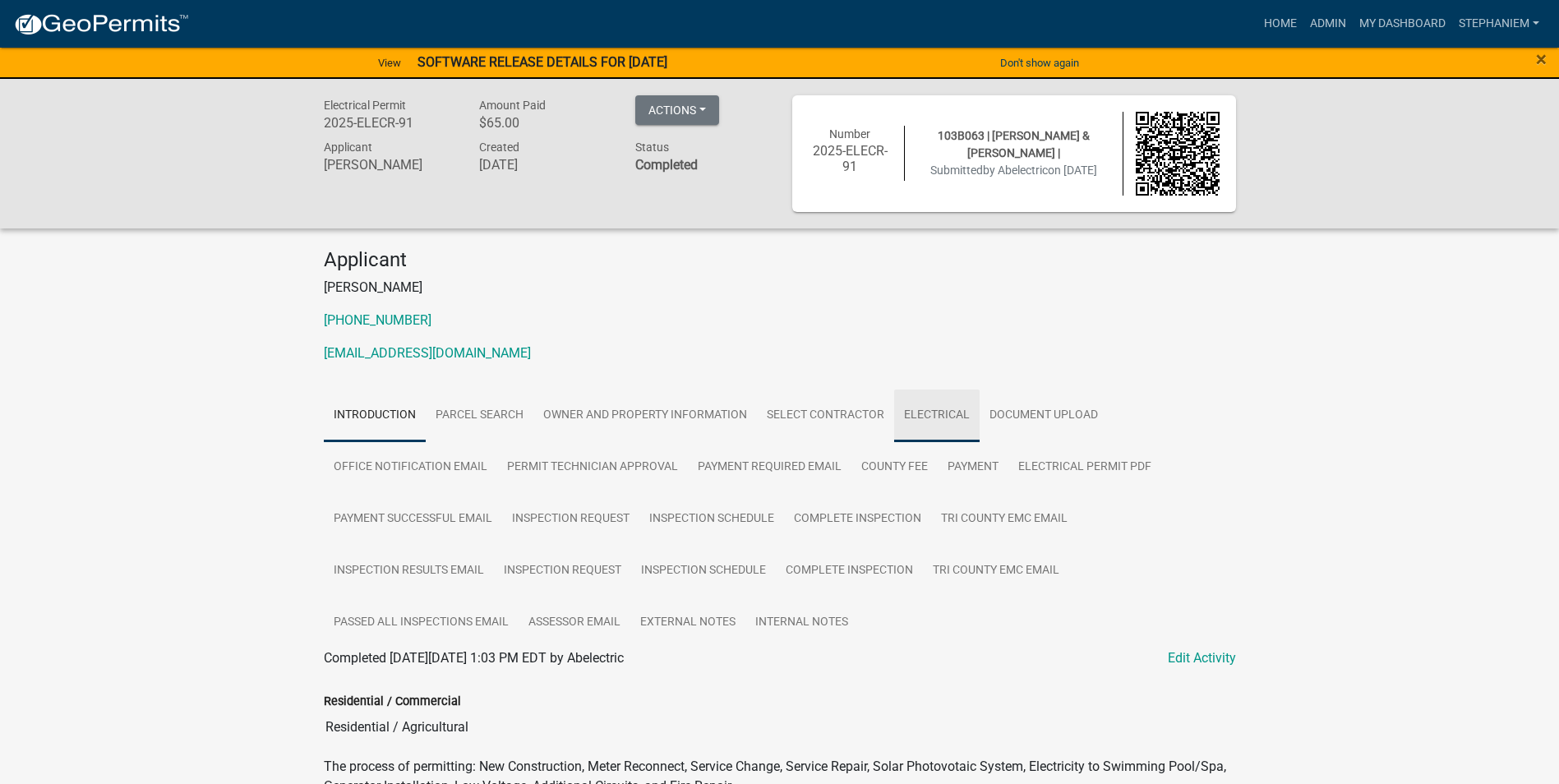
click at [927, 409] on link "Electrical" at bounding box center [936, 415] width 85 height 52
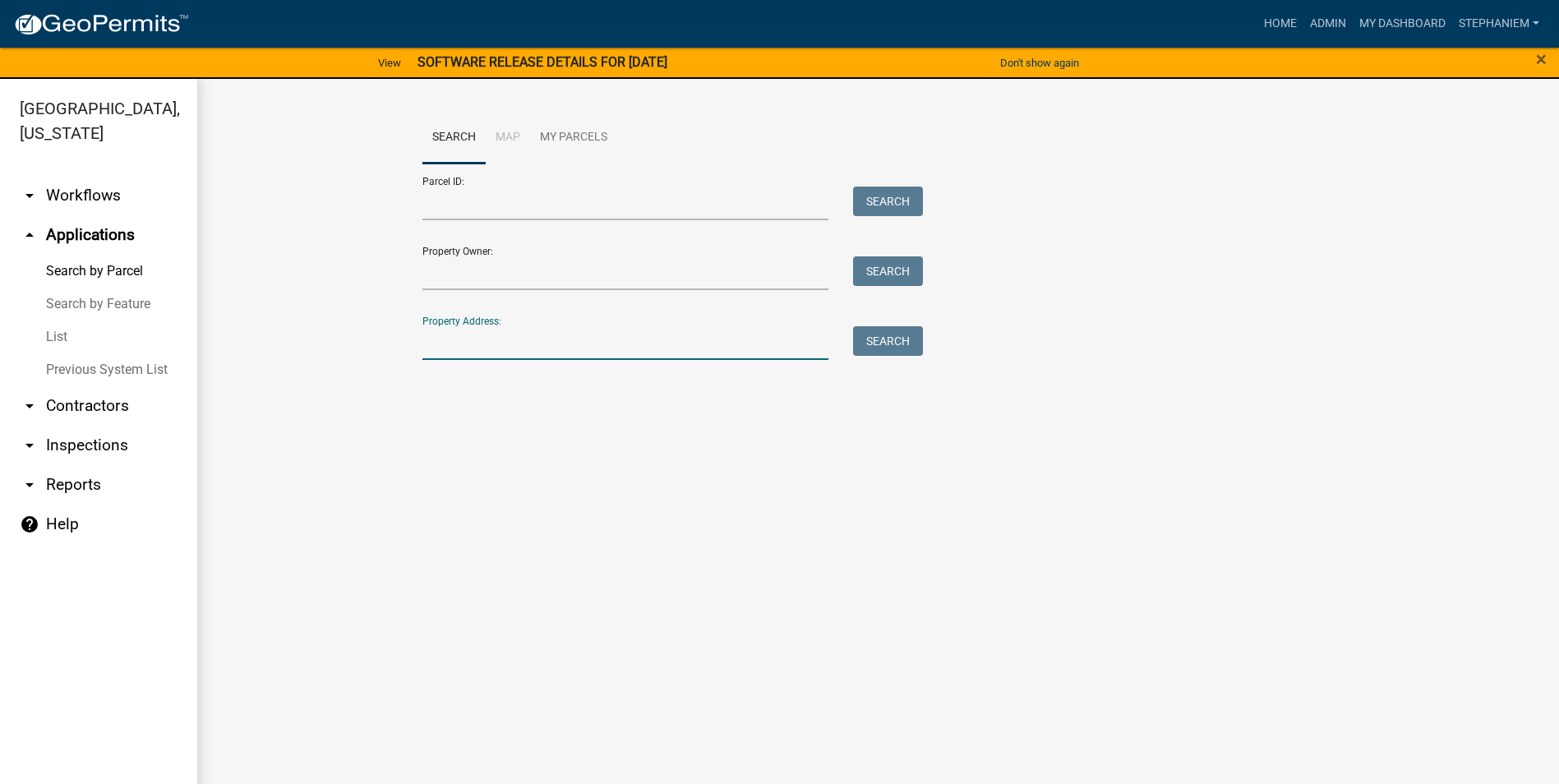
click at [486, 339] on input "Property Address:" at bounding box center [626, 342] width 407 height 34
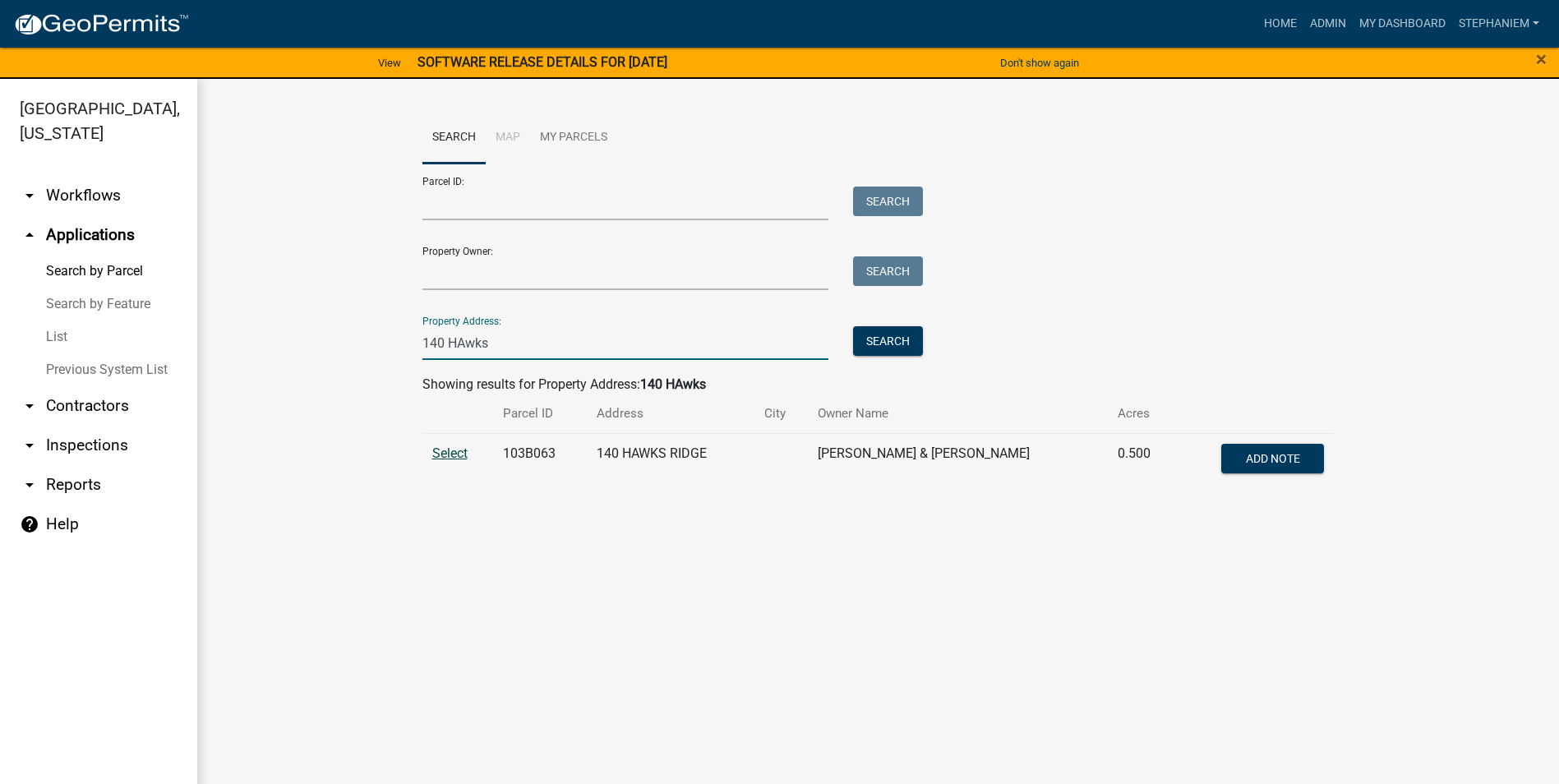
type input "140 HAwks"
click at [450, 455] on span "Select" at bounding box center [450, 453] width 36 height 16
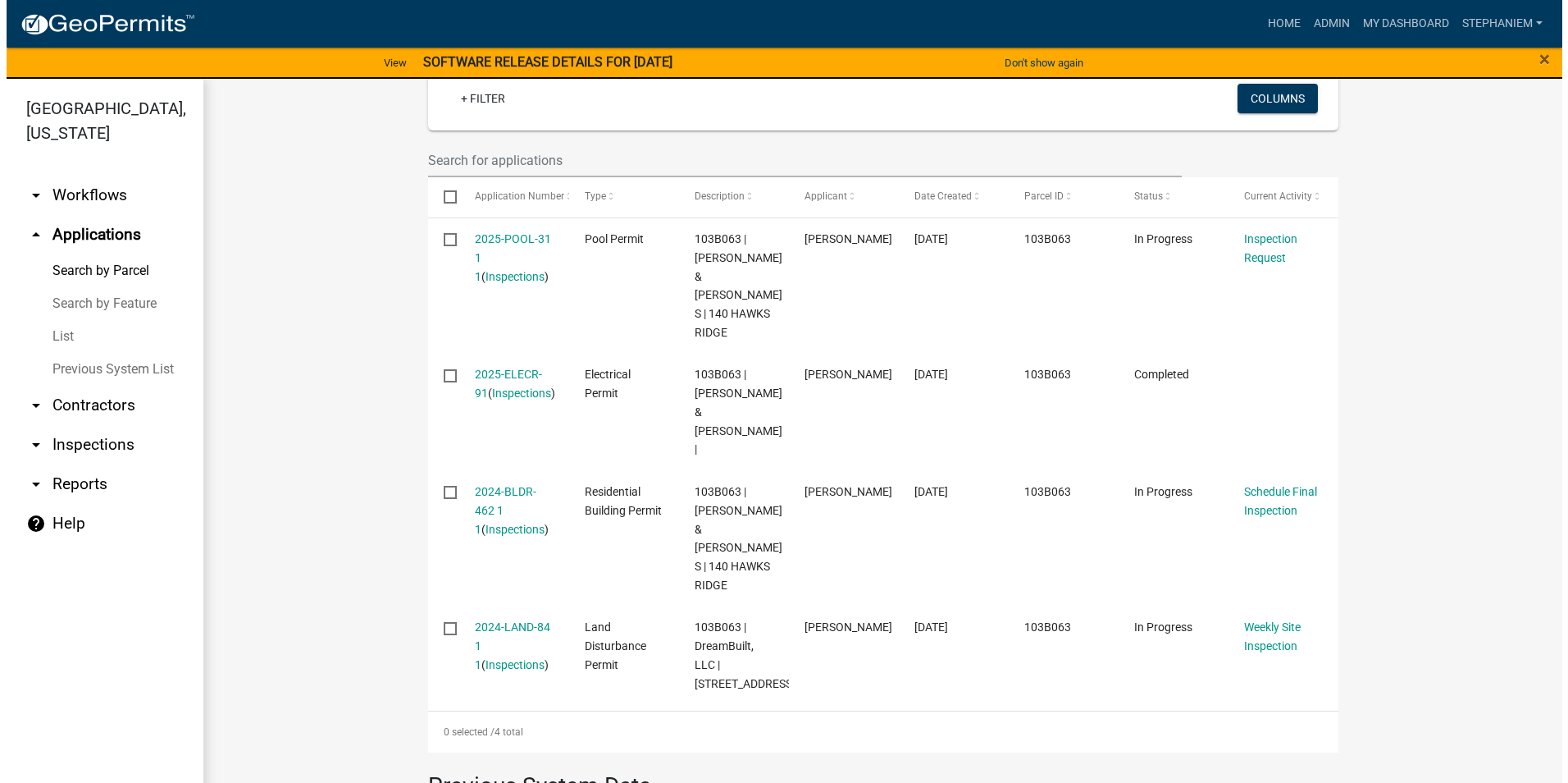
scroll to position [492, 0]
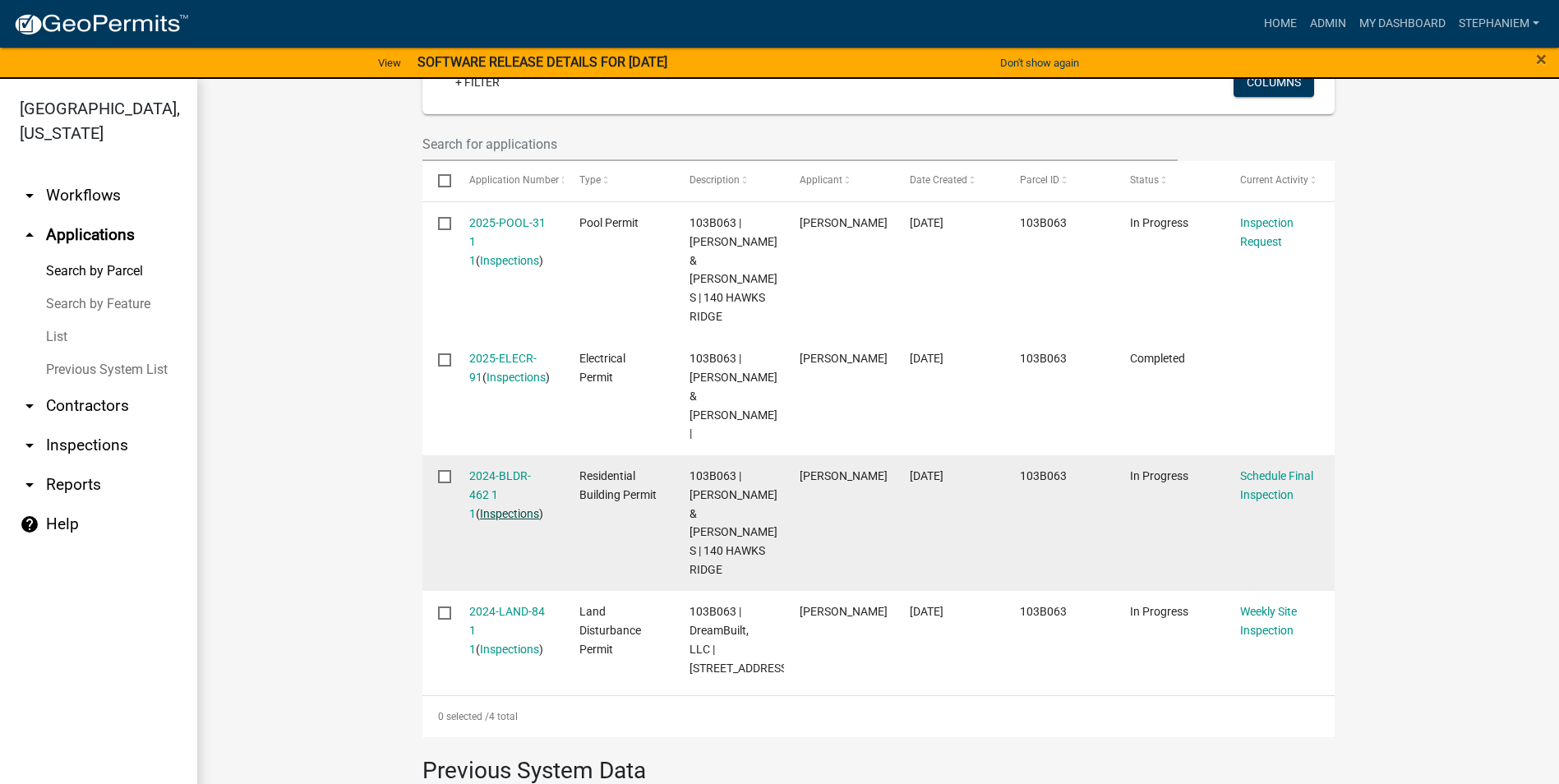
click at [503, 507] on link "Inspections" at bounding box center [510, 513] width 59 height 13
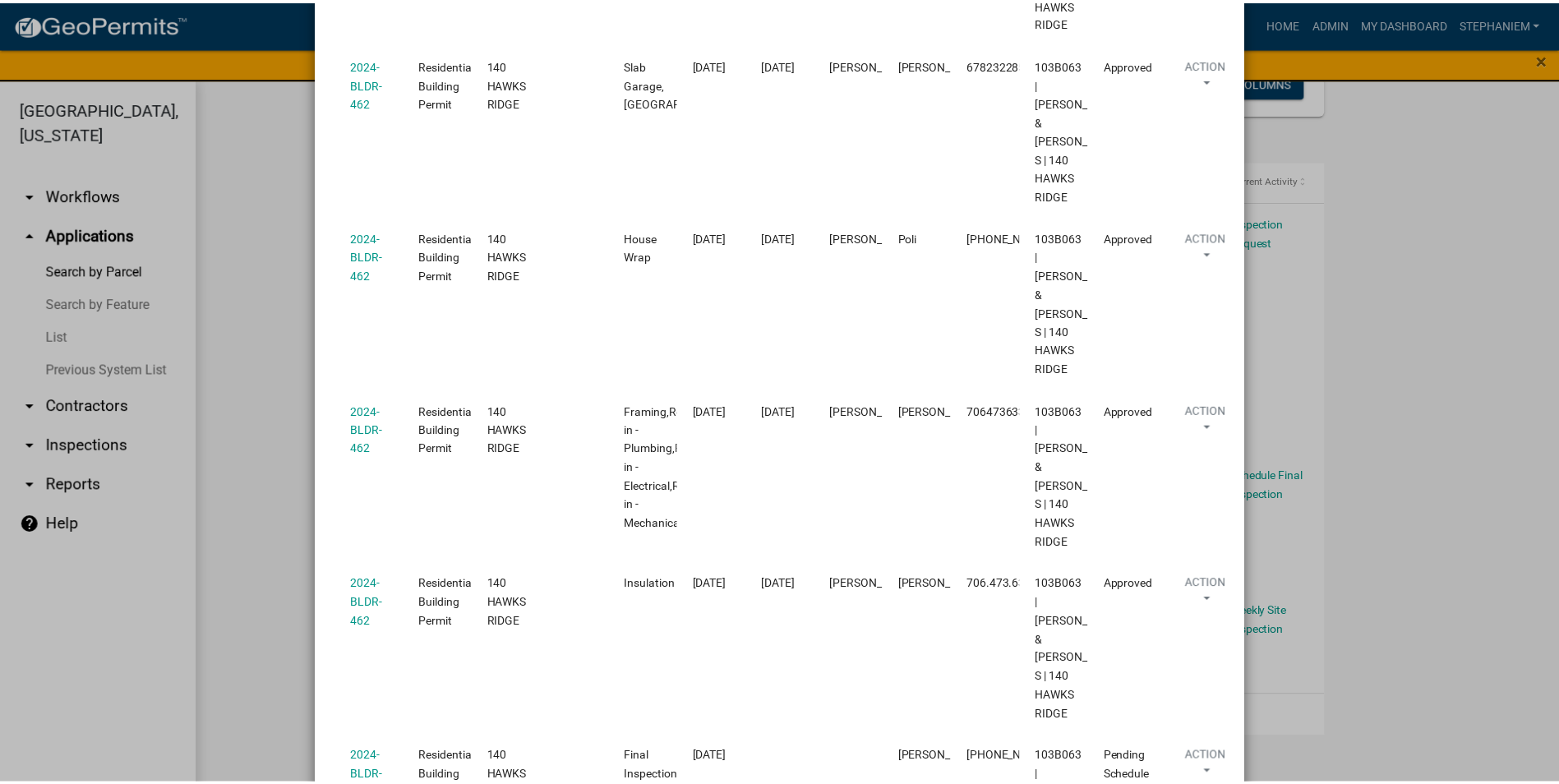
scroll to position [938, 0]
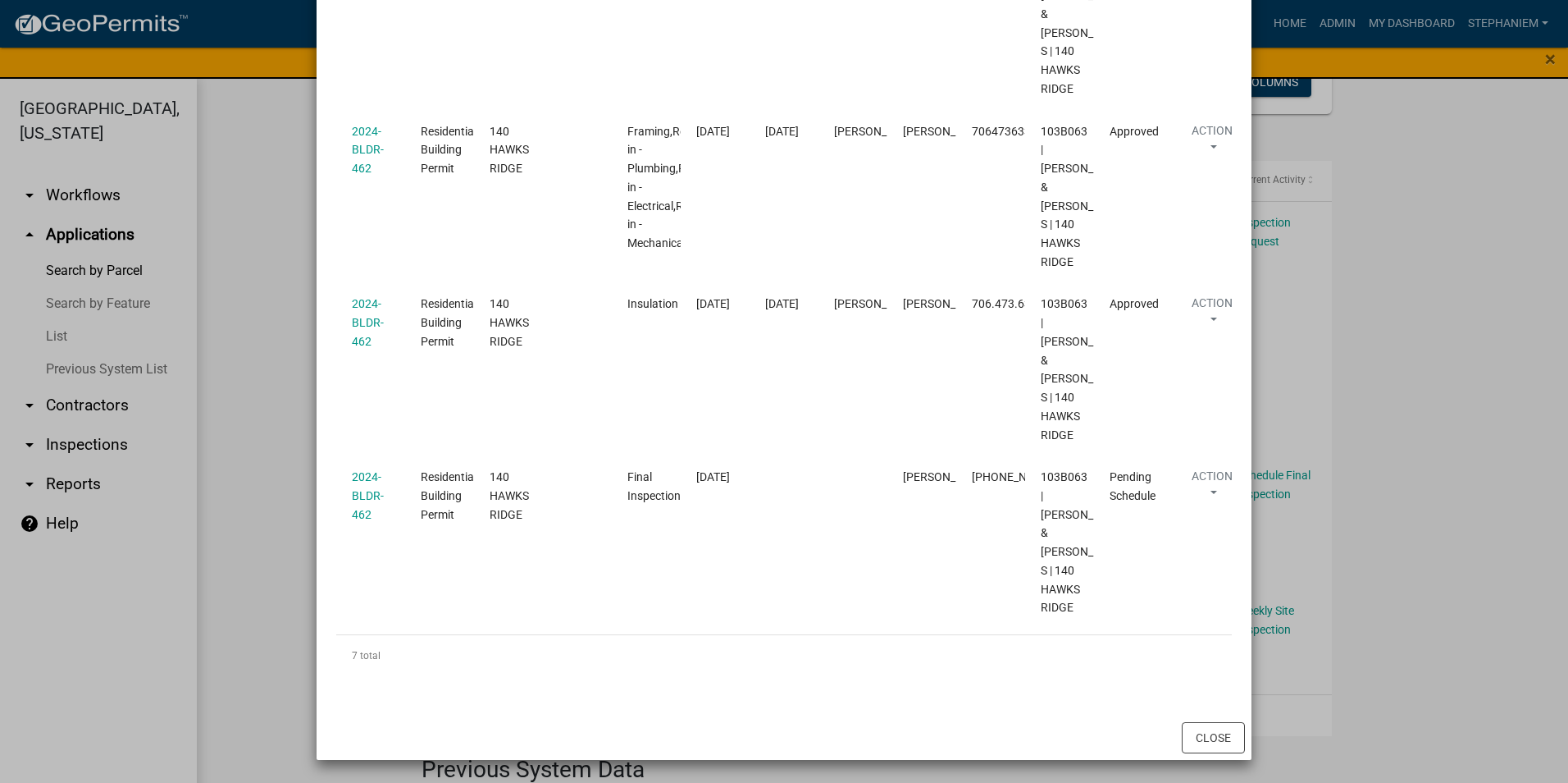
click at [228, 268] on ngb-modal-window "Inspections related to 2024-BLDR-462 × Export Excel Format (.xlsx) CSV Format (…" at bounding box center [784, 392] width 1568 height 783
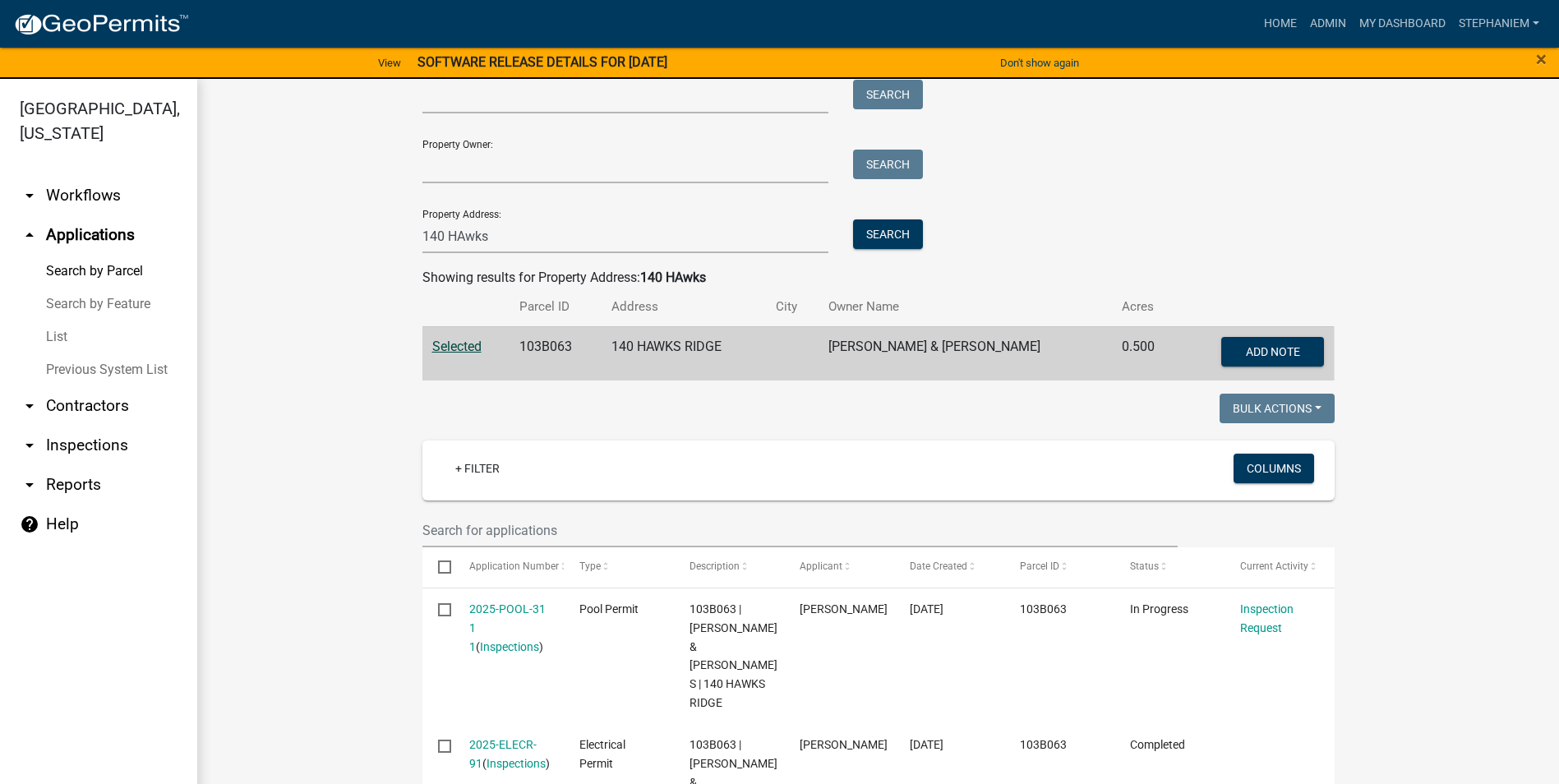
scroll to position [83, 0]
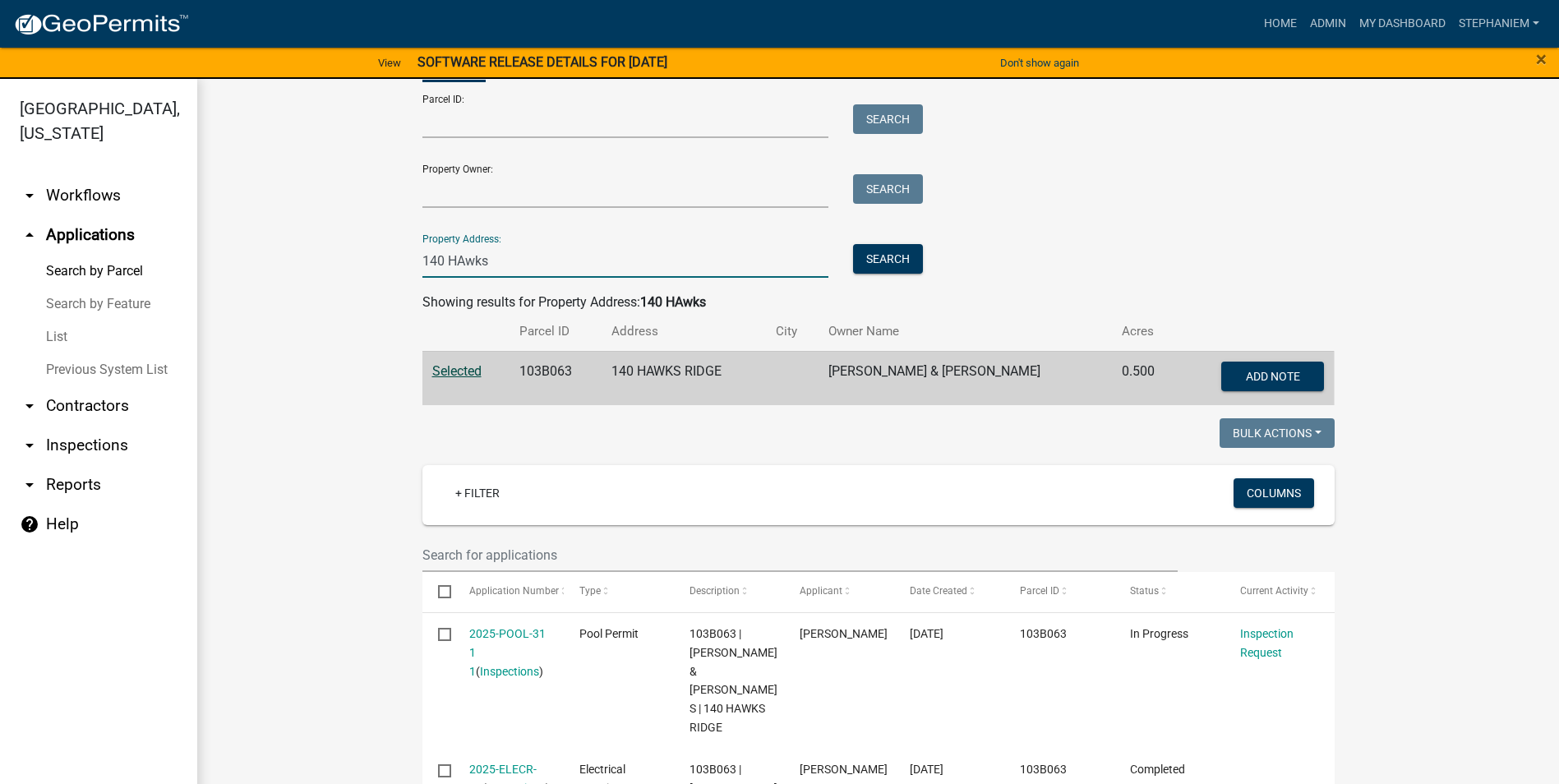
drag, startPoint x: 510, startPoint y: 253, endPoint x: 332, endPoint y: 255, distance: 178.0
click at [332, 255] on wm-workflow-application-search-view "Search Map My Parcels Parcel ID: Search Property Owner: Search Property Address…" at bounding box center [878, 739] width 1296 height 1419
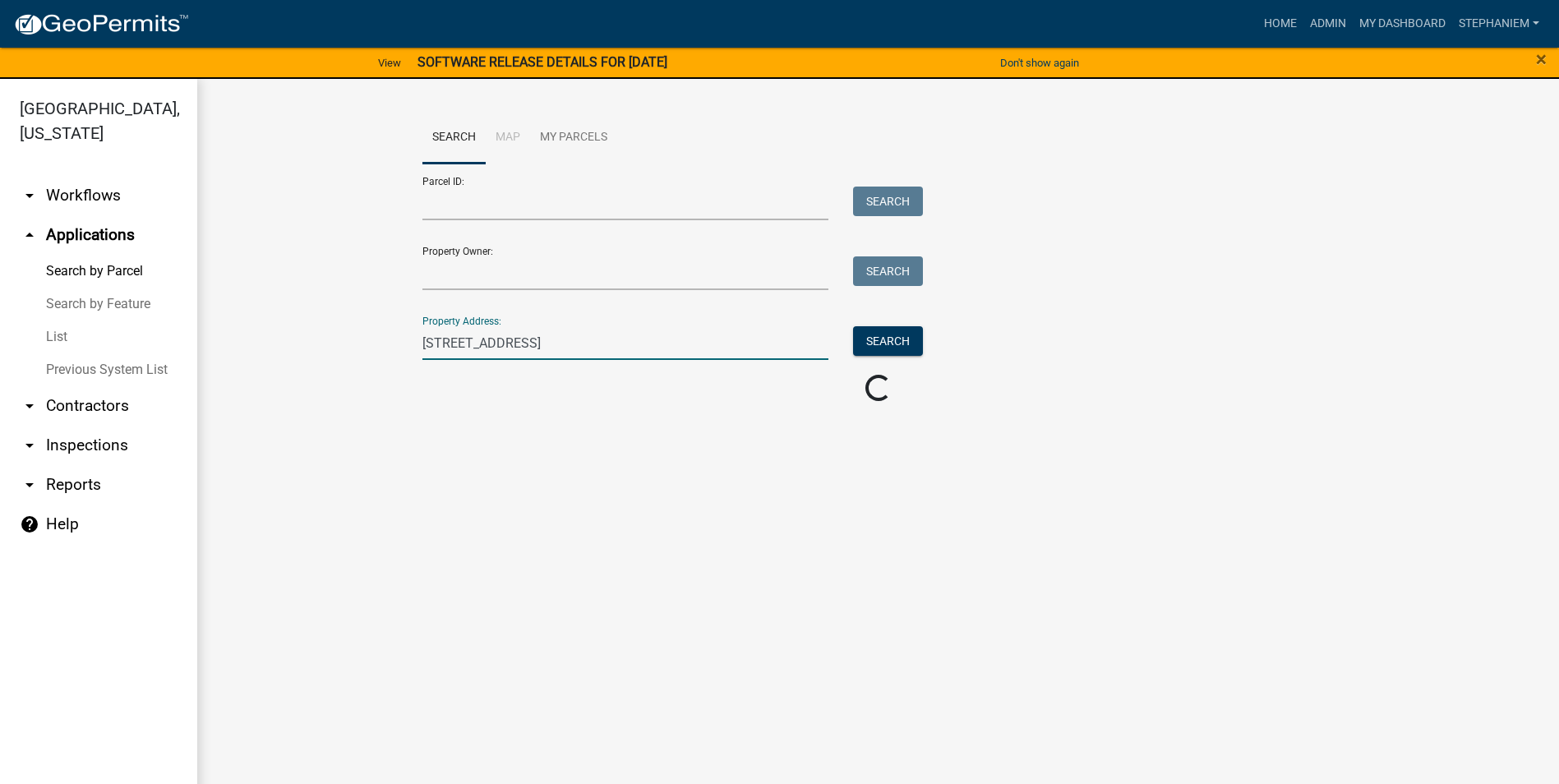
scroll to position [0, 0]
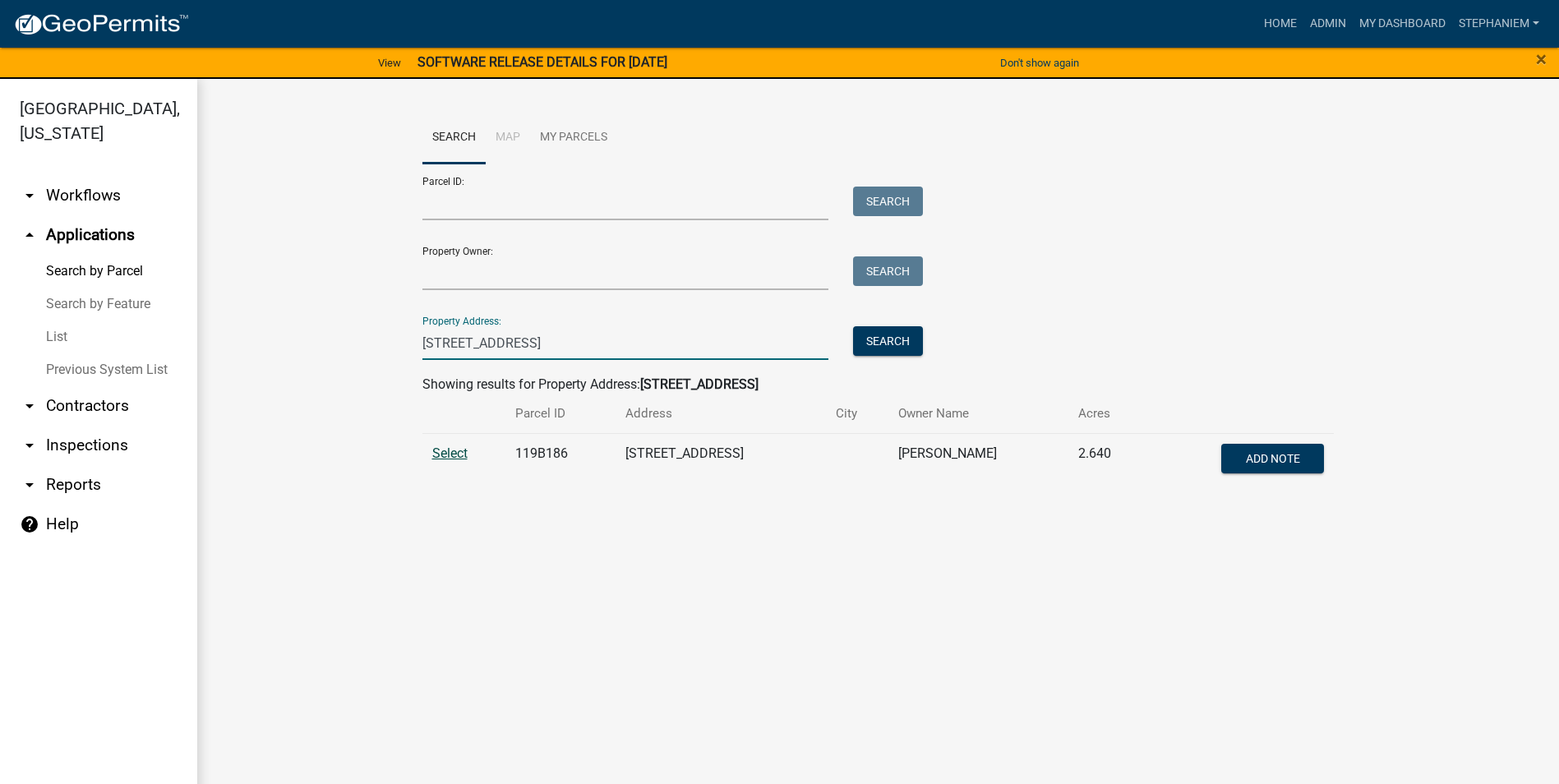
type input "298 East River"
click at [453, 449] on span "Select" at bounding box center [450, 453] width 36 height 16
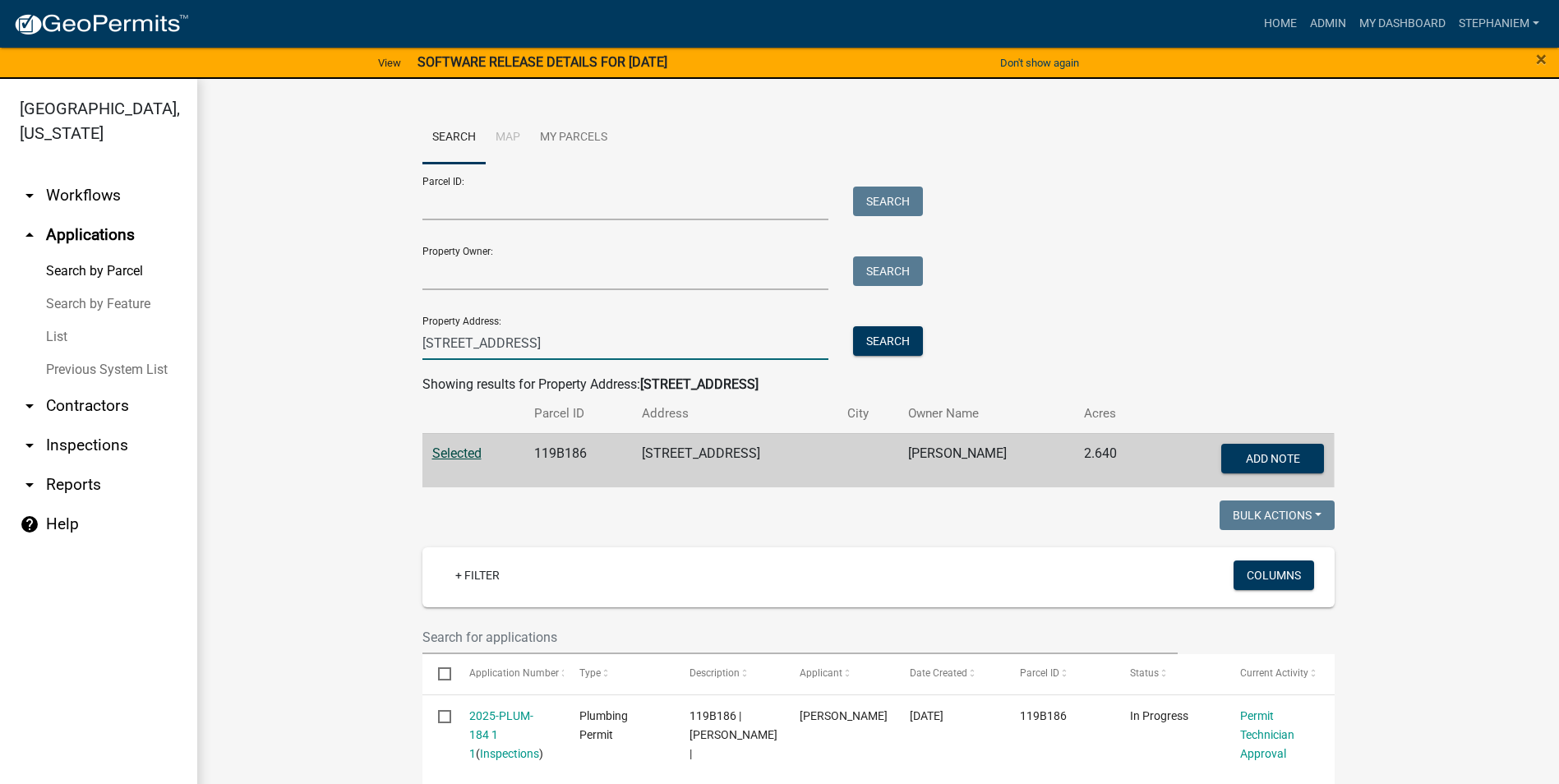
click at [568, 345] on input "298 East River" at bounding box center [626, 342] width 407 height 34
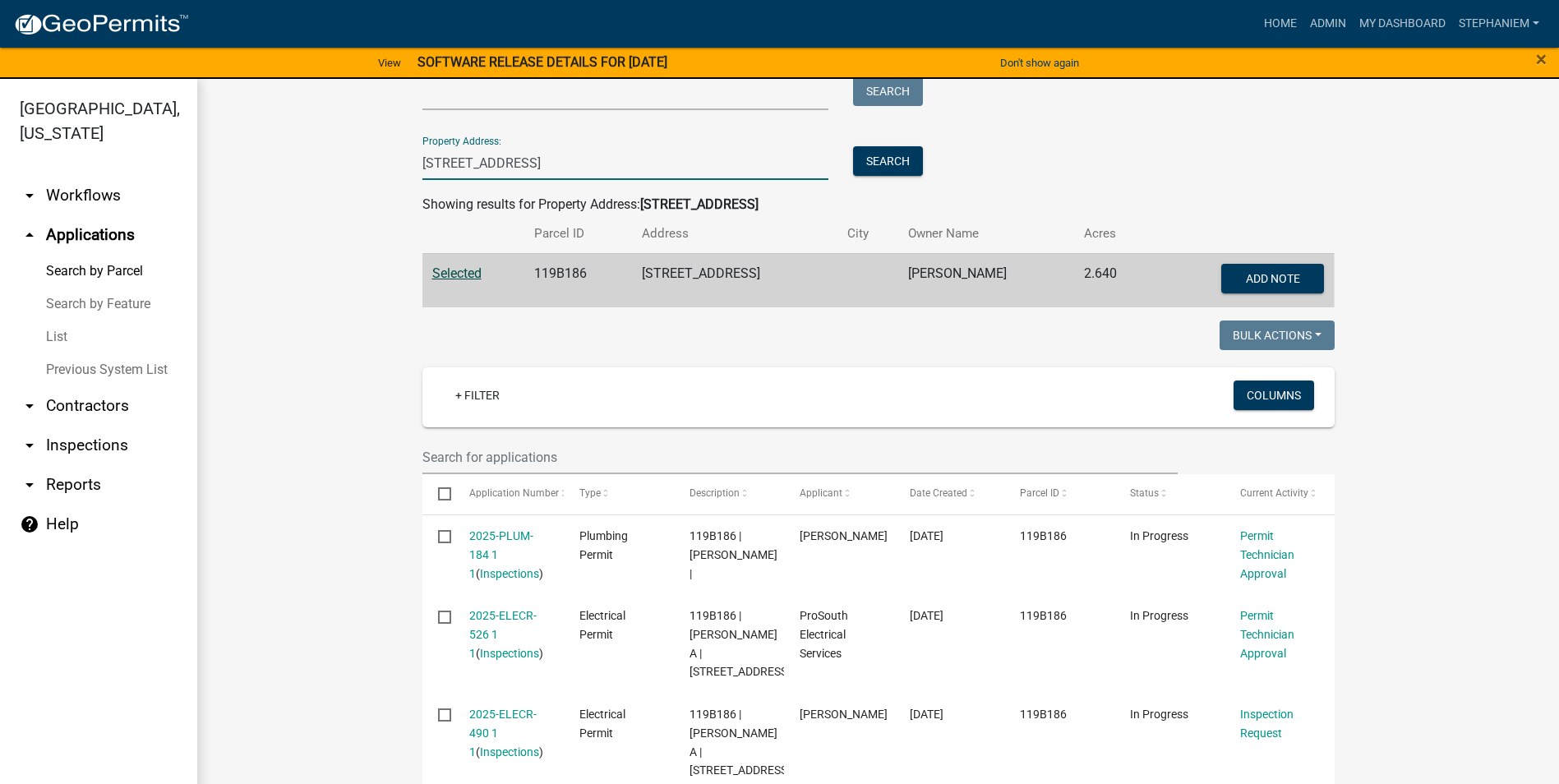
scroll to position [164, 0]
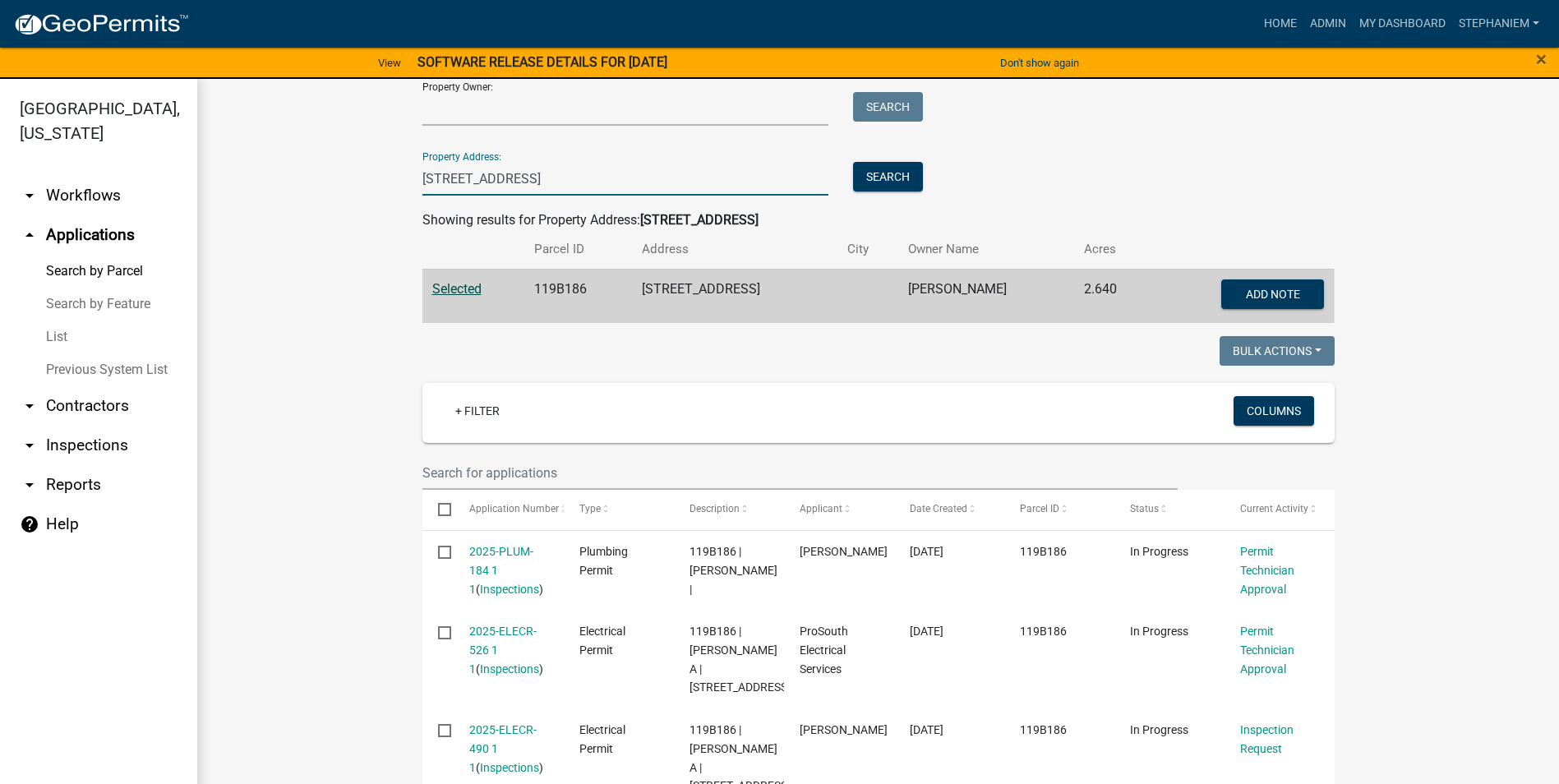
click at [517, 173] on input "298 East River" at bounding box center [626, 178] width 407 height 34
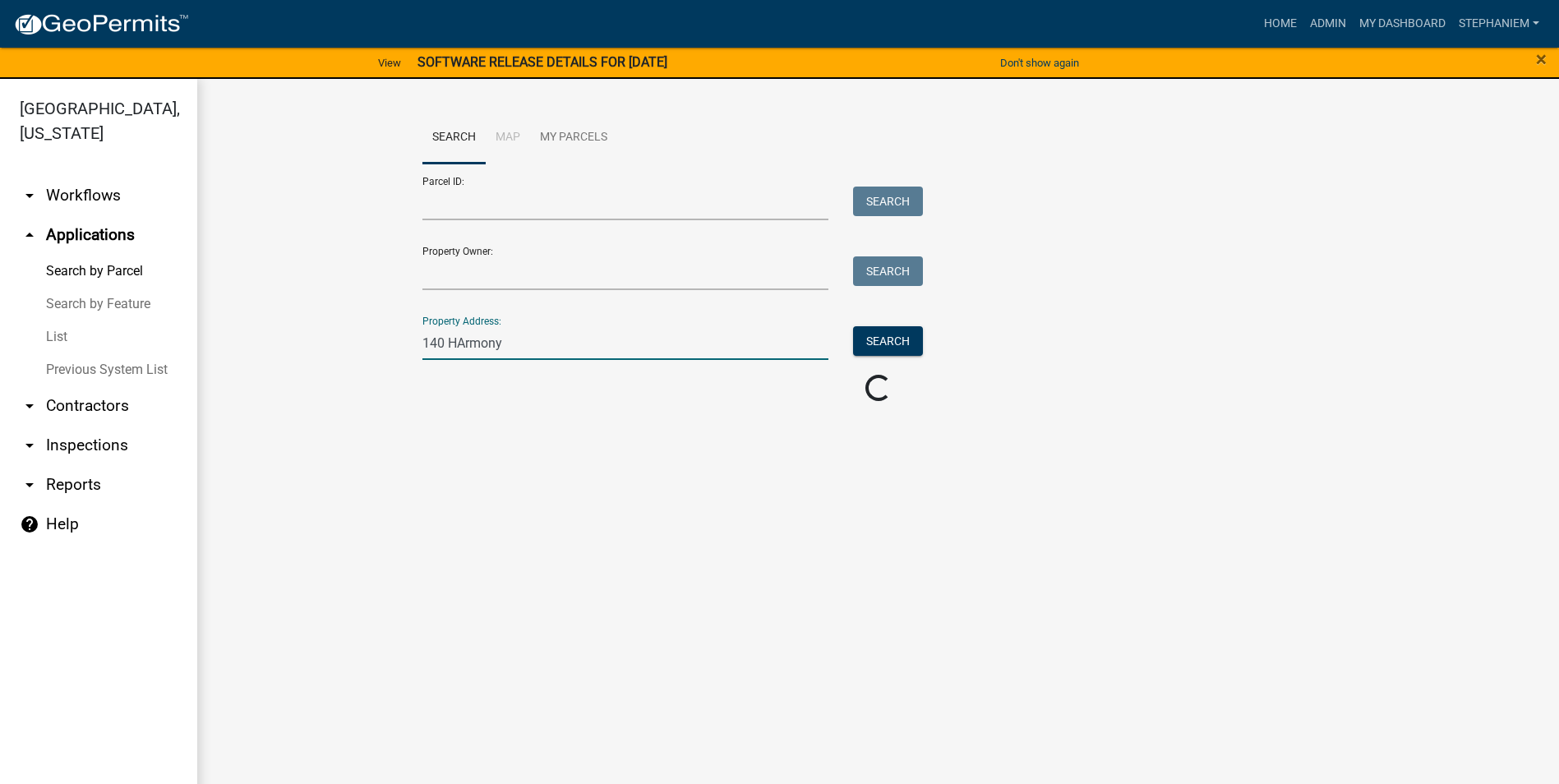
scroll to position [0, 0]
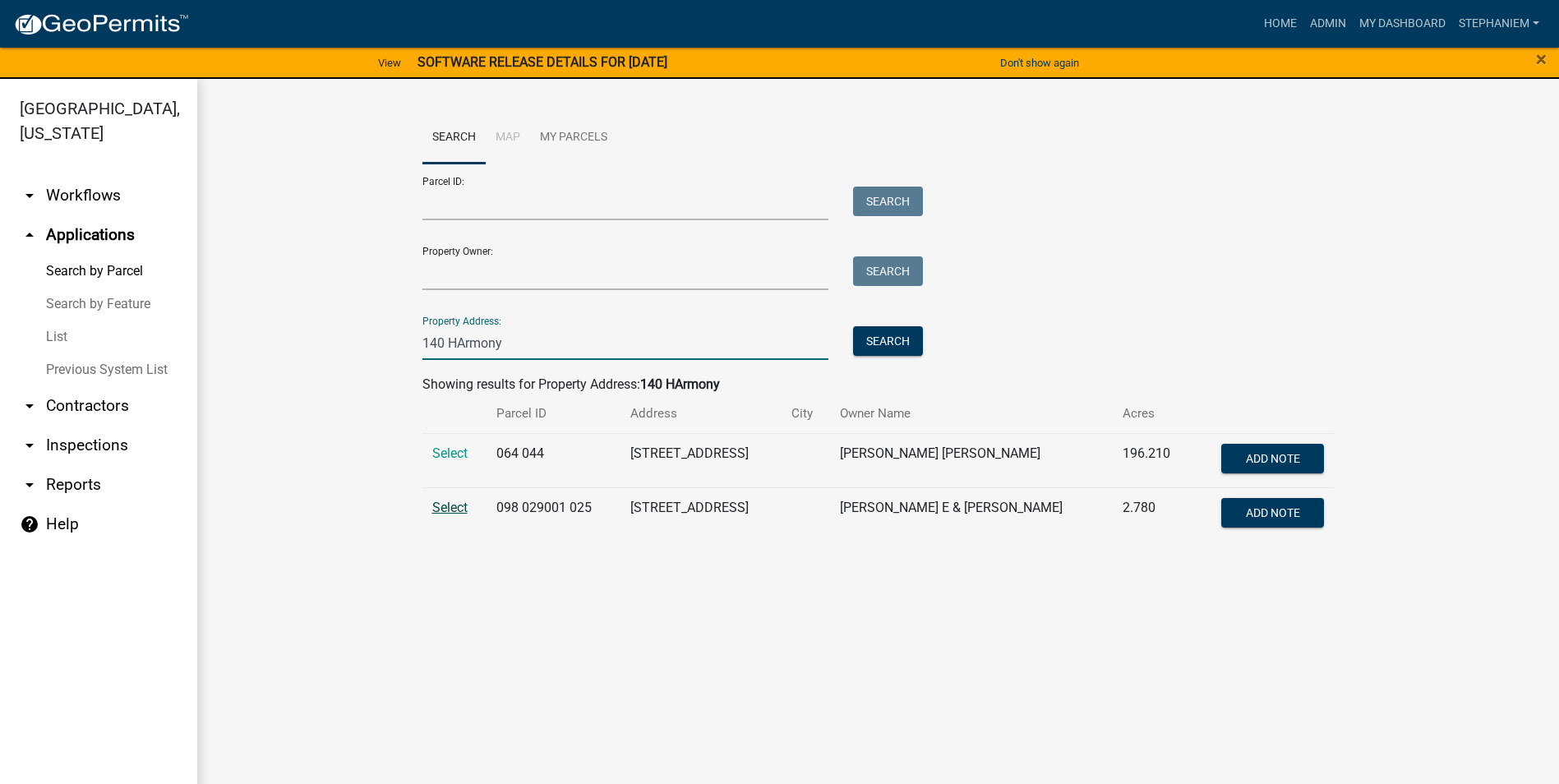
type input "140 HArmony"
click at [443, 508] on span "Select" at bounding box center [450, 508] width 36 height 16
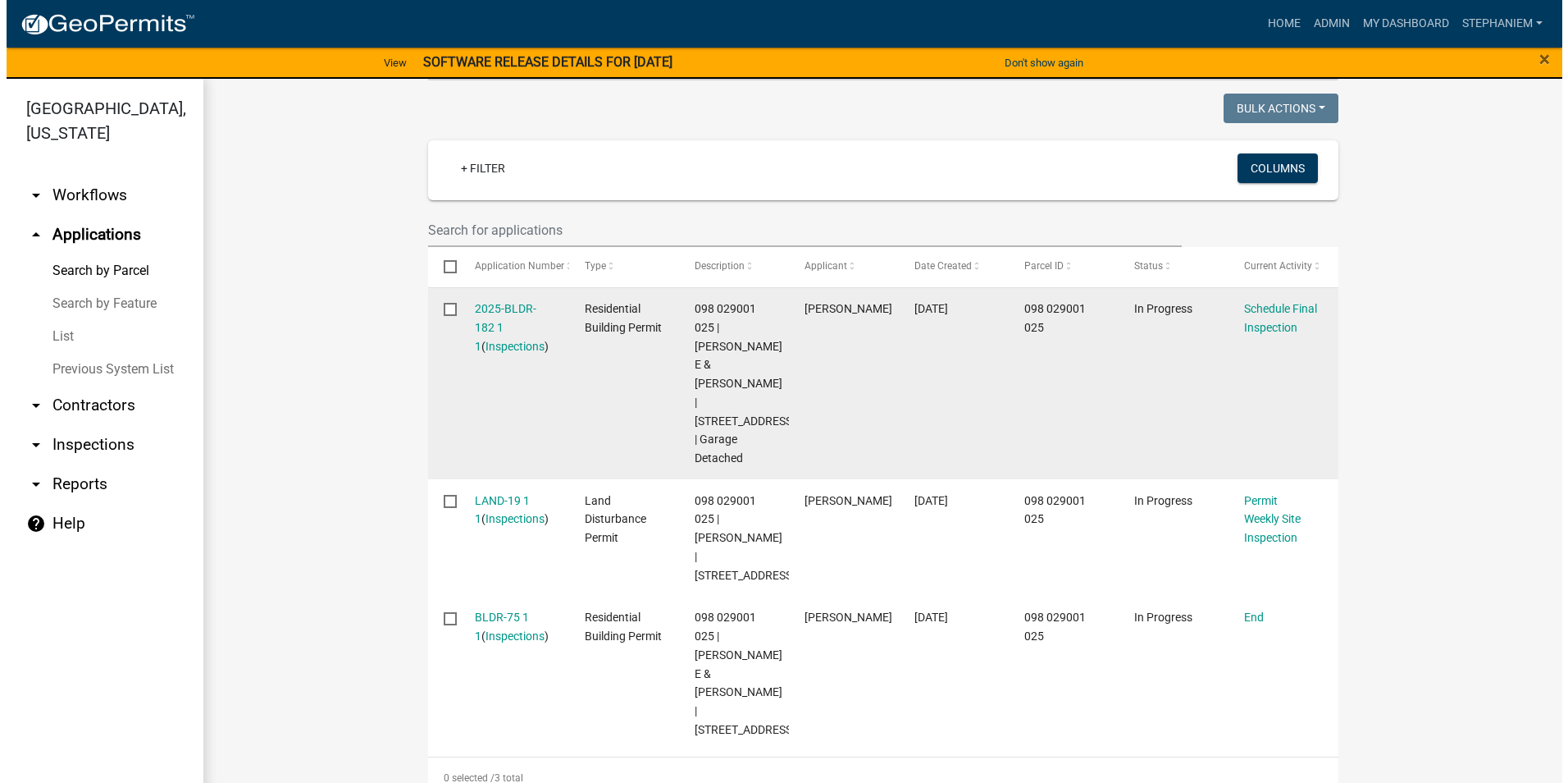
scroll to position [411, 0]
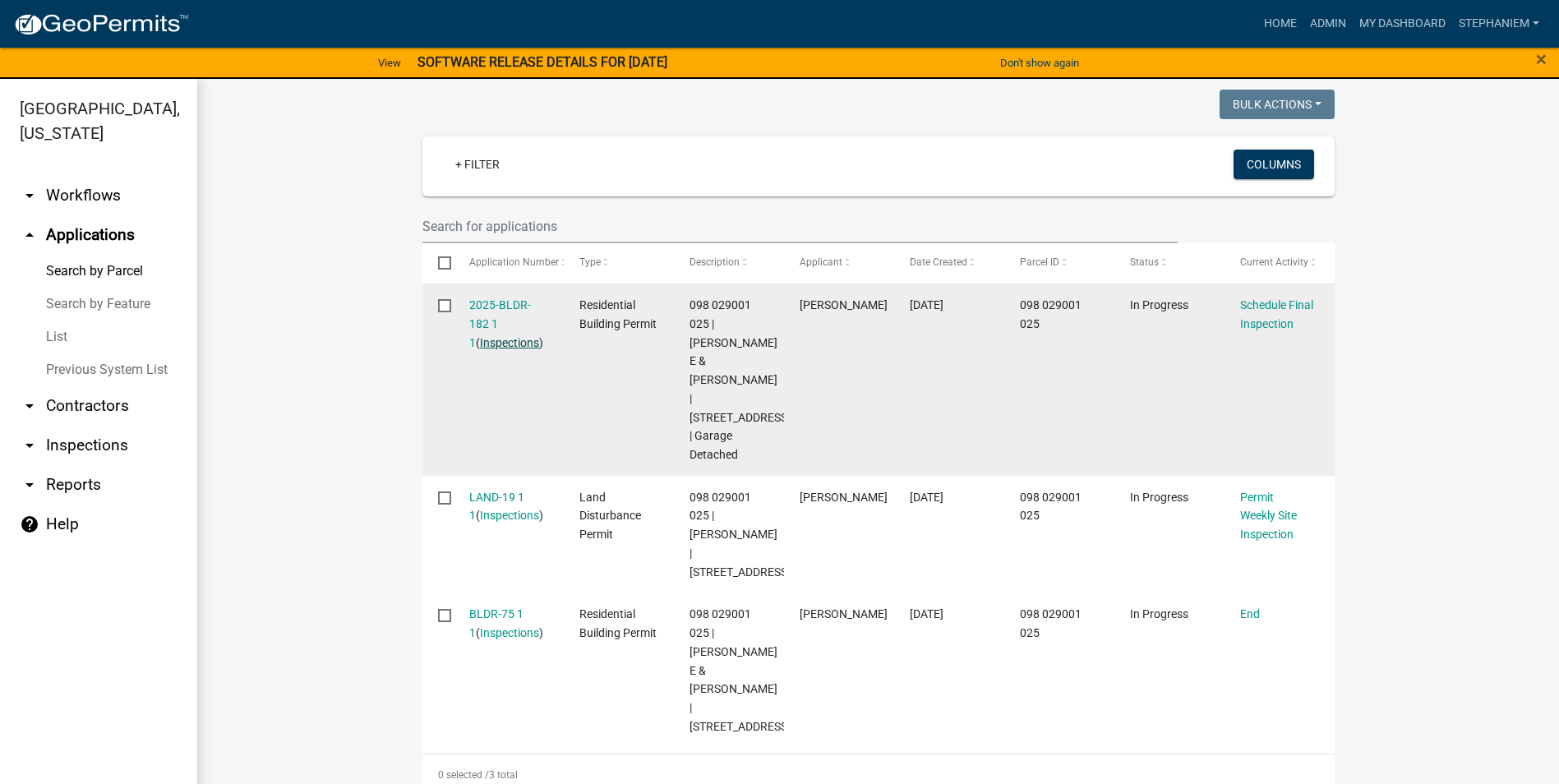
click at [501, 342] on link "Inspections" at bounding box center [510, 342] width 59 height 13
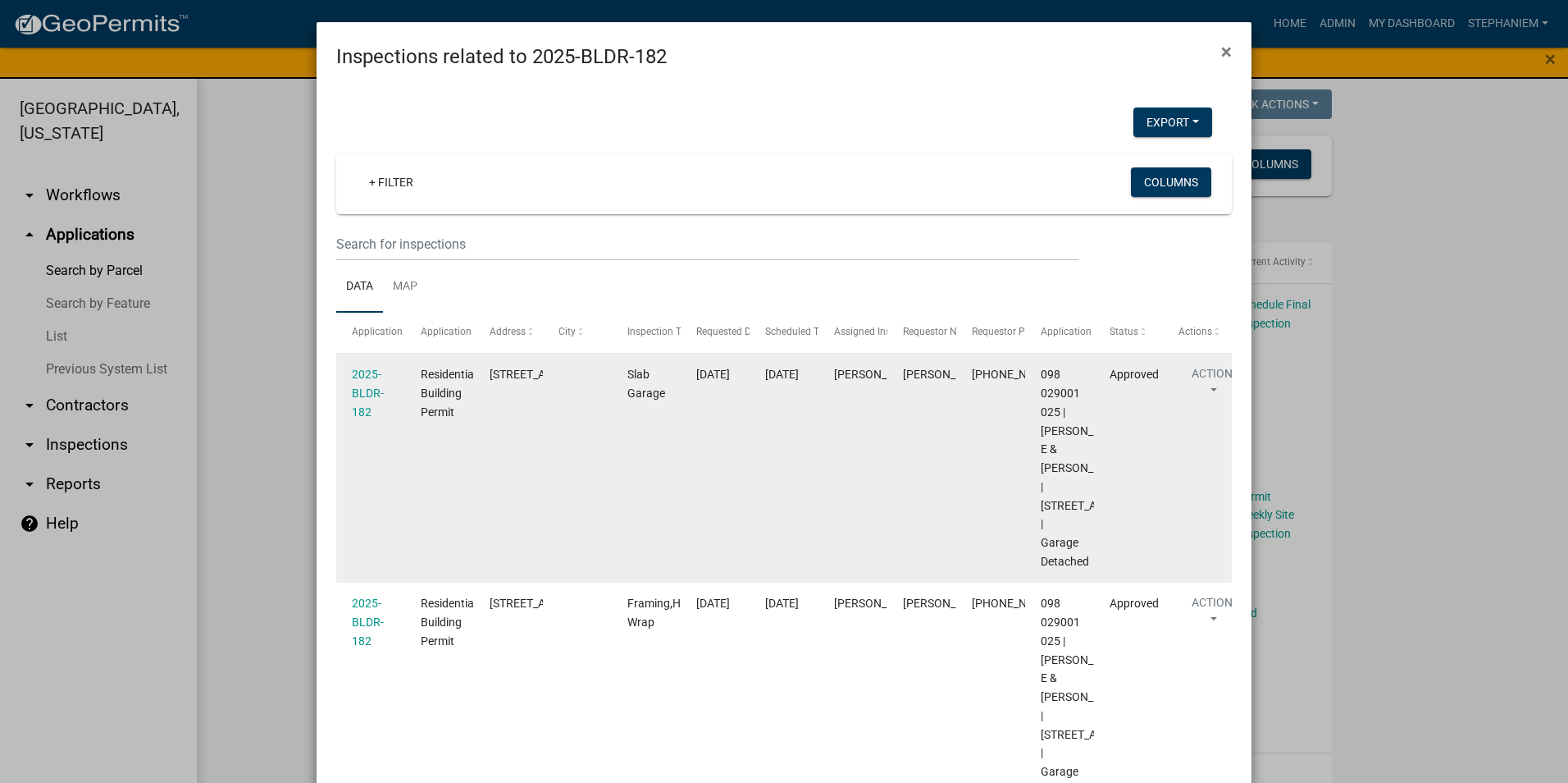
scroll to position [0, 0]
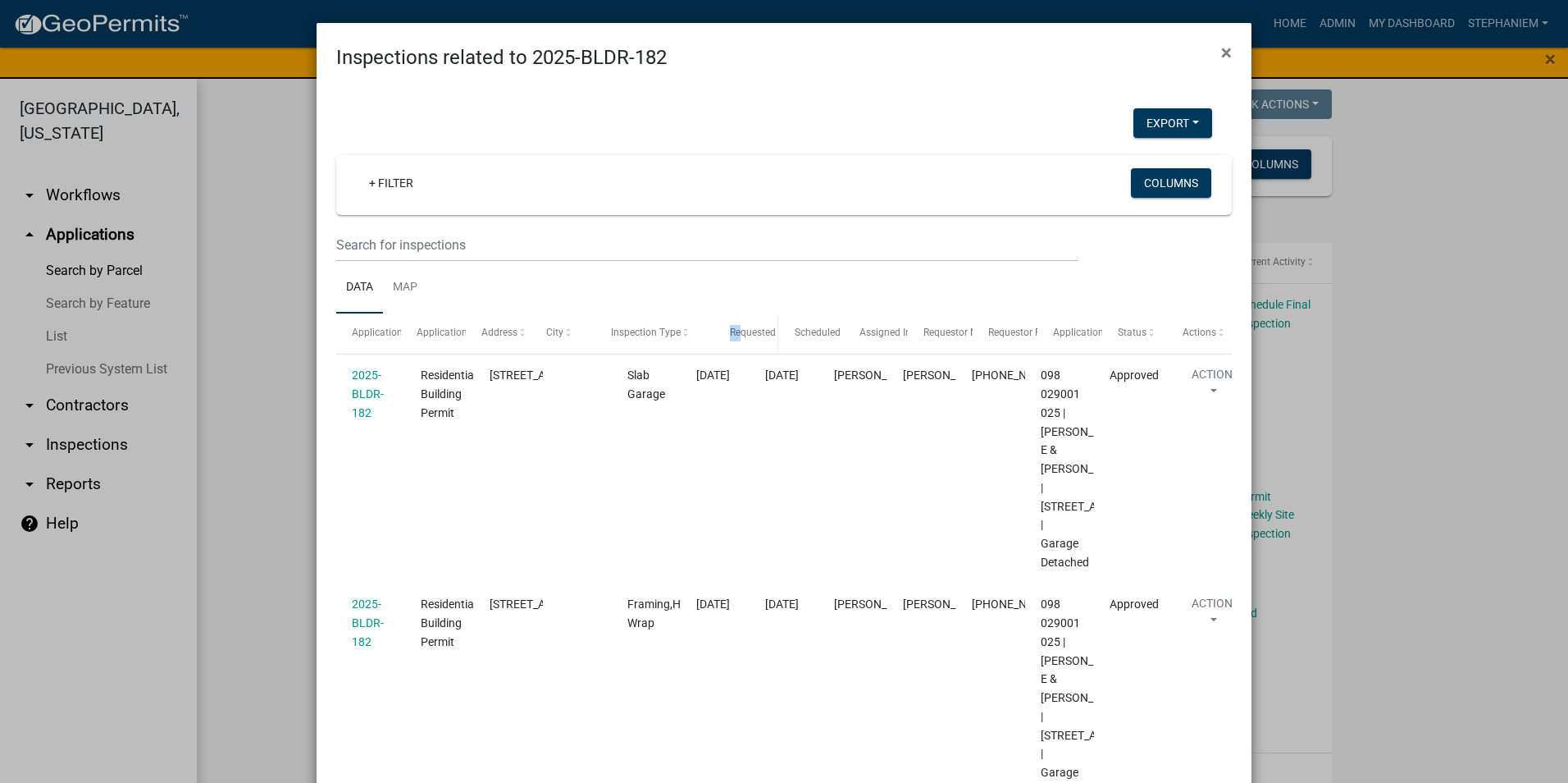
drag, startPoint x: 671, startPoint y: 333, endPoint x: 735, endPoint y: 338, distance: 64.2
click at [735, 338] on div "Application Application Type Address City Inspection Type Requested Date Schedu…" at bounding box center [784, 332] width 896 height 39
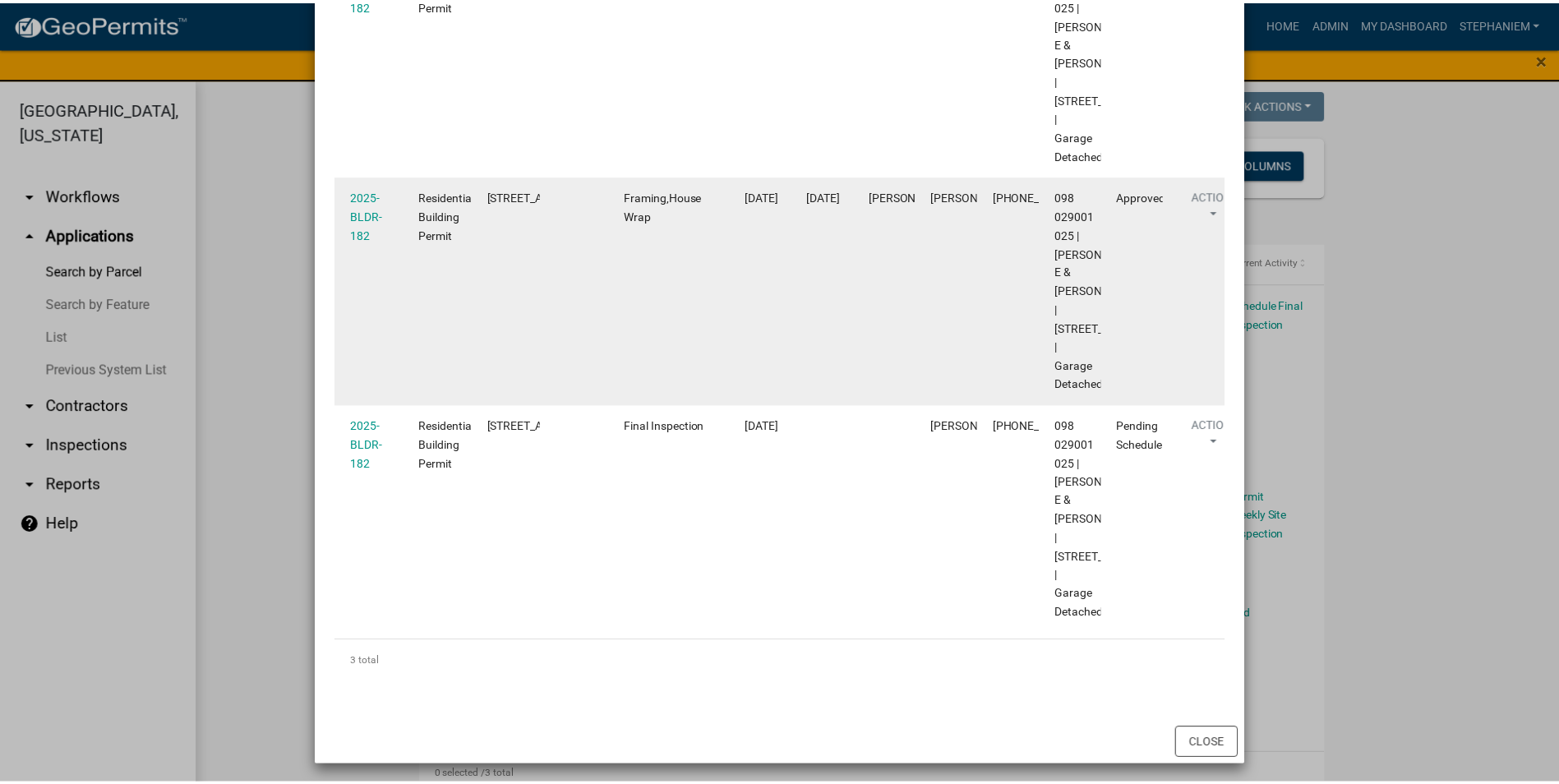
scroll to position [411, 0]
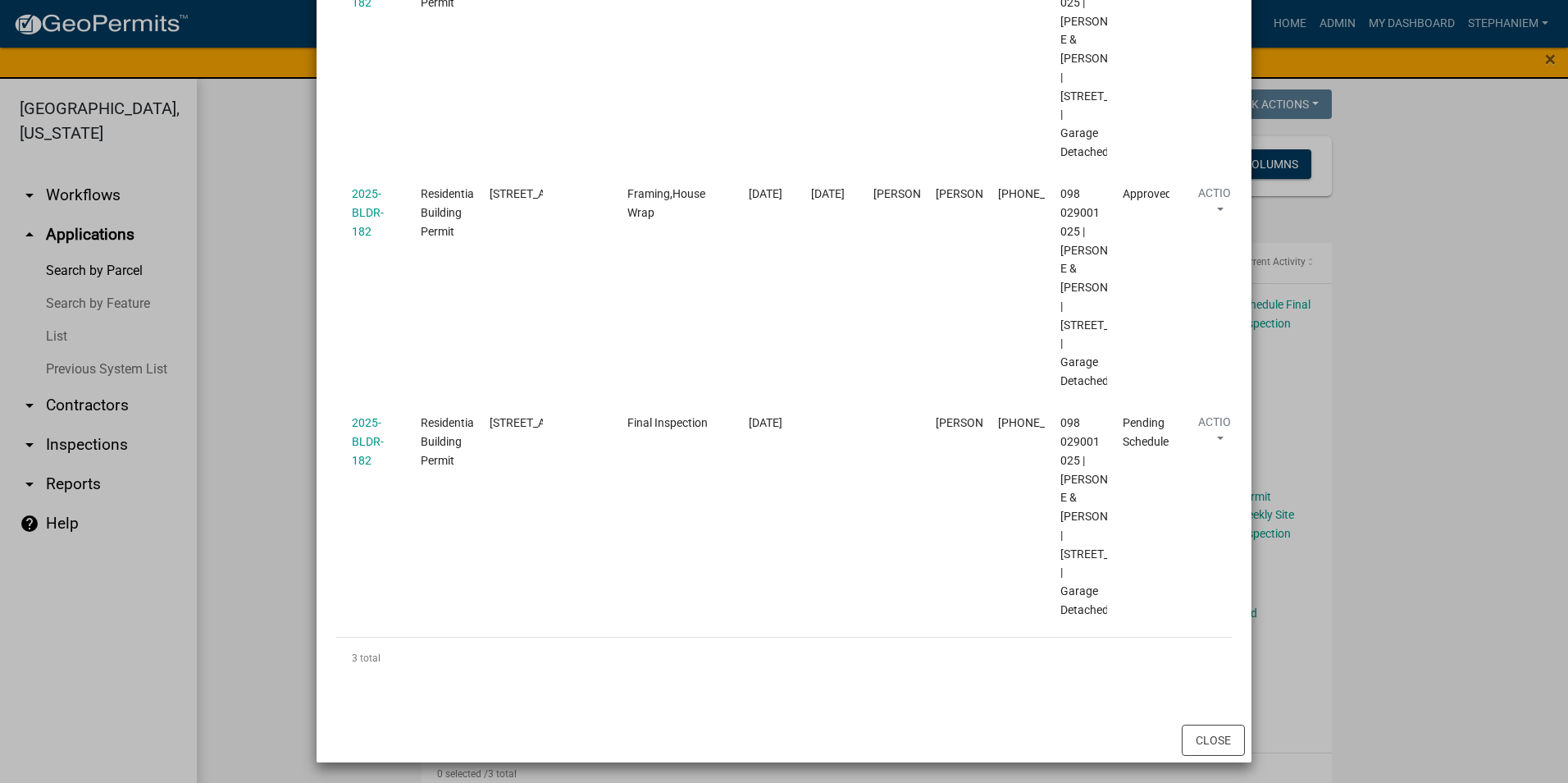
click at [286, 508] on ngb-modal-window "Inspections related to 2025-BLDR-182 × Export Excel Format (.xlsx) CSV Format (…" at bounding box center [784, 392] width 1568 height 783
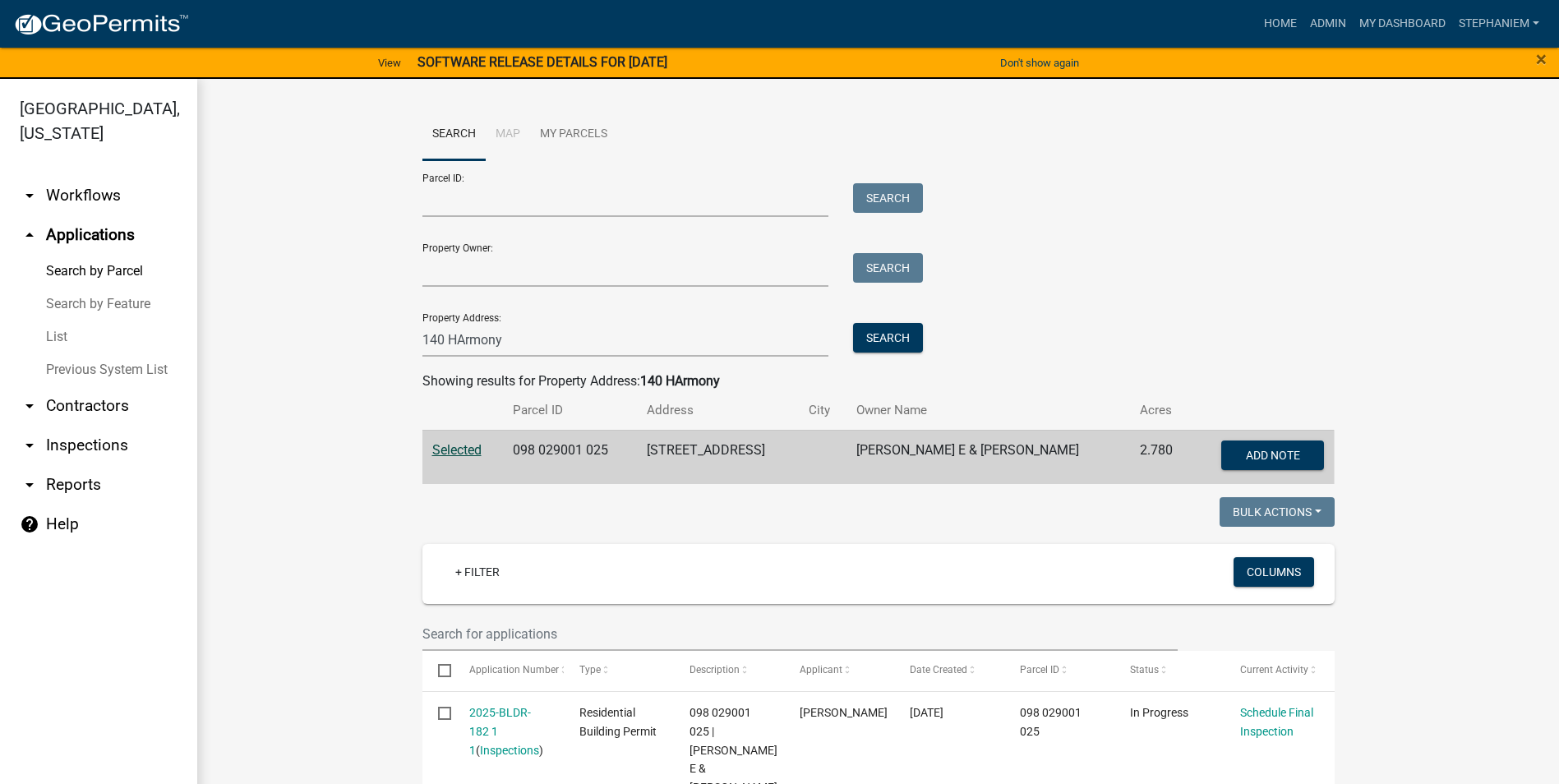
scroll to position [0, 0]
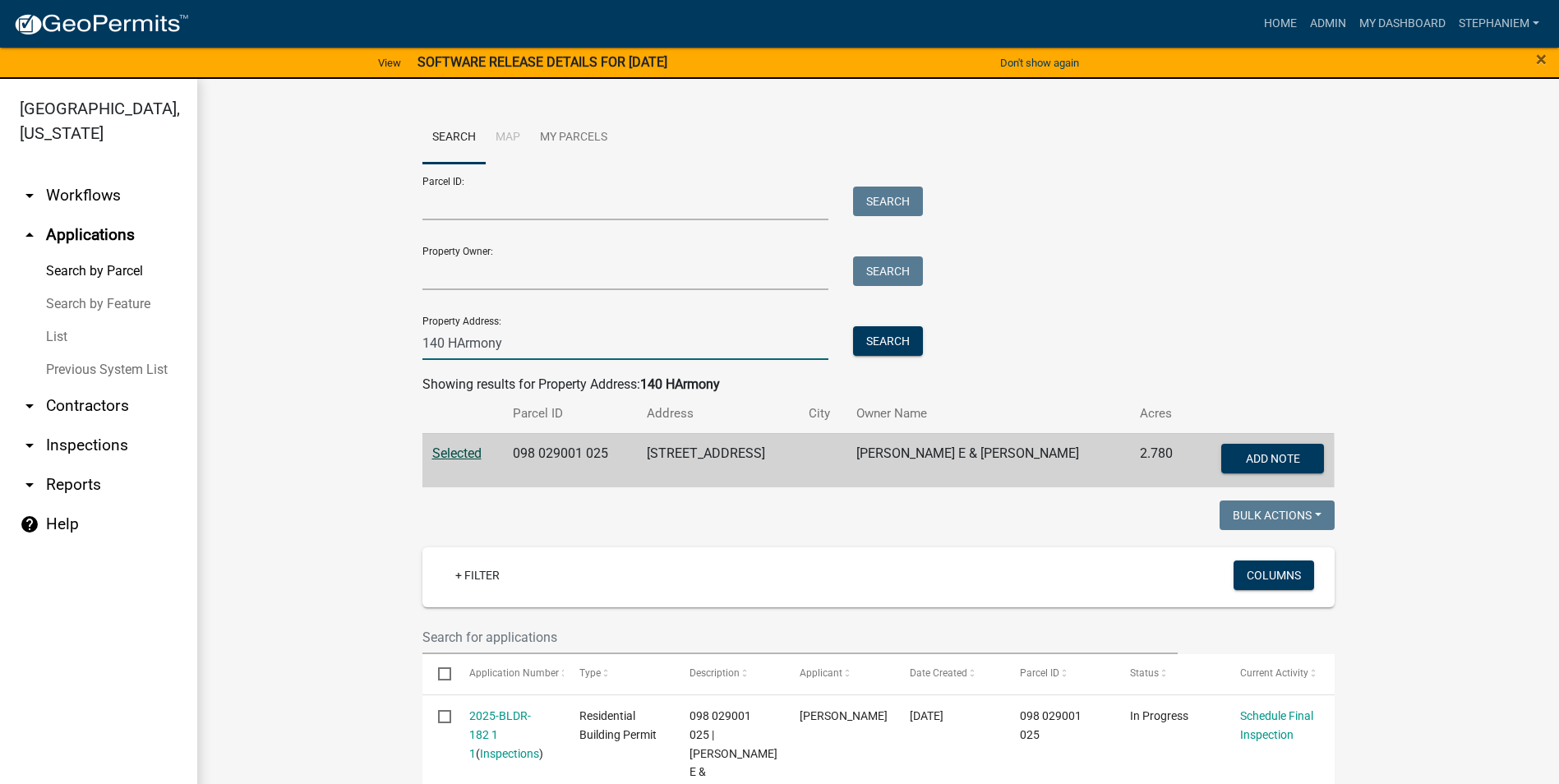
click at [571, 344] on input "140 HArmony" at bounding box center [626, 342] width 407 height 34
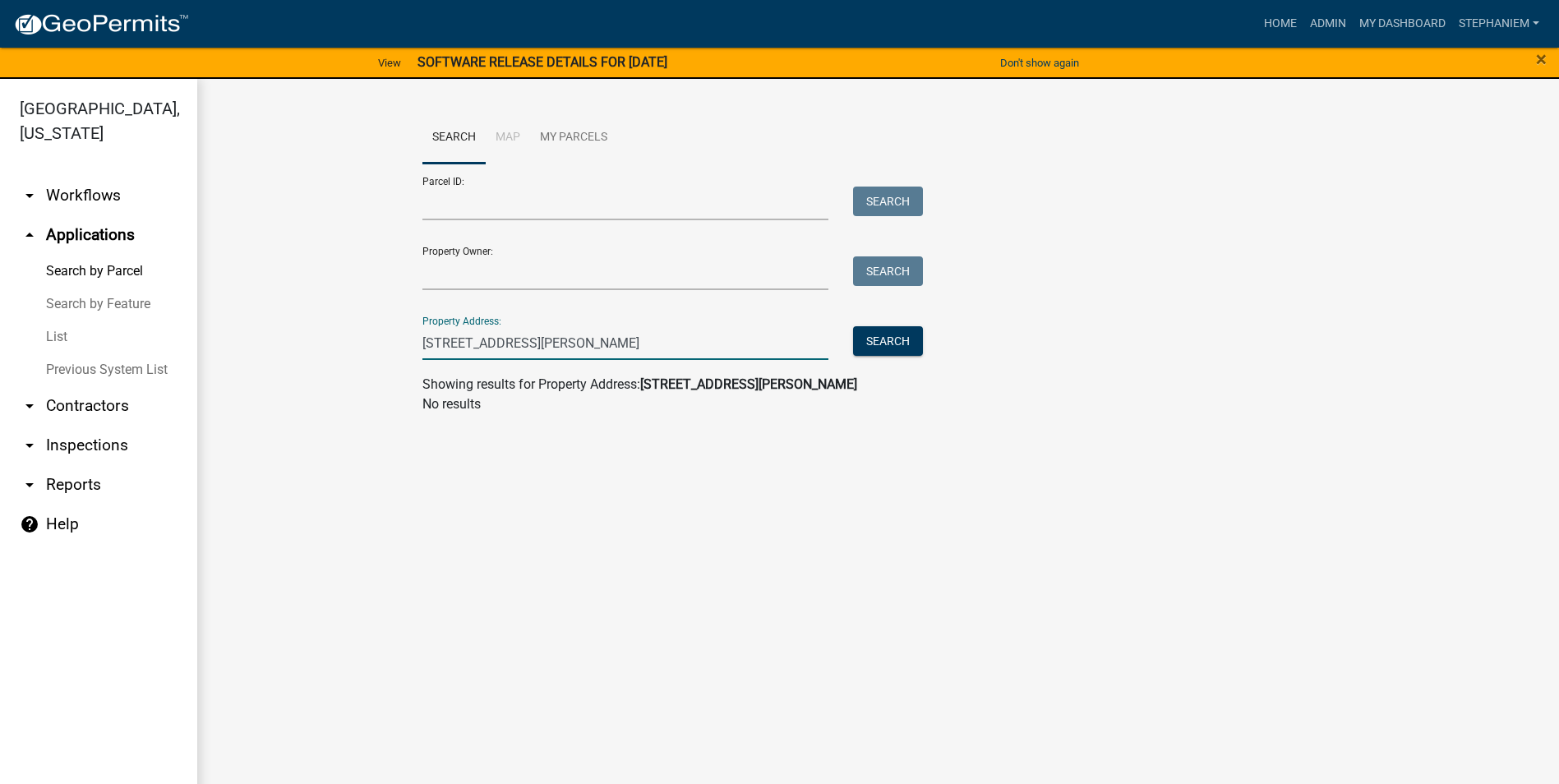
click at [430, 341] on input "4142 Collis Circle" at bounding box center [626, 342] width 407 height 34
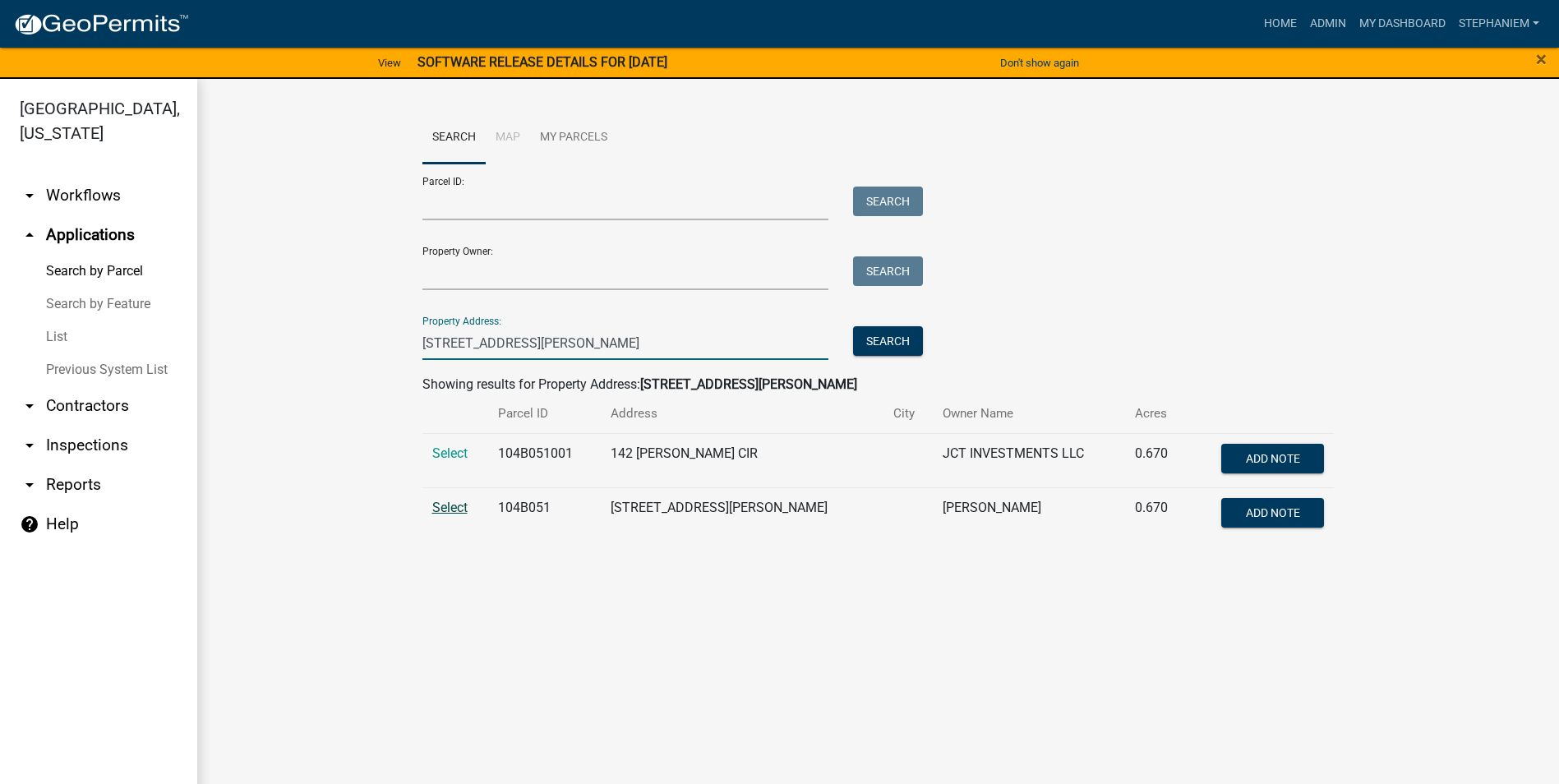
type input "142 Collis Circle"
click at [447, 505] on span "Select" at bounding box center [450, 508] width 36 height 16
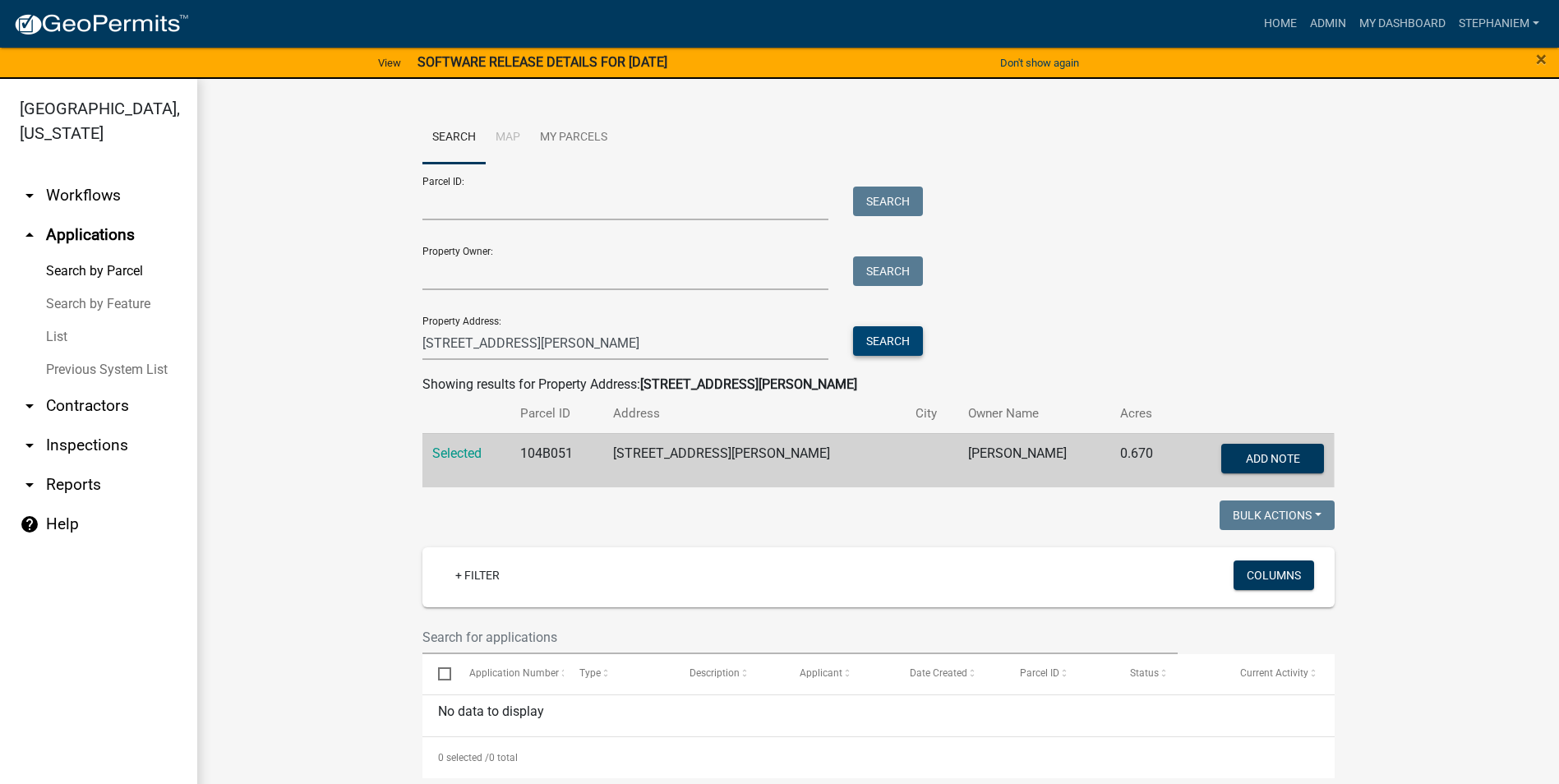
click at [877, 350] on button "Search" at bounding box center [888, 341] width 70 height 30
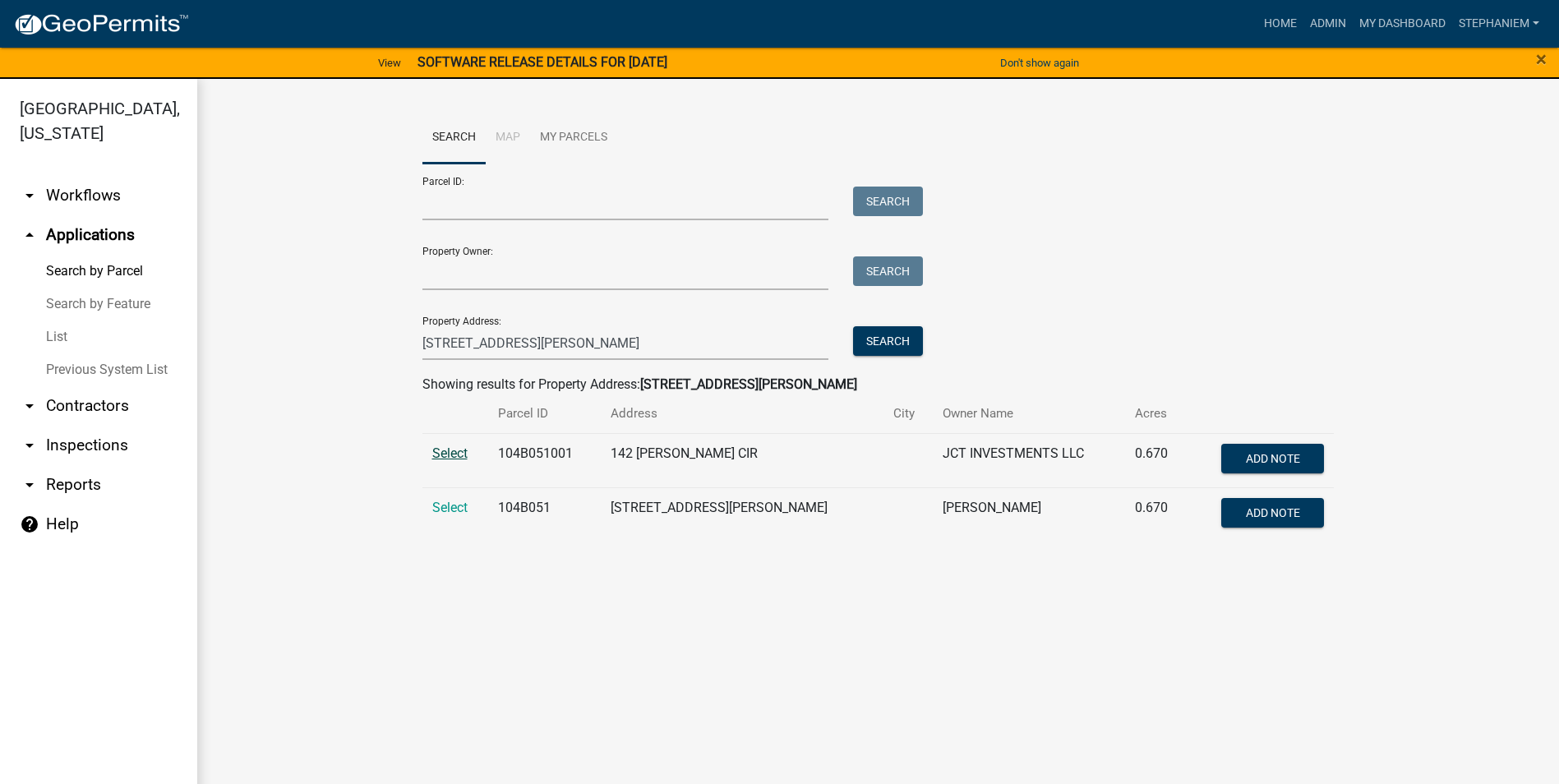
click at [436, 449] on span "Select" at bounding box center [450, 453] width 36 height 16
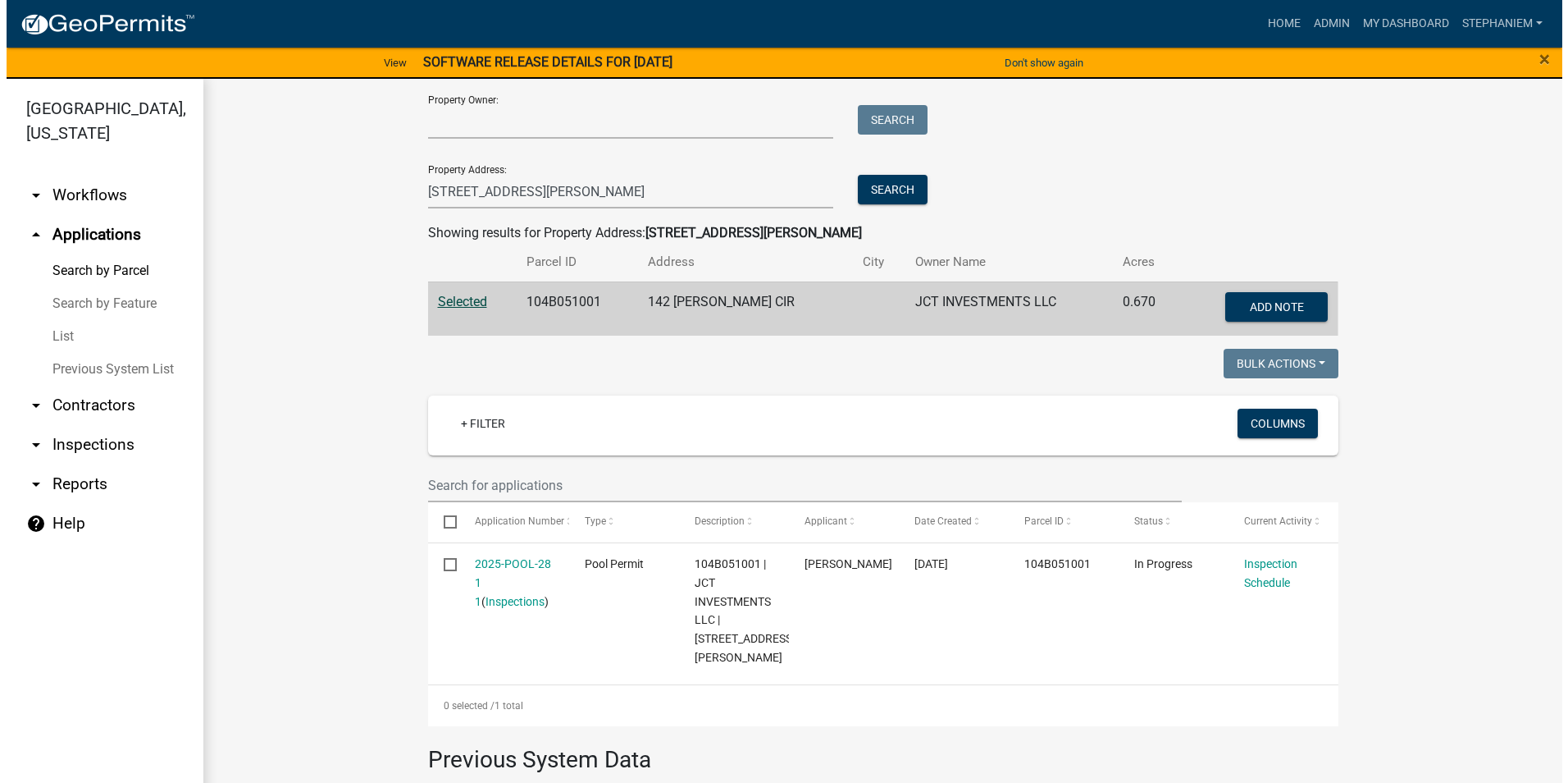
scroll to position [328, 0]
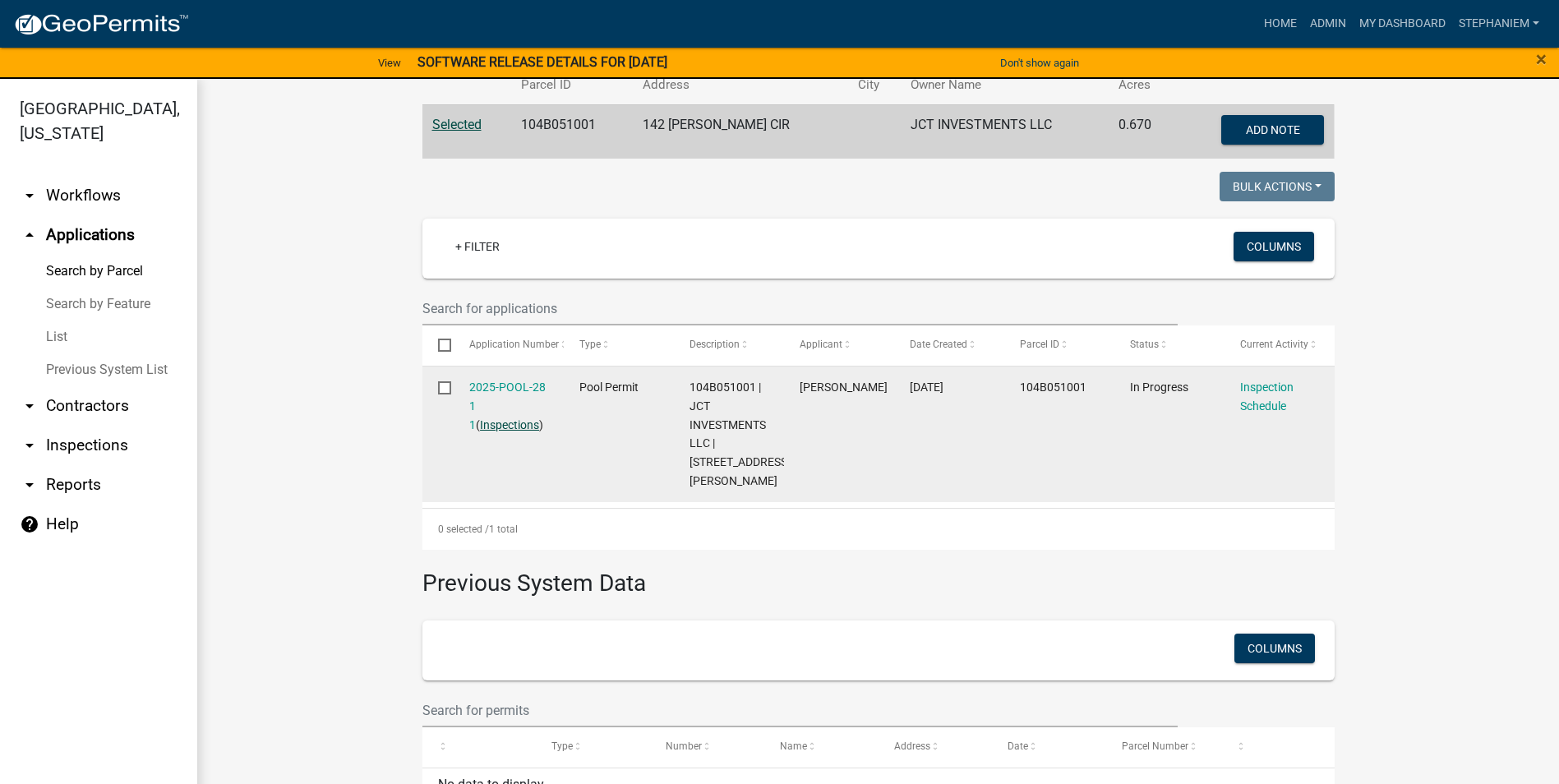
click at [508, 426] on link "Inspections" at bounding box center [510, 424] width 59 height 13
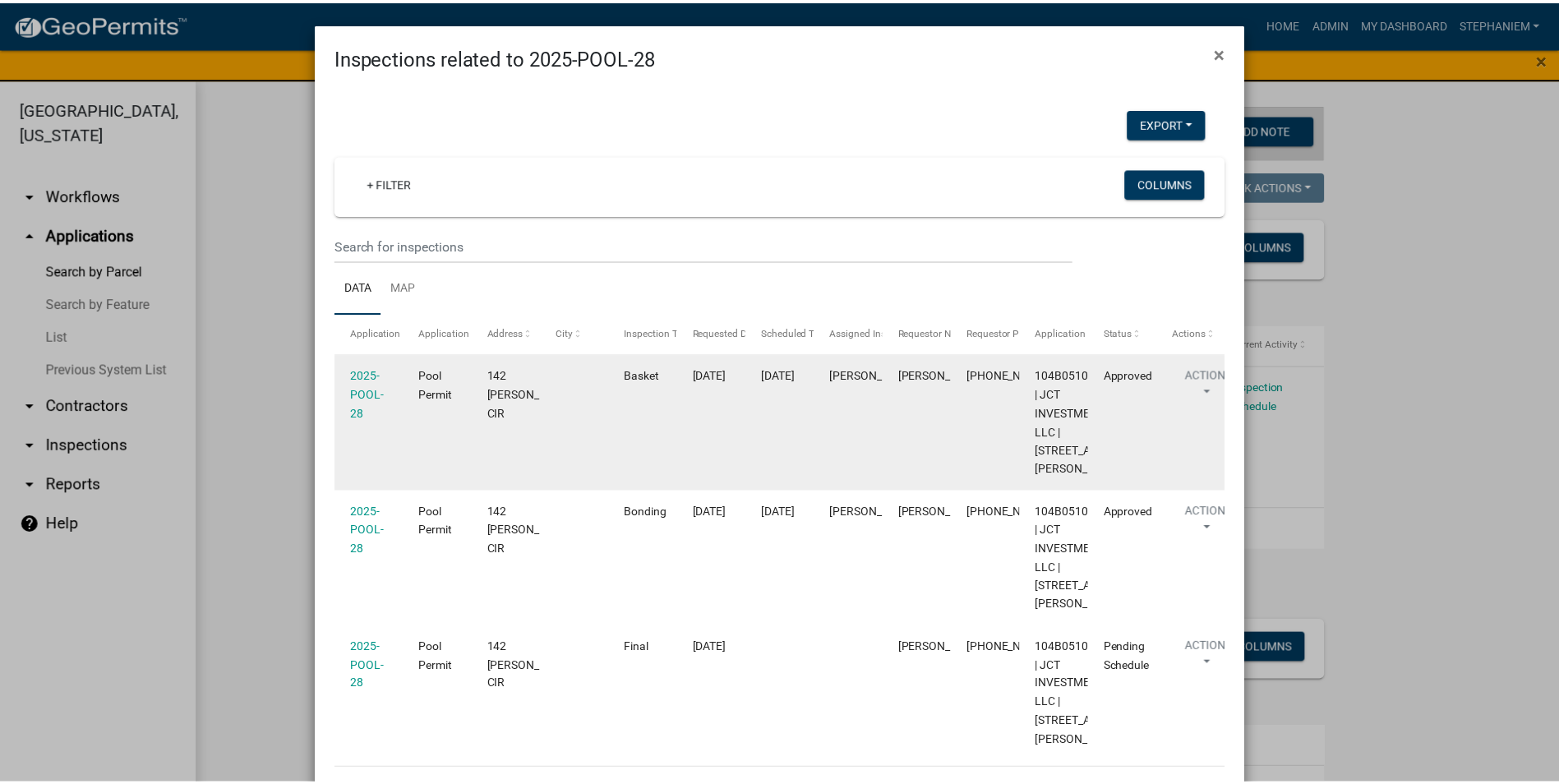
scroll to position [189, 0]
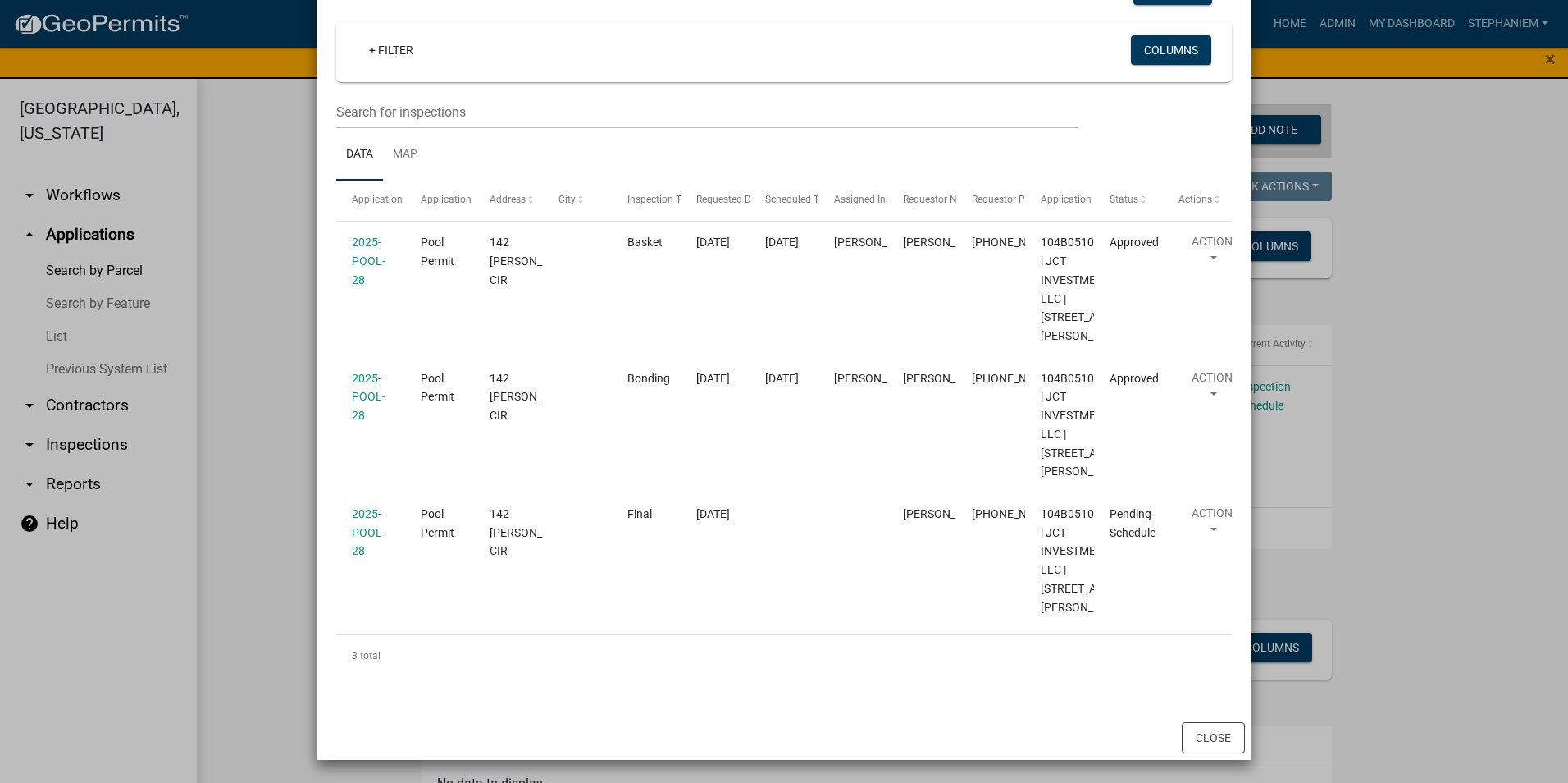
click at [1453, 411] on ngb-modal-window "Inspections related to 2025-POOL-28 × Export Excel Format (.xlsx) CSV Format (.…" at bounding box center [784, 392] width 1568 height 783
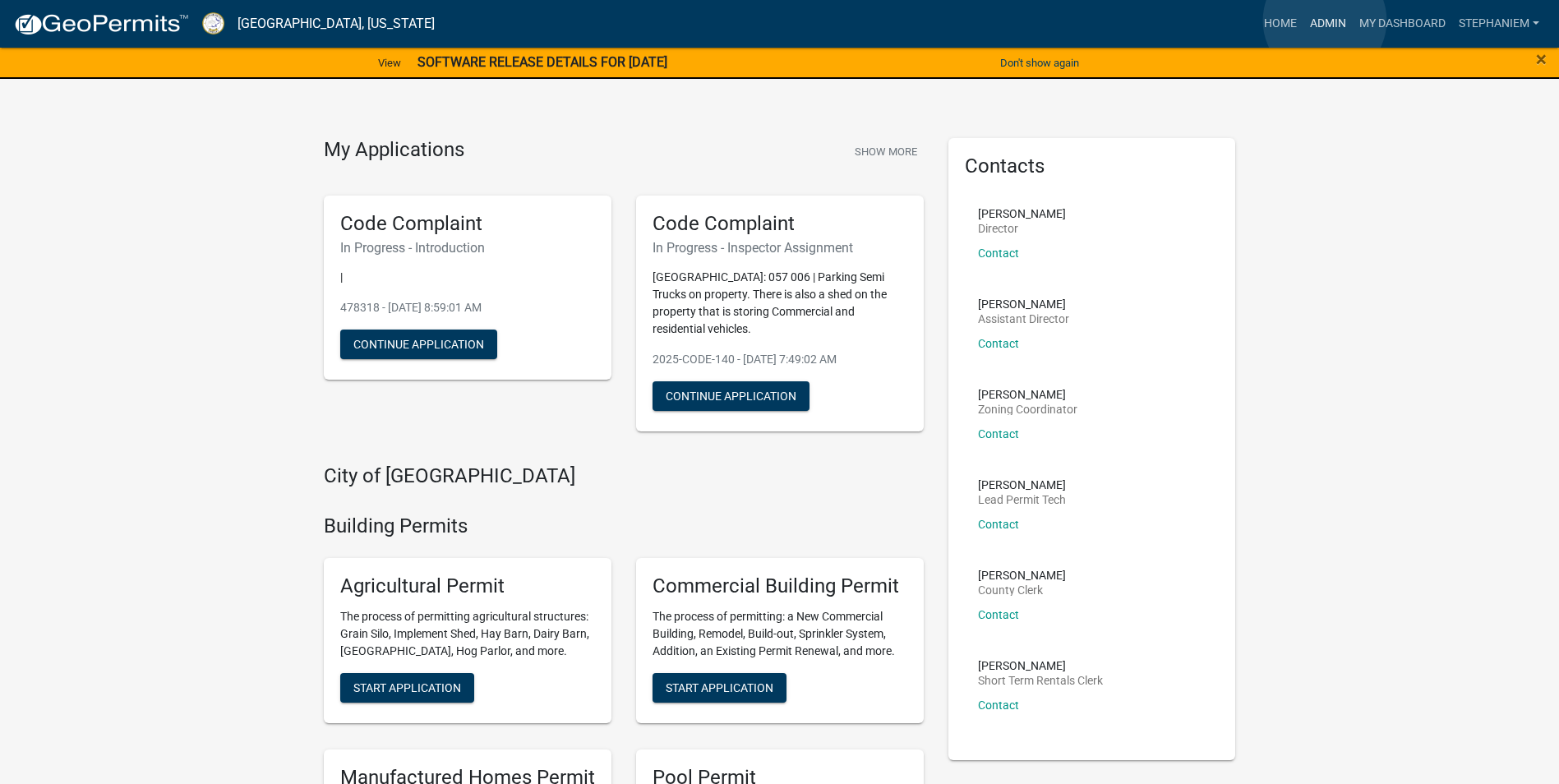
click at [1325, 21] on link "Admin" at bounding box center [1328, 23] width 50 height 31
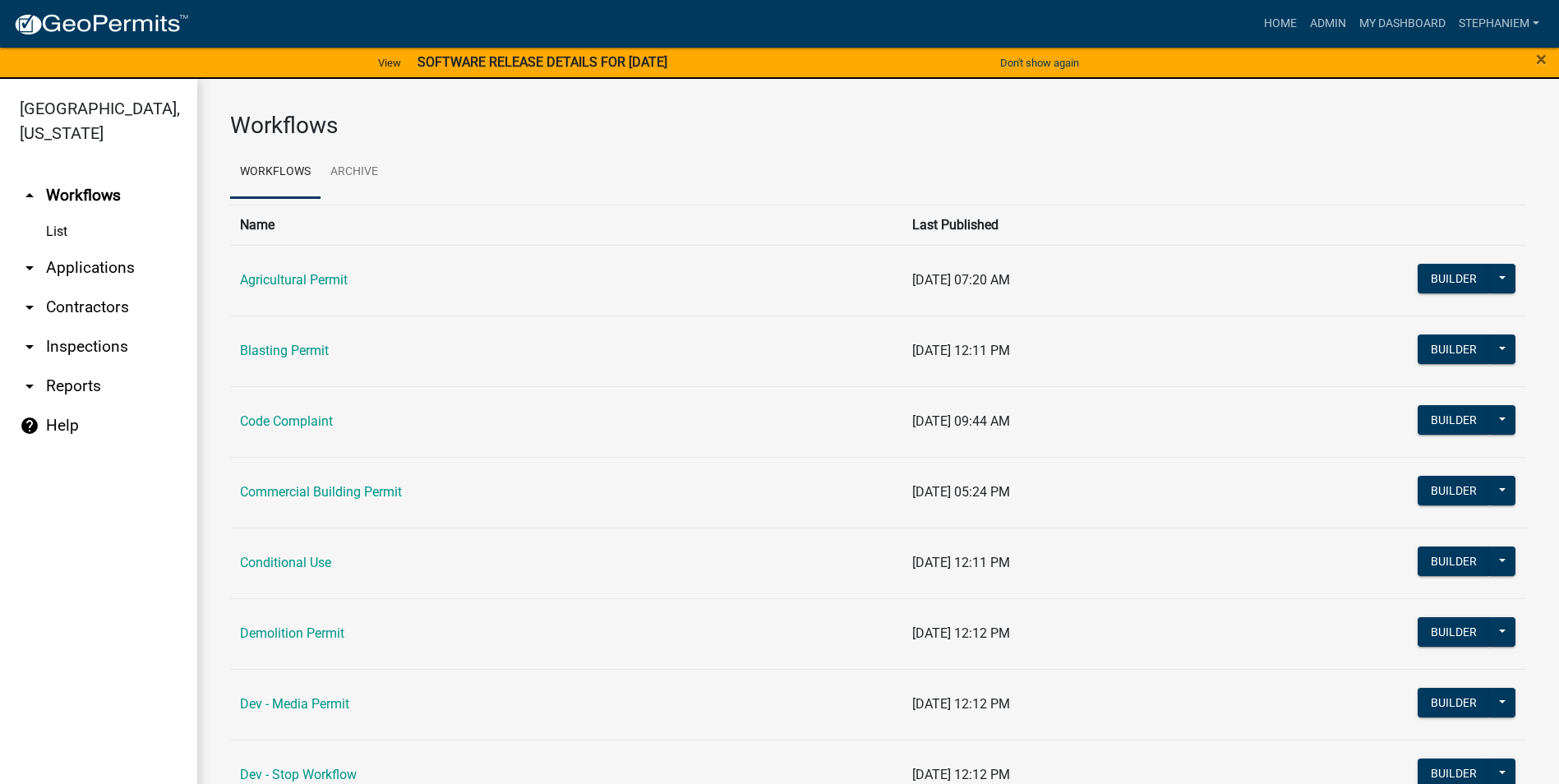
click at [76, 263] on link "arrow_drop_down Applications" at bounding box center [98, 267] width 197 height 39
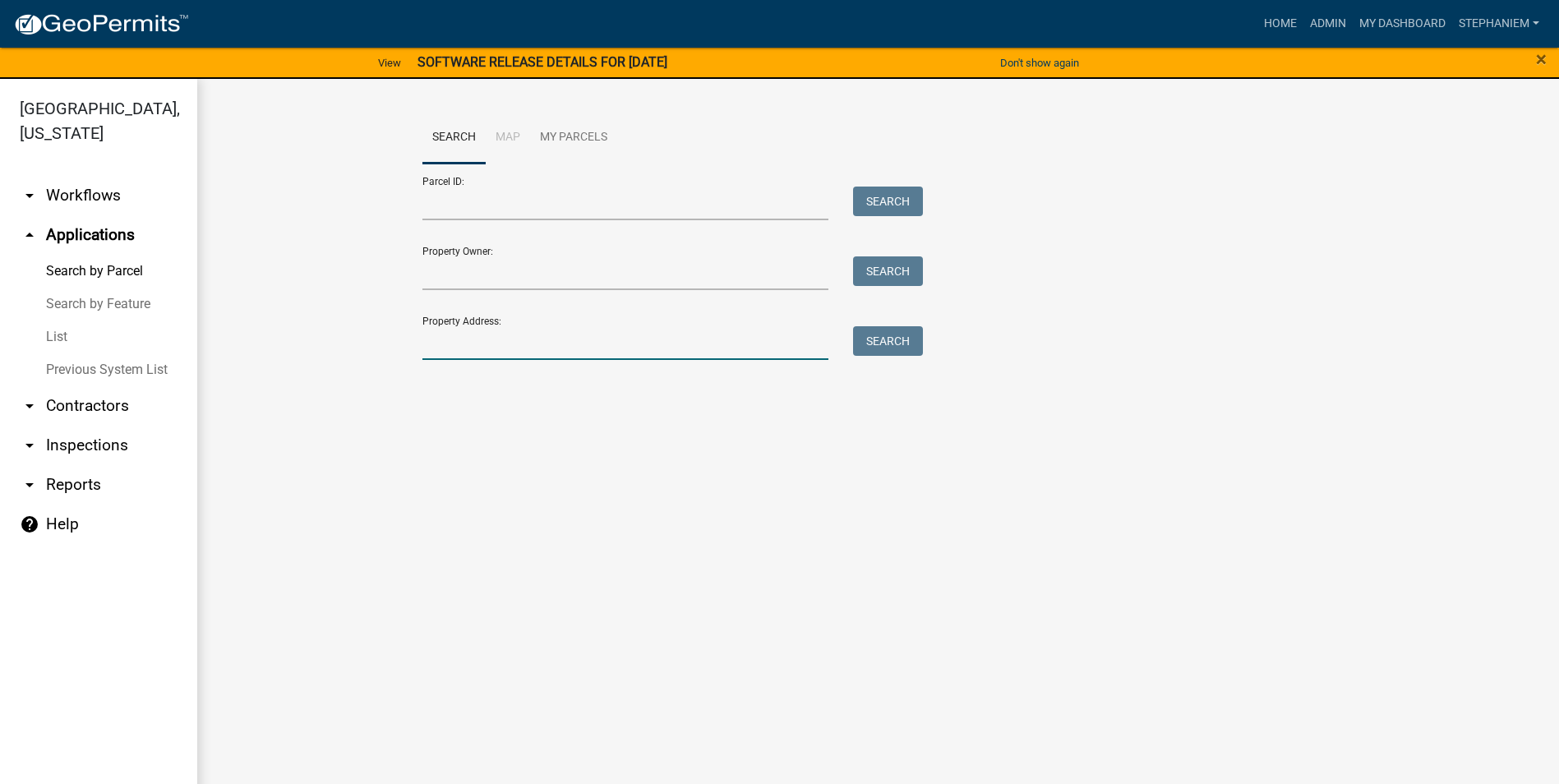
click at [561, 336] on input "Property Address:" at bounding box center [626, 342] width 407 height 34
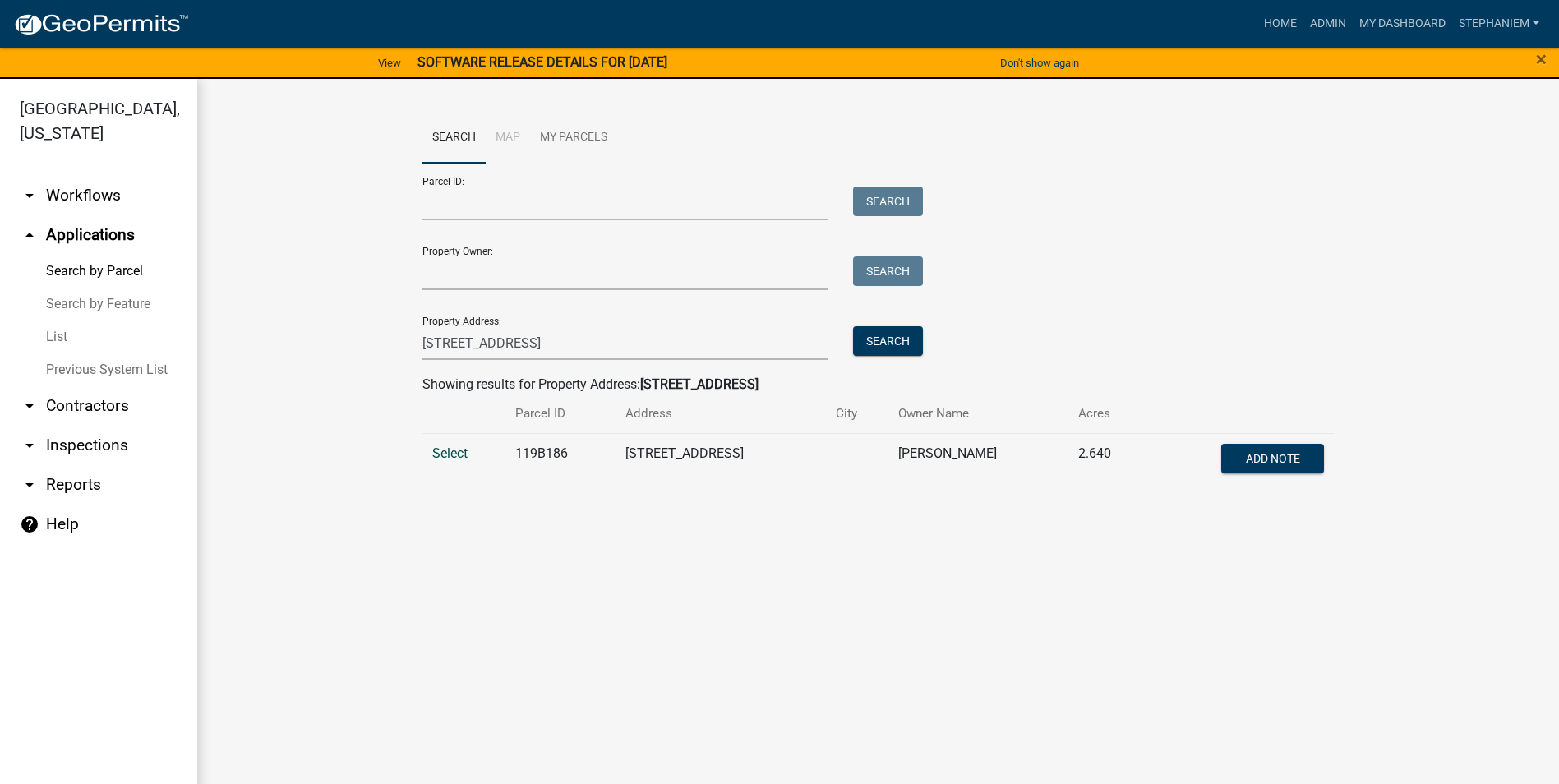
click at [436, 459] on span "Select" at bounding box center [450, 453] width 36 height 16
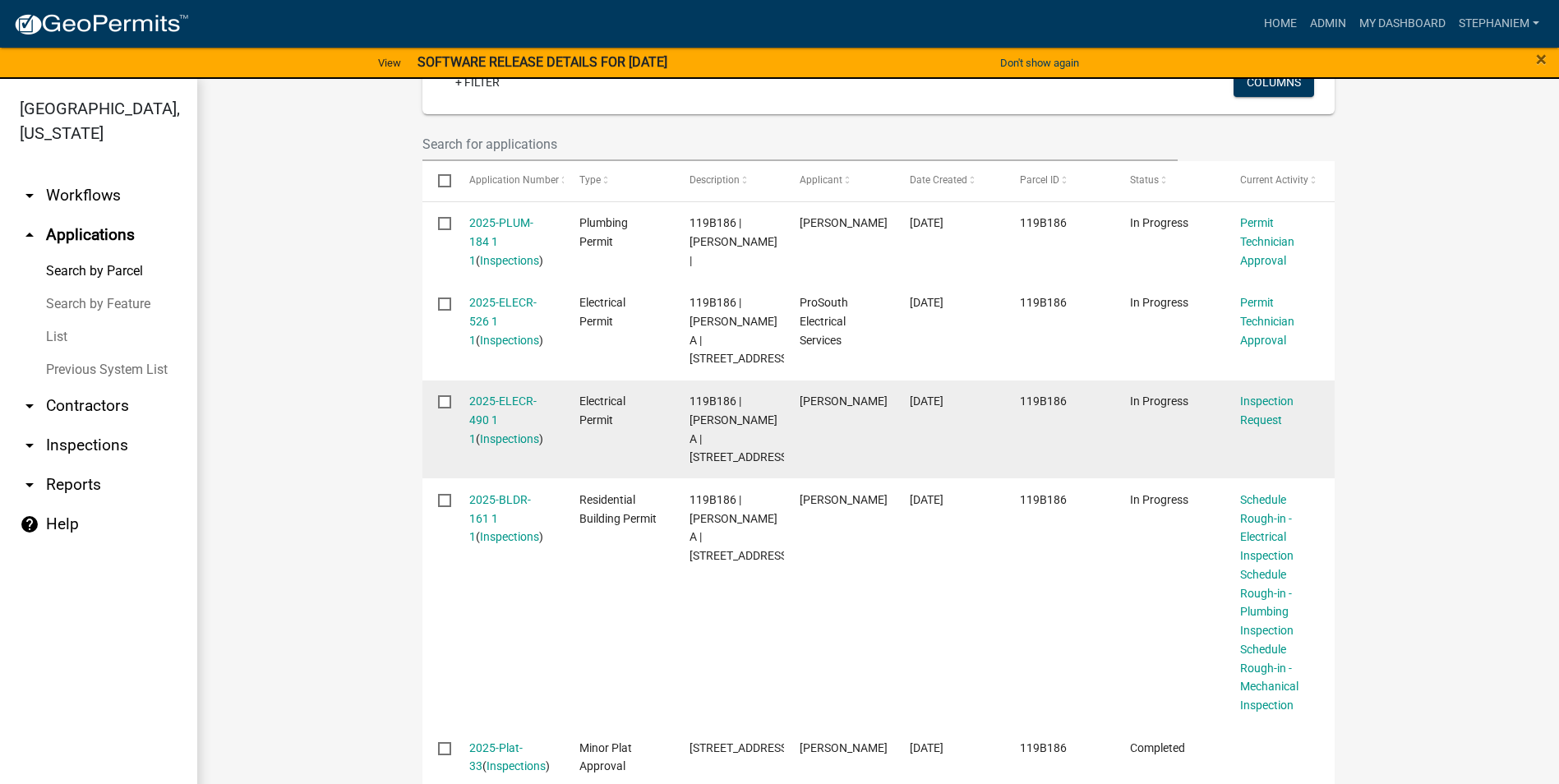
scroll to position [83, 0]
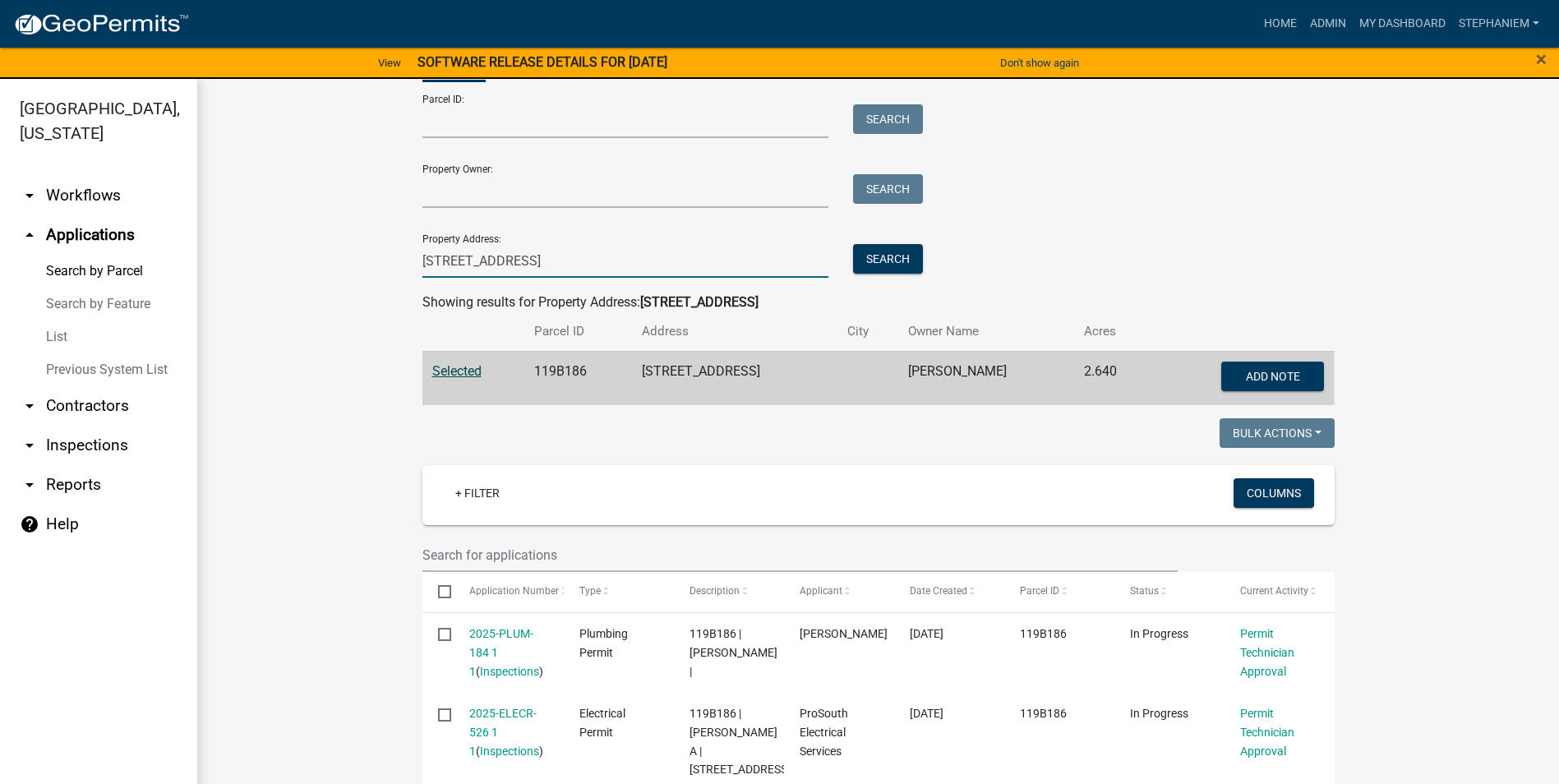
click at [620, 247] on input "298 East River Bend Dr" at bounding box center [626, 261] width 407 height 34
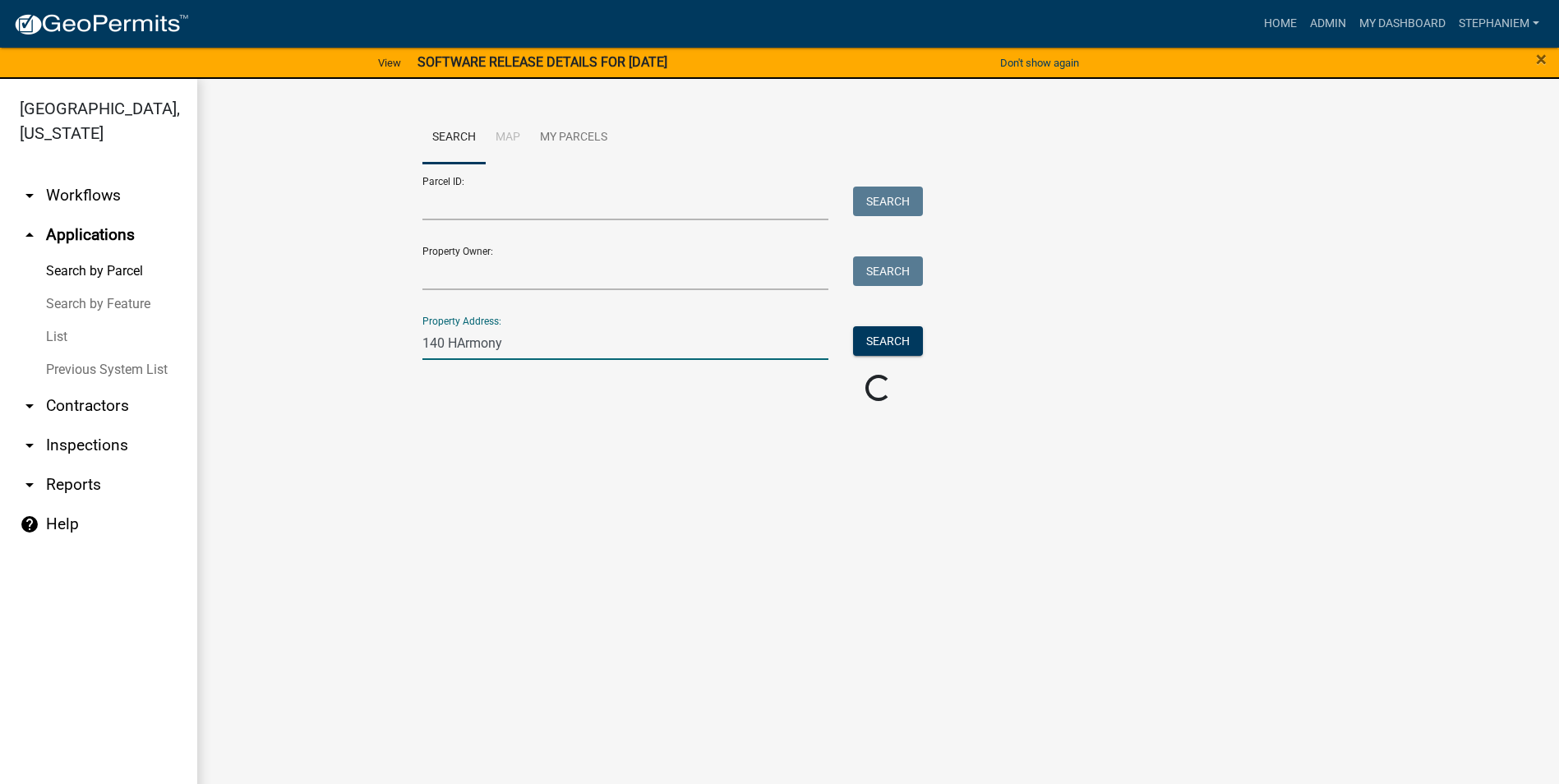
scroll to position [0, 0]
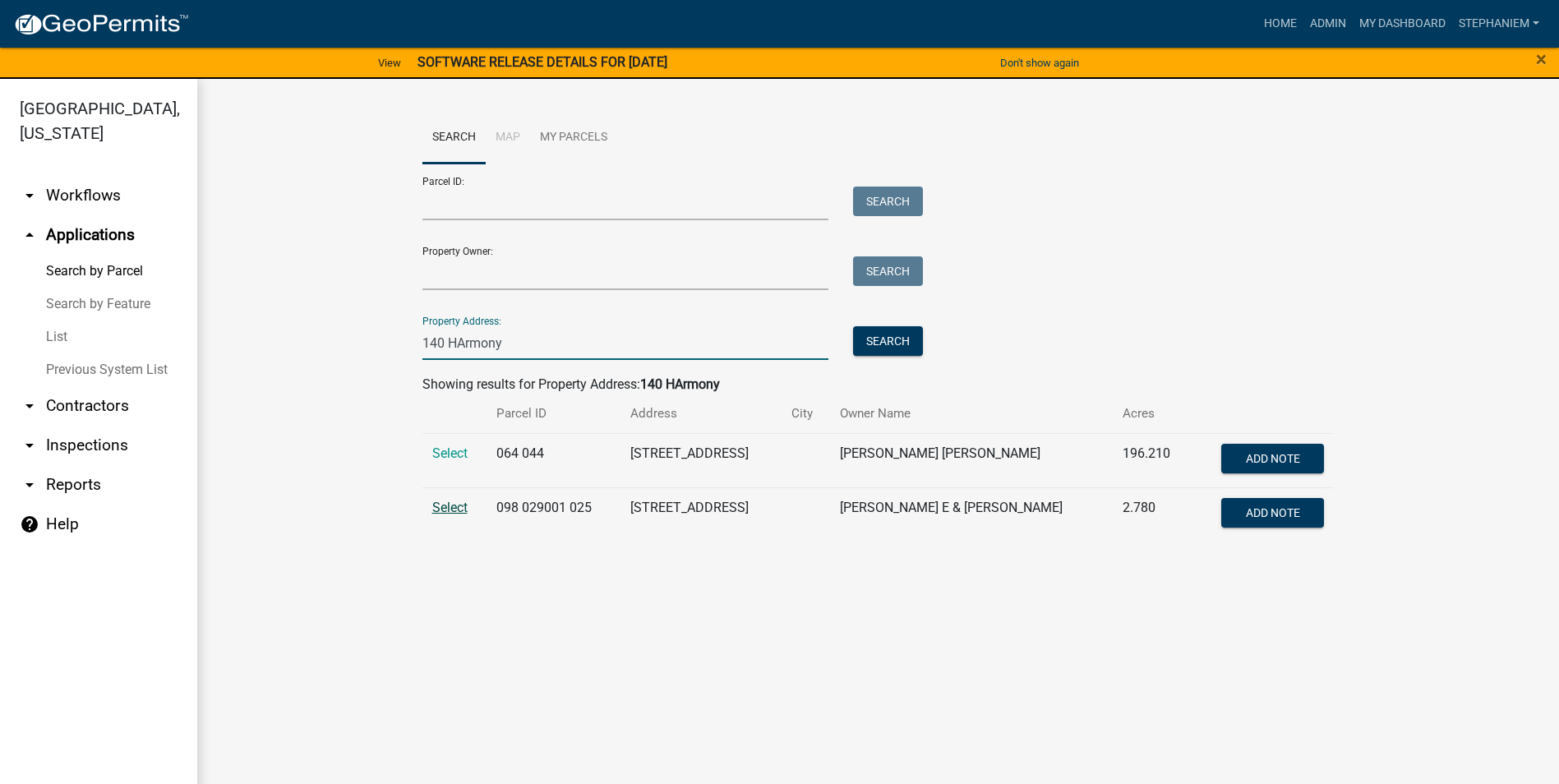
type input "140 HArmony"
click at [433, 511] on span "Select" at bounding box center [450, 508] width 36 height 16
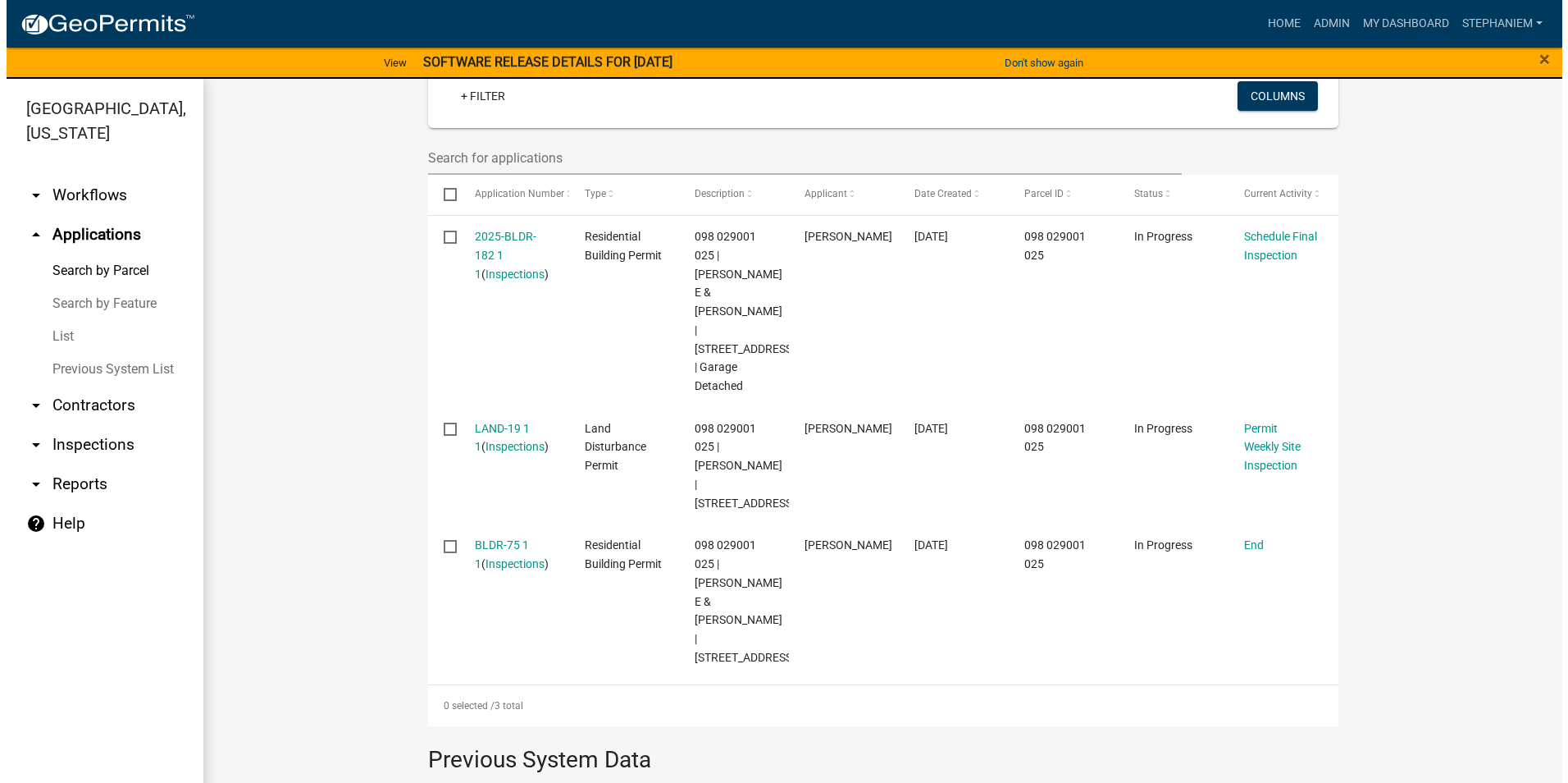
scroll to position [472, 0]
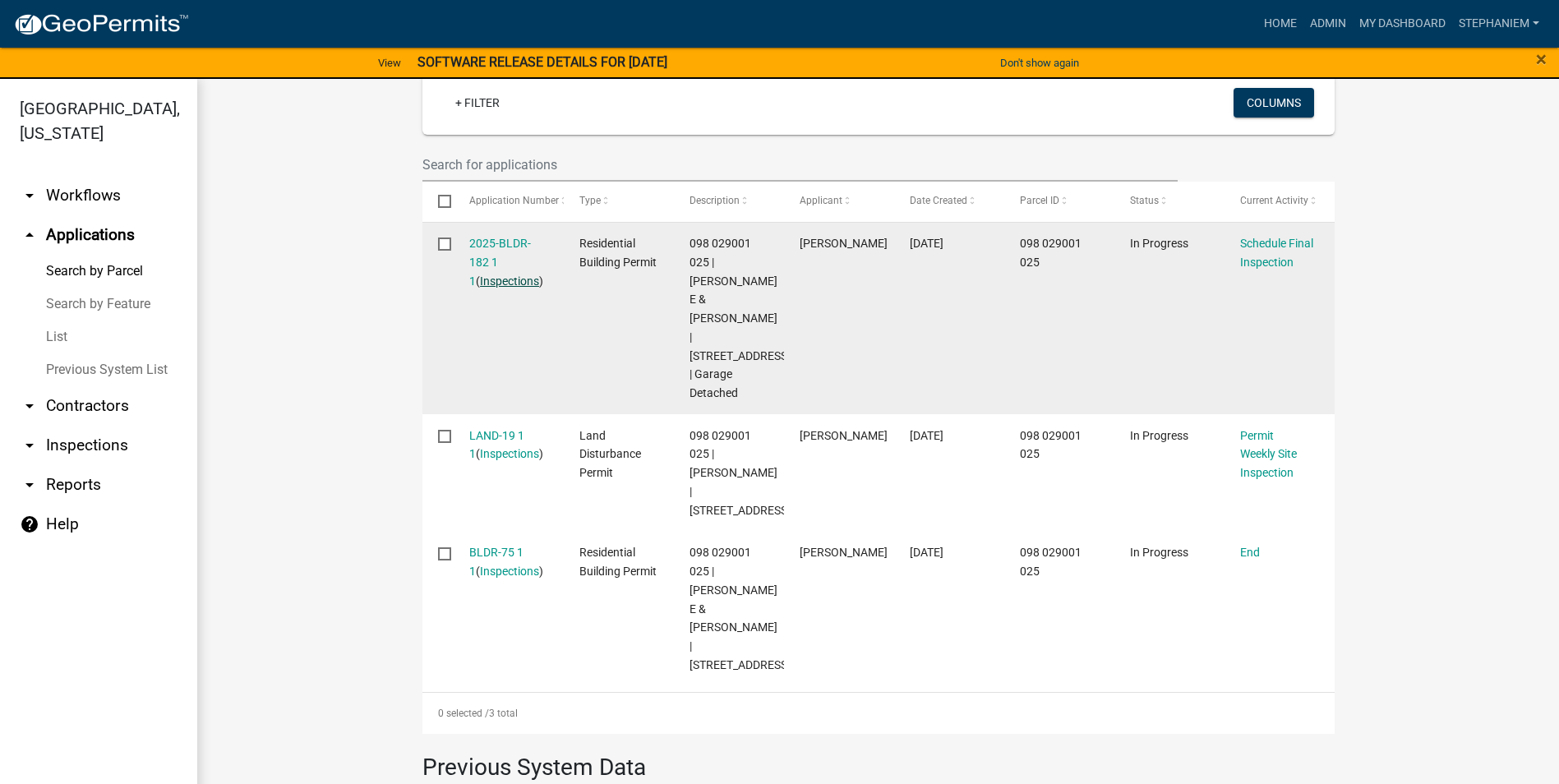
click at [509, 278] on link "Inspections" at bounding box center [510, 281] width 59 height 13
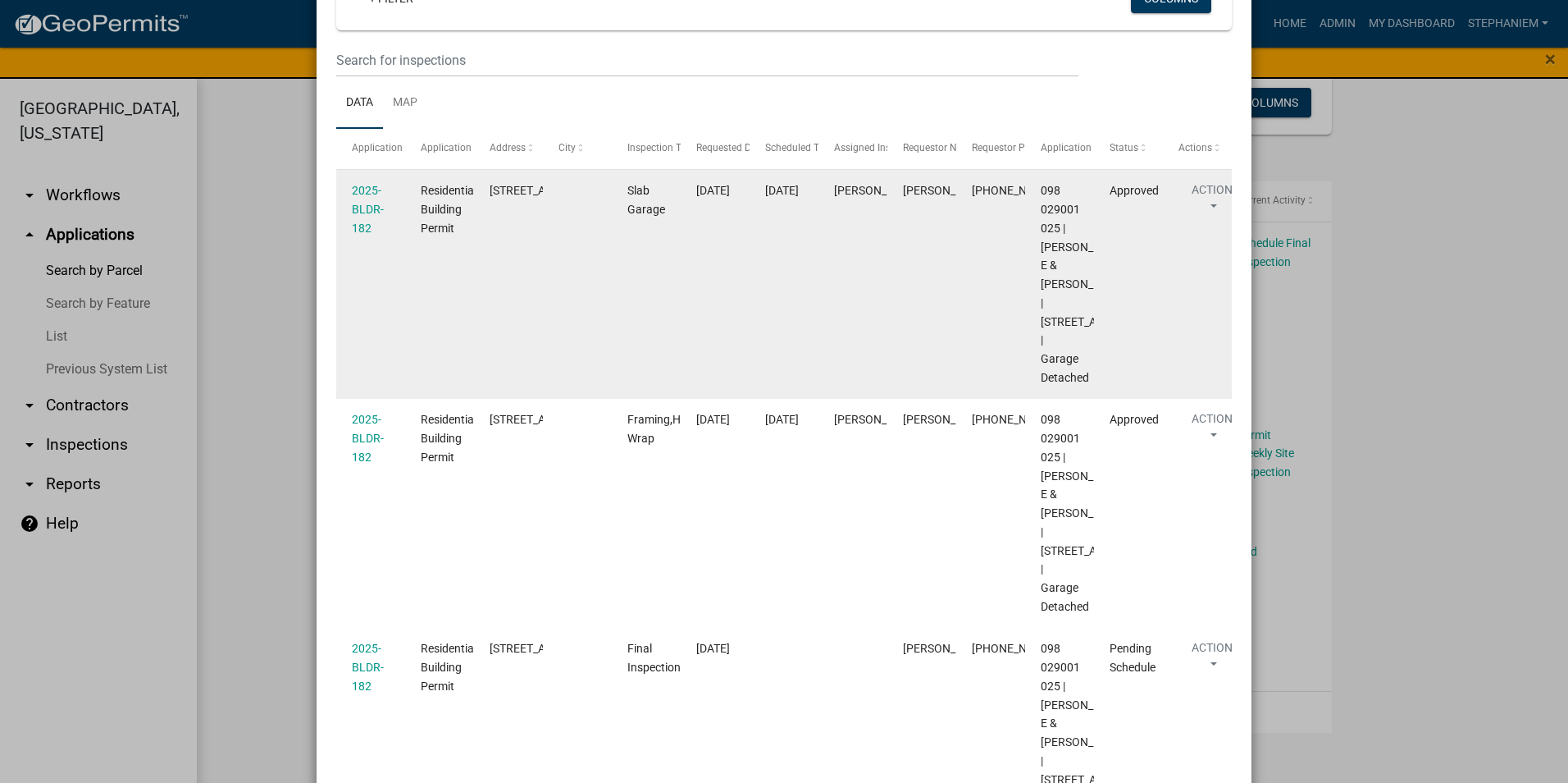
scroll to position [164, 0]
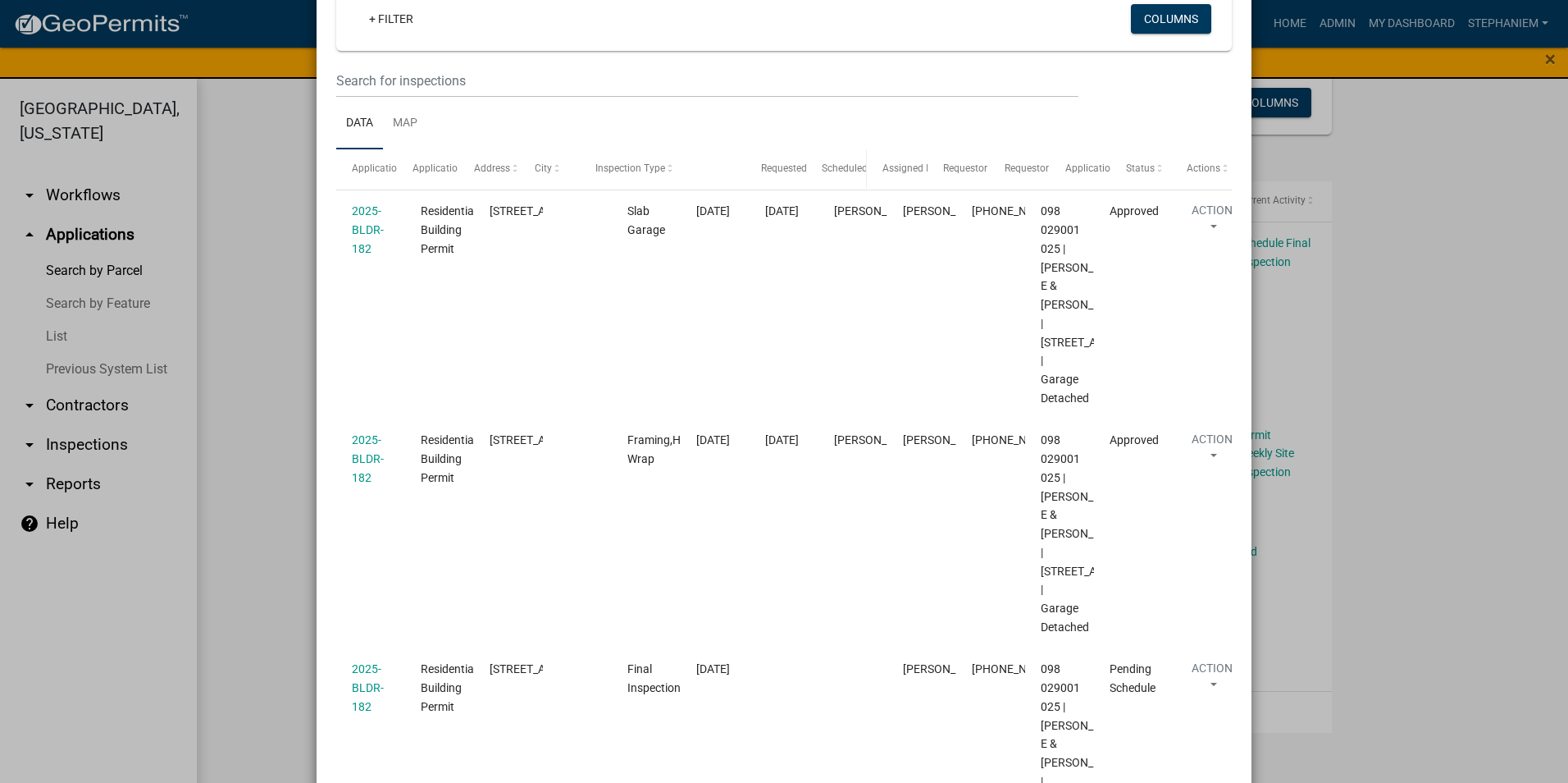
drag, startPoint x: 667, startPoint y: 173, endPoint x: 804, endPoint y: 181, distance: 137.2
click at [804, 181] on div "Application Application Type Address City Inspection Type Requested Date Schedu…" at bounding box center [784, 168] width 896 height 39
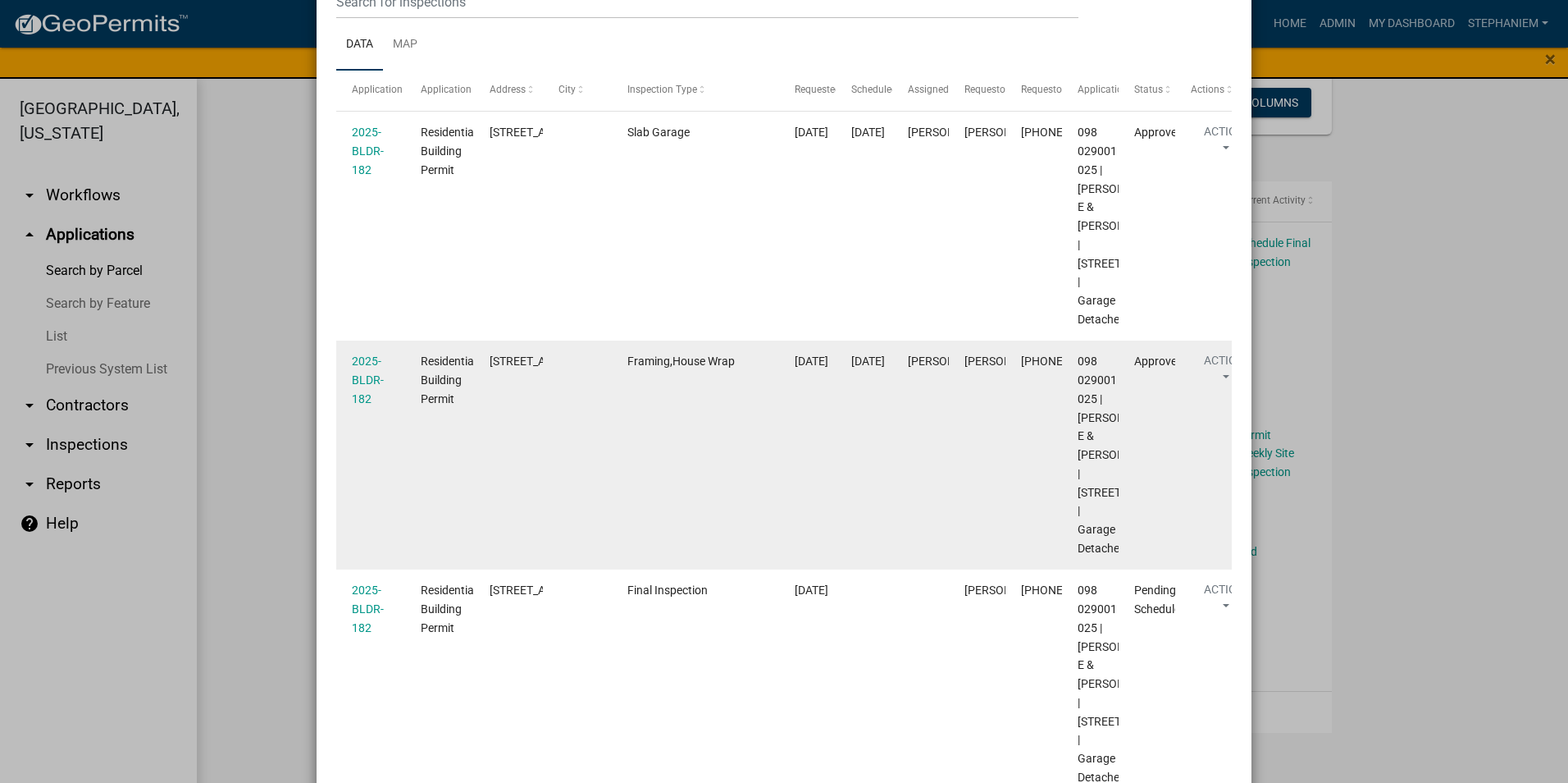
scroll to position [328, 0]
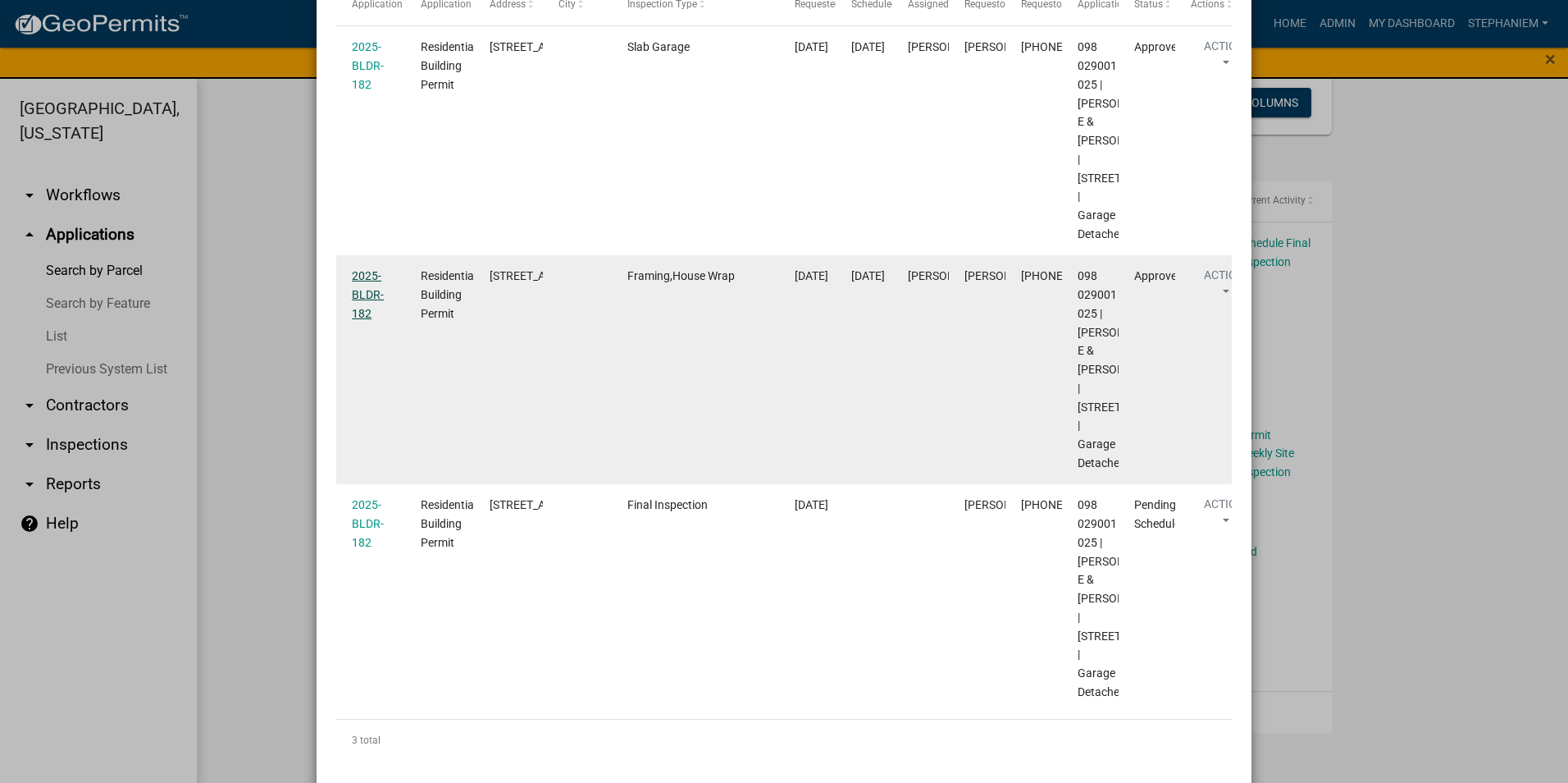
click at [372, 320] on link "2025-BLDR-182" at bounding box center [368, 294] width 32 height 51
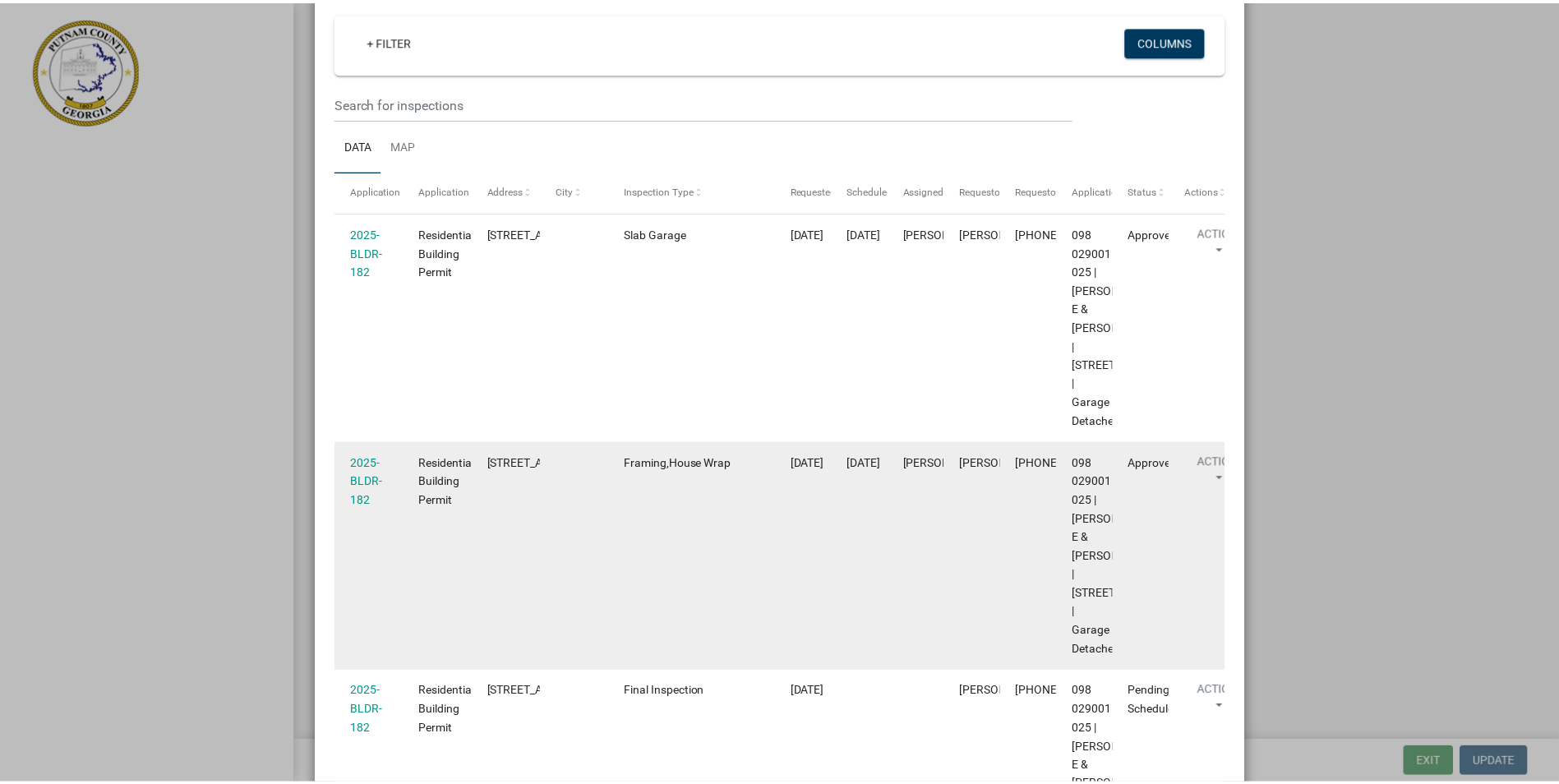
scroll to position [83, 0]
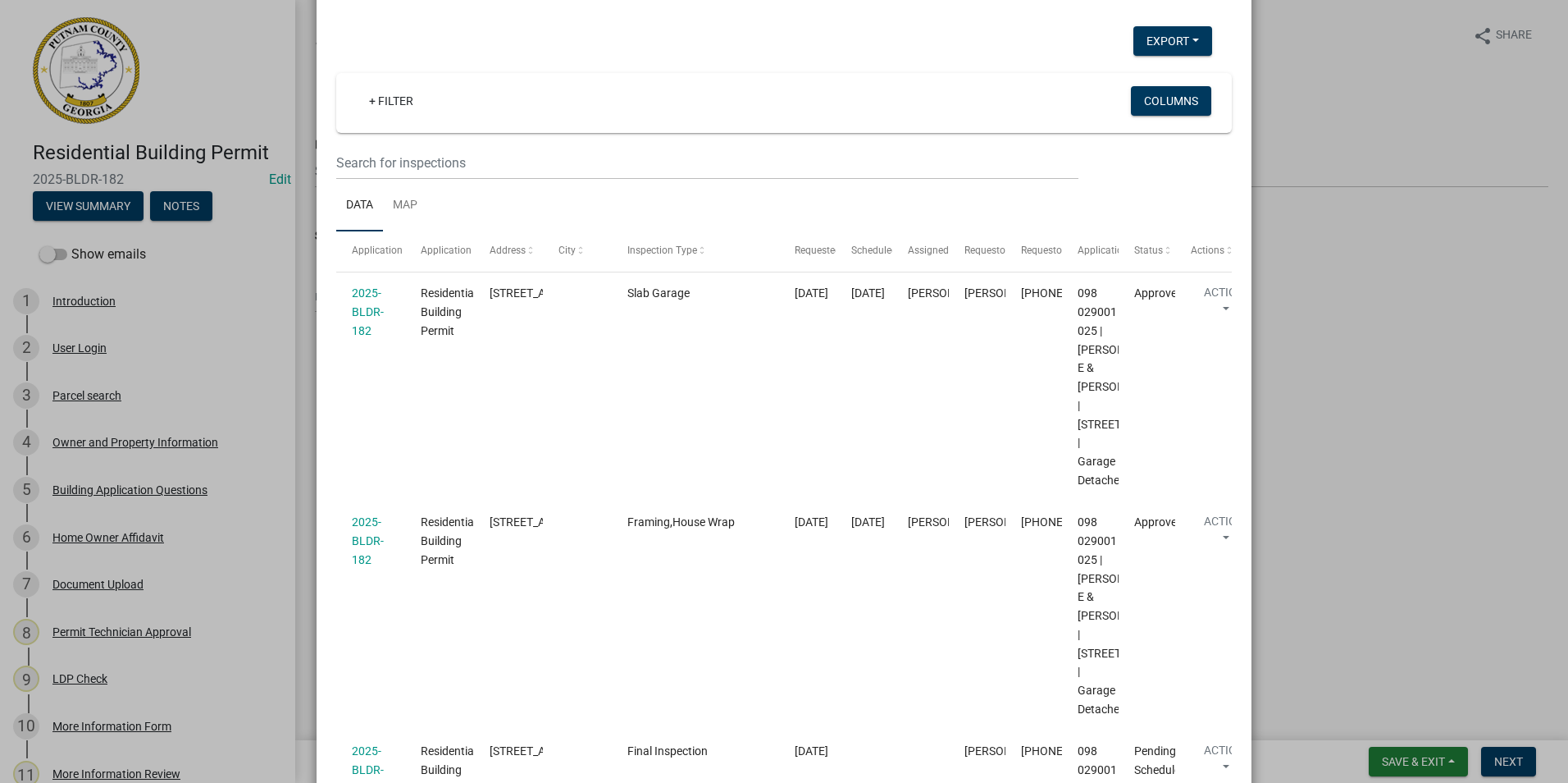
click at [194, 435] on ngb-modal-window "Inspections related to 2025-BLDR-182 × Export Excel Format (.xlsx) CSV Format (…" at bounding box center [784, 392] width 1568 height 783
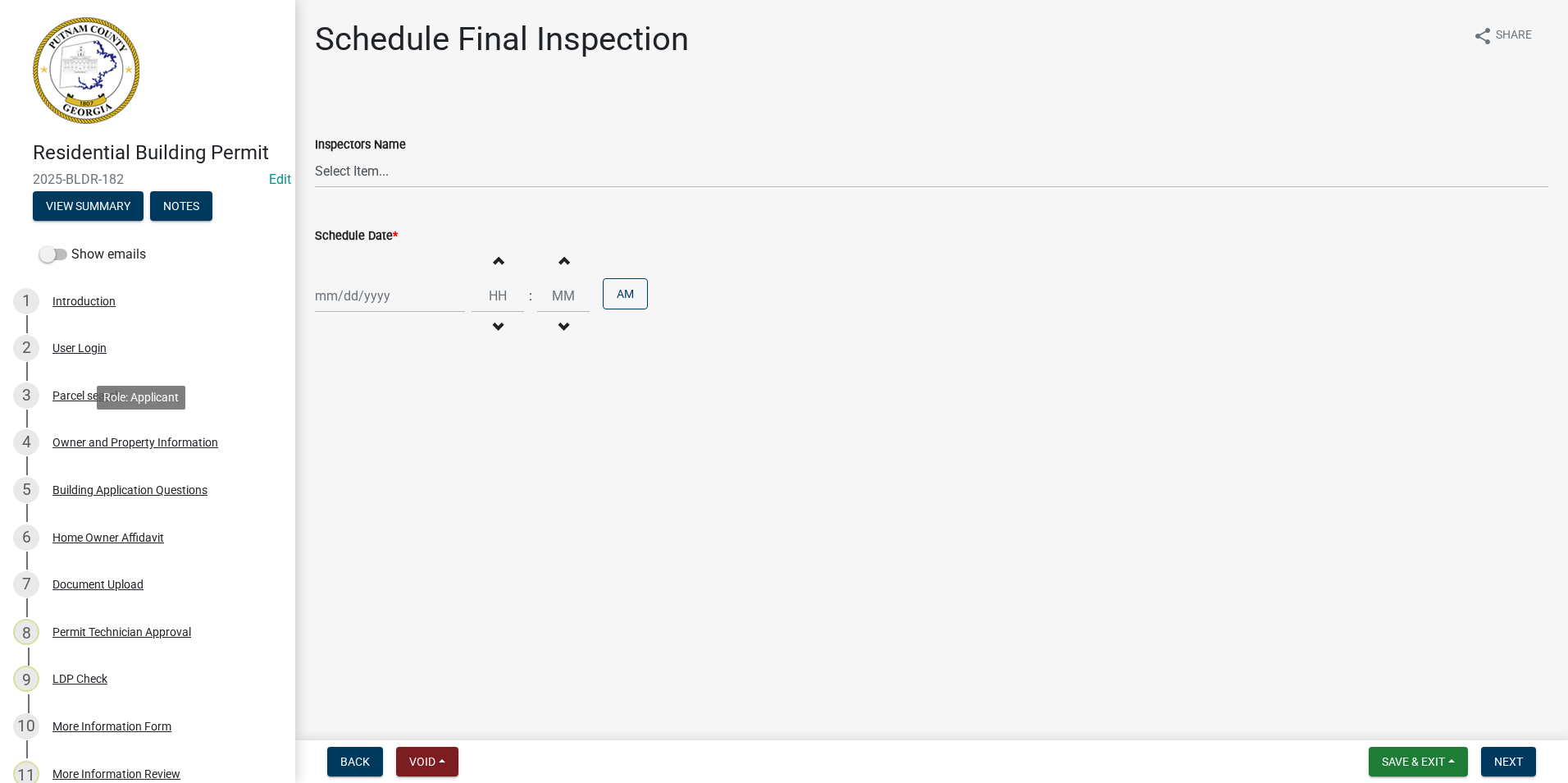
click at [194, 437] on div "Owner and Property Information" at bounding box center [134, 442] width 166 height 11
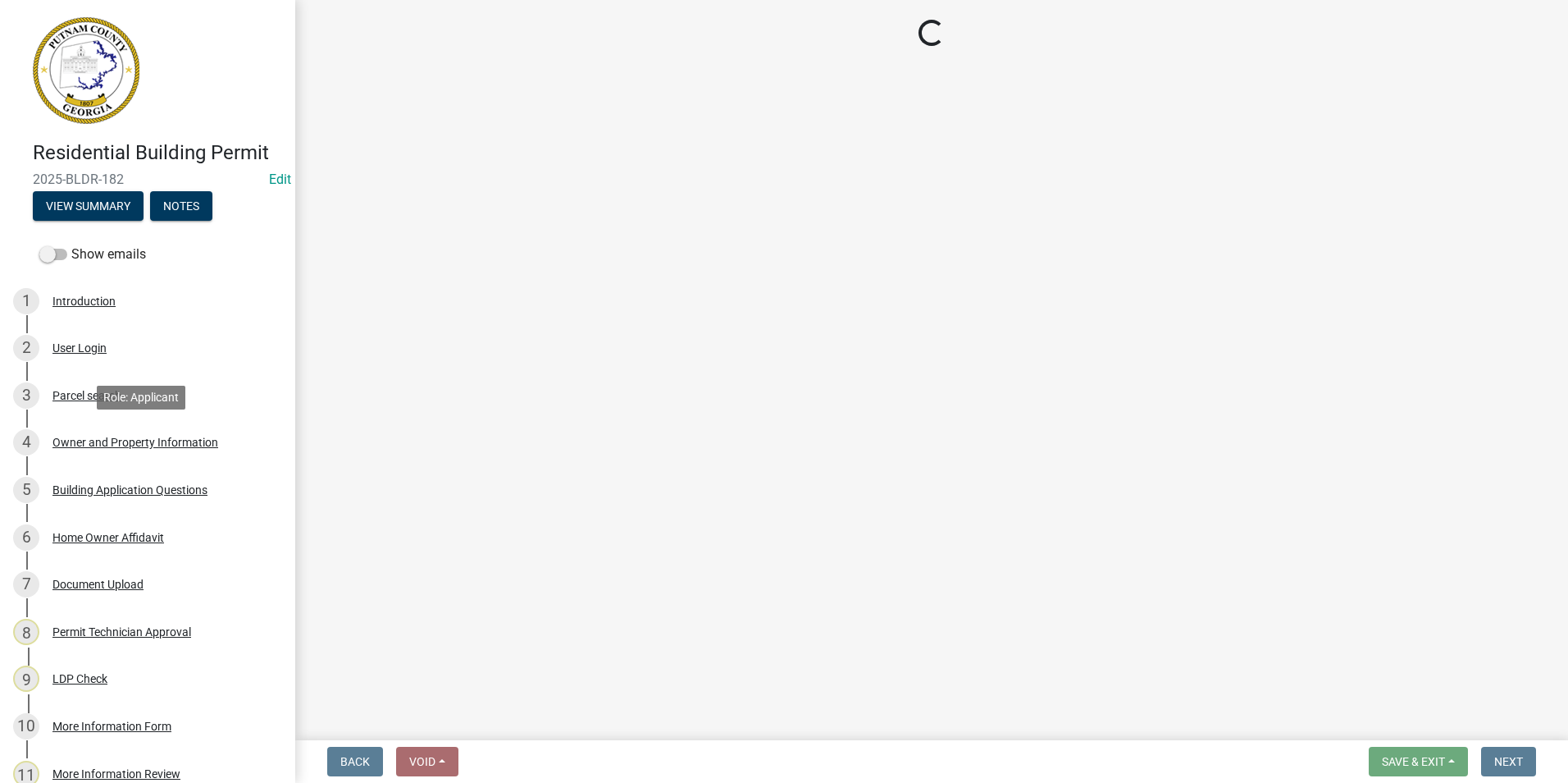
select select "a6b90f04-145f-43dc-a4e6-6d5ec8e28ec9"
select select "83394b22-4a11-496c-8e5c-75ade2e72faf"
select select "ece5c1a9-df30-4702-9587-5deee23533b7"
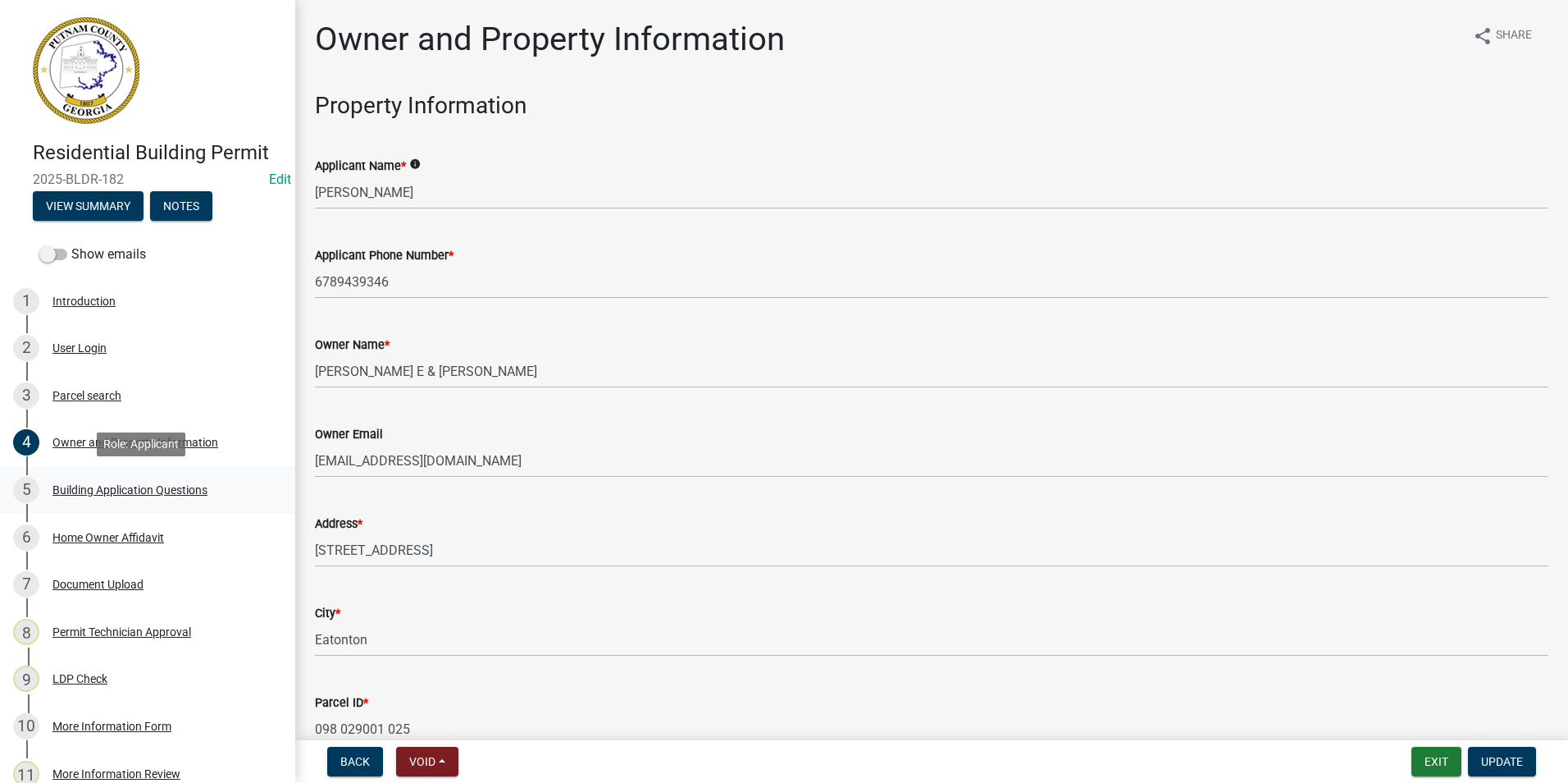
click at [151, 488] on div "Building Application Questions" at bounding box center [129, 490] width 155 height 11
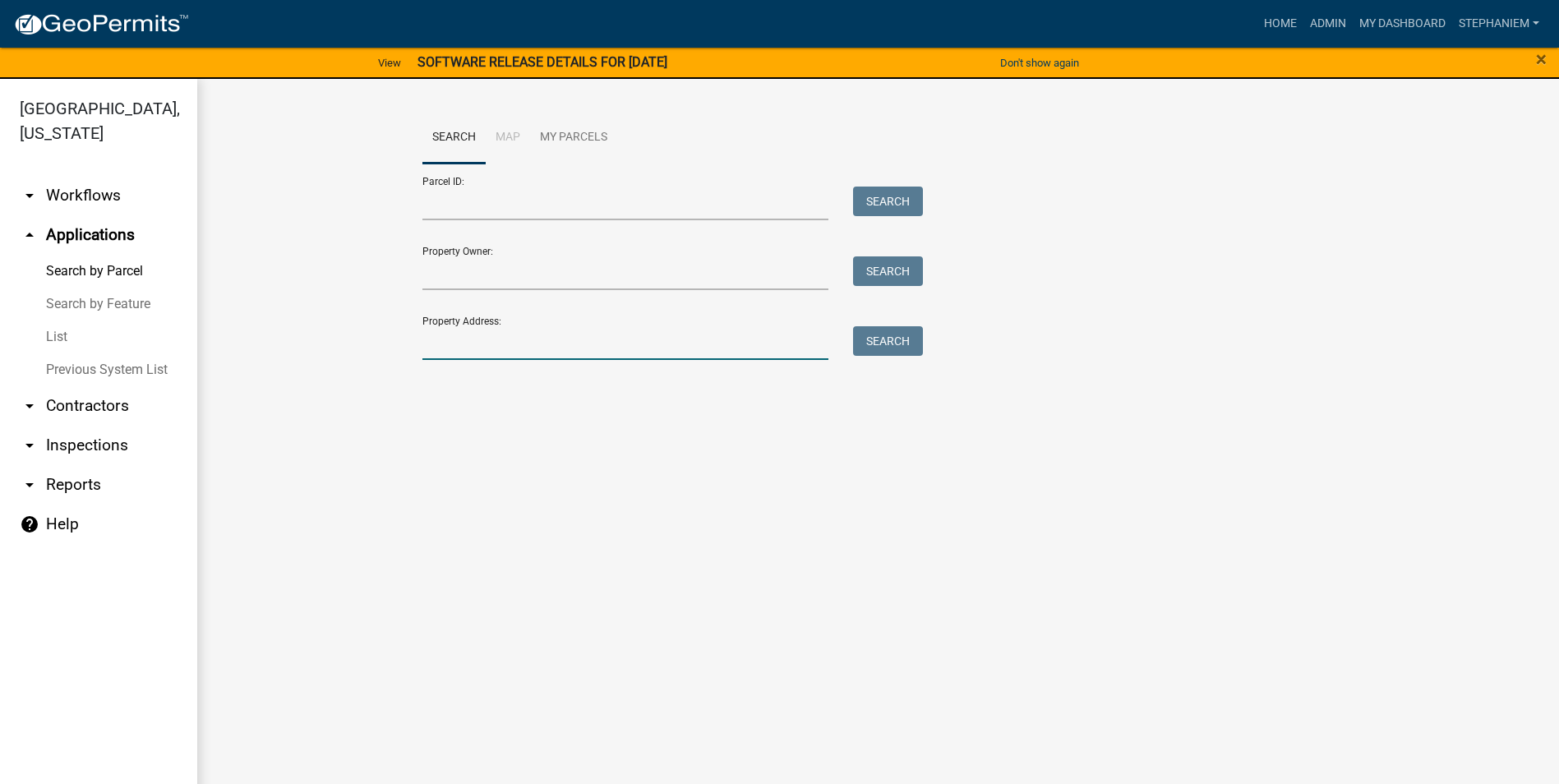
click at [477, 344] on input "Property Address:" at bounding box center [626, 342] width 407 height 34
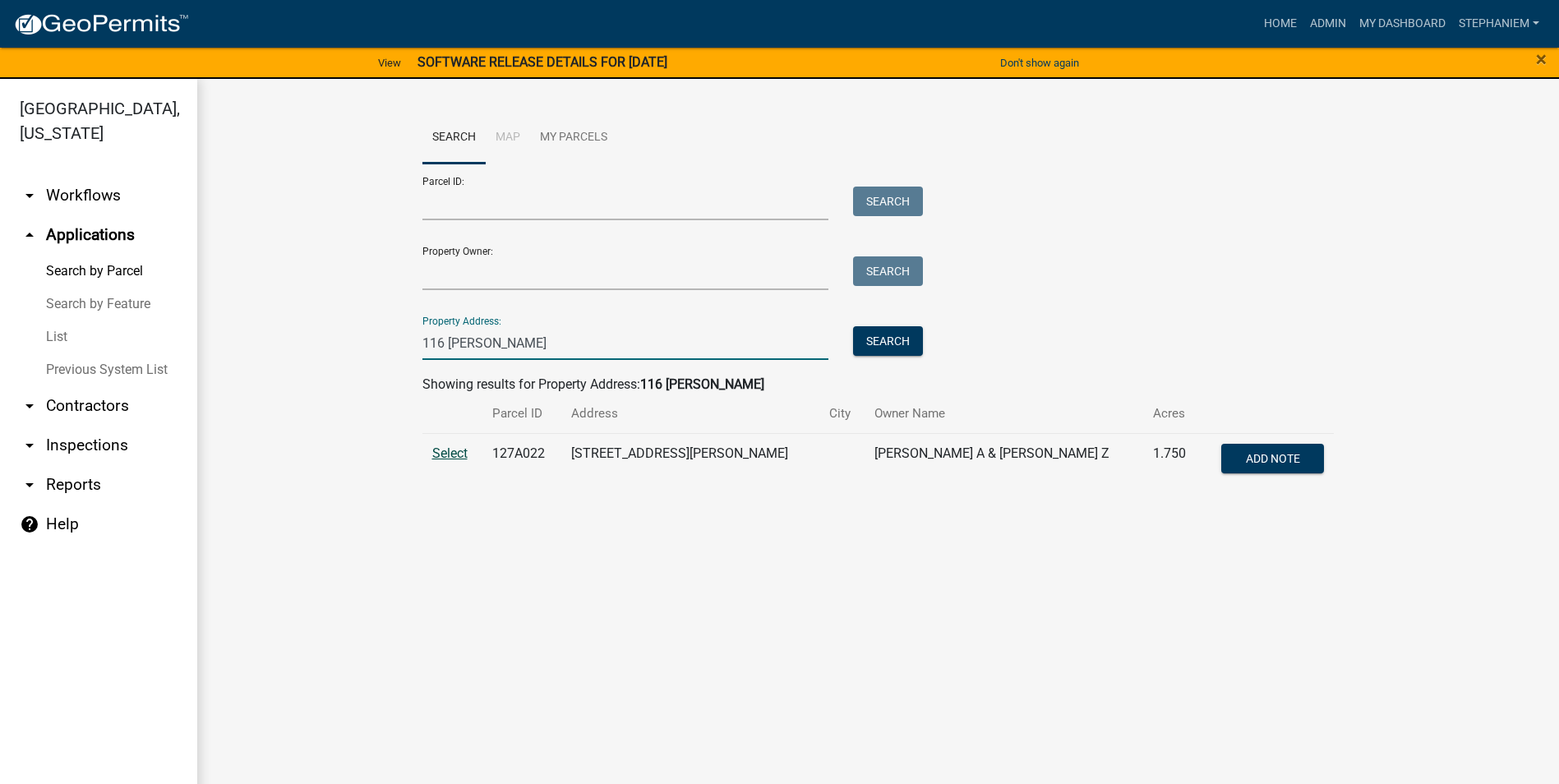
type input "116 Dejarne"
click at [454, 445] on span "Select" at bounding box center [450, 453] width 36 height 16
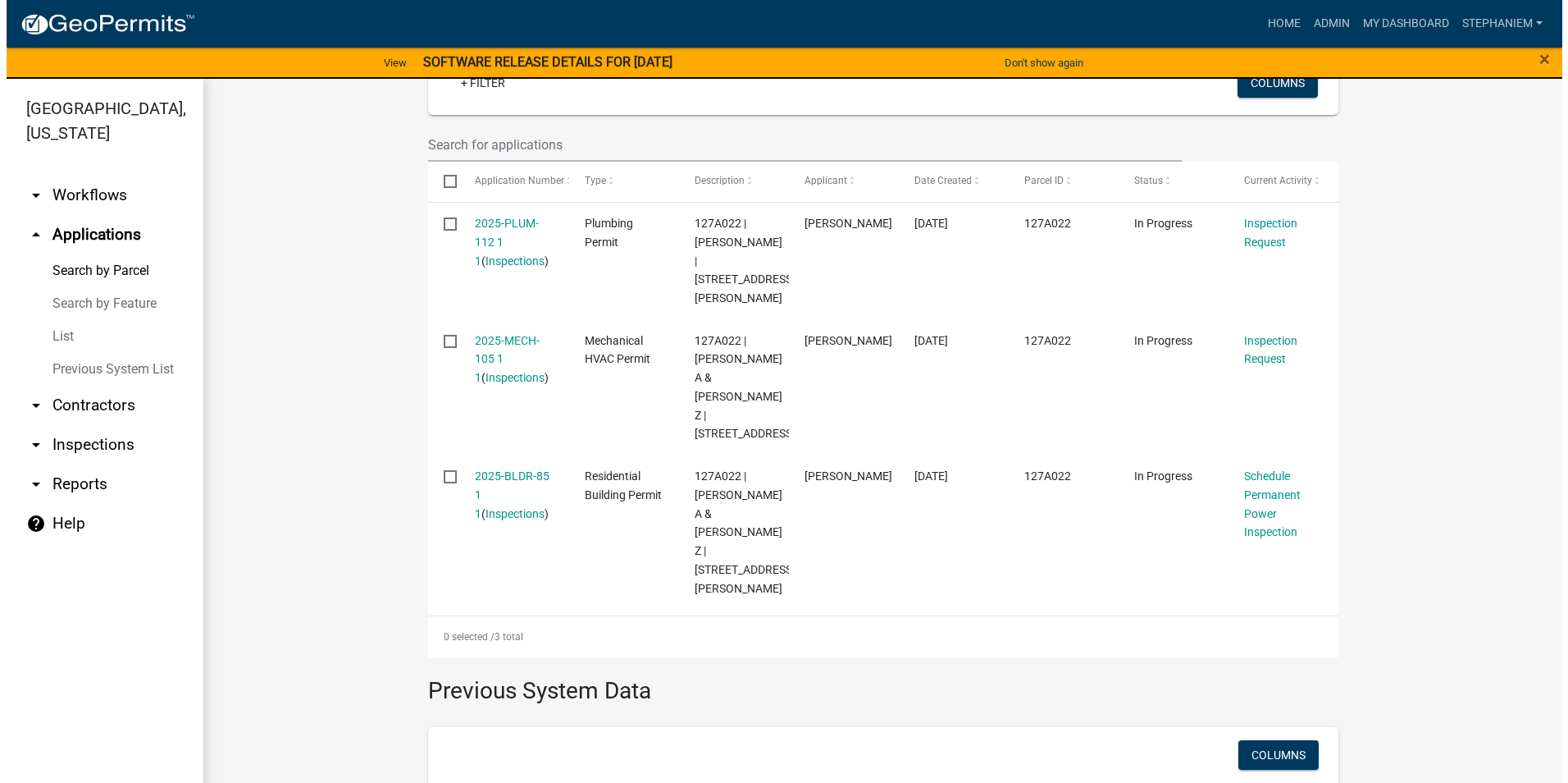
scroll to position [492, 0]
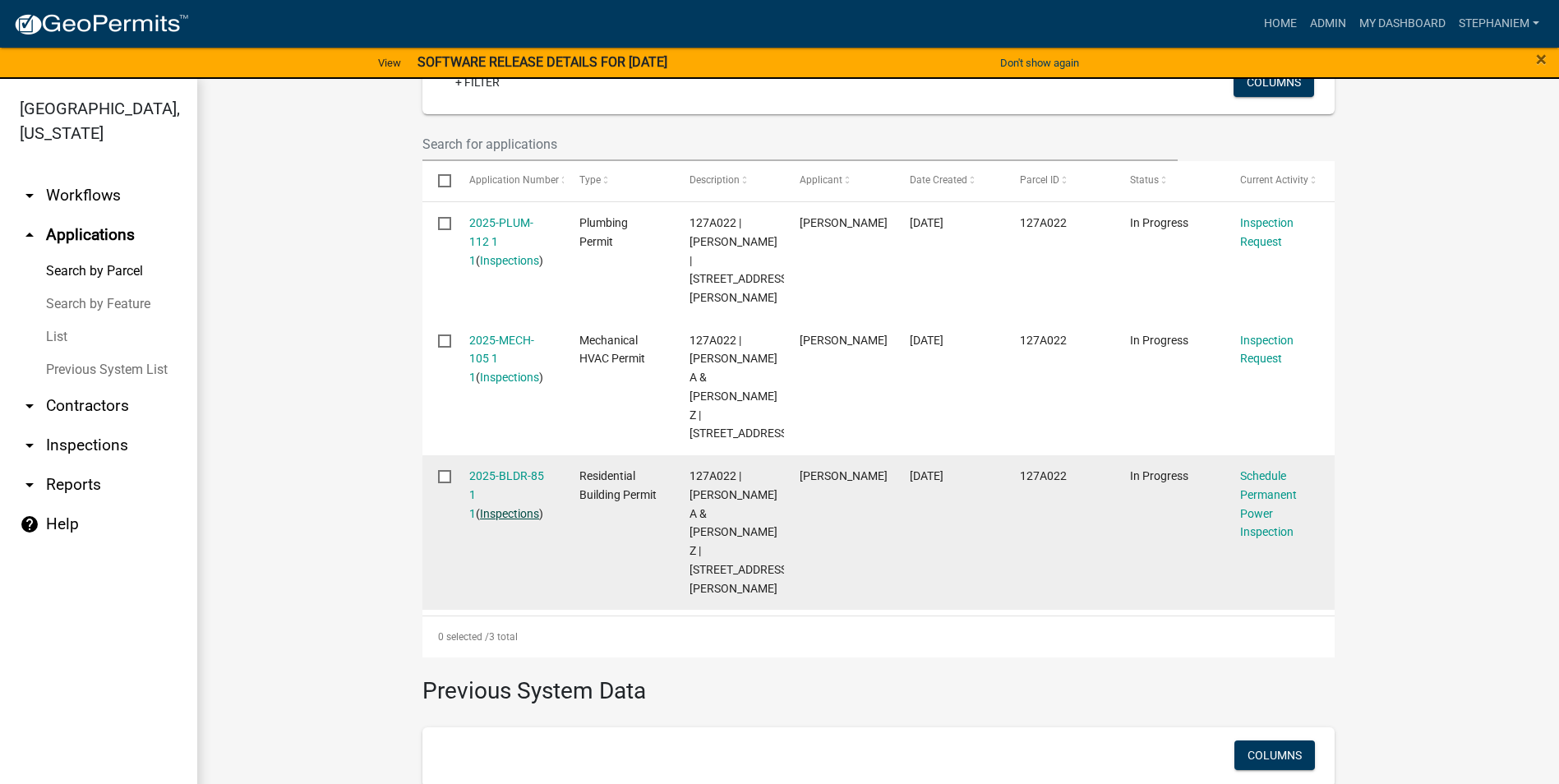
click at [497, 507] on link "Inspections" at bounding box center [510, 513] width 59 height 13
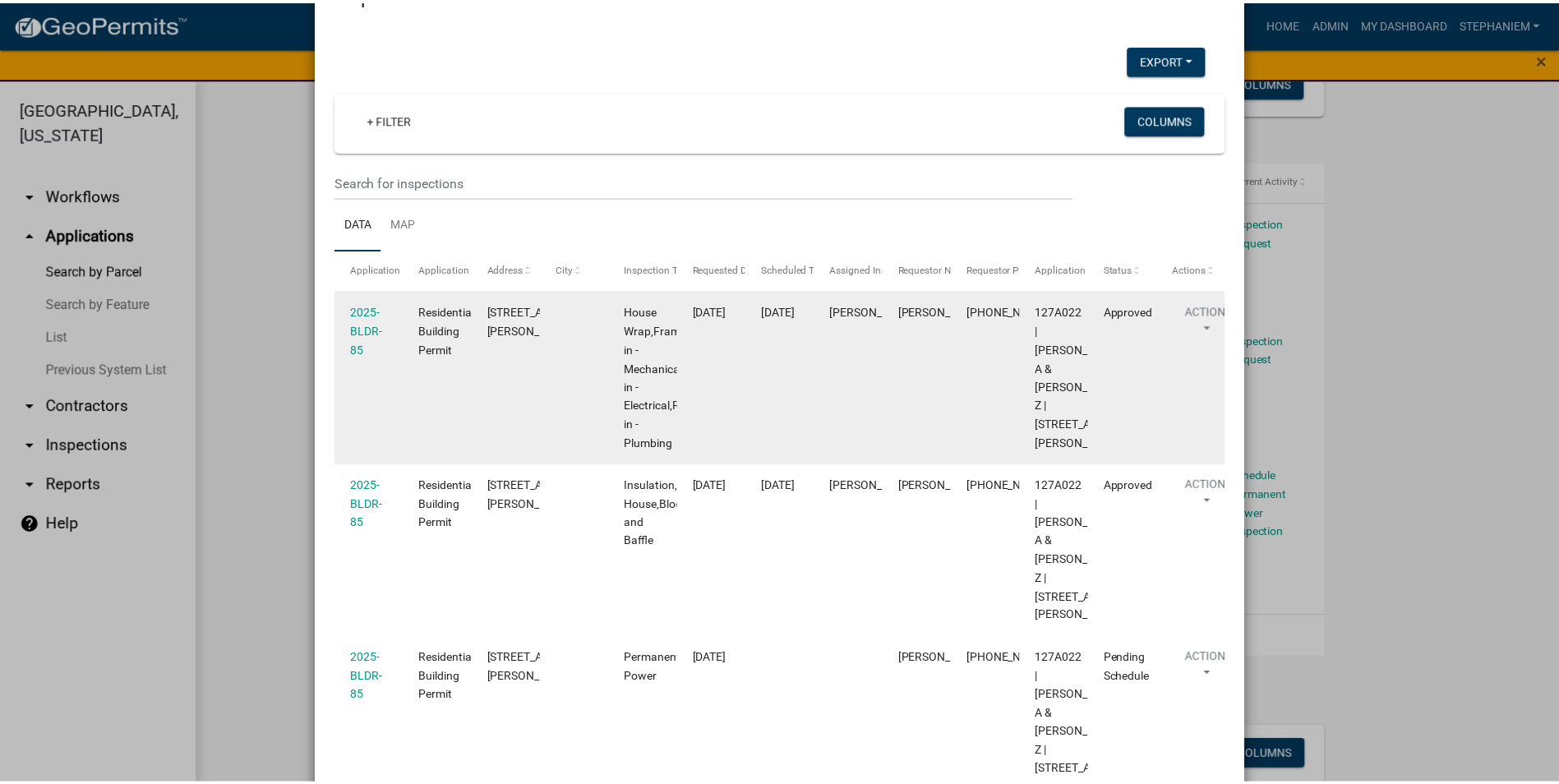
scroll to position [83, 0]
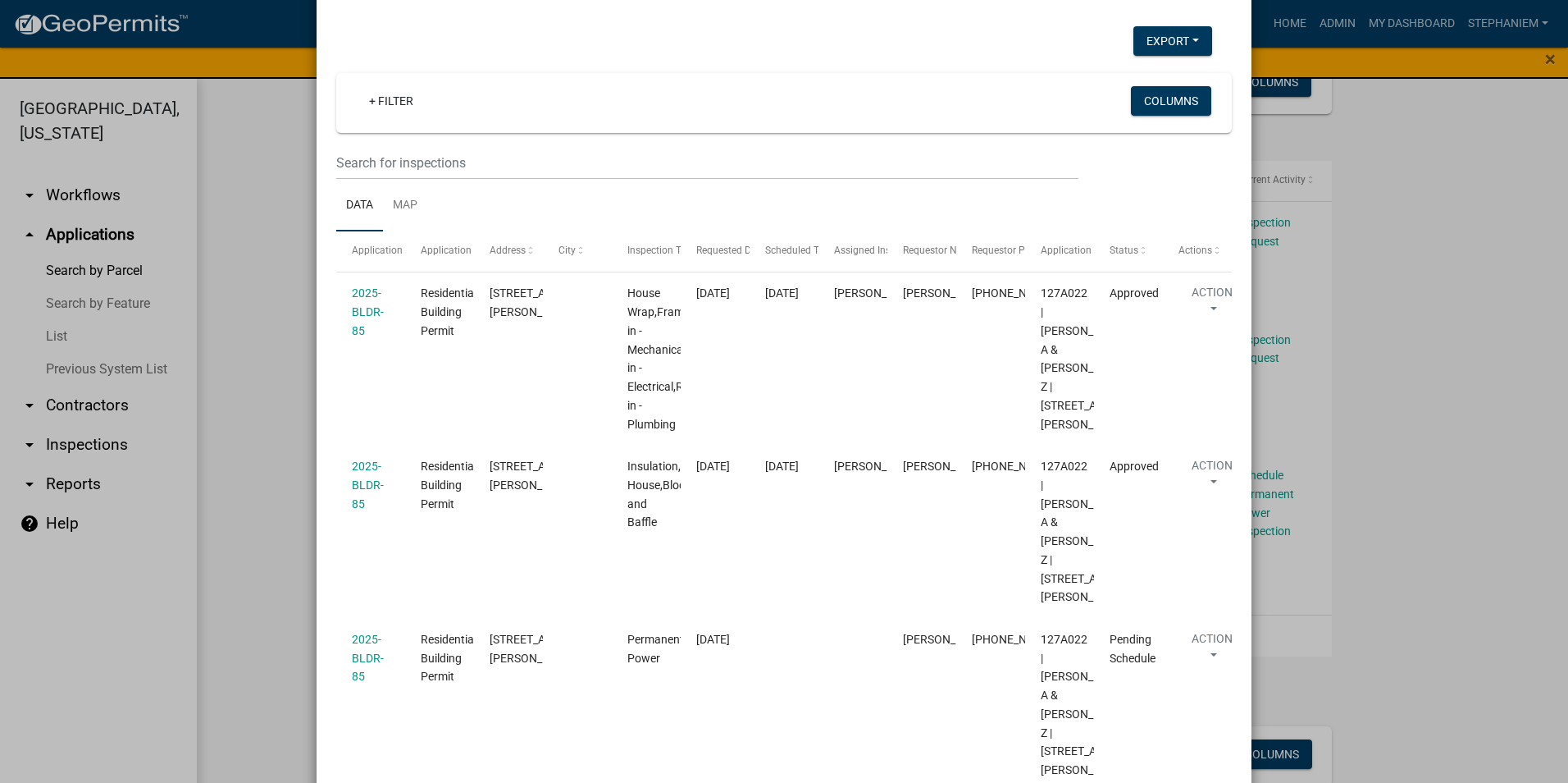
click at [278, 411] on ngb-modal-window "Inspections related to 2025-BLDR-85 × Export Excel Format (.xlsx) CSV Format (.…" at bounding box center [784, 392] width 1568 height 783
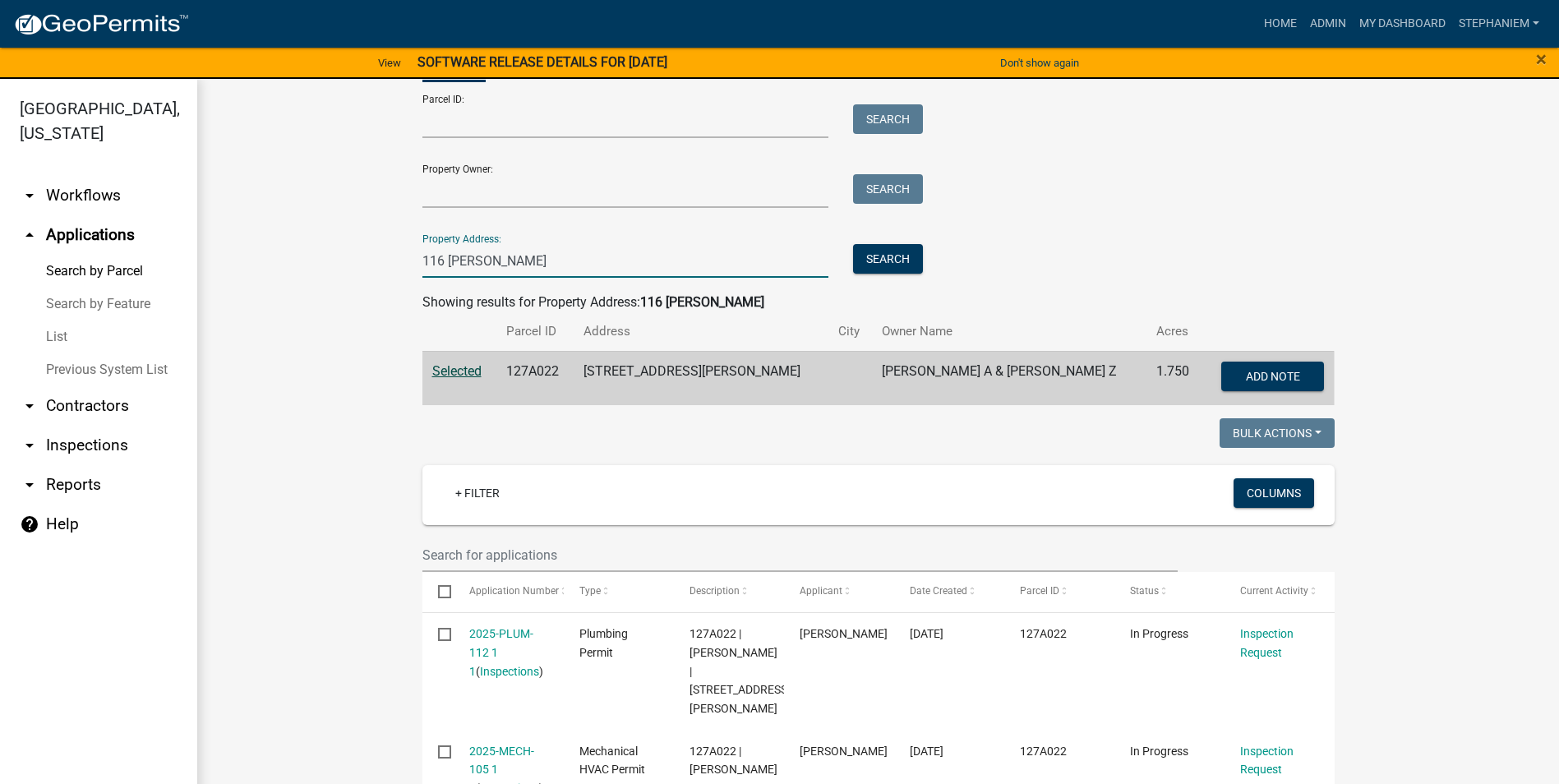
click at [609, 256] on input "116 Dejarne" at bounding box center [626, 261] width 407 height 34
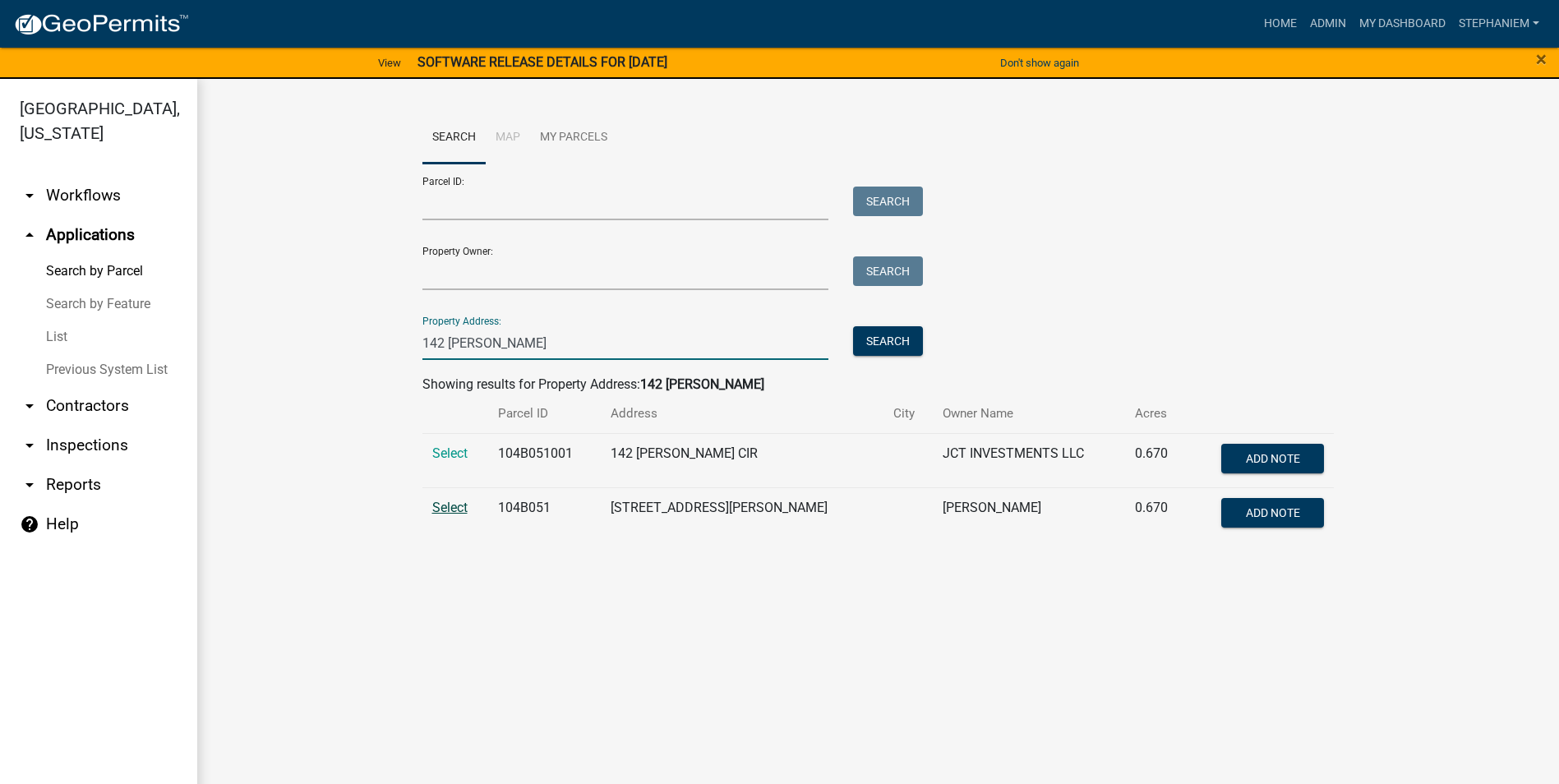
type input "142 Collis"
click at [441, 505] on span "Select" at bounding box center [450, 508] width 36 height 16
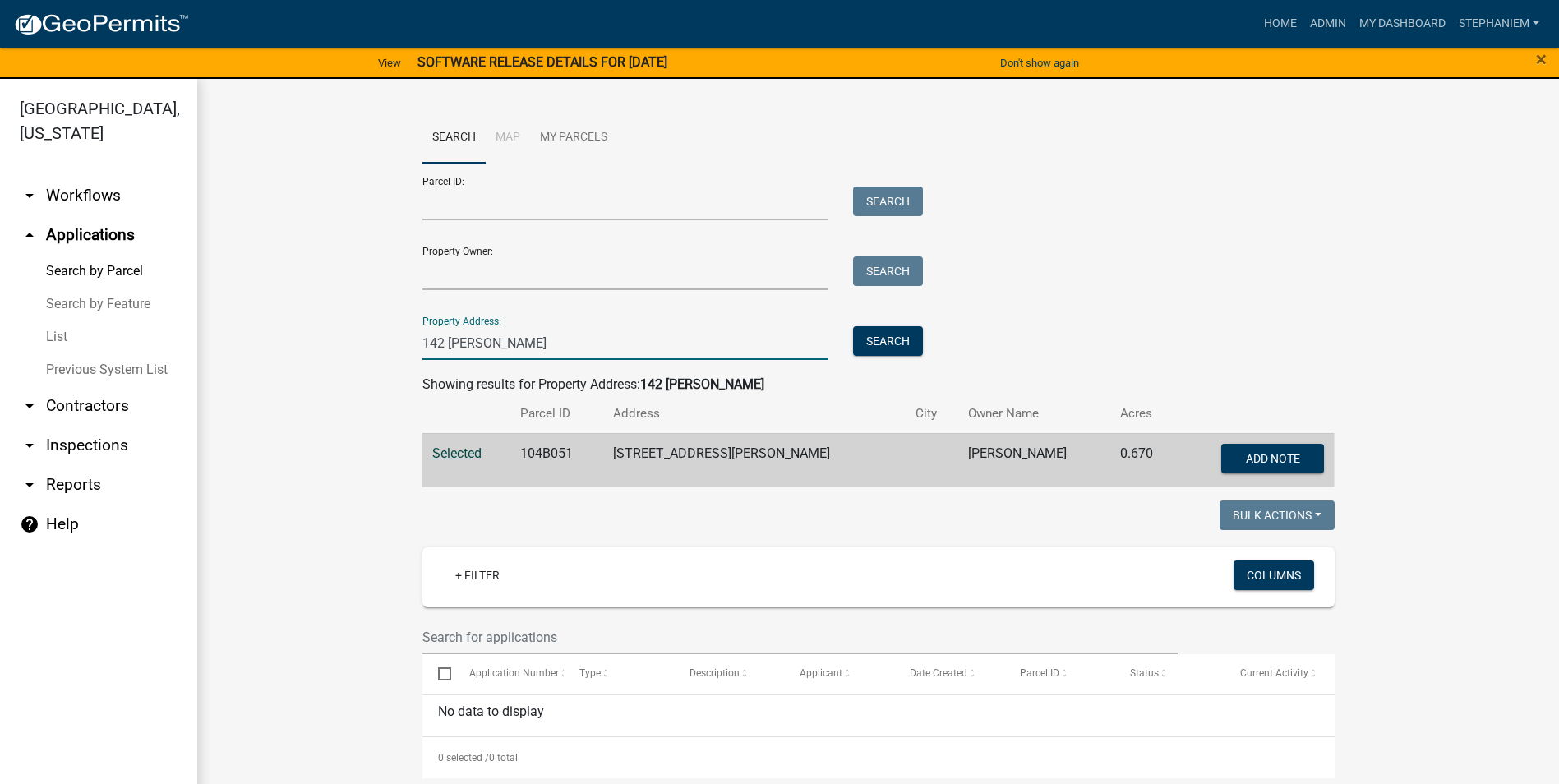
click at [515, 336] on input "142 Collis" at bounding box center [626, 342] width 407 height 34
click at [863, 338] on button "Search" at bounding box center [888, 341] width 70 height 30
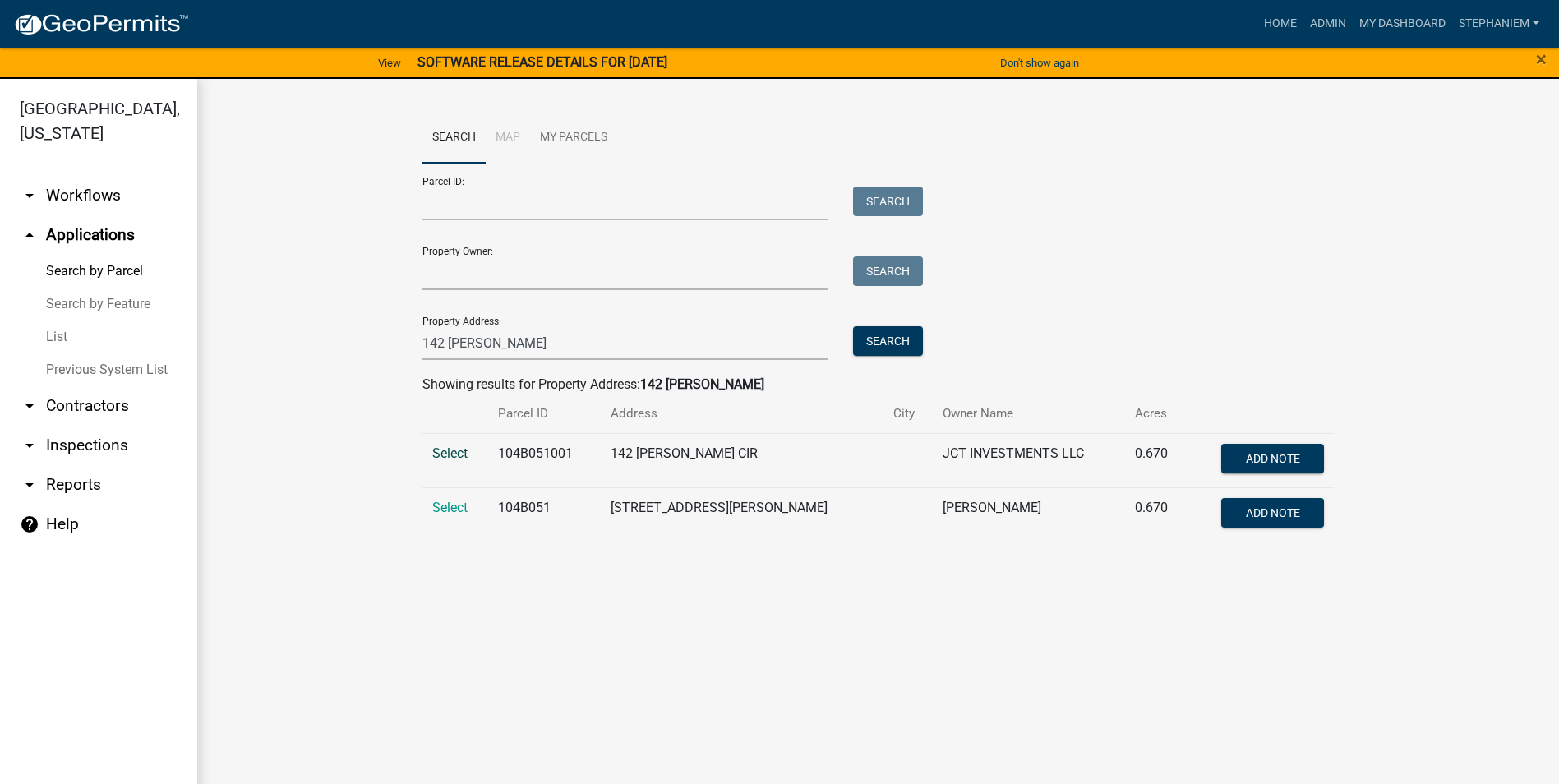
click at [441, 445] on span "Select" at bounding box center [450, 453] width 36 height 16
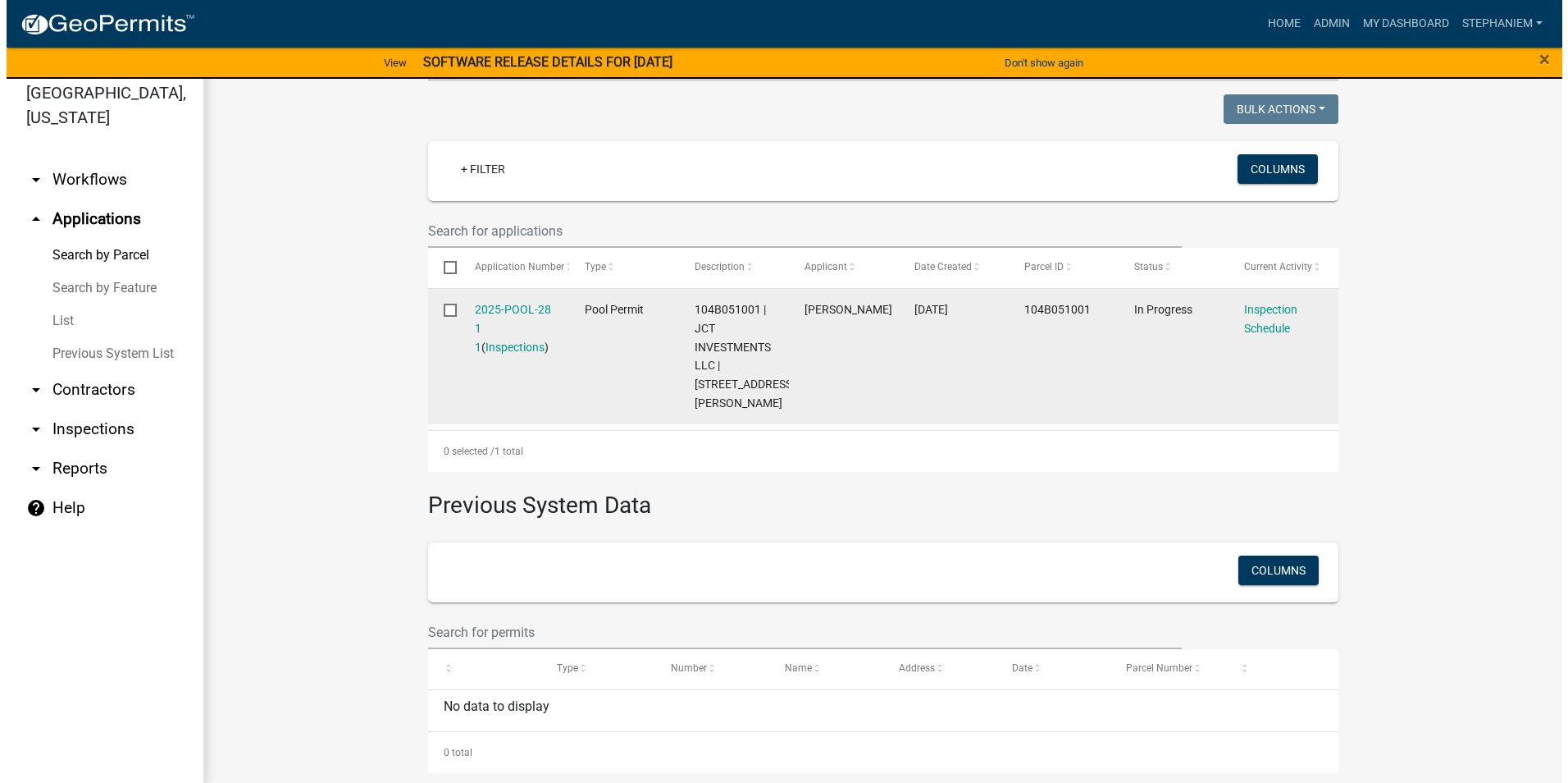
scroll to position [20, 0]
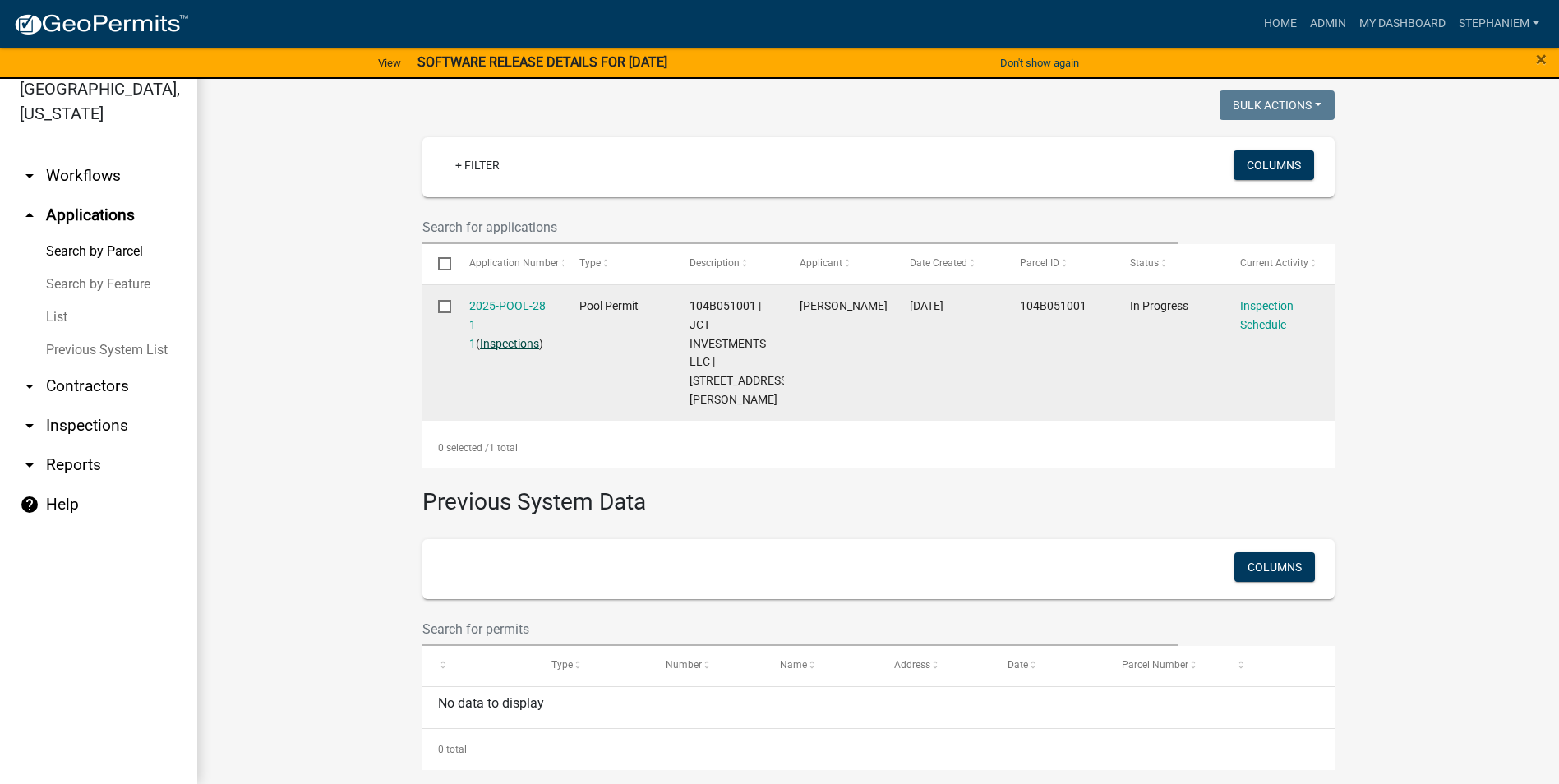
click at [480, 346] on link "Inspections" at bounding box center [510, 343] width 59 height 13
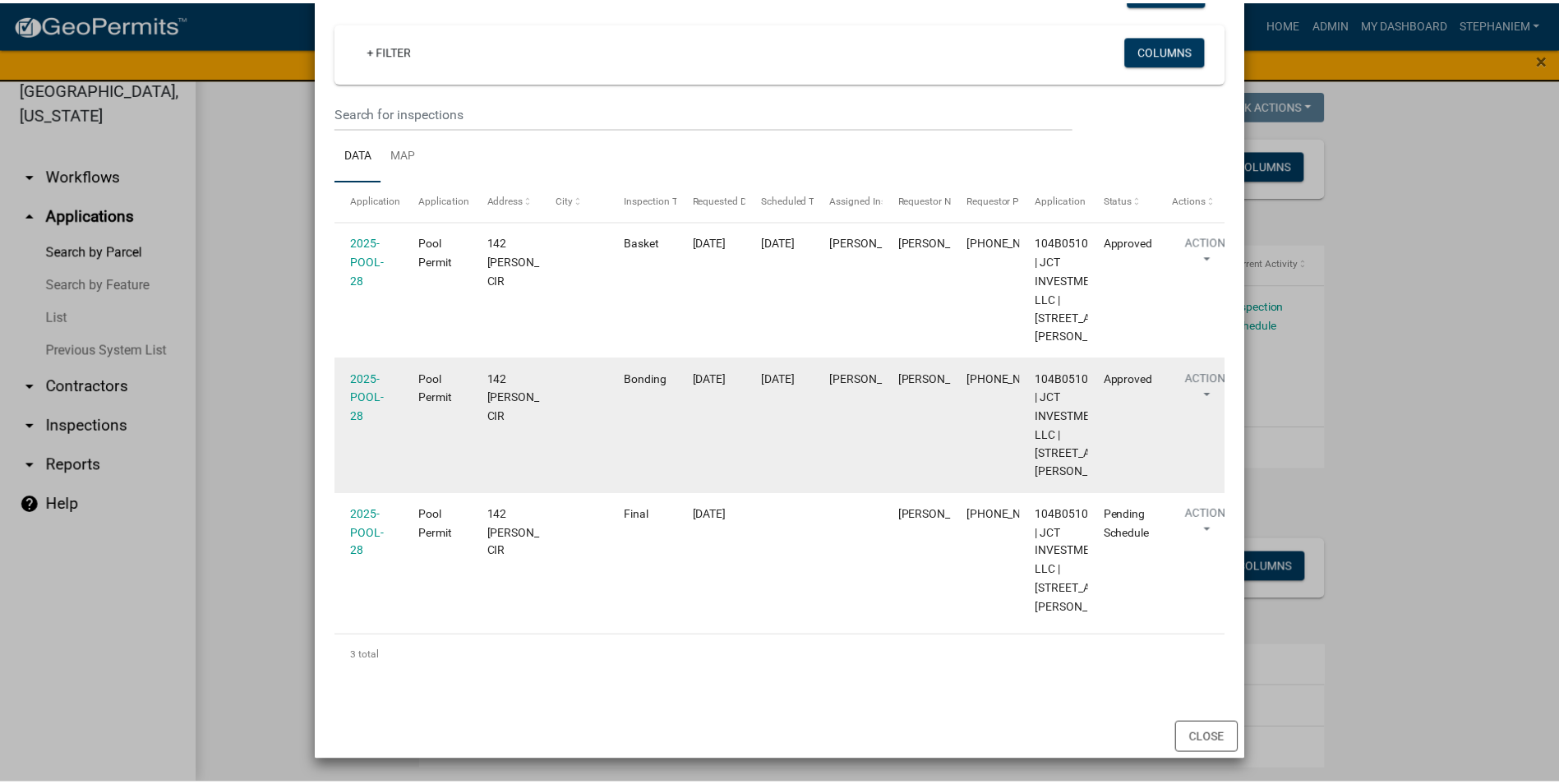
scroll to position [107, 0]
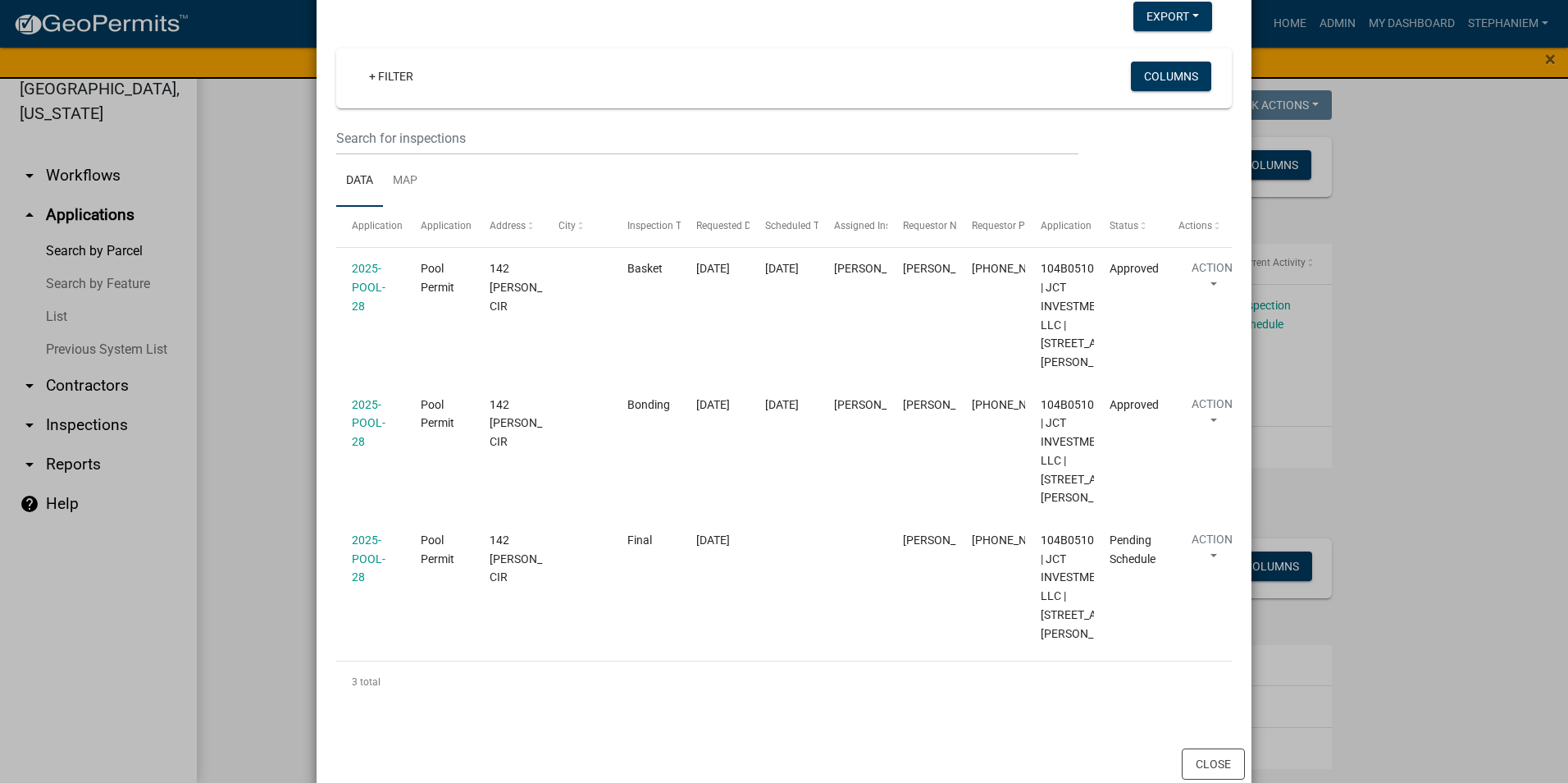
click at [243, 304] on ngb-modal-window "Inspections related to 2025-POOL-28 × Export Excel Format (.xlsx) CSV Format (.…" at bounding box center [784, 392] width 1568 height 783
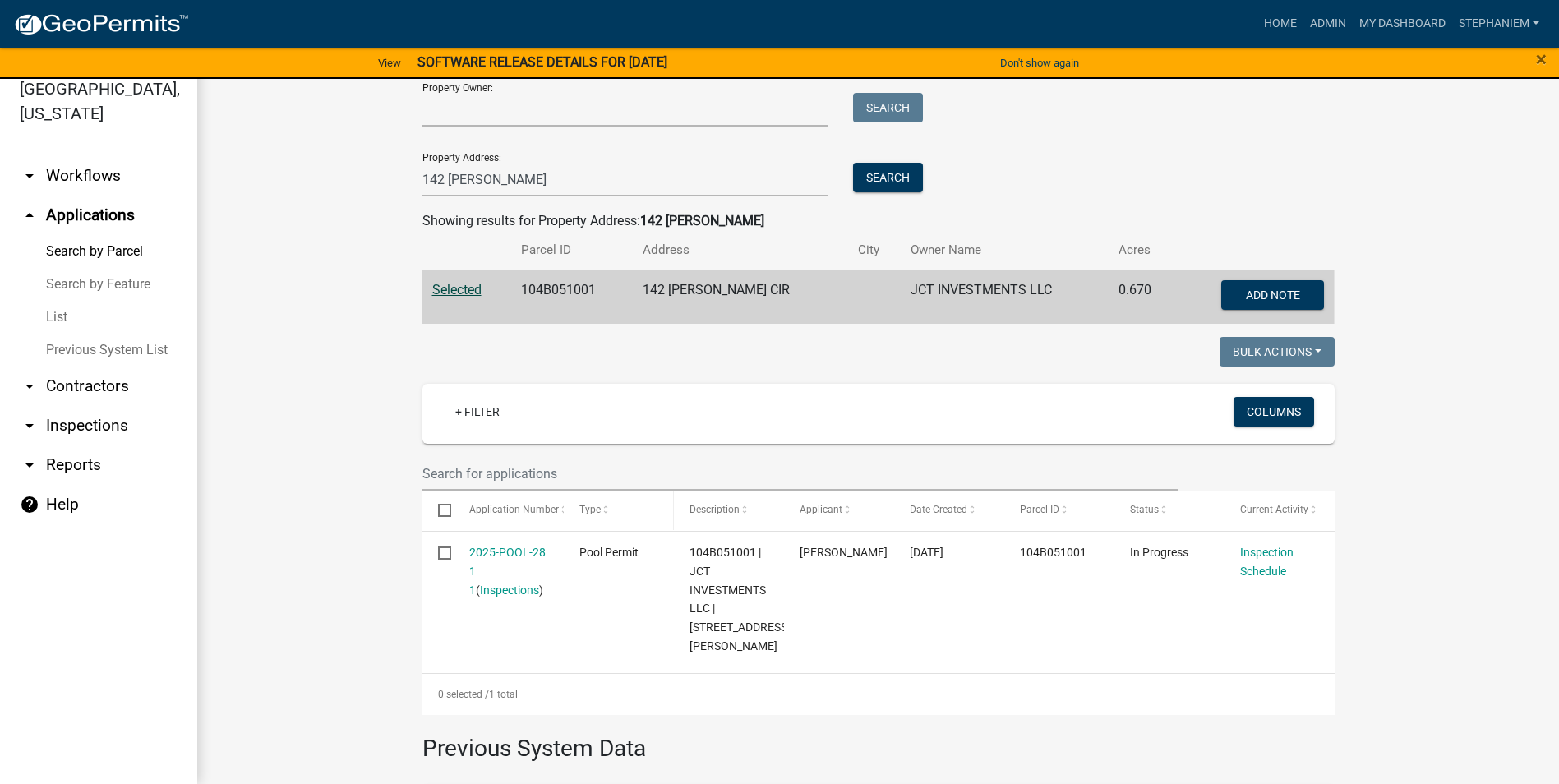
scroll to position [62, 0]
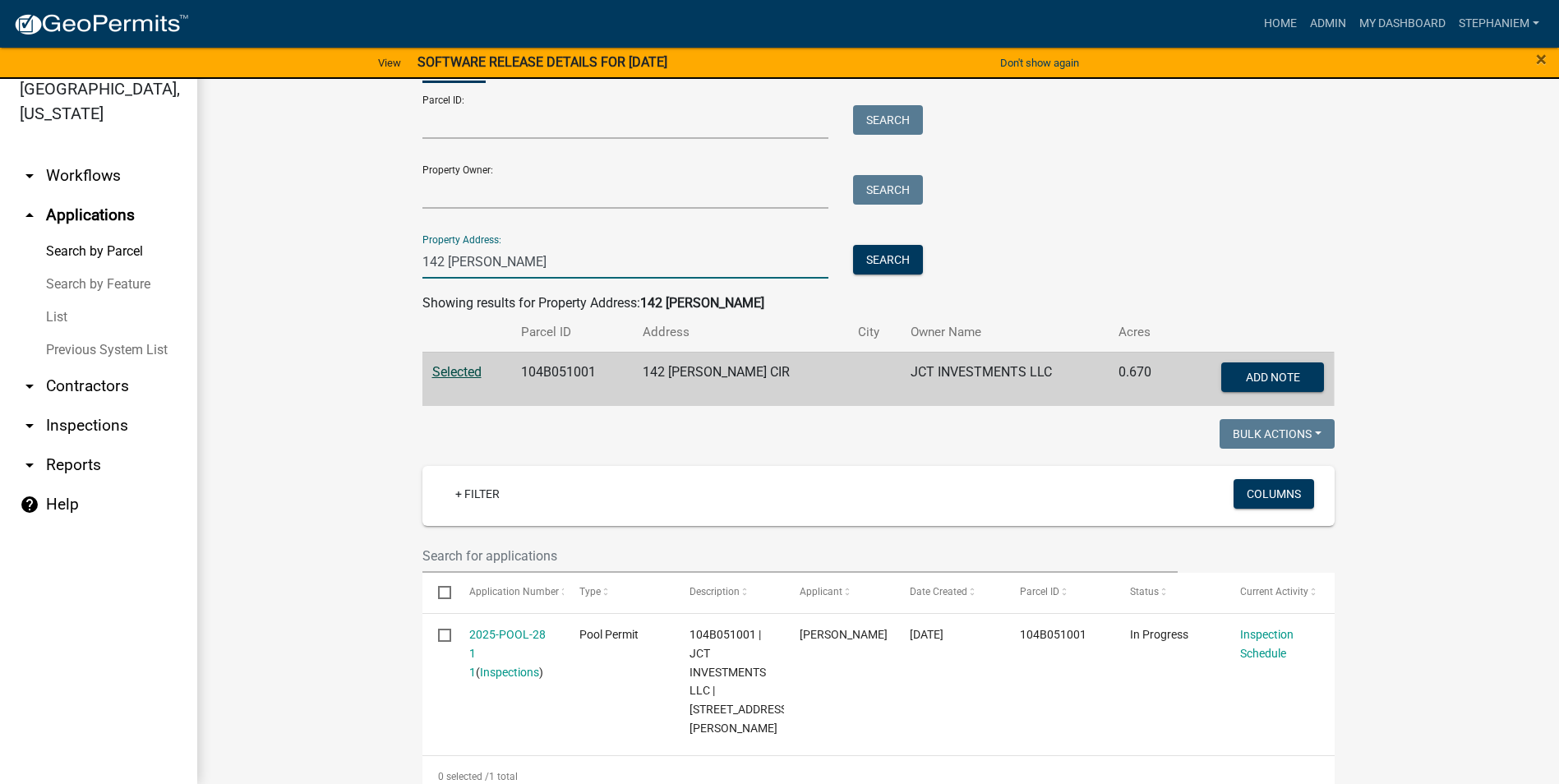
drag, startPoint x: 603, startPoint y: 259, endPoint x: 285, endPoint y: 256, distance: 318.0
click at [285, 256] on wm-workflow-application-search-view "Search Map My Parcels Parcel ID: Search Property Owner: Search Property Address…" at bounding box center [878, 564] width 1296 height 1068
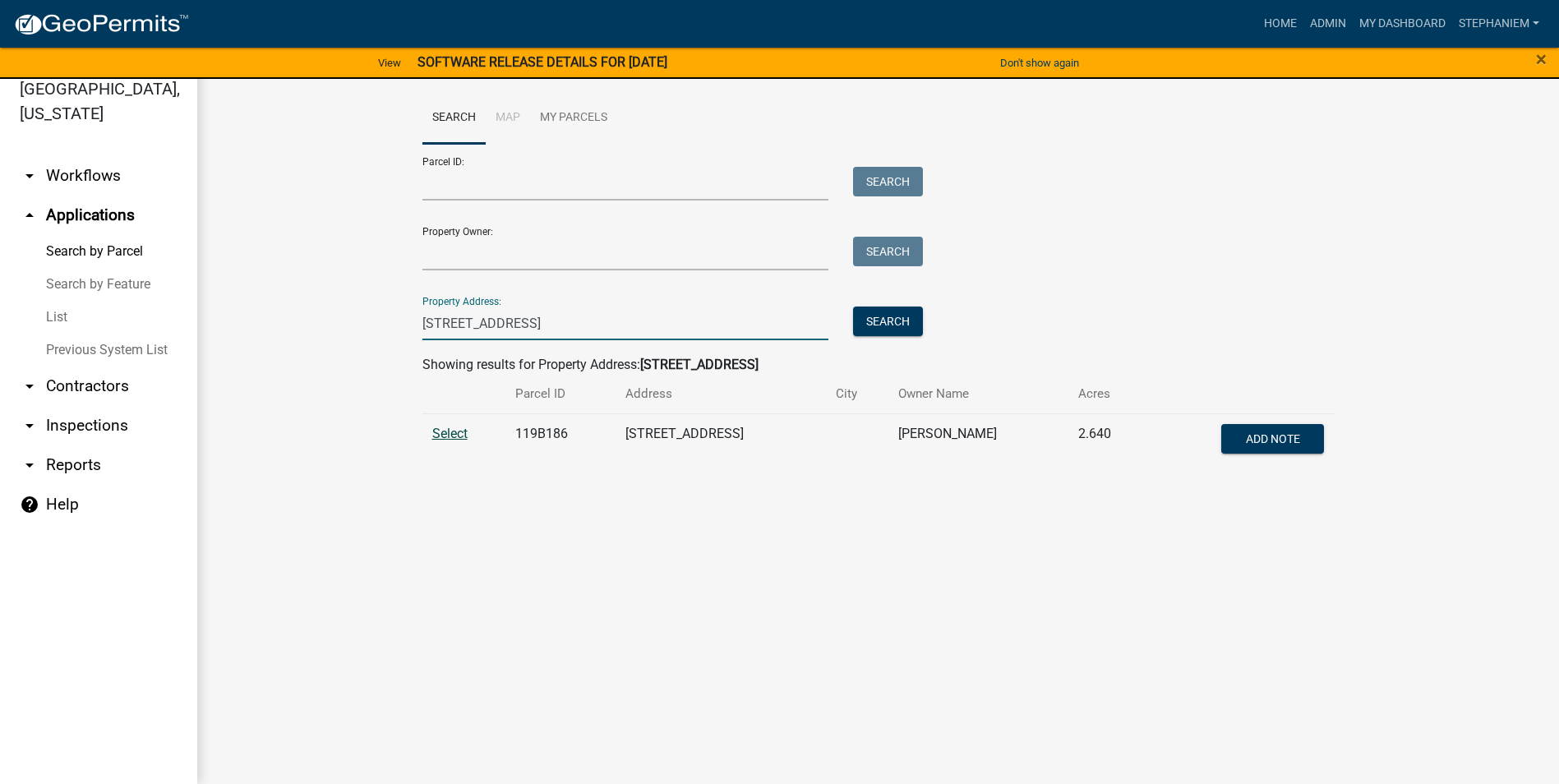
type input "298 East River Bend"
click at [452, 439] on span "Select" at bounding box center [450, 434] width 36 height 16
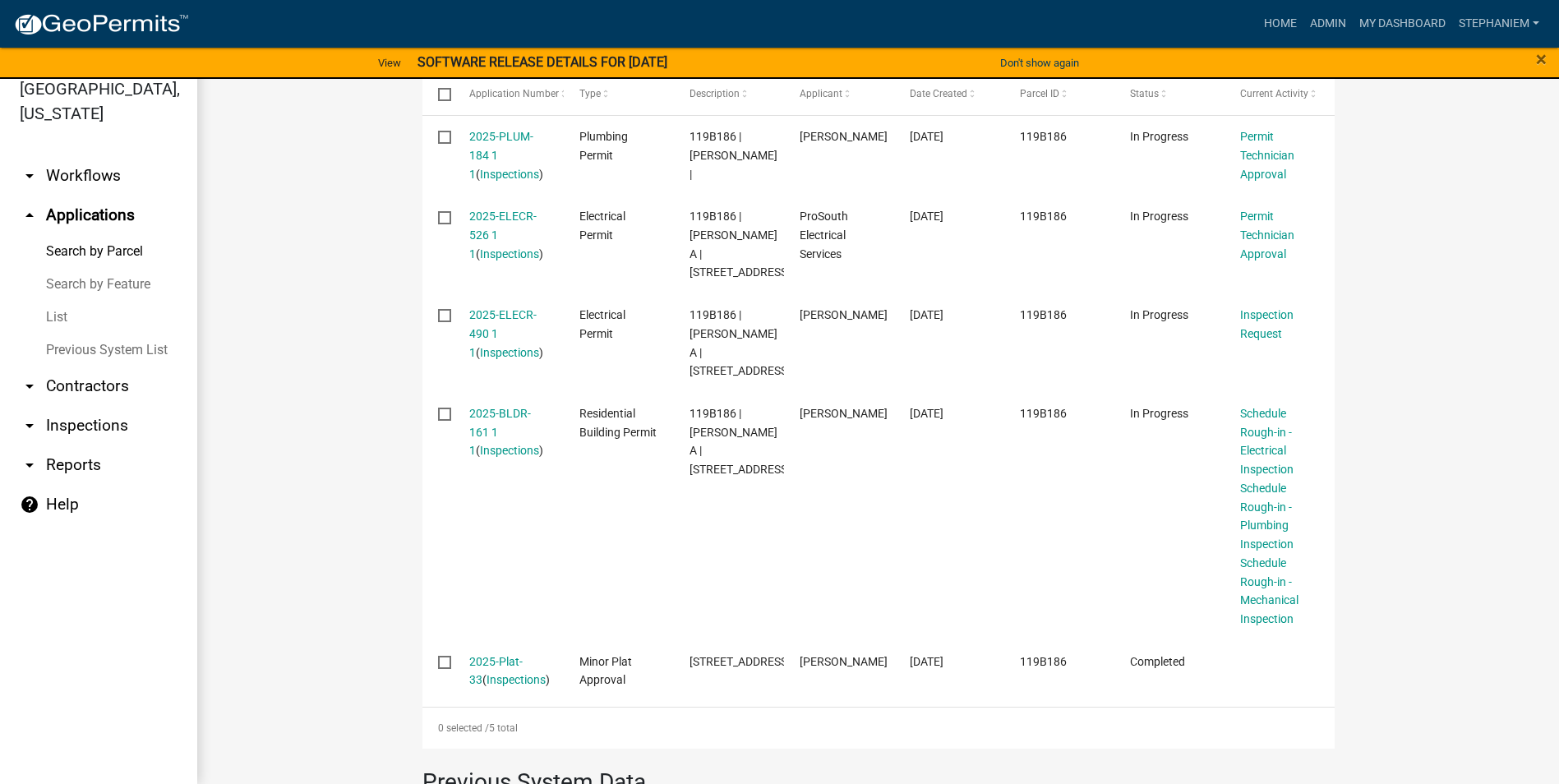
scroll to position [514, 0]
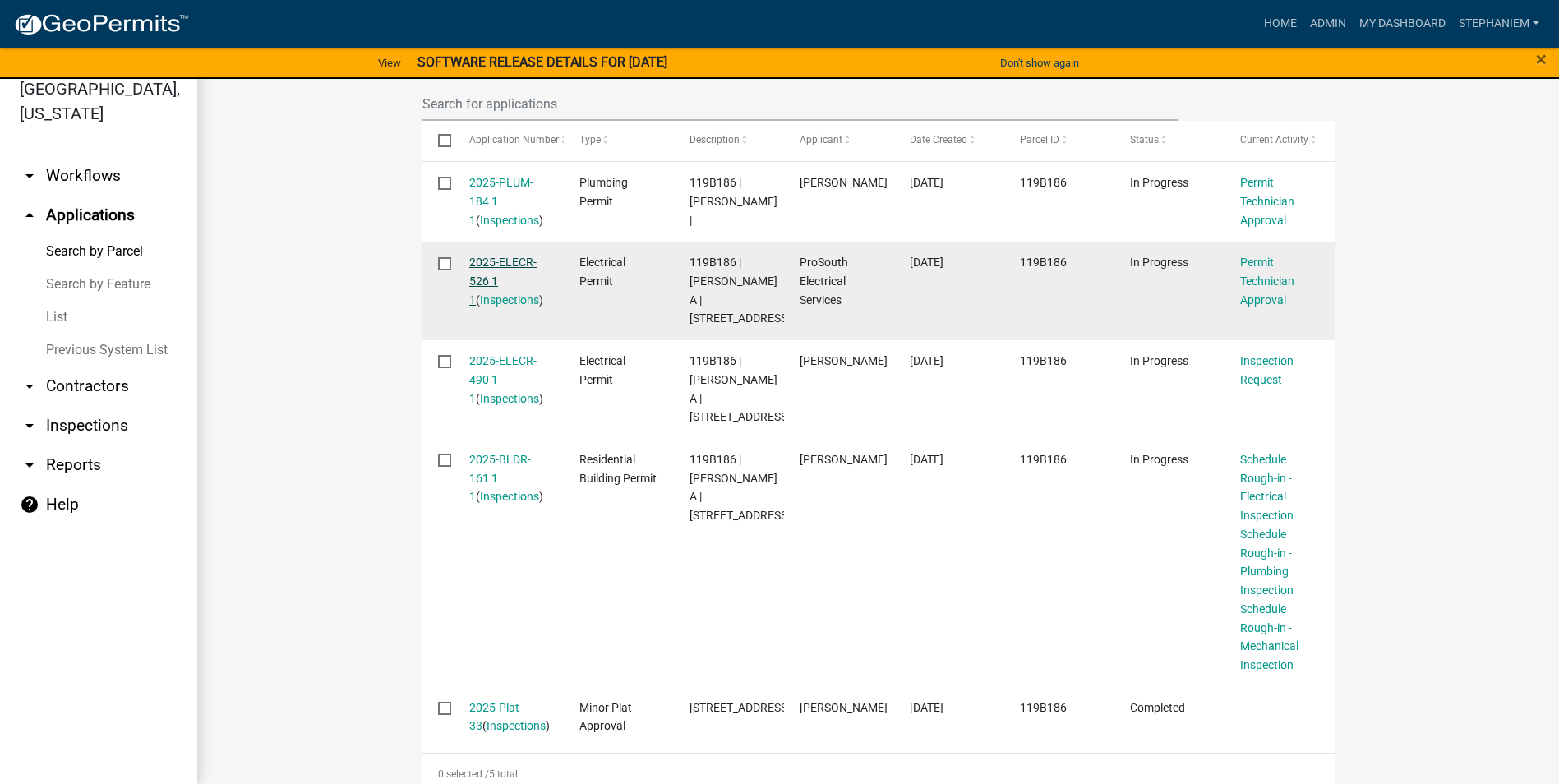
click at [505, 263] on link "2025-ELECR-526 1 1" at bounding box center [503, 281] width 68 height 51
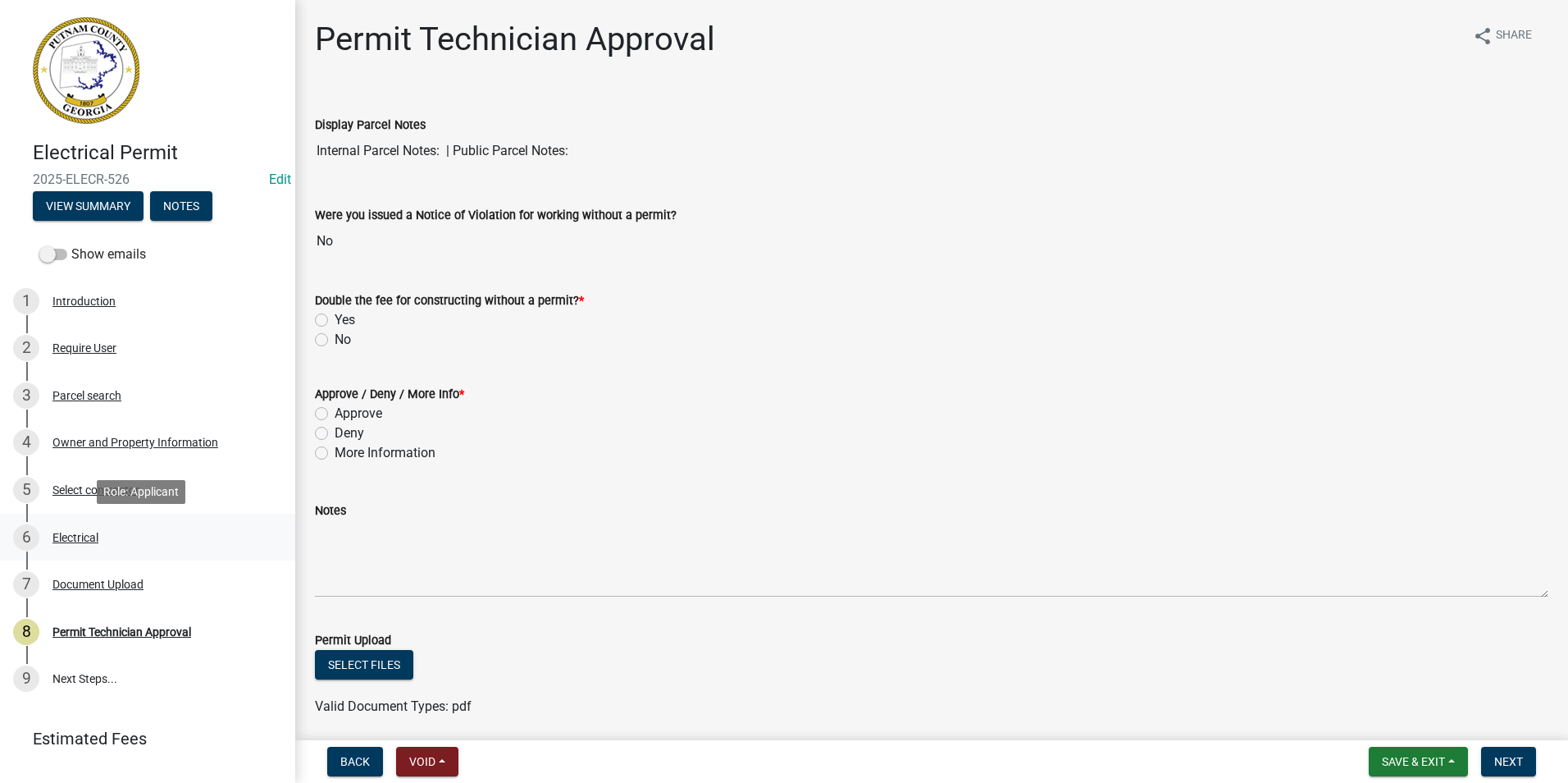
click at [129, 530] on div "6 Electrical" at bounding box center [141, 537] width 256 height 26
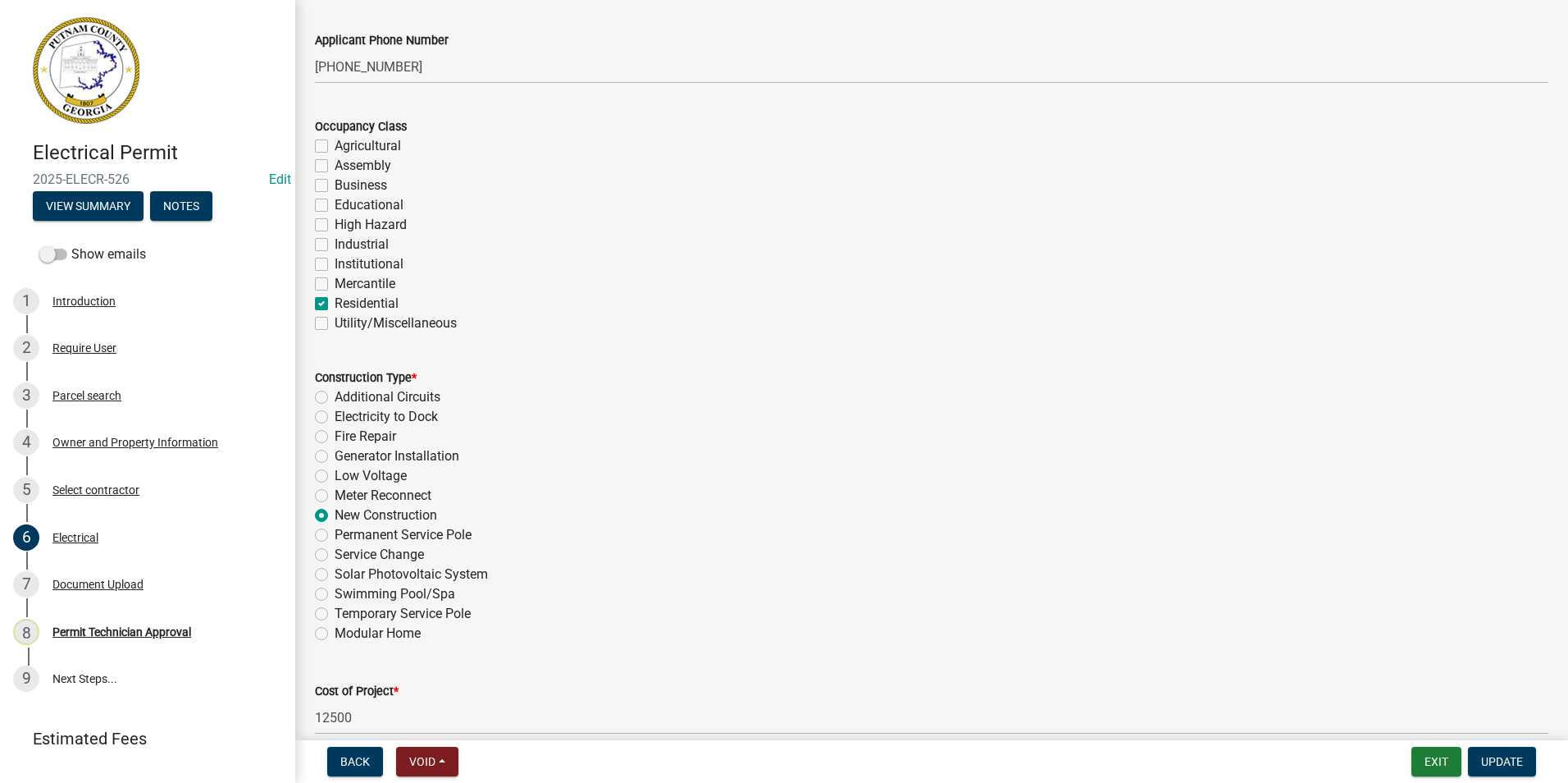
scroll to position [247, 0]
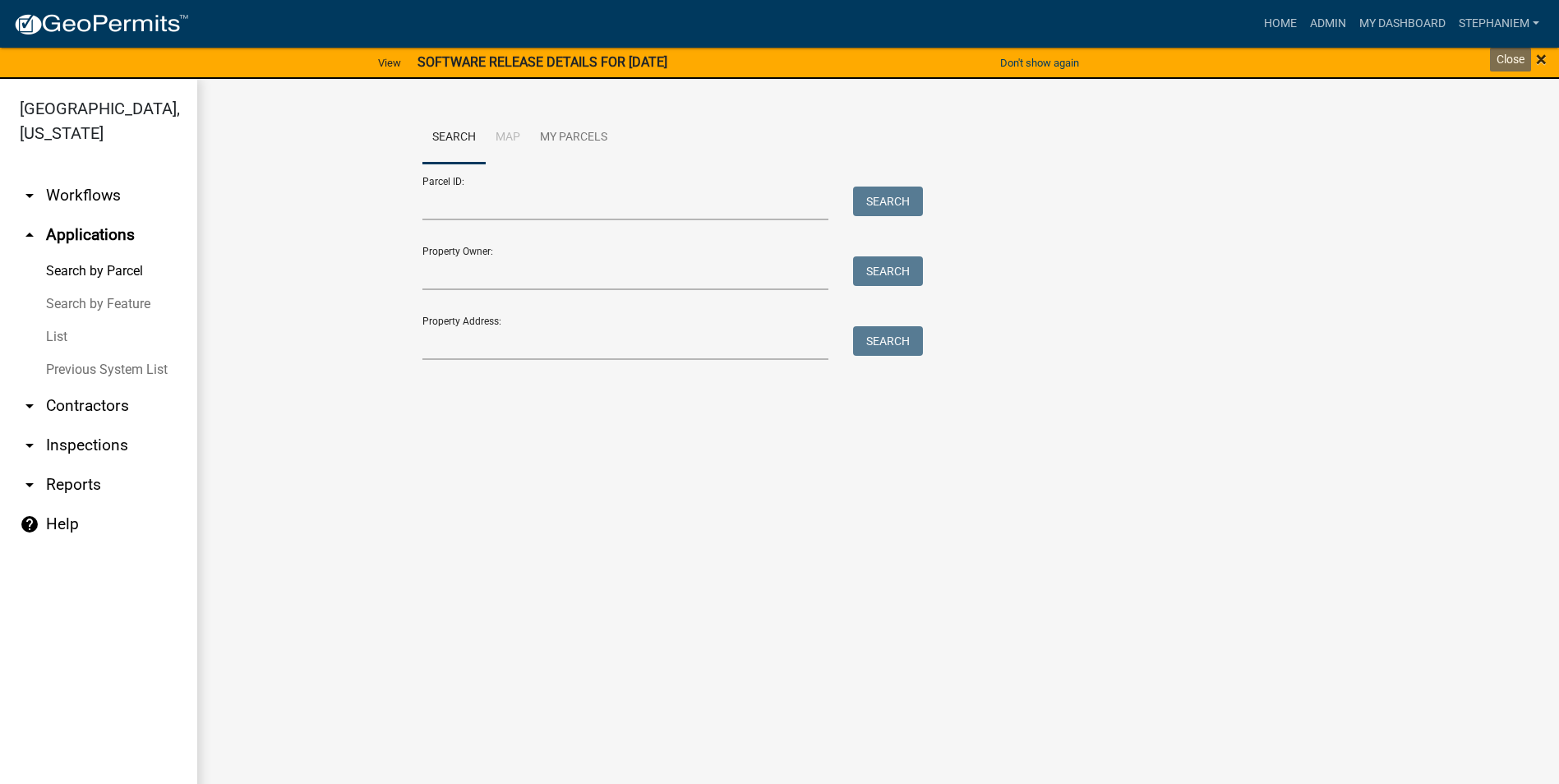
click at [1542, 66] on span "×" at bounding box center [1542, 59] width 10 height 23
